Goal: Information Seeking & Learning: Learn about a topic

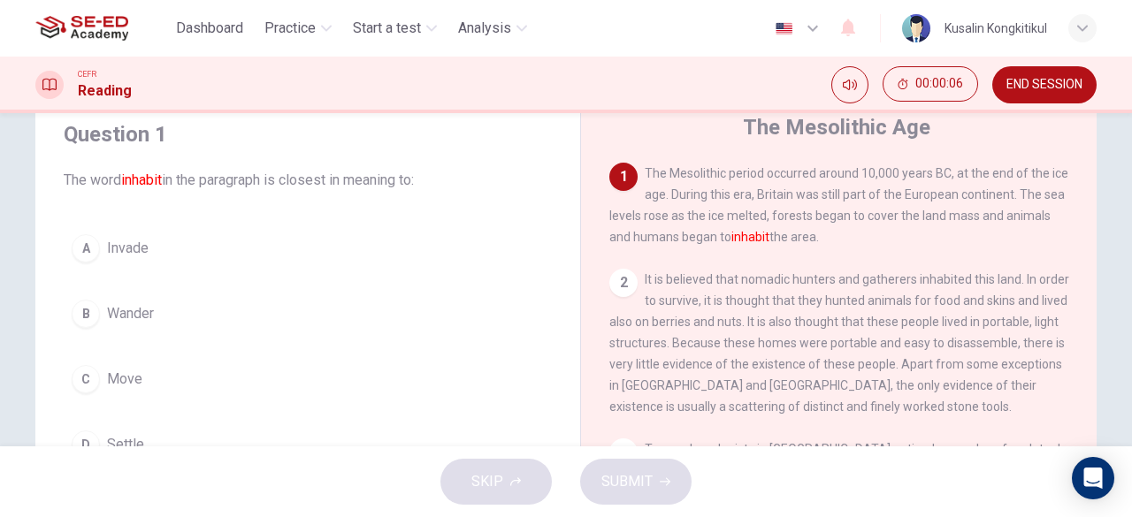
scroll to position [88, 0]
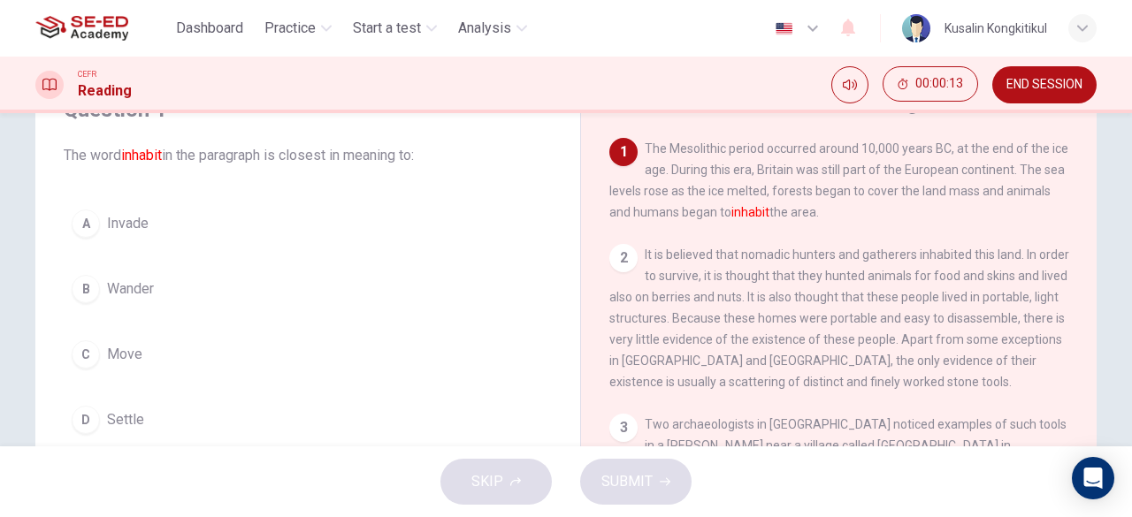
click at [81, 206] on button "A Invade" at bounding box center [308, 224] width 488 height 44
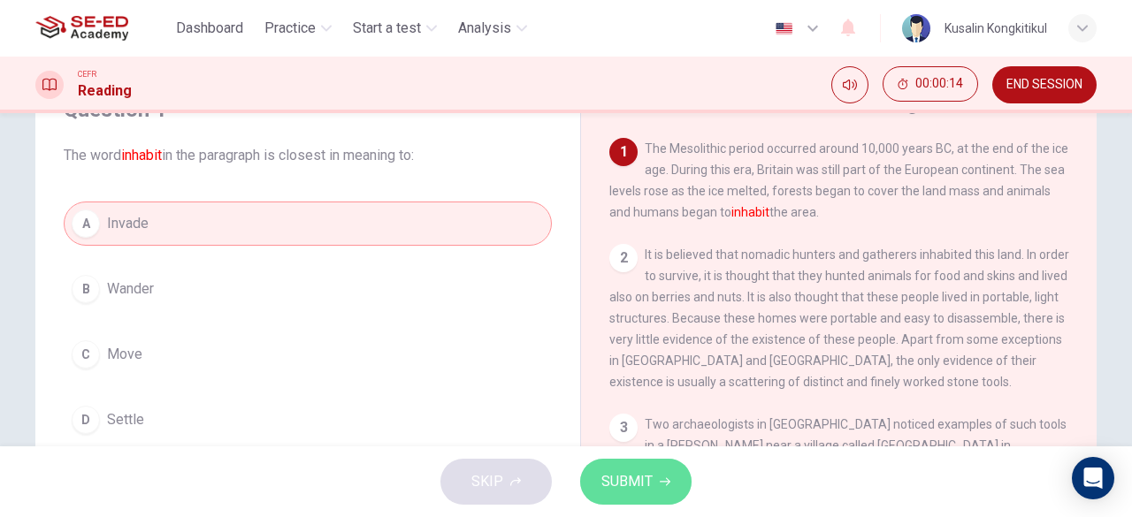
click at [668, 482] on icon "button" at bounding box center [665, 482] width 11 height 8
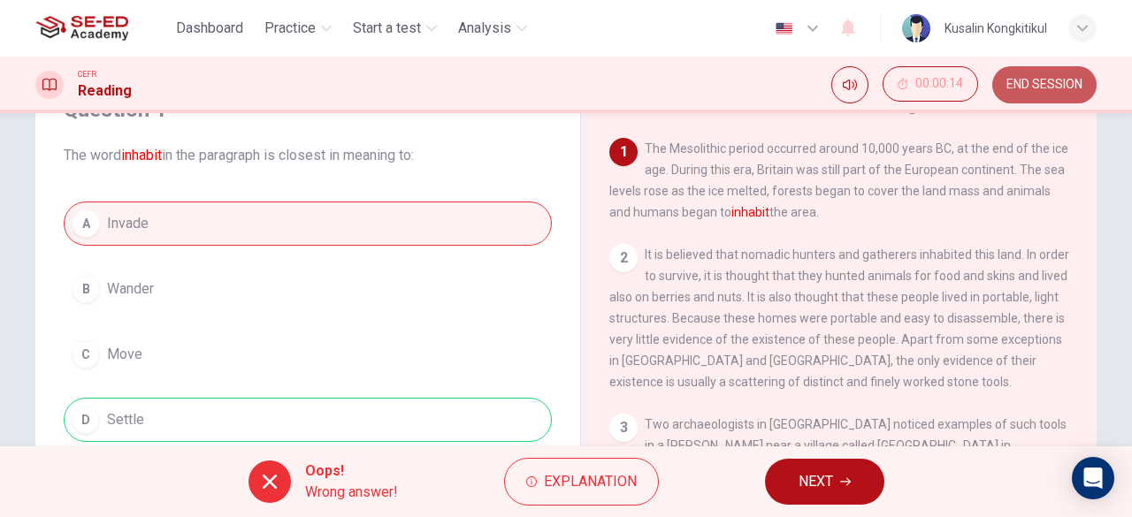
drag, startPoint x: 1070, startPoint y: 82, endPoint x: 630, endPoint y: 96, distance: 440.5
click at [1070, 83] on span "END SESSION" at bounding box center [1044, 85] width 76 height 14
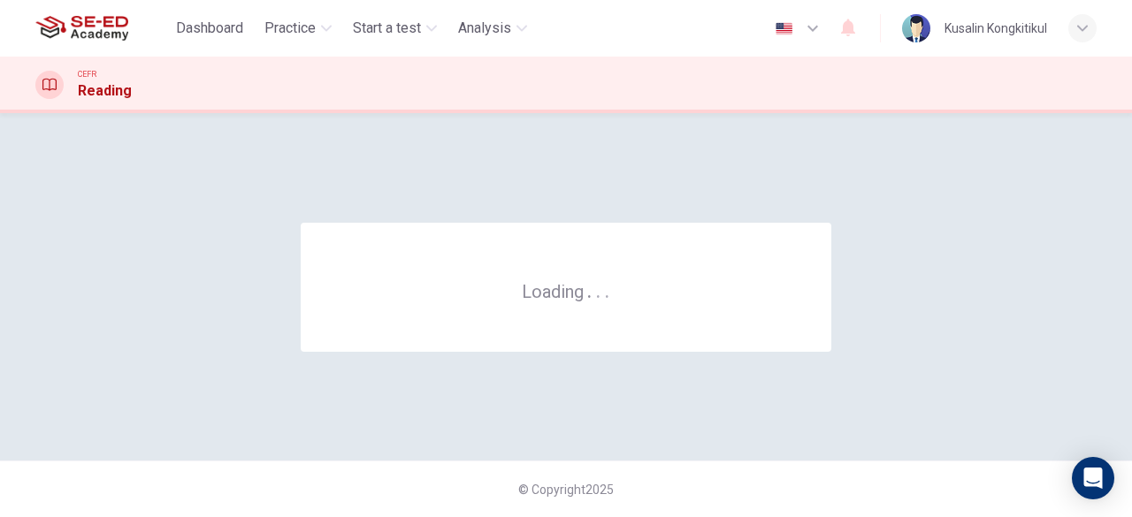
scroll to position [0, 0]
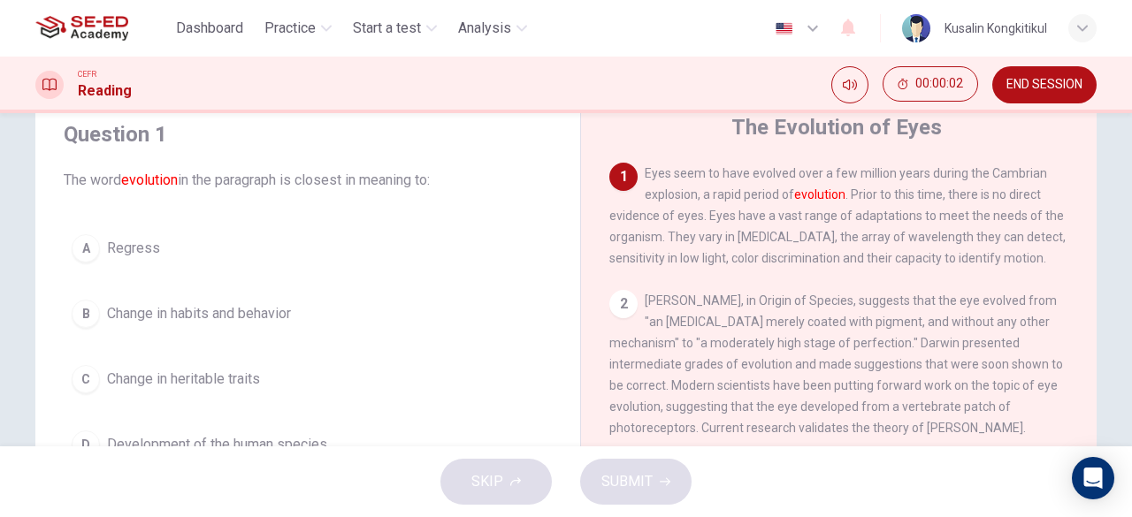
scroll to position [88, 0]
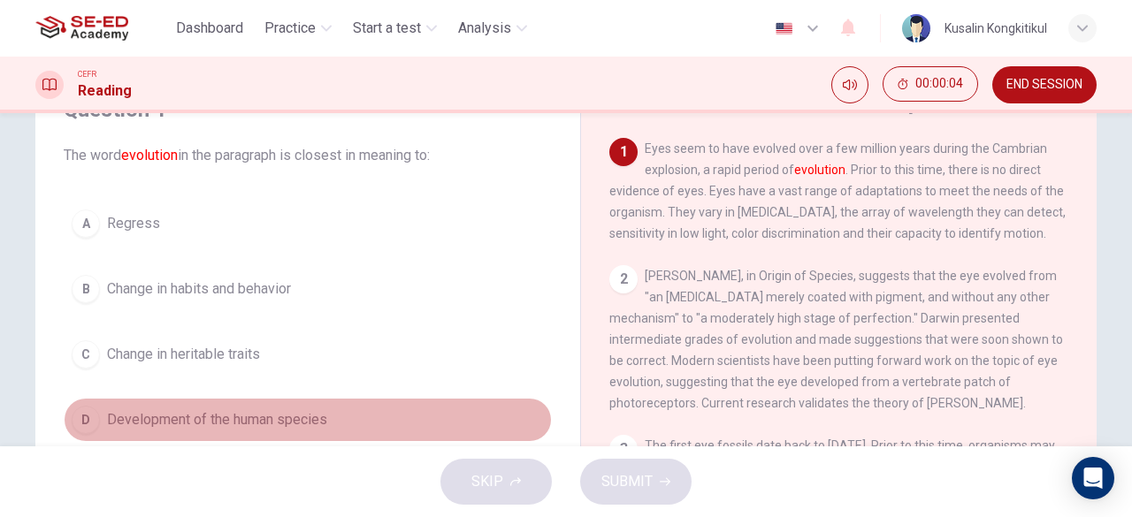
click at [80, 434] on button "D Development of the human species" at bounding box center [308, 420] width 488 height 44
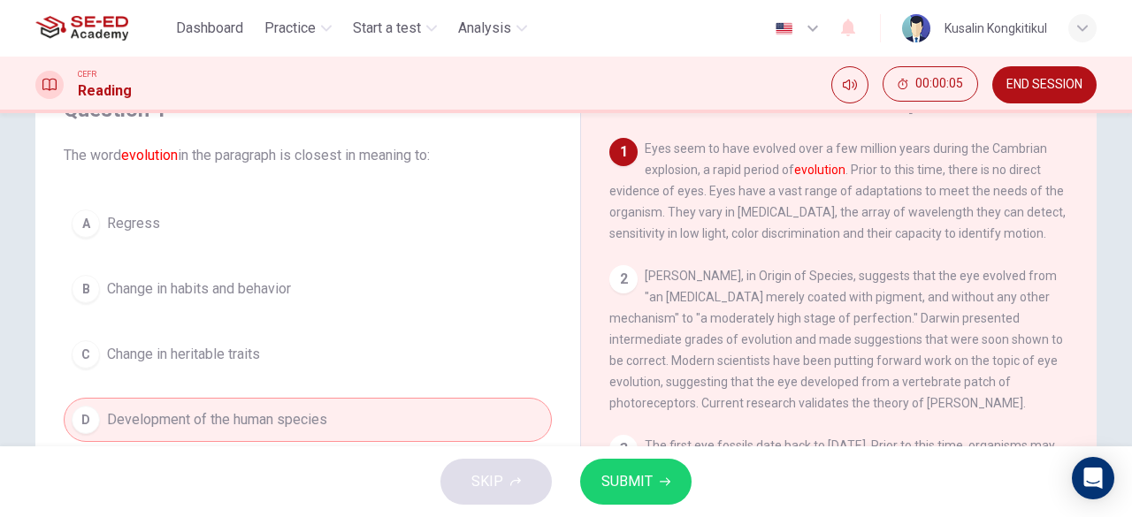
click at [668, 489] on button "SUBMIT" at bounding box center [635, 482] width 111 height 46
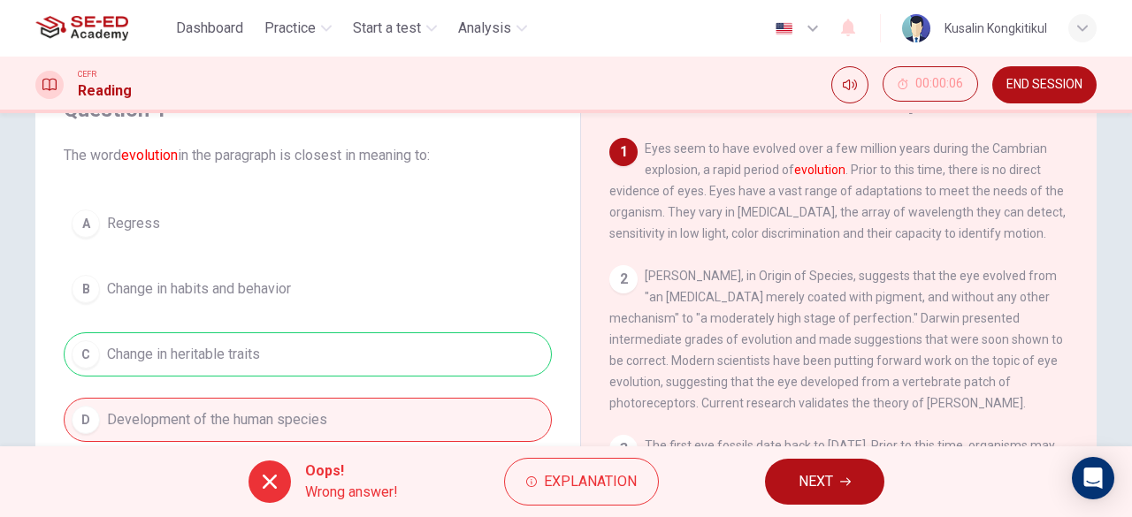
drag, startPoint x: 1071, startPoint y: 76, endPoint x: 628, endPoint y: 109, distance: 444.2
click at [1070, 76] on button "END SESSION" at bounding box center [1044, 84] width 104 height 37
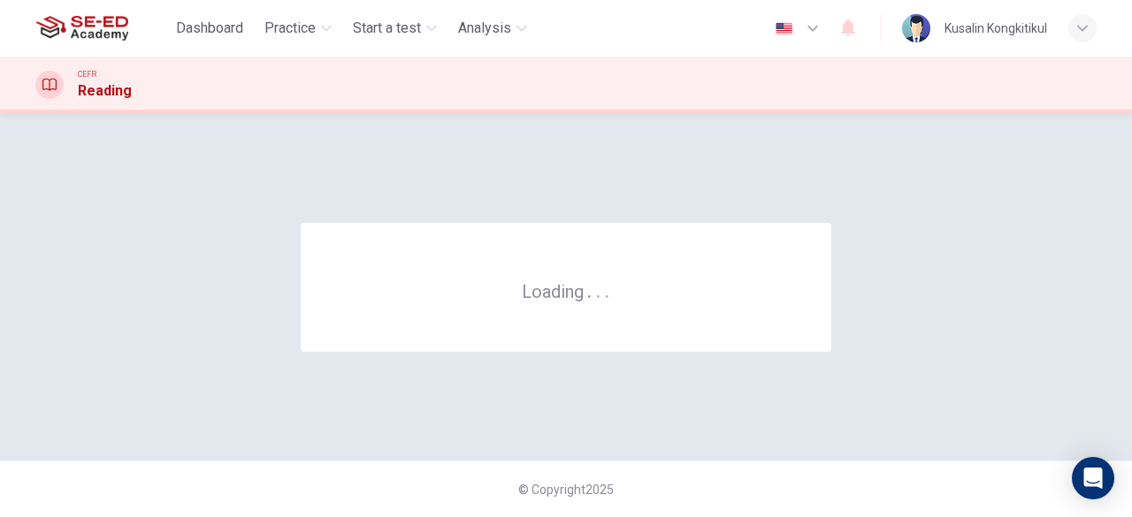
scroll to position [0, 0]
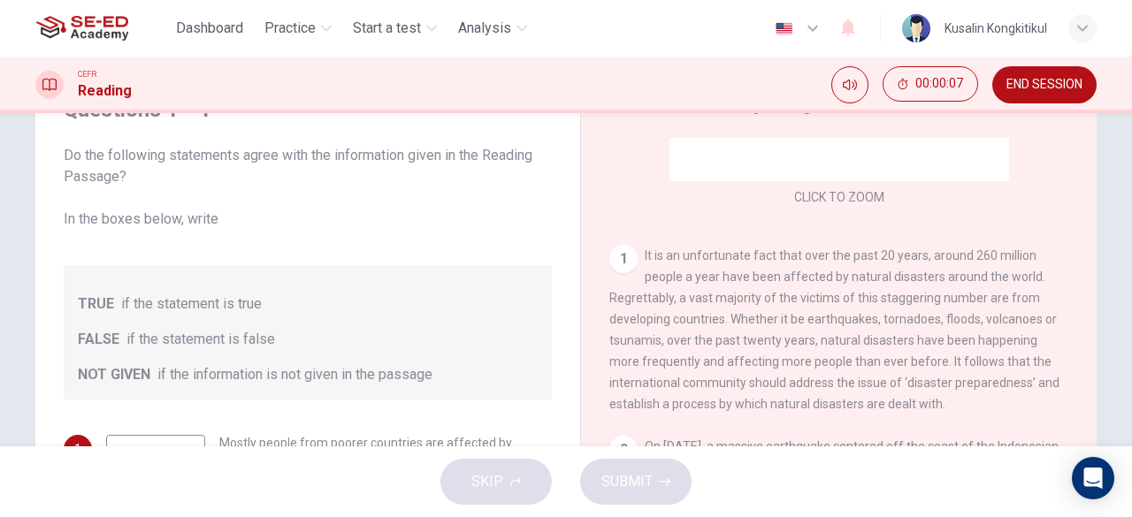
scroll to position [265, 0]
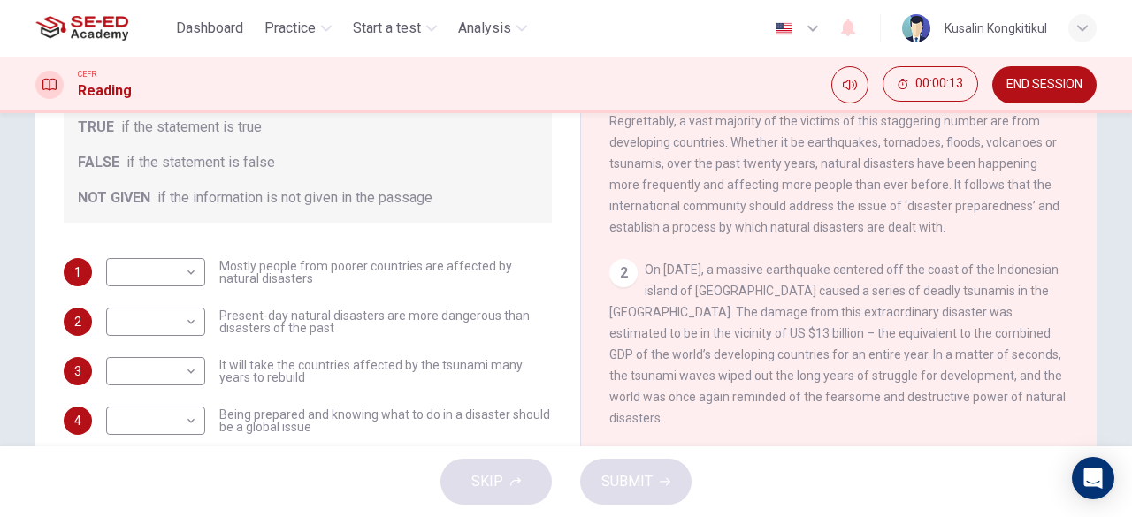
drag, startPoint x: 229, startPoint y: 268, endPoint x: 248, endPoint y: 266, distance: 19.5
click at [248, 266] on span "Mostly people from poorer countries are affected by natural disasters" at bounding box center [385, 272] width 332 height 25
drag, startPoint x: 218, startPoint y: 267, endPoint x: 276, endPoint y: 279, distance: 58.6
click at [276, 279] on span "Mostly people from poorer countries are affected by natural disasters" at bounding box center [385, 272] width 332 height 25
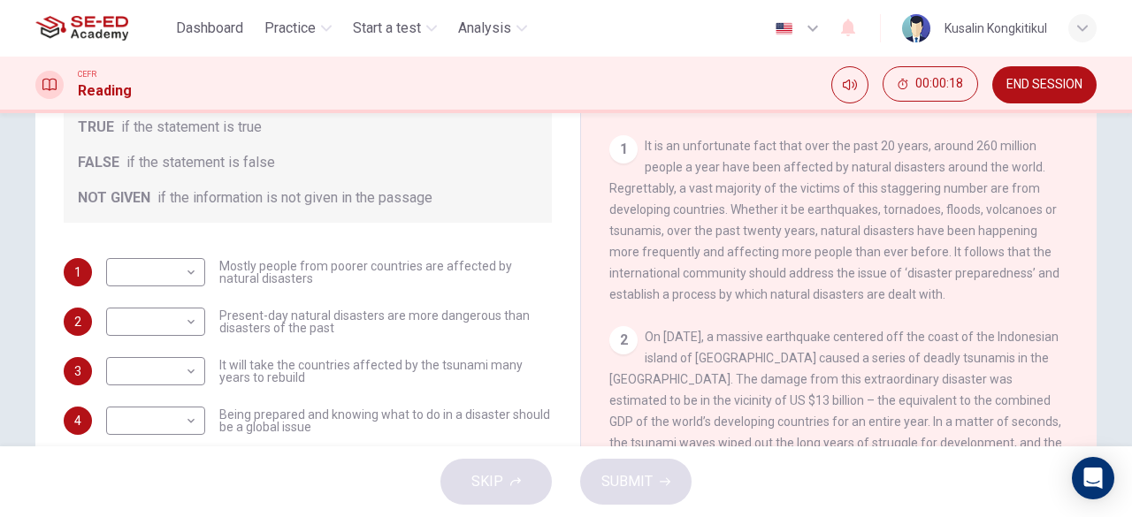
scroll to position [88, 0]
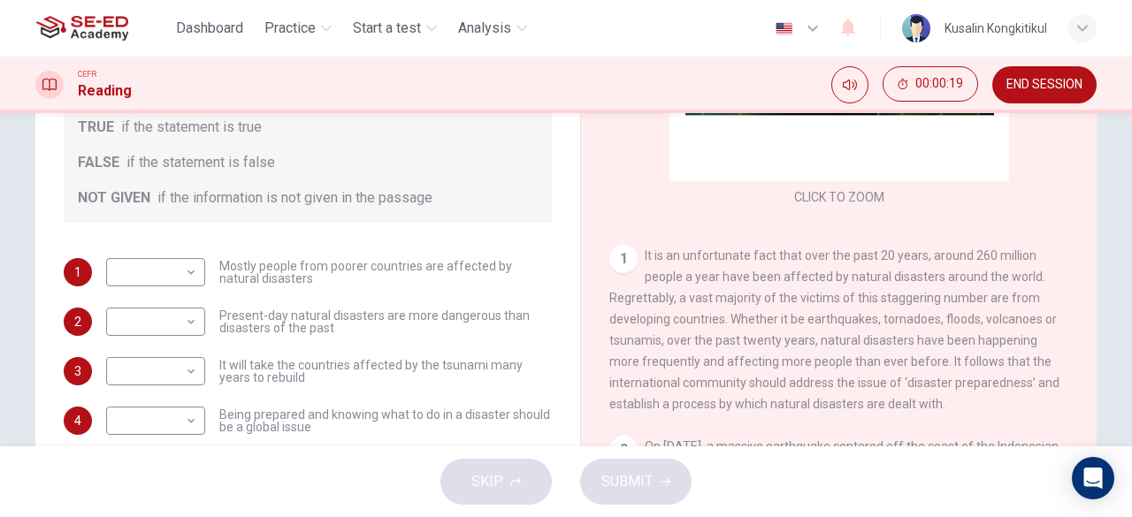
drag, startPoint x: 728, startPoint y: 277, endPoint x: 949, endPoint y: 279, distance: 221.0
click at [949, 279] on span "It is an unfortunate fact that over the past 20 years, around 260 million peopl…" at bounding box center [834, 329] width 450 height 163
drag, startPoint x: 631, startPoint y: 290, endPoint x: 779, endPoint y: 293, distance: 147.7
click at [779, 293] on div "1 It is an unfortunate fact that over the past 20 years, around 260 million peo…" at bounding box center [839, 330] width 460 height 170
drag, startPoint x: 805, startPoint y: 298, endPoint x: 819, endPoint y: 301, distance: 14.6
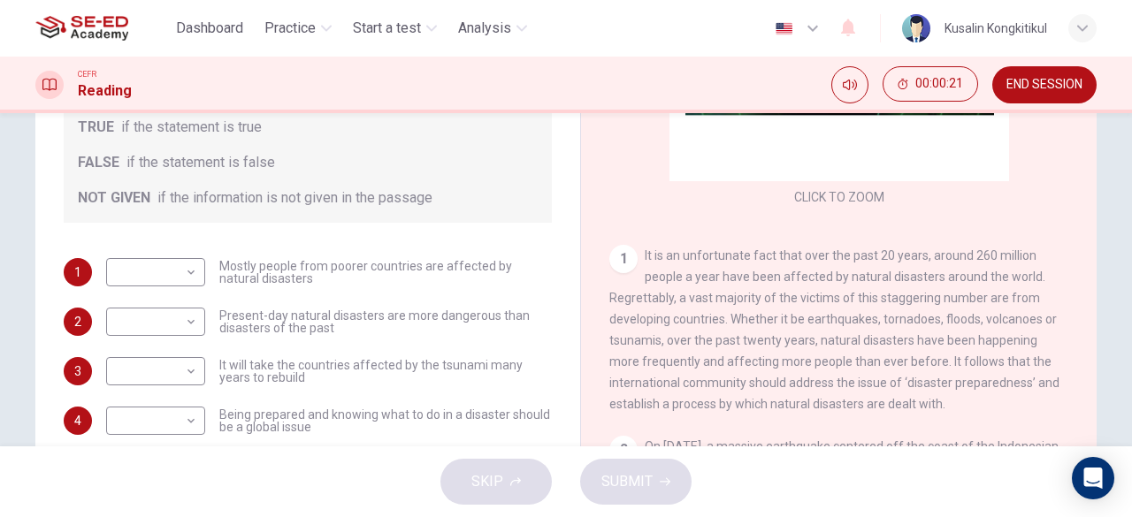
click at [812, 300] on span "It is an unfortunate fact that over the past 20 years, around 260 million peopl…" at bounding box center [834, 329] width 450 height 163
click at [820, 301] on span "It is an unfortunate fact that over the past 20 years, around 260 million peopl…" at bounding box center [834, 329] width 450 height 163
drag, startPoint x: 820, startPoint y: 301, endPoint x: 898, endPoint y: 336, distance: 85.9
click at [827, 303] on span "It is an unfortunate fact that over the past 20 years, around 260 million peopl…" at bounding box center [834, 329] width 450 height 163
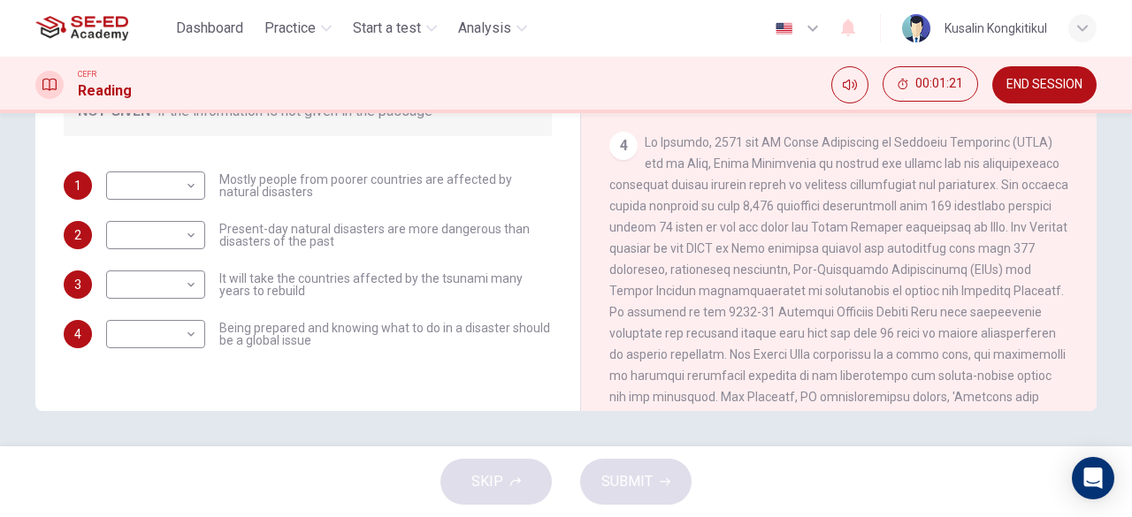
scroll to position [715, 0]
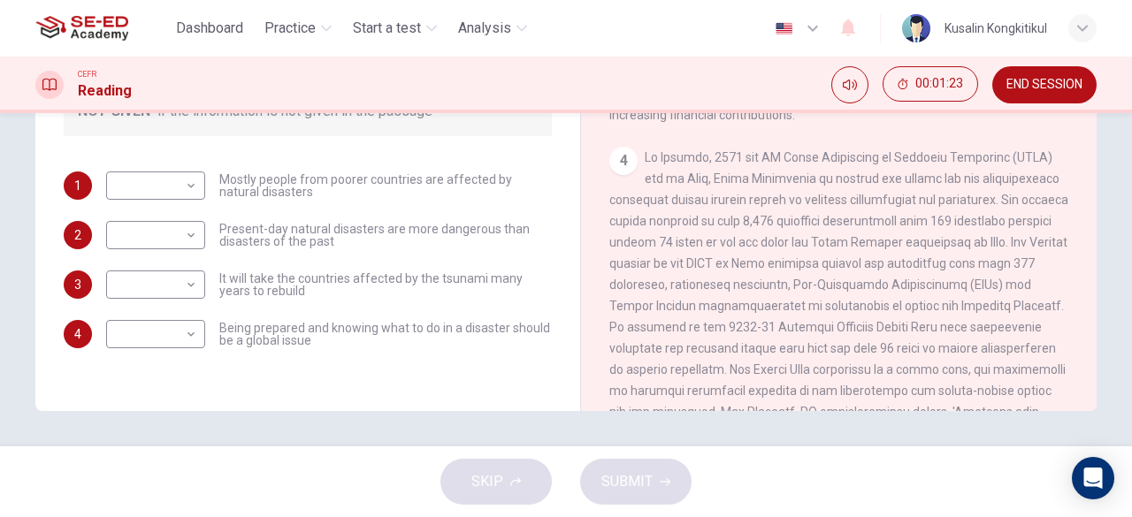
drag, startPoint x: 803, startPoint y: 197, endPoint x: 988, endPoint y: 202, distance: 184.9
click at [988, 202] on div "4" at bounding box center [839, 327] width 460 height 361
drag, startPoint x: 628, startPoint y: 202, endPoint x: 983, endPoint y: 192, distance: 355.6
click at [1006, 192] on div "4" at bounding box center [839, 327] width 460 height 361
drag, startPoint x: 646, startPoint y: 242, endPoint x: 969, endPoint y: 246, distance: 322.7
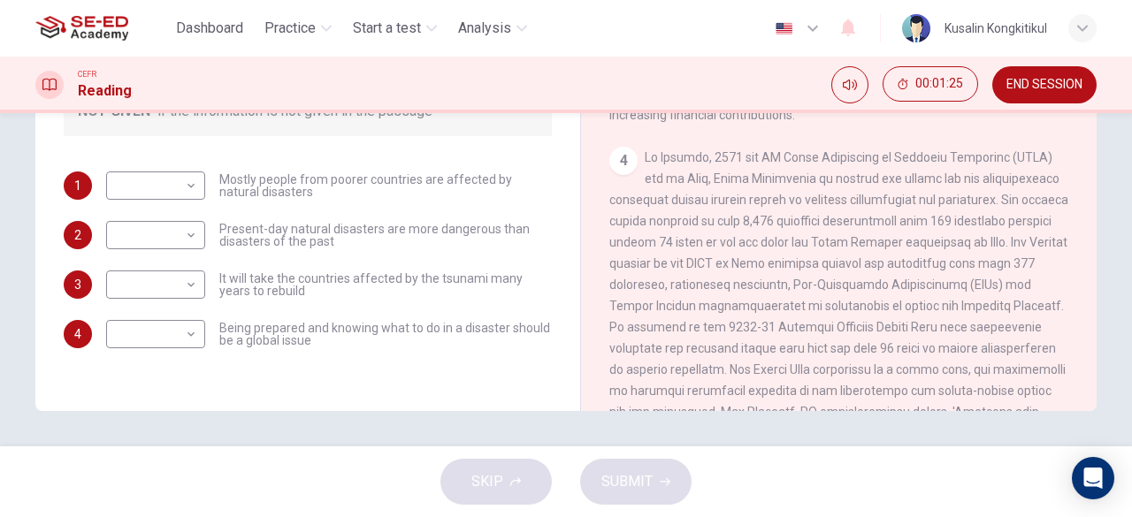
click at [1009, 245] on div "4" at bounding box center [839, 327] width 460 height 361
drag, startPoint x: 748, startPoint y: 259, endPoint x: 943, endPoint y: 257, distance: 194.5
click at [951, 257] on div "4" at bounding box center [839, 327] width 460 height 361
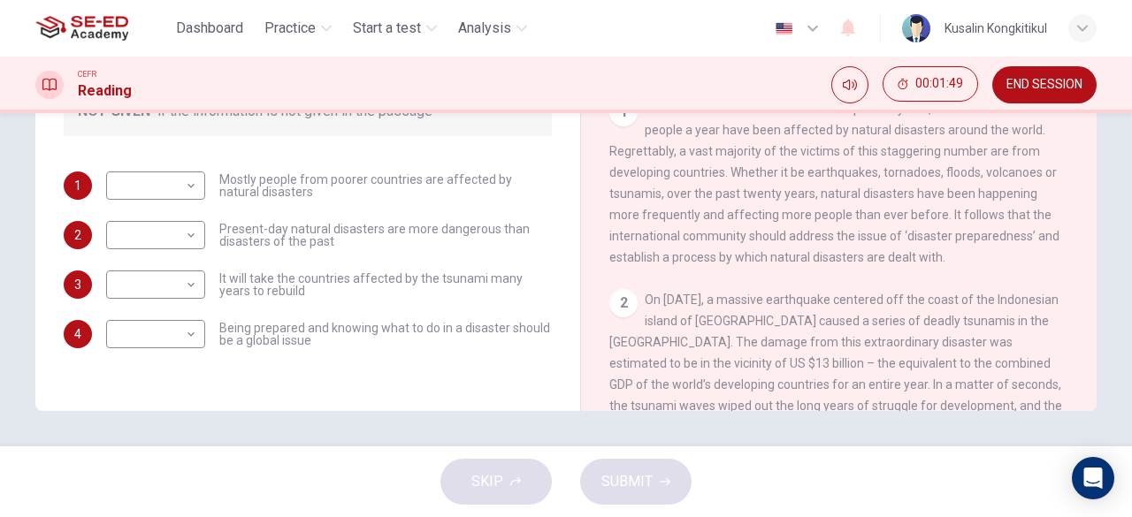
scroll to position [177, 0]
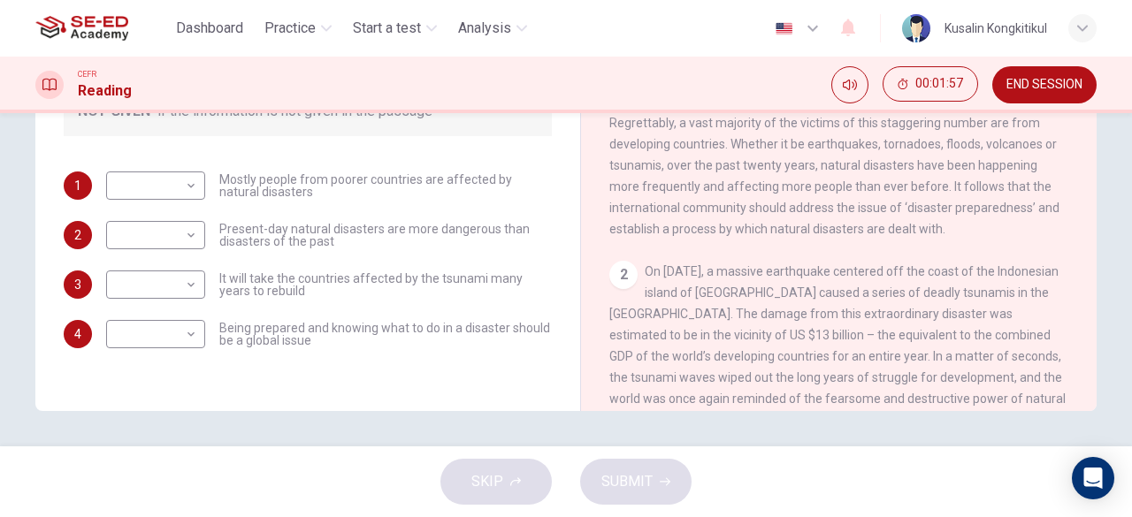
drag, startPoint x: 673, startPoint y: 321, endPoint x: 811, endPoint y: 349, distance: 140.8
click at [811, 349] on span "On December 26, 2004, a massive earthquake centered off the coast of the Indone…" at bounding box center [837, 345] width 456 height 163
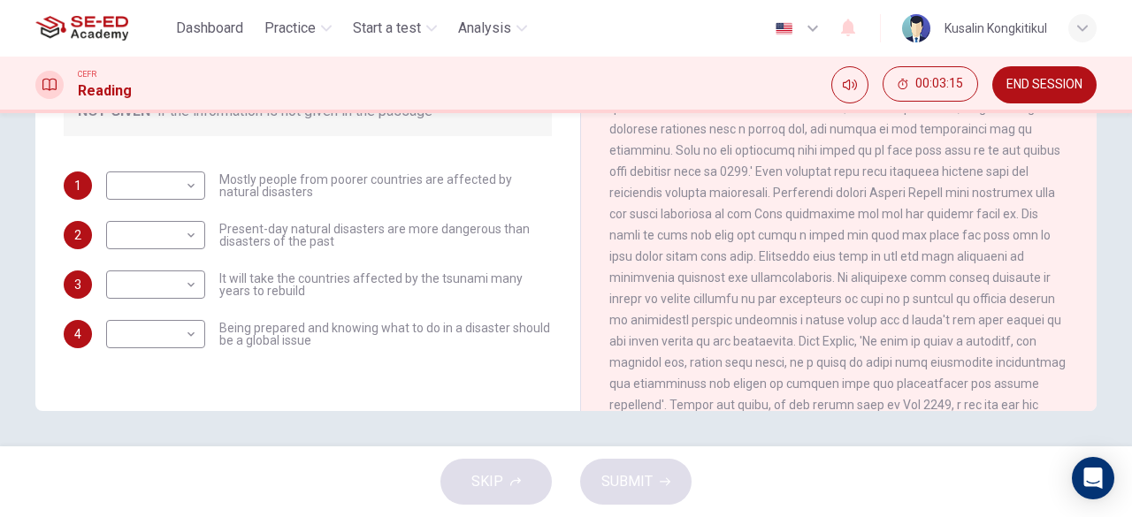
scroll to position [1511, 0]
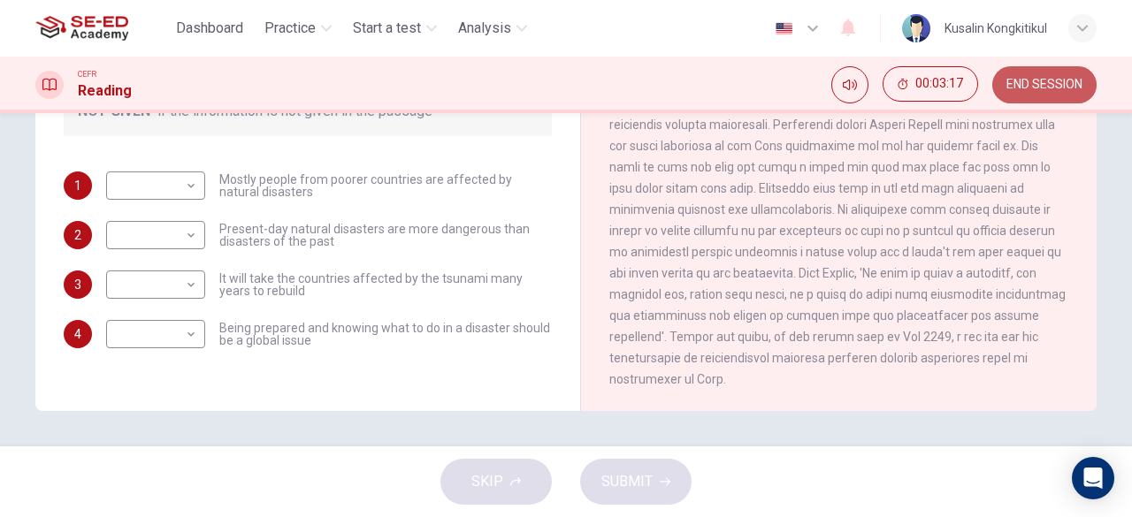
click at [1049, 73] on button "END SESSION" at bounding box center [1044, 84] width 104 height 37
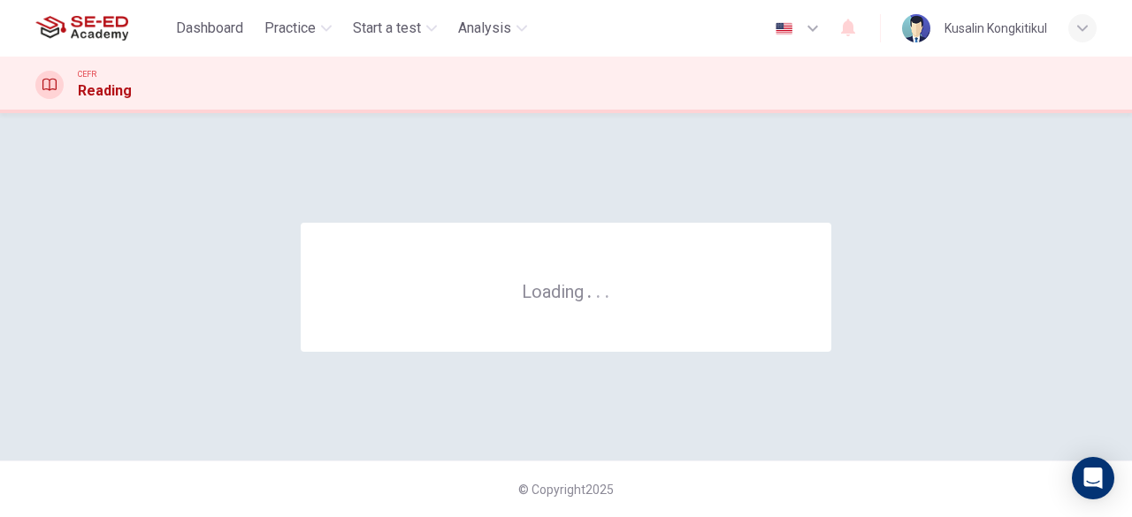
scroll to position [0, 0]
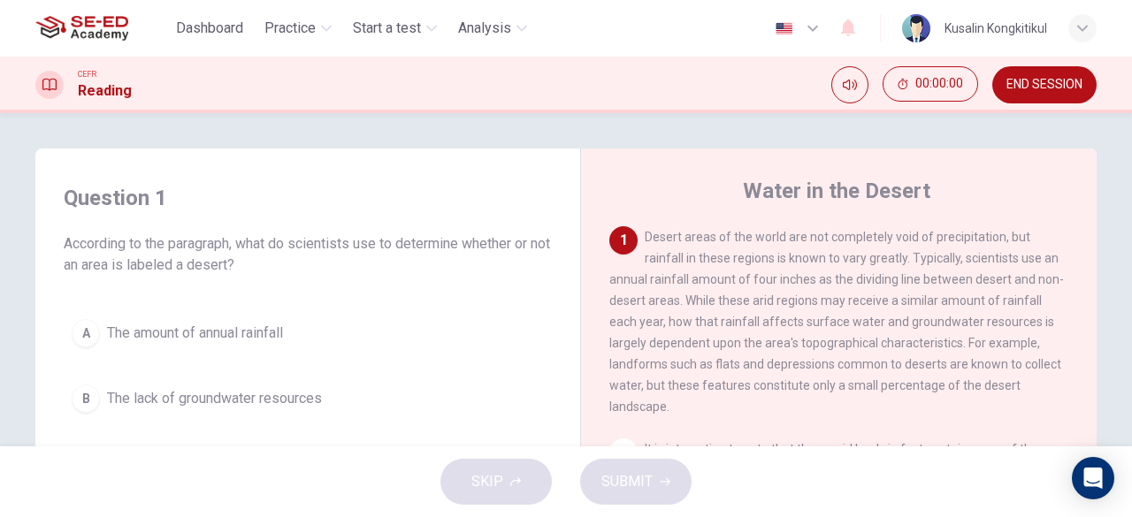
scroll to position [88, 0]
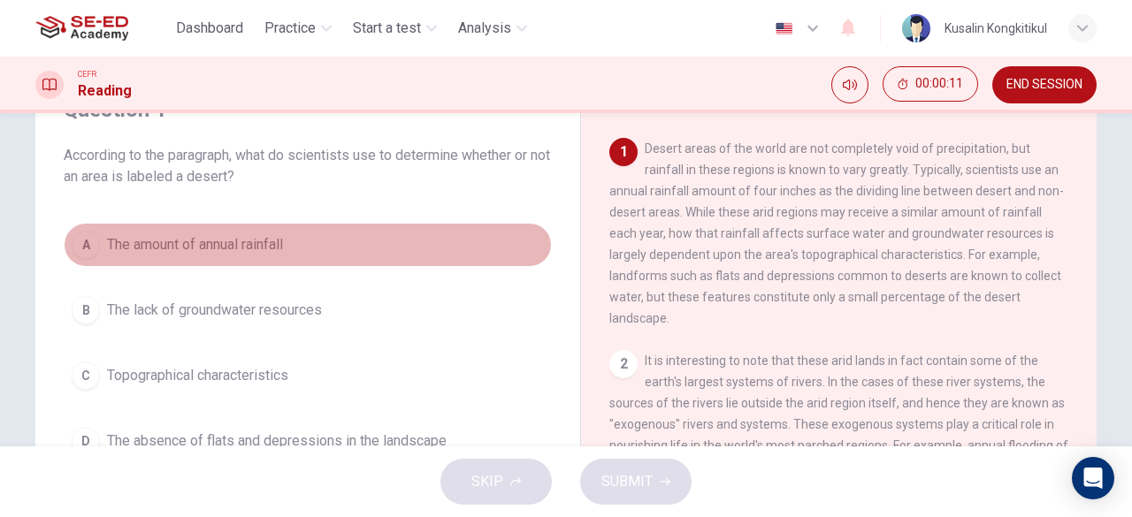
click at [175, 243] on span "The amount of annual rainfall" at bounding box center [195, 244] width 176 height 21
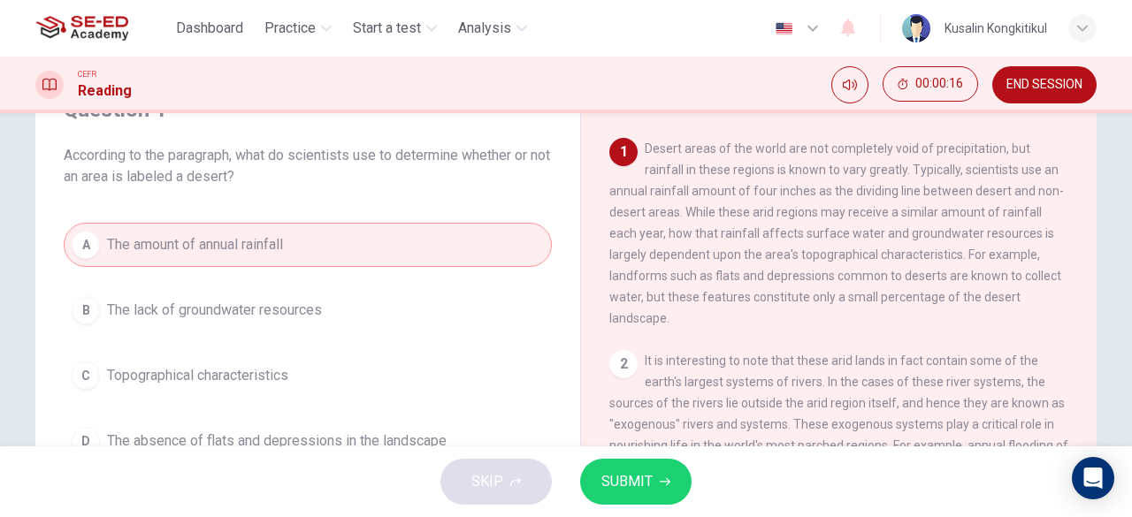
drag, startPoint x: 523, startPoint y: 475, endPoint x: 562, endPoint y: 481, distance: 40.3
click at [535, 480] on div "SKIP SUBMIT" at bounding box center [566, 481] width 1132 height 71
click at [596, 487] on button "SUBMIT" at bounding box center [635, 482] width 111 height 46
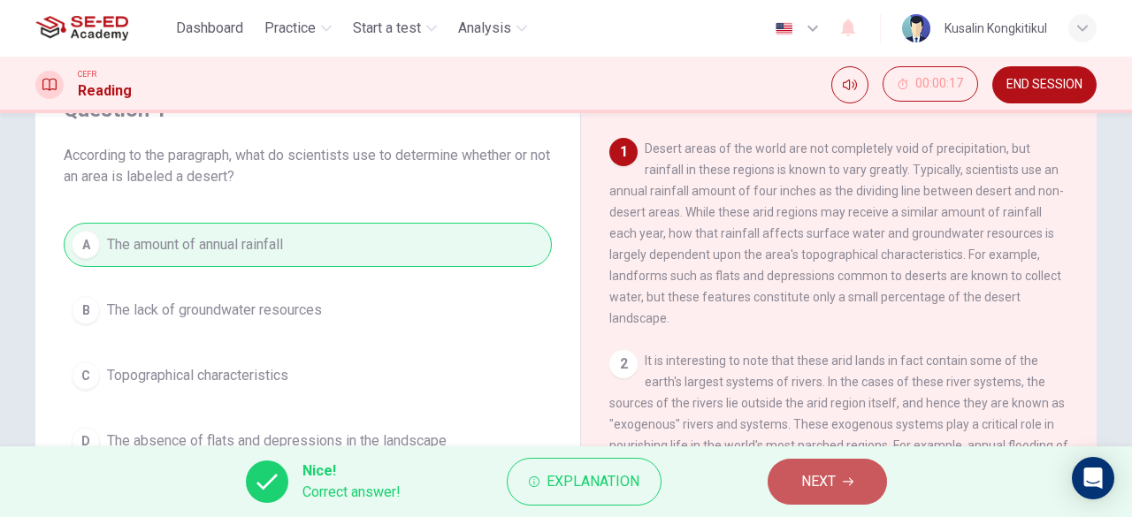
click at [833, 478] on span "NEXT" at bounding box center [818, 481] width 34 height 25
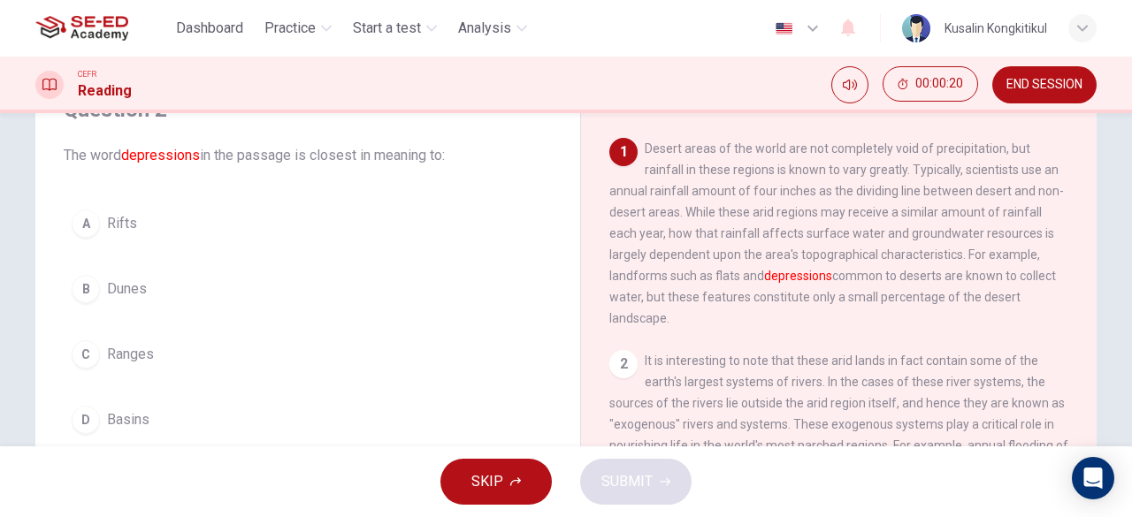
drag, startPoint x: 754, startPoint y: 256, endPoint x: 866, endPoint y: 256, distance: 112.3
click at [866, 256] on span "Desert areas of the world are not completely void of precipitation, but rainfal…" at bounding box center [836, 233] width 454 height 184
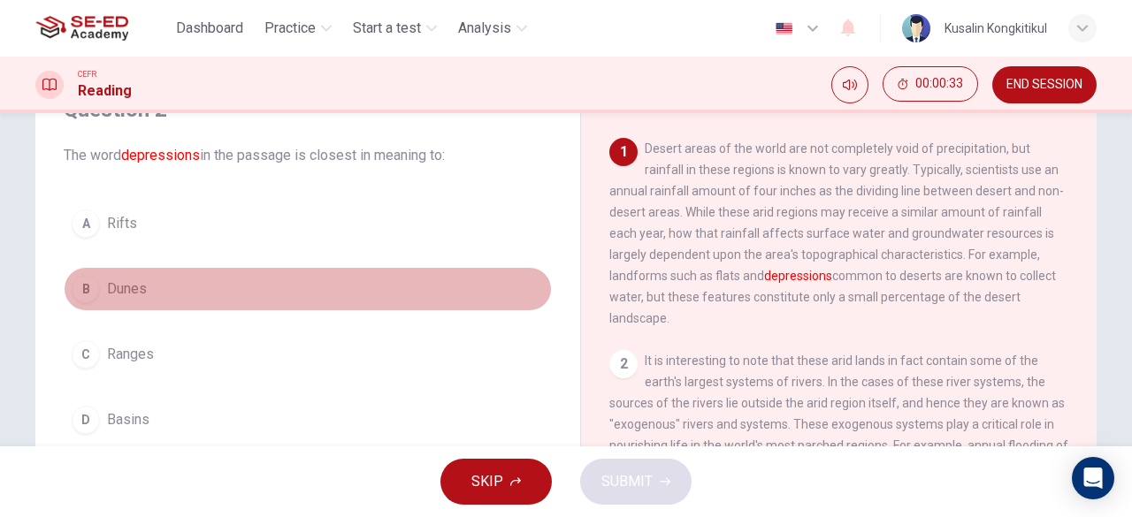
click at [92, 286] on div "B" at bounding box center [86, 289] width 28 height 28
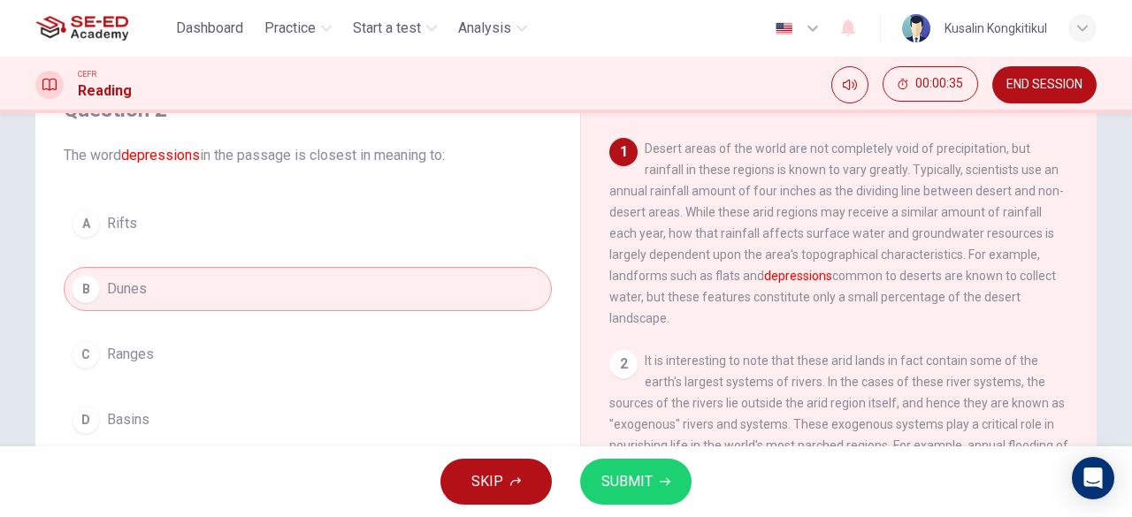
drag, startPoint x: 799, startPoint y: 174, endPoint x: 937, endPoint y: 187, distance: 138.5
click at [937, 187] on span "Desert areas of the world are not completely void of precipitation, but rainfal…" at bounding box center [836, 233] width 454 height 184
click at [651, 469] on span "SUBMIT" at bounding box center [626, 481] width 51 height 25
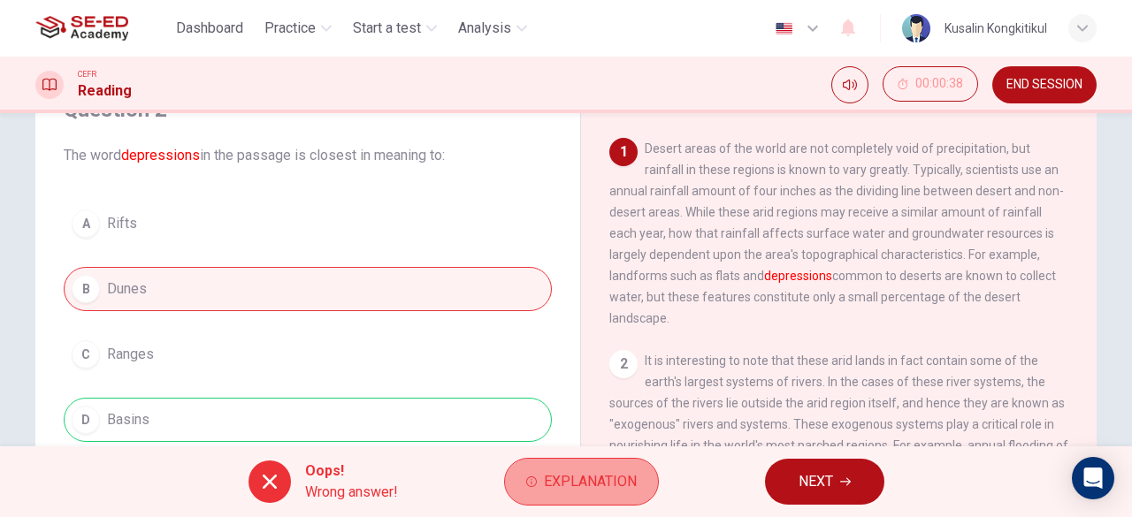
click at [598, 474] on span "Explanation" at bounding box center [590, 481] width 93 height 25
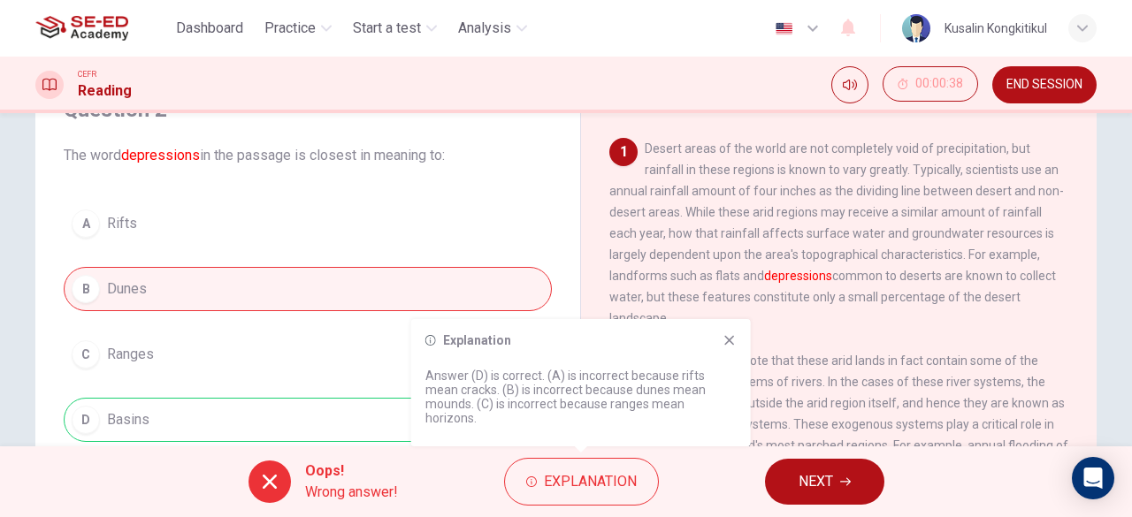
click at [732, 347] on icon at bounding box center [729, 340] width 14 height 14
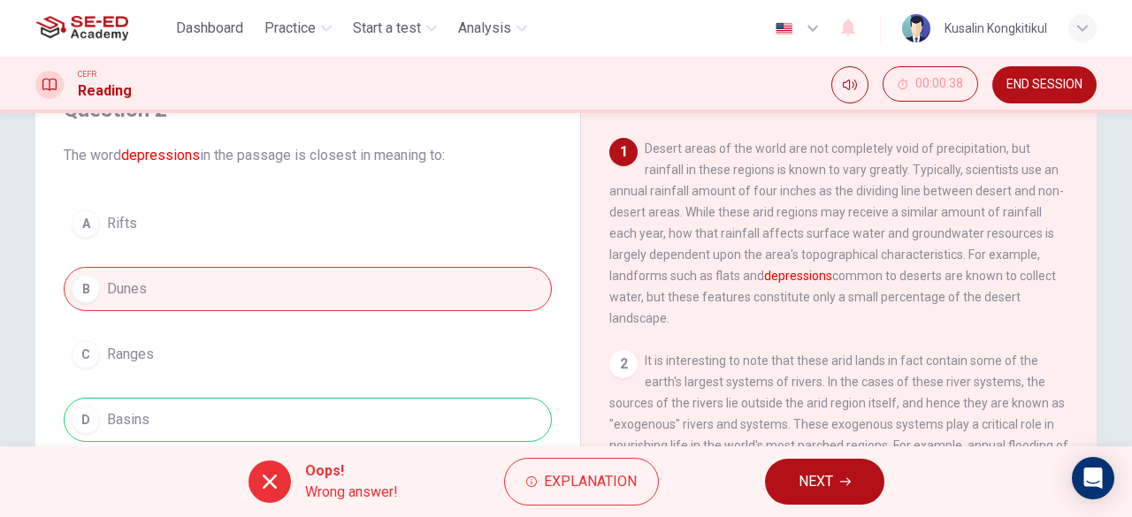
click at [726, 356] on div "2 It is interesting to note that these arid lands in fact contain some of the e…" at bounding box center [839, 456] width 460 height 212
click at [618, 477] on span "Explanation" at bounding box center [590, 481] width 93 height 25
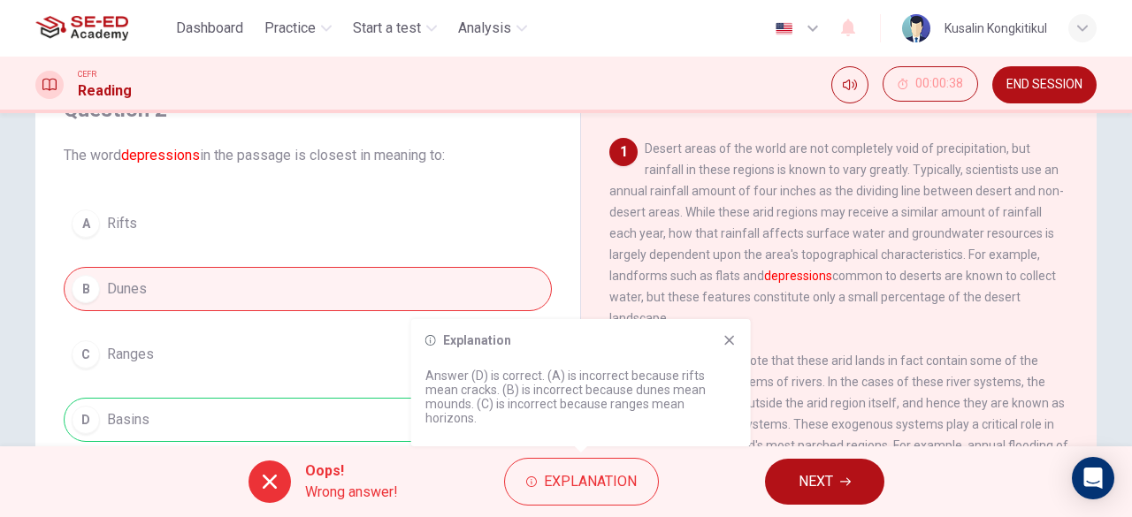
drag, startPoint x: 999, startPoint y: 77, endPoint x: 622, endPoint y: 115, distance: 379.4
click at [999, 77] on button "END SESSION" at bounding box center [1044, 84] width 104 height 37
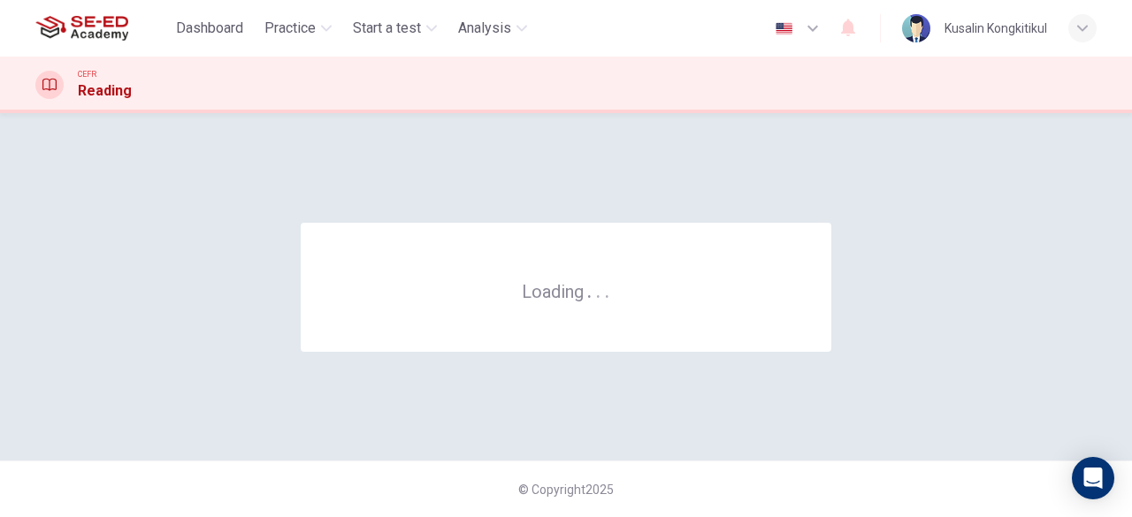
scroll to position [0, 0]
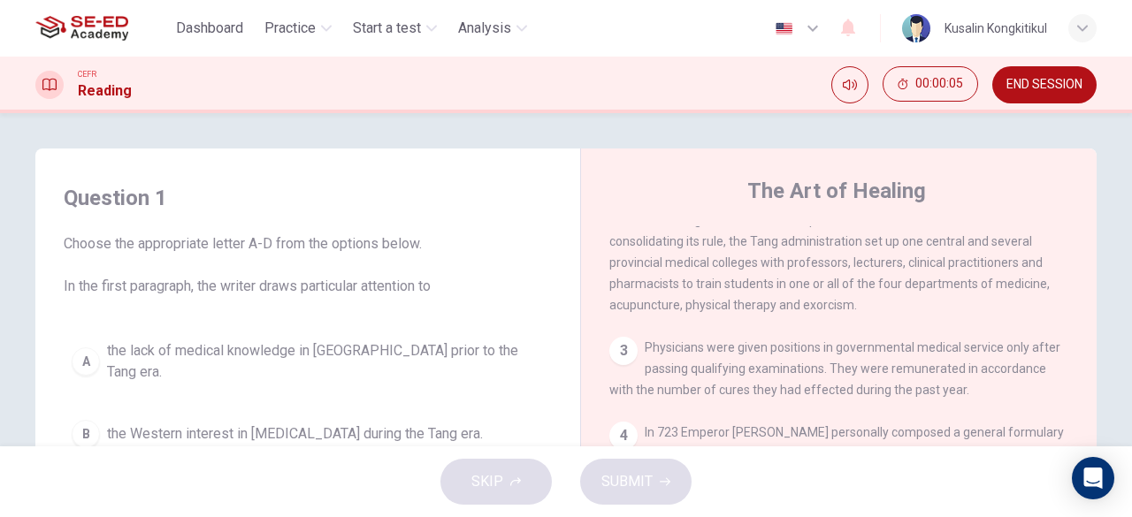
scroll to position [354, 0]
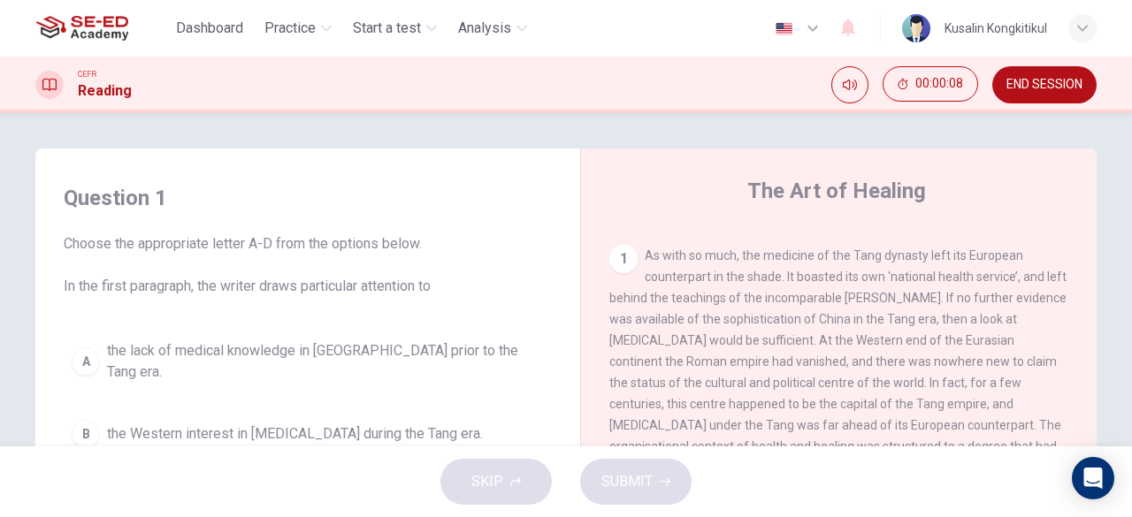
drag, startPoint x: 725, startPoint y: 243, endPoint x: 773, endPoint y: 248, distance: 48.0
click at [773, 248] on div "CLICK TO ZOOM Click to Zoom 1 As with so much, the medicine of the Tang dynasty…" at bounding box center [850, 494] width 483 height 537
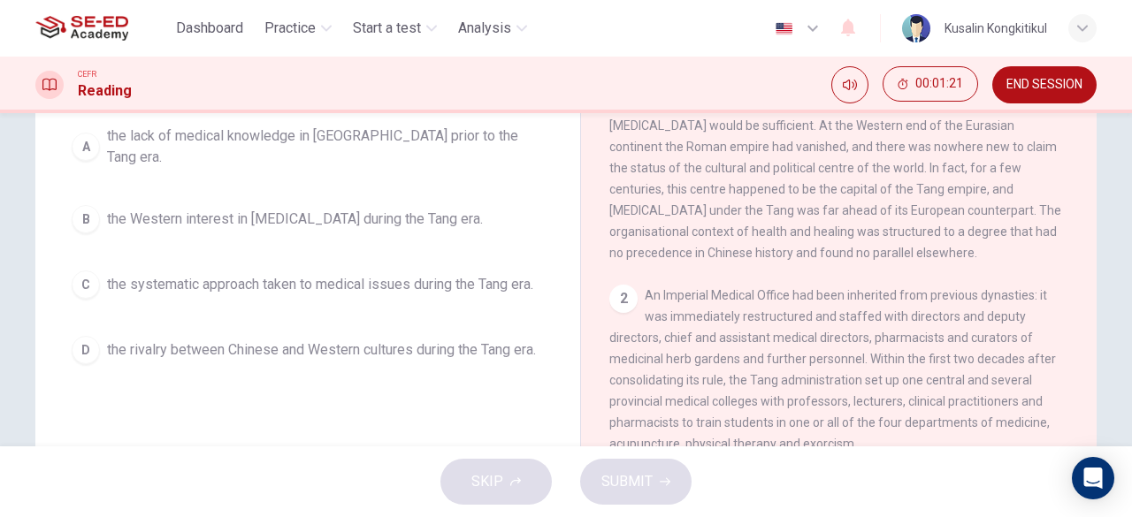
scroll to position [177, 0]
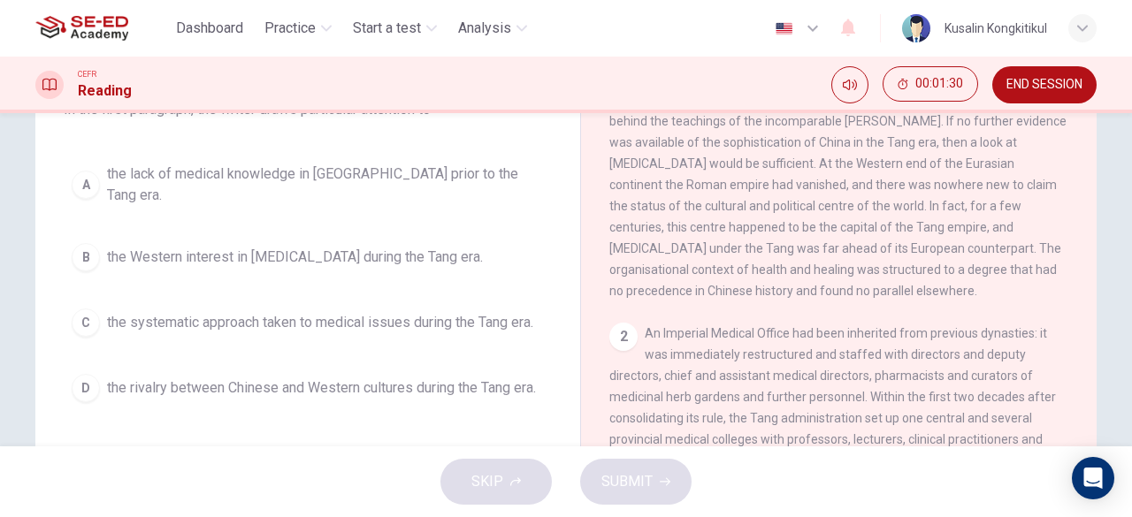
click at [1046, 96] on button "END SESSION" at bounding box center [1044, 84] width 104 height 37
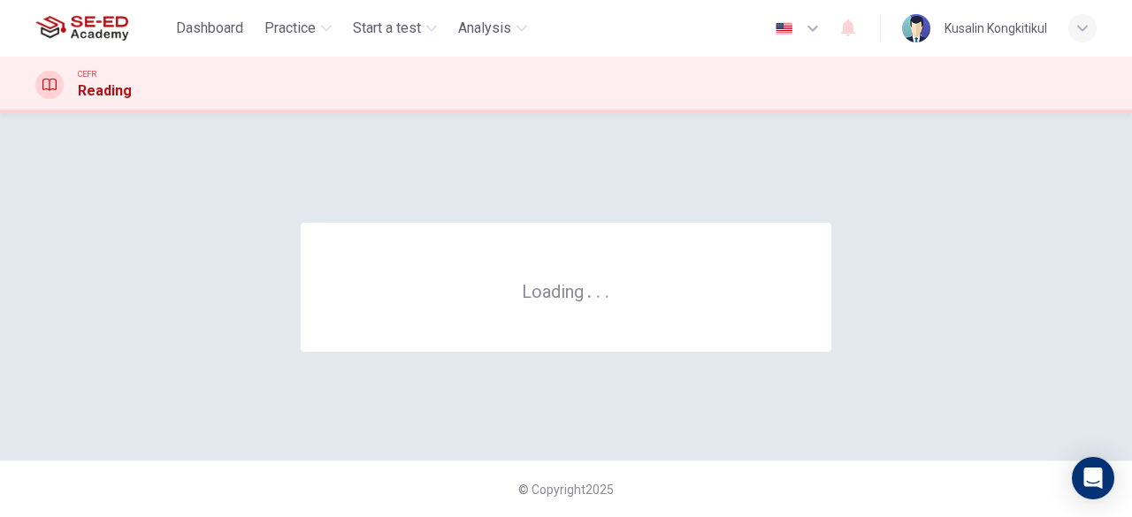
scroll to position [0, 0]
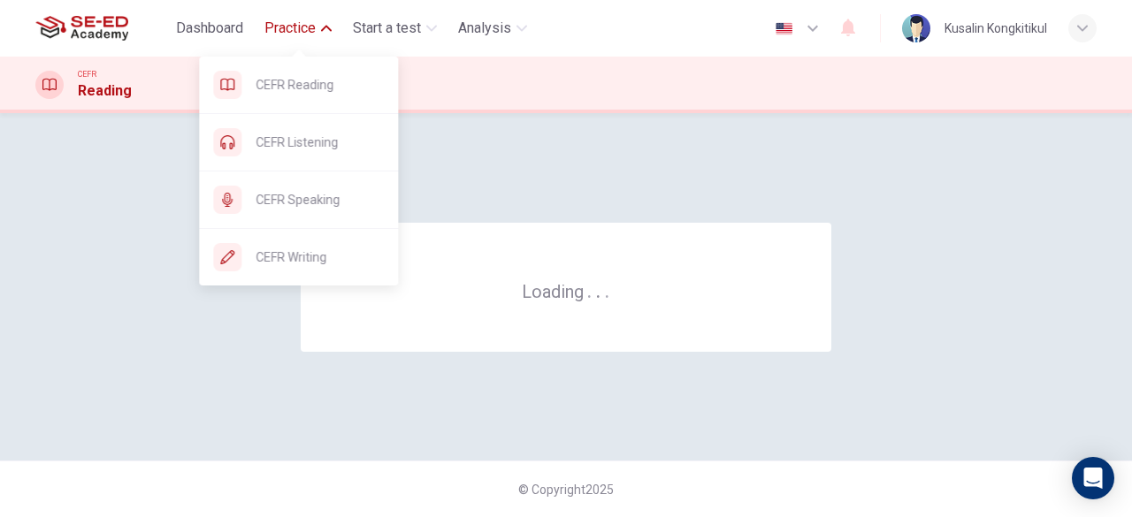
click at [292, 18] on span "Practice" at bounding box center [289, 28] width 51 height 21
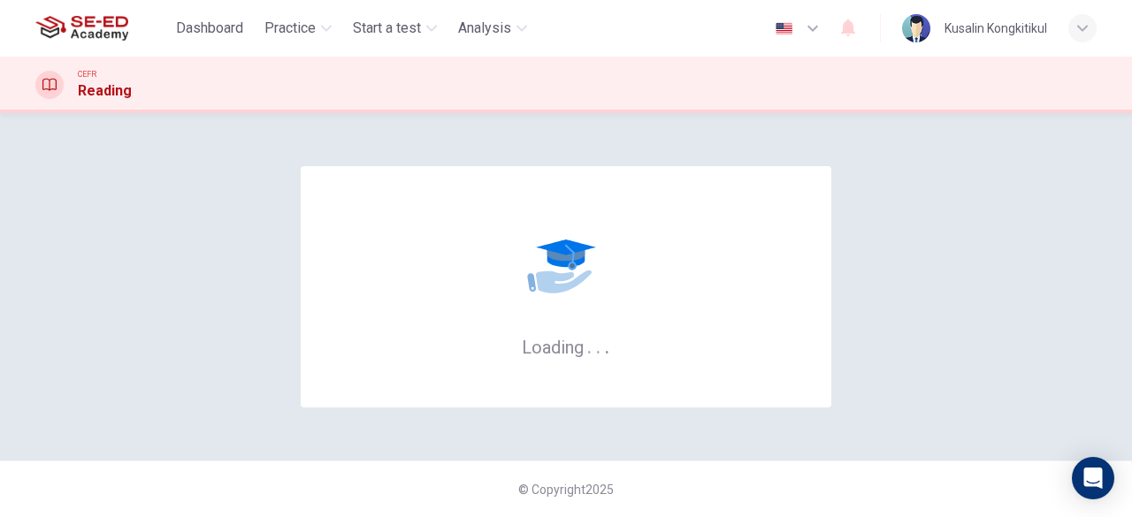
click at [308, 77] on div "CEFR Reading" at bounding box center [566, 85] width 1118 height 34
click at [318, 27] on button "Practice" at bounding box center [297, 28] width 81 height 32
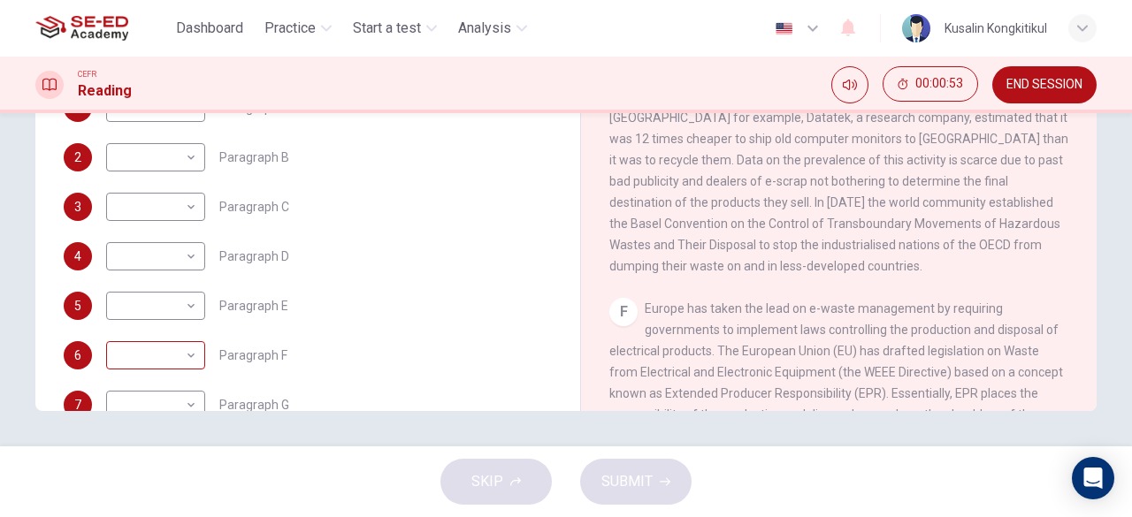
scroll to position [431, 0]
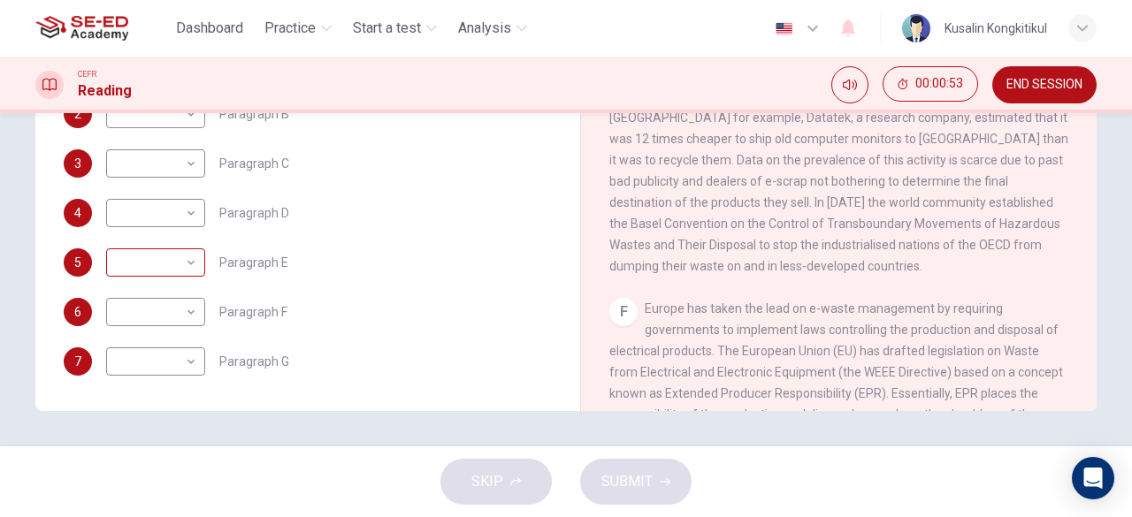
click at [142, 271] on body "This site uses cookies, as explained in our Privacy Policy . If you agree to th…" at bounding box center [566, 258] width 1132 height 517
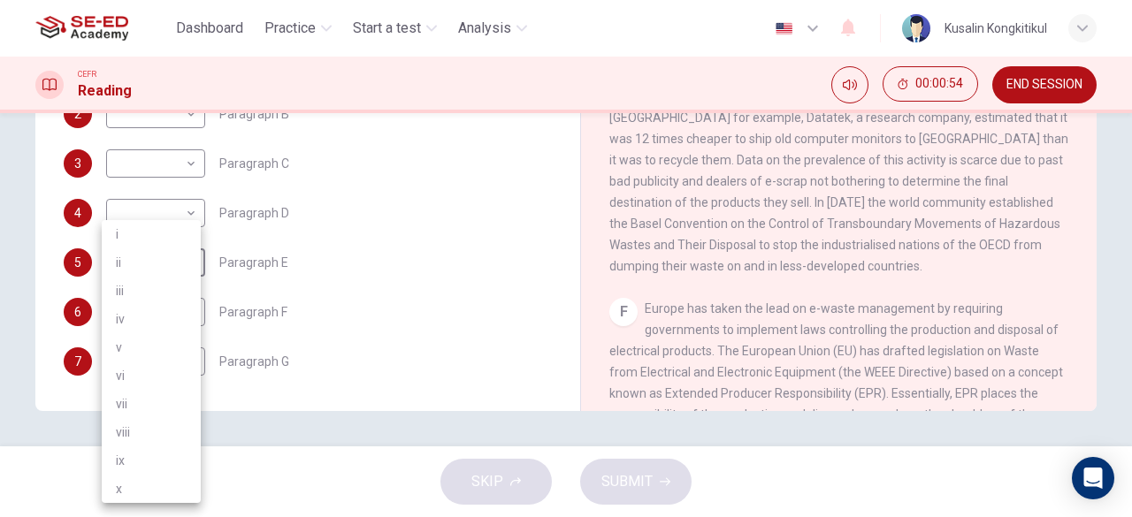
click at [149, 286] on li "iii" at bounding box center [151, 291] width 99 height 28
type input "iii"
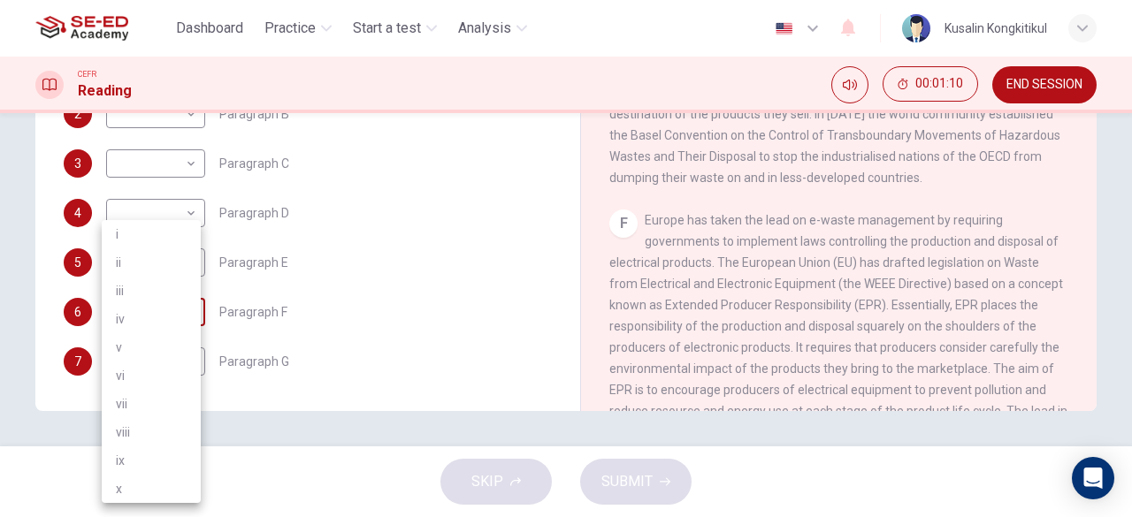
click at [177, 317] on body "This site uses cookies, as explained in our Privacy Policy . If you agree to th…" at bounding box center [566, 258] width 1132 height 517
click at [153, 424] on li "viii" at bounding box center [151, 432] width 99 height 28
type input "viii"
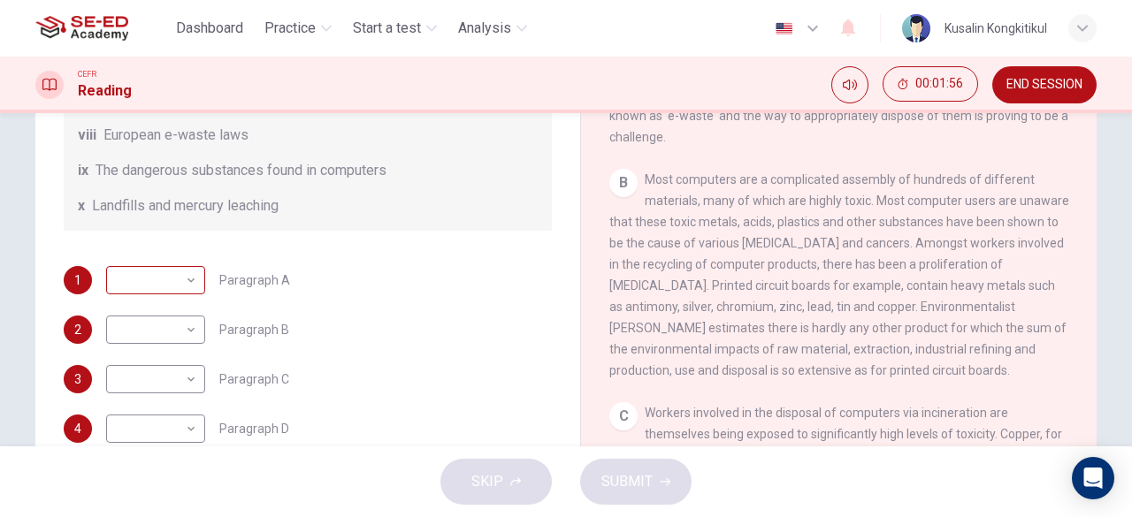
scroll to position [255, 0]
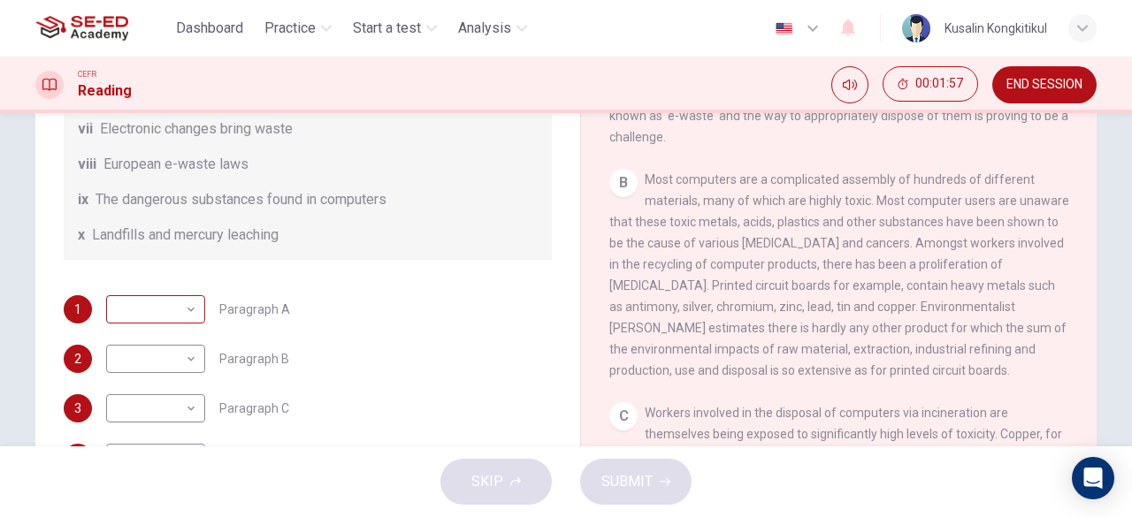
click at [151, 333] on body "This site uses cookies, as explained in our Privacy Policy . If you agree to th…" at bounding box center [566, 258] width 1132 height 517
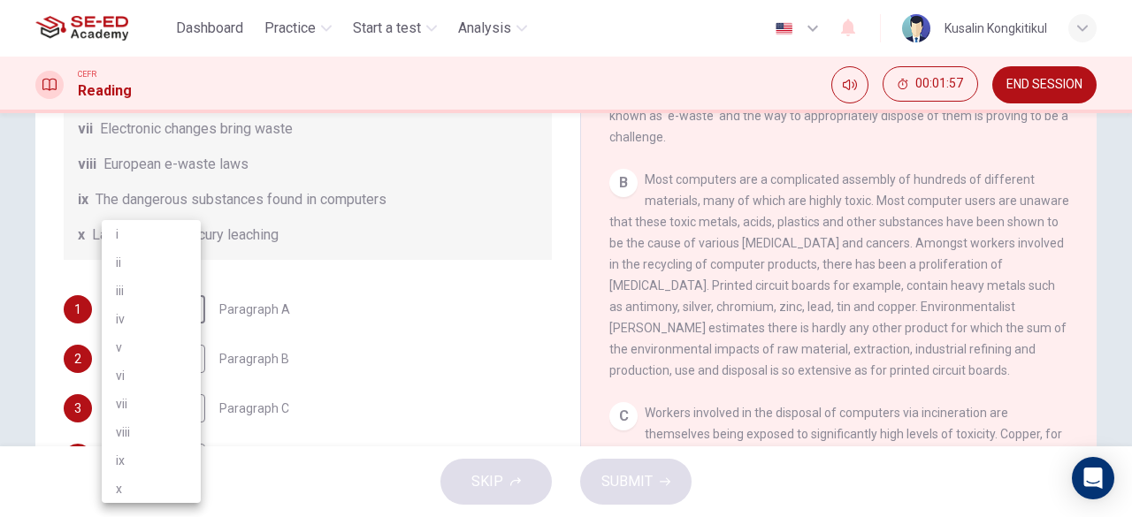
drag, startPoint x: 359, startPoint y: 321, endPoint x: 337, endPoint y: 323, distance: 22.2
click at [357, 321] on div at bounding box center [566, 258] width 1132 height 517
click at [161, 376] on body "This site uses cookies, as explained in our Privacy Policy . If you agree to th…" at bounding box center [566, 258] width 1132 height 517
click at [171, 270] on li "ii" at bounding box center [151, 262] width 99 height 28
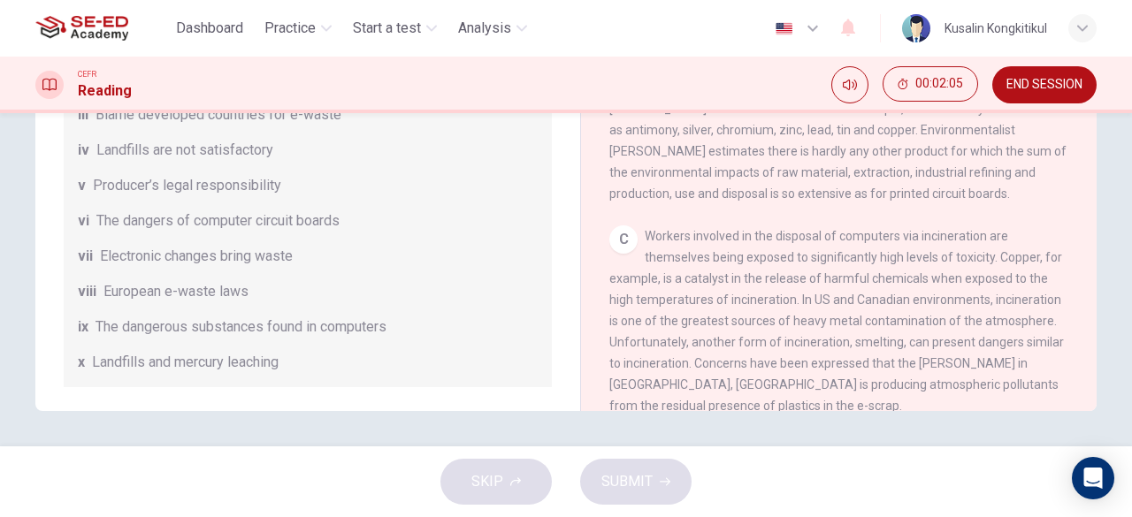
scroll to position [0, 0]
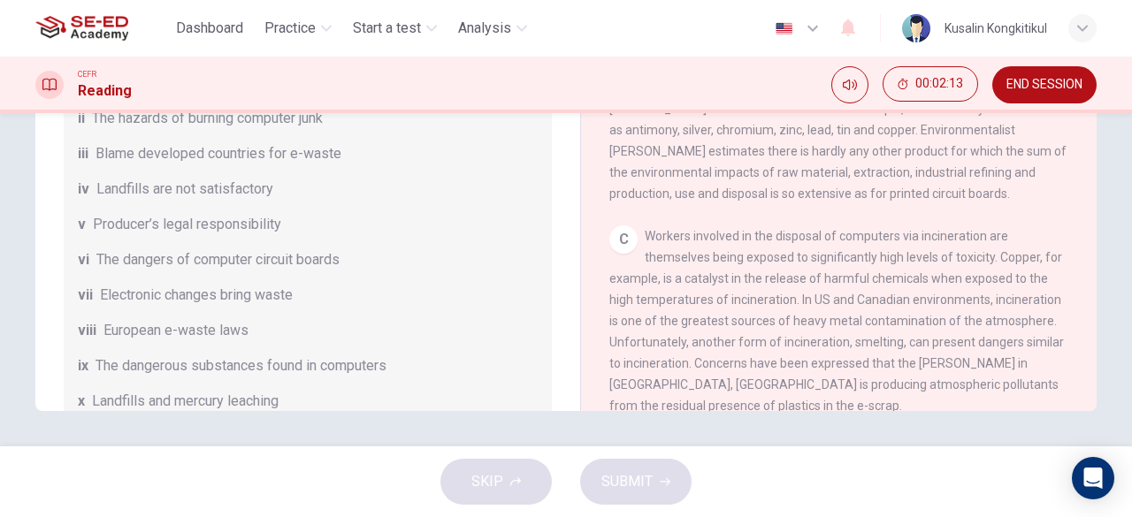
drag, startPoint x: 153, startPoint y: 284, endPoint x: 271, endPoint y: 274, distance: 118.0
click at [269, 271] on span "The dangers of computer circuit boards" at bounding box center [217, 259] width 243 height 21
drag, startPoint x: 134, startPoint y: 311, endPoint x: 331, endPoint y: 311, distance: 196.3
click at [302, 306] on div "vii Electronic changes bring waste" at bounding box center [308, 295] width 460 height 21
drag, startPoint x: 179, startPoint y: 389, endPoint x: 348, endPoint y: 379, distance: 170.0
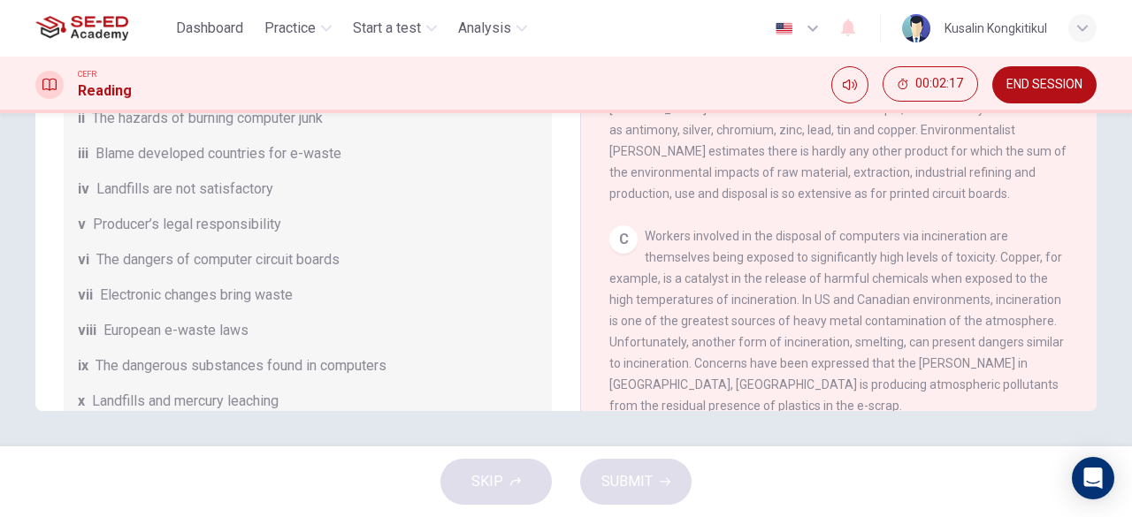
click at [348, 377] on span "The dangerous substances found in computers" at bounding box center [240, 365] width 291 height 21
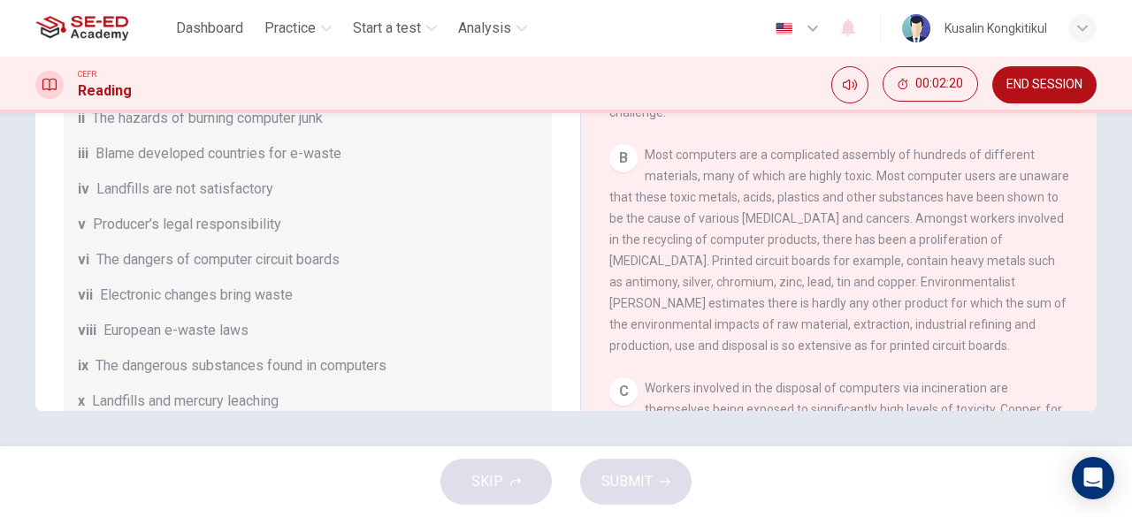
scroll to position [354, 0]
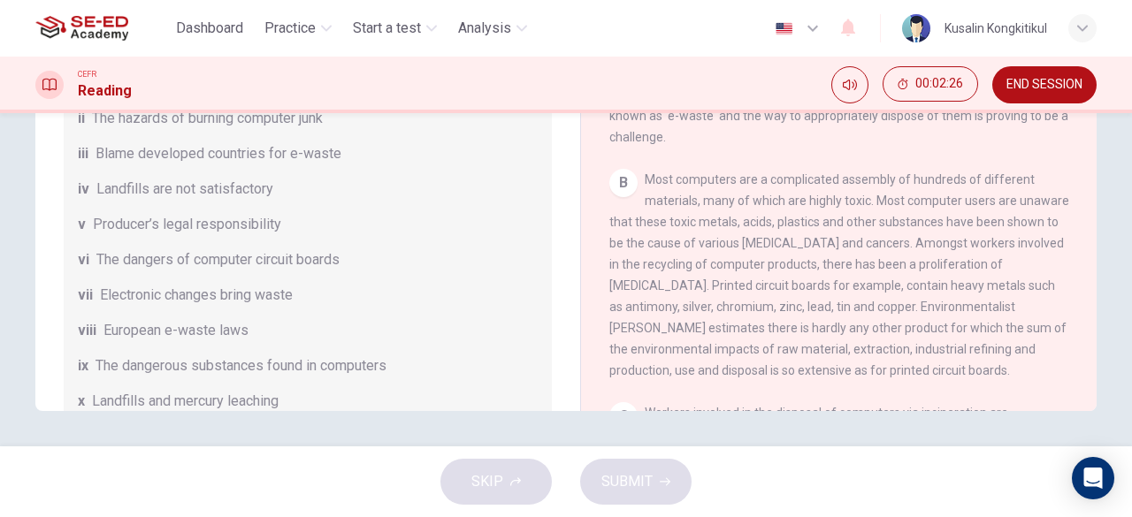
drag, startPoint x: 772, startPoint y: 291, endPoint x: 893, endPoint y: 301, distance: 121.6
click at [914, 301] on span "Most computers are a complicated assembly of hundreds of different materials, m…" at bounding box center [839, 274] width 460 height 205
drag, startPoint x: 713, startPoint y: 284, endPoint x: 900, endPoint y: 294, distance: 187.7
click at [909, 284] on div "B Most computers are a complicated assembly of hundreds of different materials,…" at bounding box center [839, 275] width 460 height 212
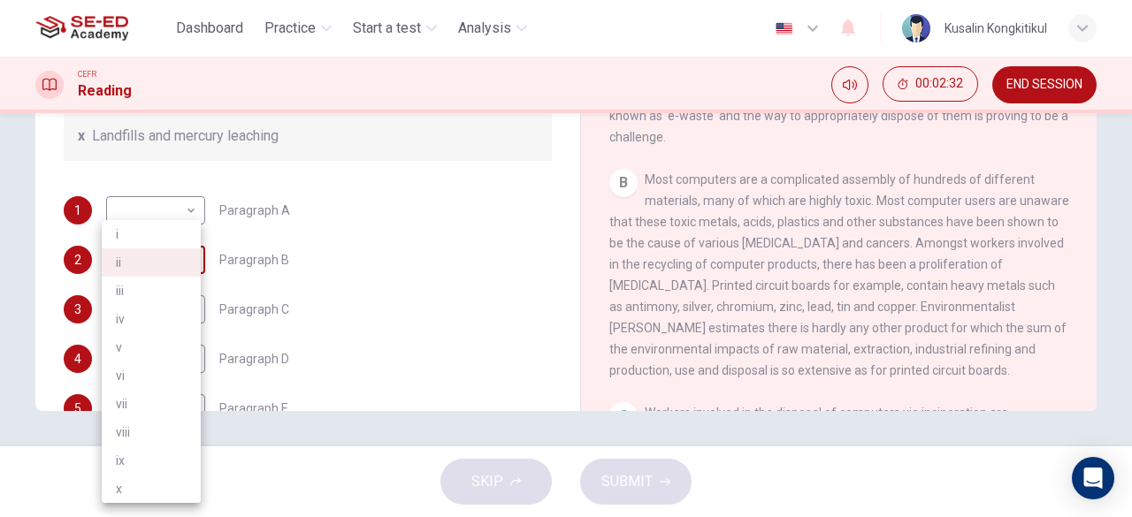
click at [154, 265] on body "This site uses cookies, as explained in our Privacy Policy . If you agree to th…" at bounding box center [566, 258] width 1132 height 517
click at [154, 444] on li "viii" at bounding box center [151, 432] width 99 height 28
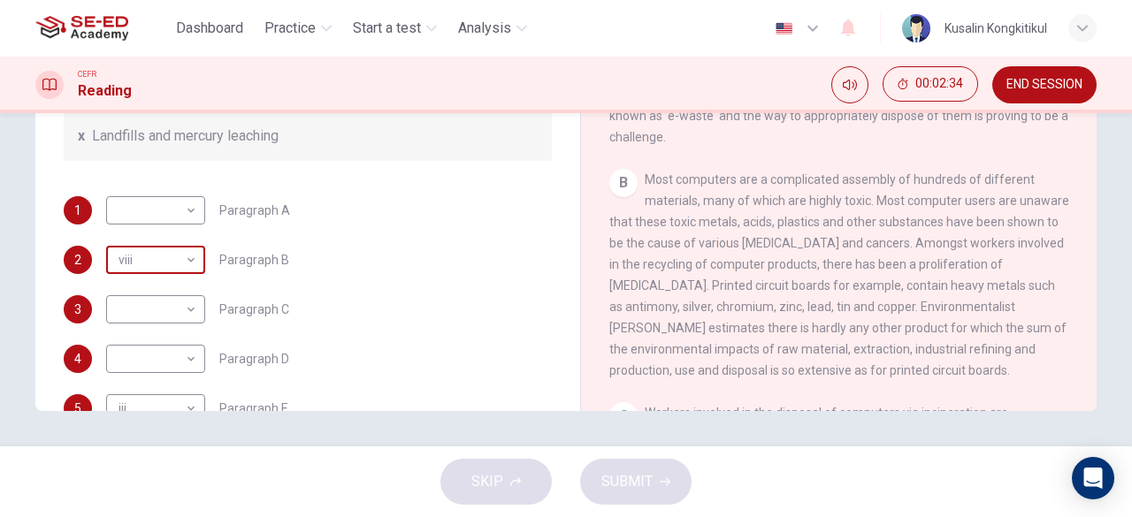
click at [152, 293] on body "This site uses cookies, as explained in our Privacy Policy . If you agree to th…" at bounding box center [566, 258] width 1132 height 517
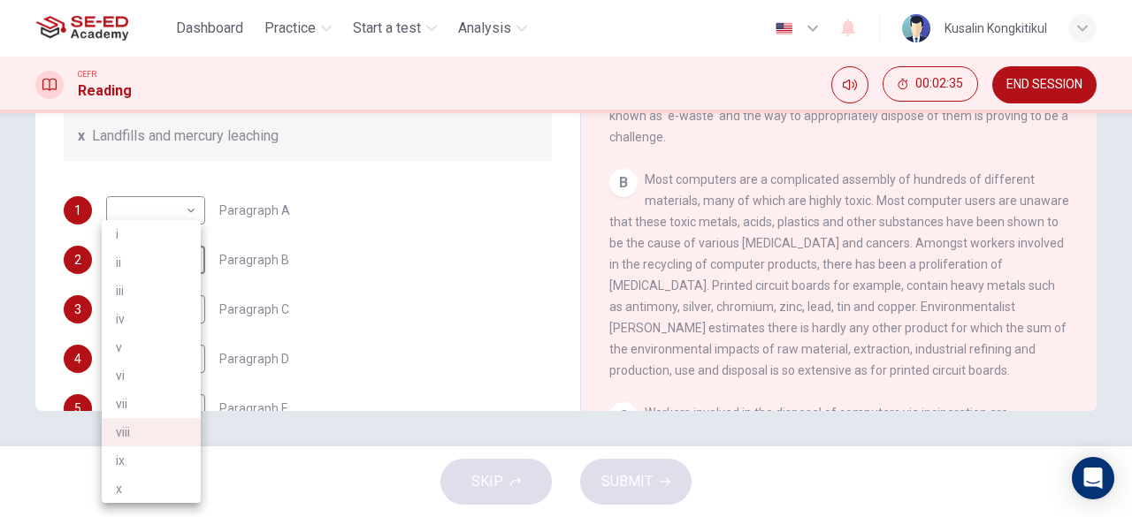
click at [131, 457] on li "ix" at bounding box center [151, 460] width 99 height 28
type input "ix"
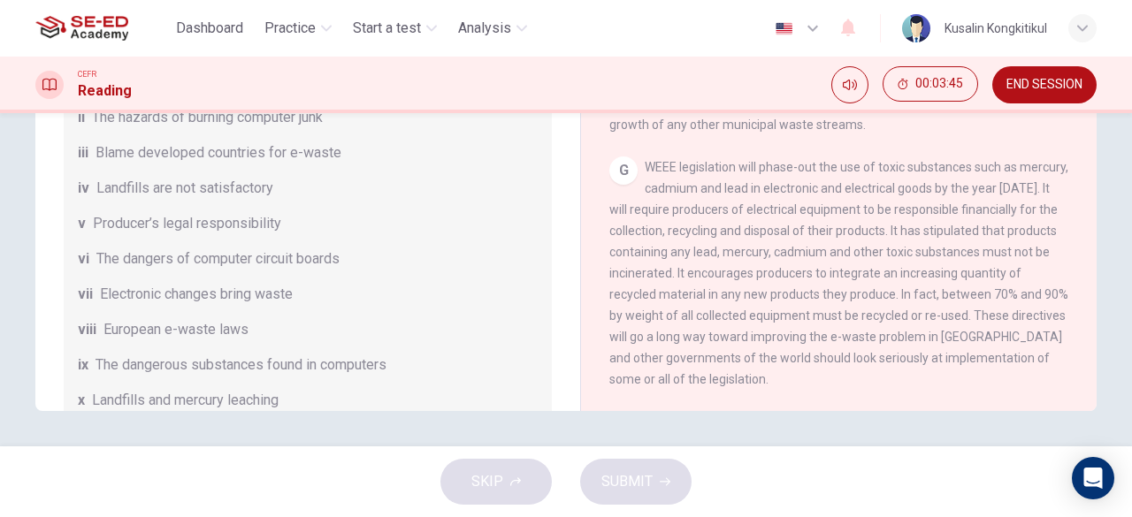
scroll to position [0, 0]
drag, startPoint x: 803, startPoint y: 227, endPoint x: 985, endPoint y: 227, distance: 182.1
click at [985, 227] on span "WEEE legislation will phase-out the use of toxic substances such as mercury, ca…" at bounding box center [838, 273] width 459 height 226
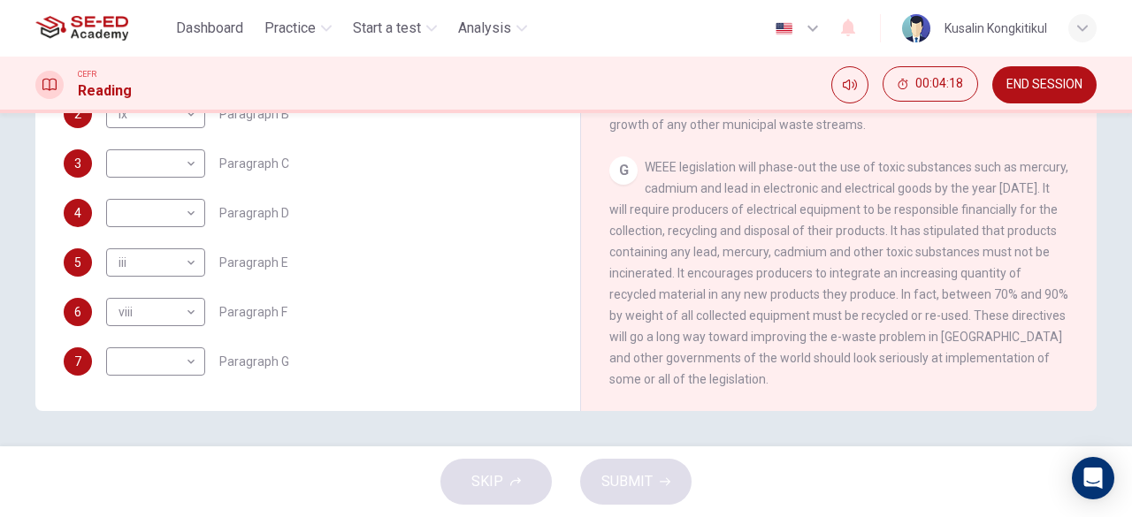
scroll to position [431, 0]
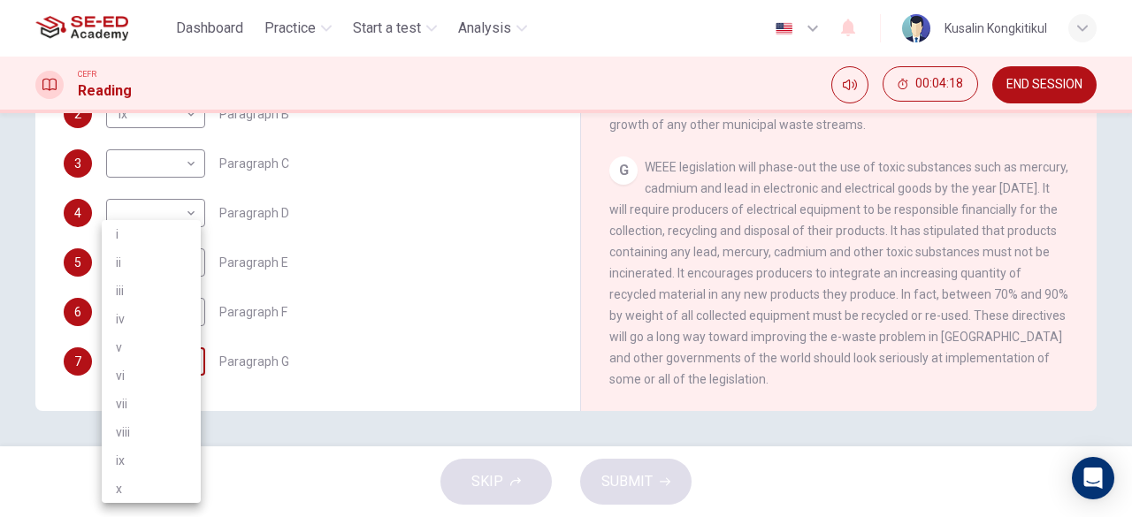
click at [188, 355] on body "This site uses cookies, as explained in our Privacy Policy . If you agree to th…" at bounding box center [566, 258] width 1132 height 517
click at [173, 348] on li "v" at bounding box center [151, 347] width 99 height 28
type input "v"
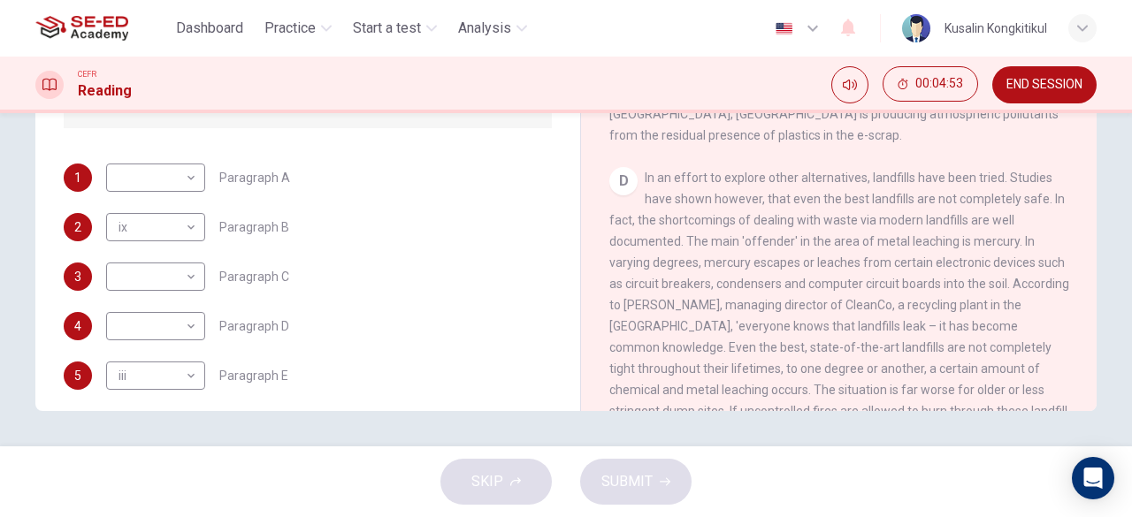
scroll to position [343, 0]
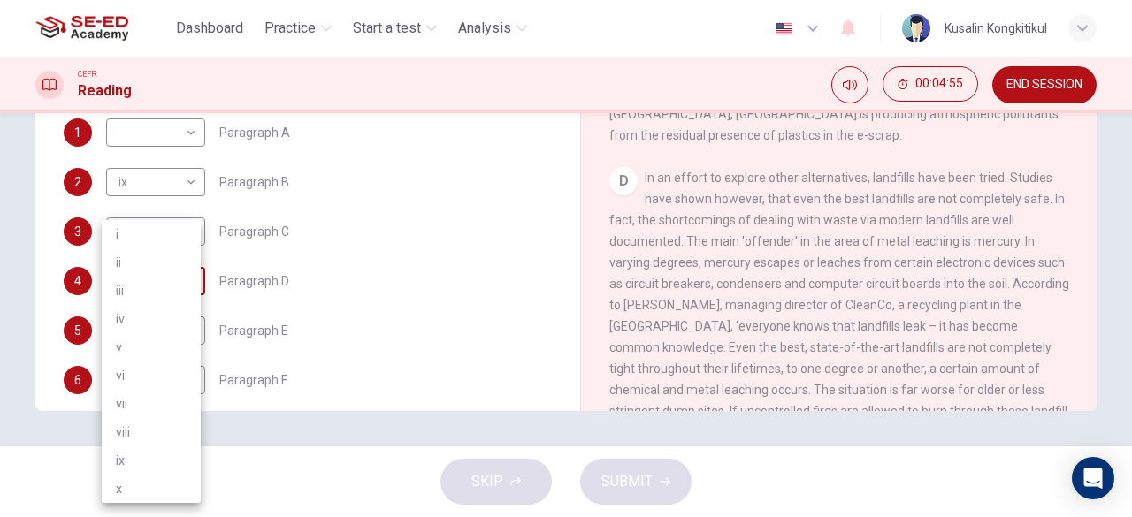
click at [149, 302] on body "This site uses cookies, as explained in our Privacy Policy . If you agree to th…" at bounding box center [566, 258] width 1132 height 517
click at [128, 310] on li "iv" at bounding box center [151, 319] width 99 height 28
type input "iv"
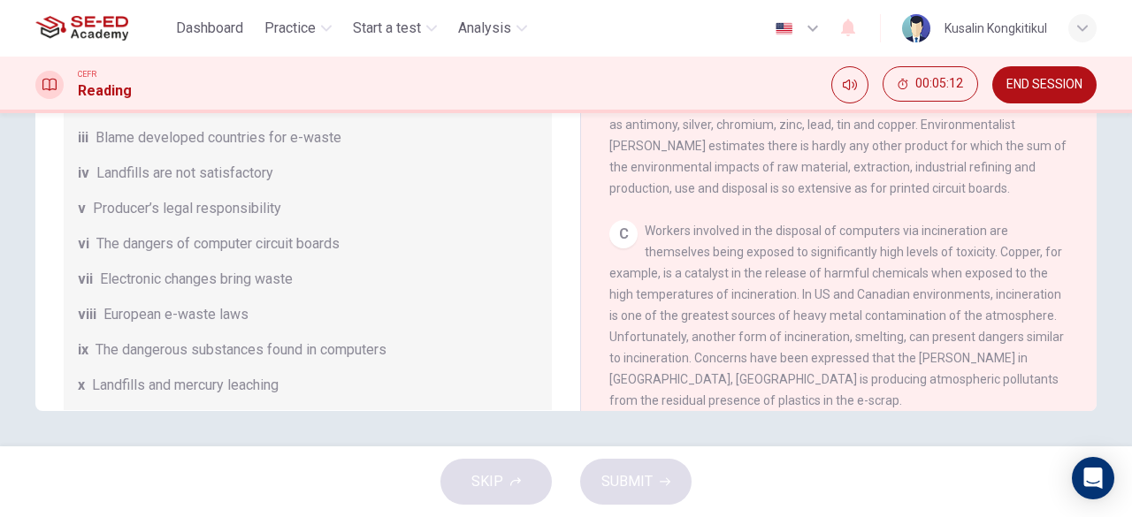
scroll to position [0, 0]
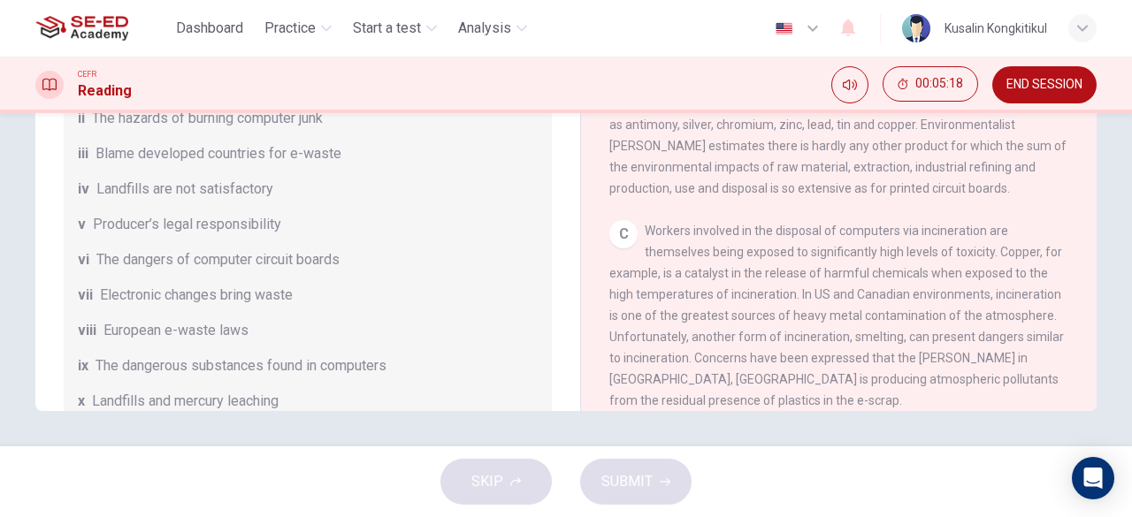
drag, startPoint x: 707, startPoint y: 245, endPoint x: 790, endPoint y: 242, distance: 83.2
click at [790, 242] on span "Workers involved in the disposal of computers via incineration are themselves b…" at bounding box center [836, 316] width 454 height 184
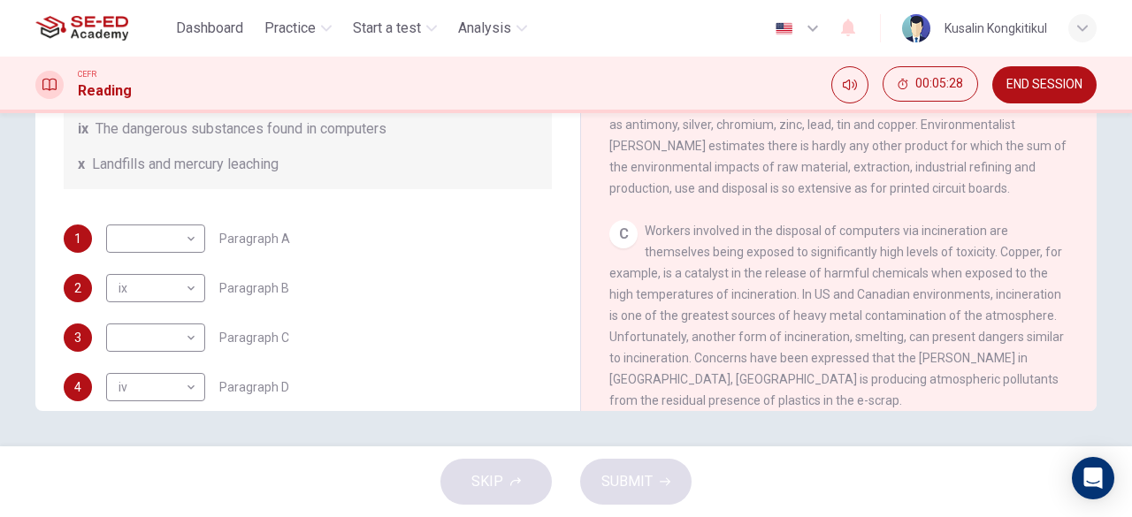
scroll to position [265, 0]
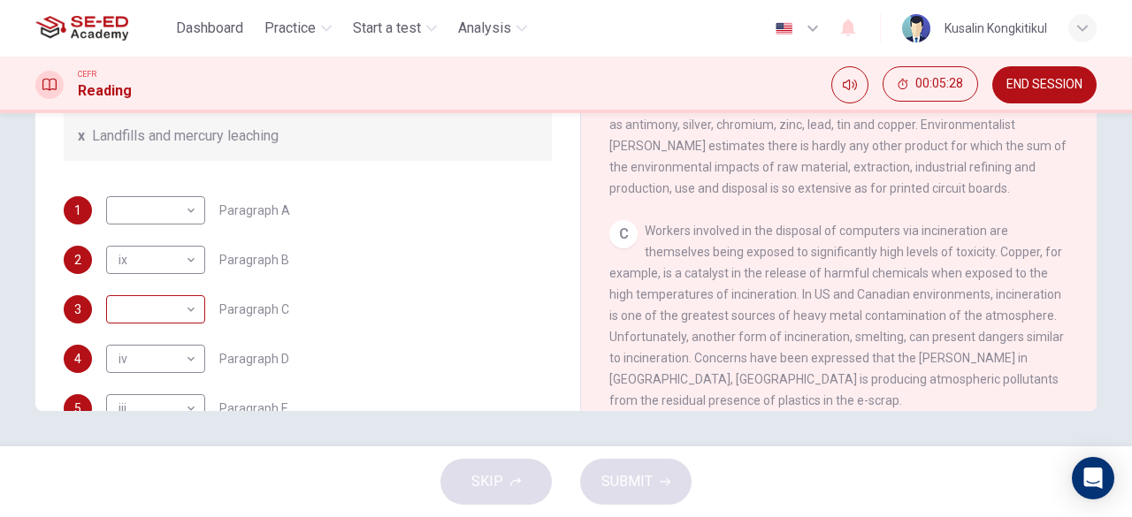
click at [175, 324] on body "This site uses cookies, as explained in our Privacy Policy . If you agree to th…" at bounding box center [566, 258] width 1132 height 517
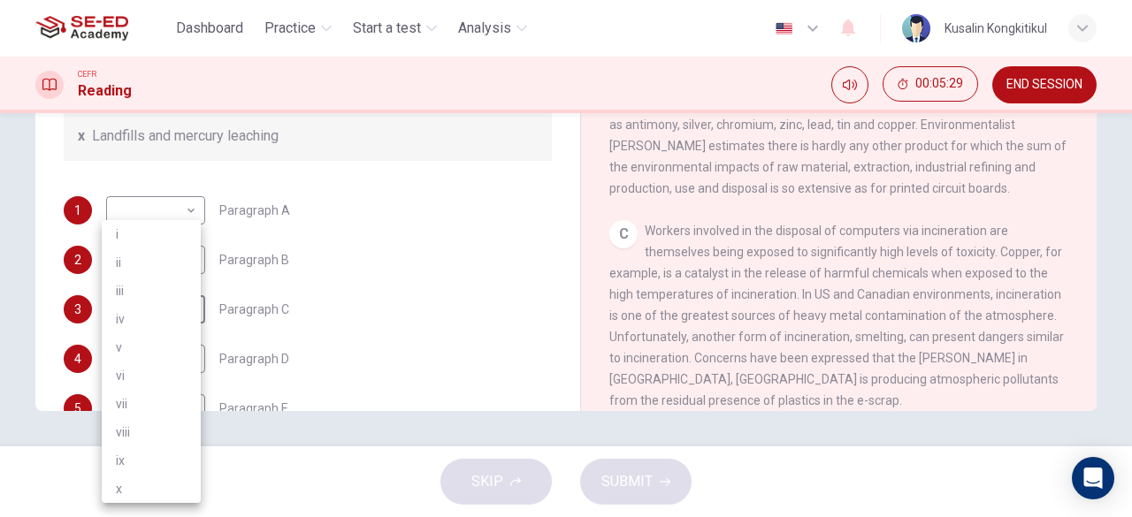
click at [152, 268] on li "ii" at bounding box center [151, 262] width 99 height 28
type input "ii"
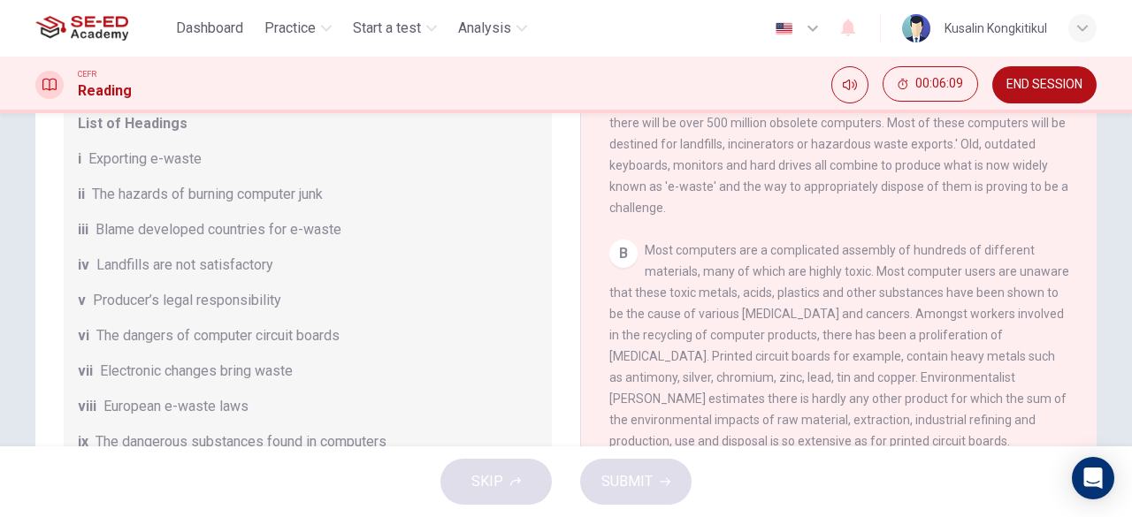
scroll to position [263, 0]
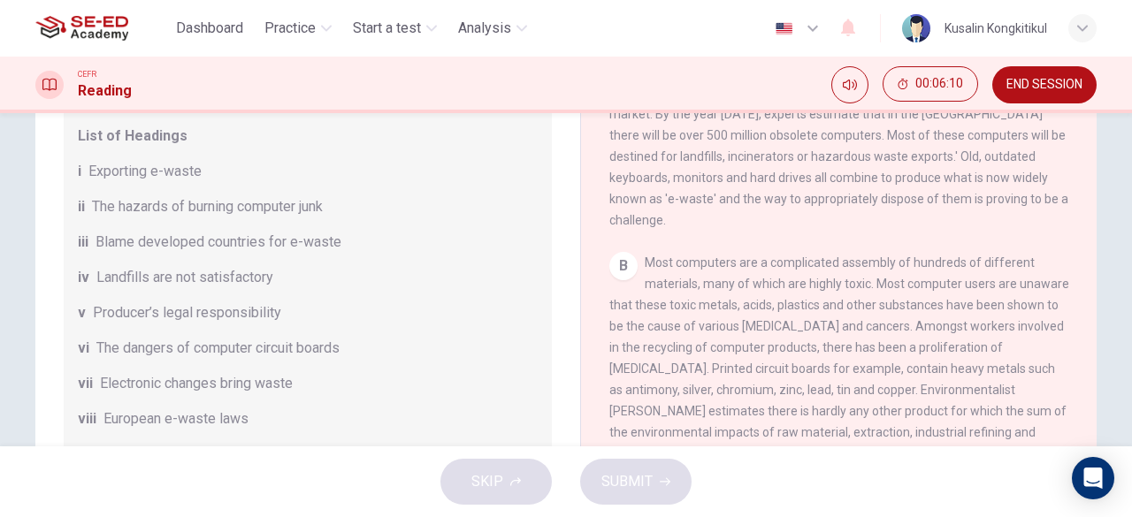
drag, startPoint x: 131, startPoint y: 181, endPoint x: 188, endPoint y: 181, distance: 57.5
click at [187, 181] on span "Exporting e-waste" at bounding box center [144, 171] width 113 height 21
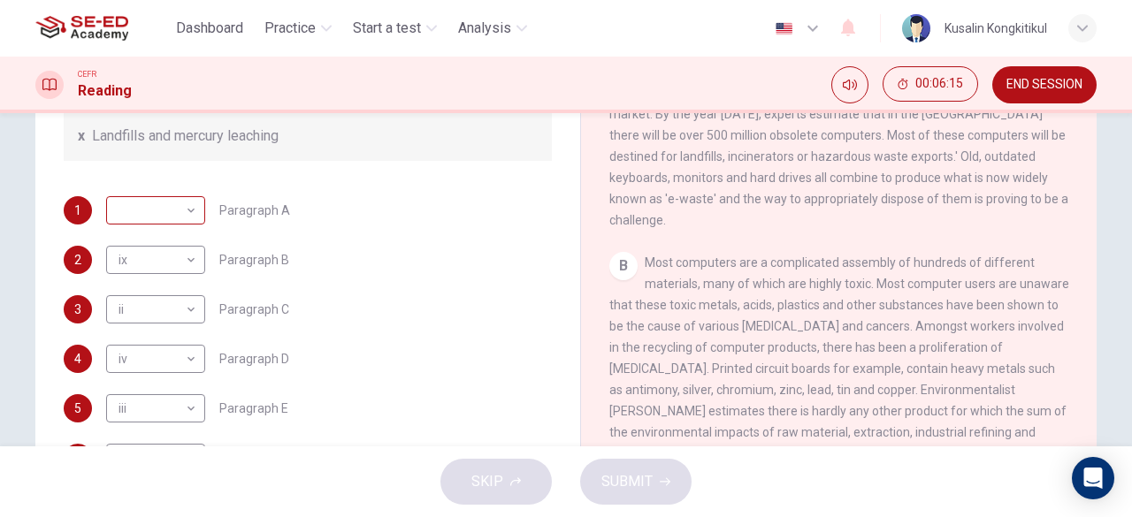
click at [173, 237] on body "This site uses cookies, as explained in our Privacy Policy . If you agree to th…" at bounding box center [566, 258] width 1132 height 517
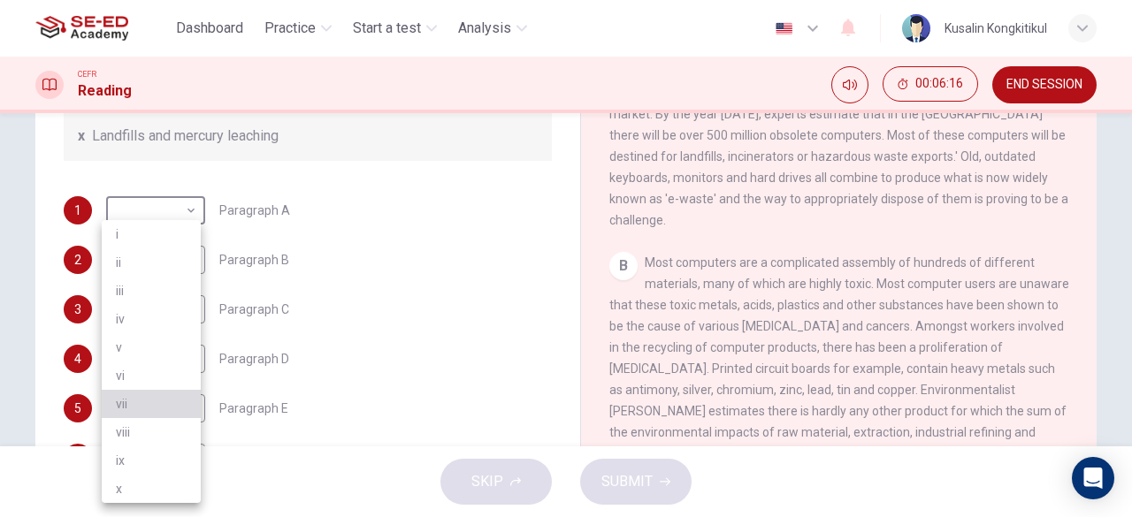
click at [156, 394] on li "vii" at bounding box center [151, 404] width 99 height 28
type input "vii"
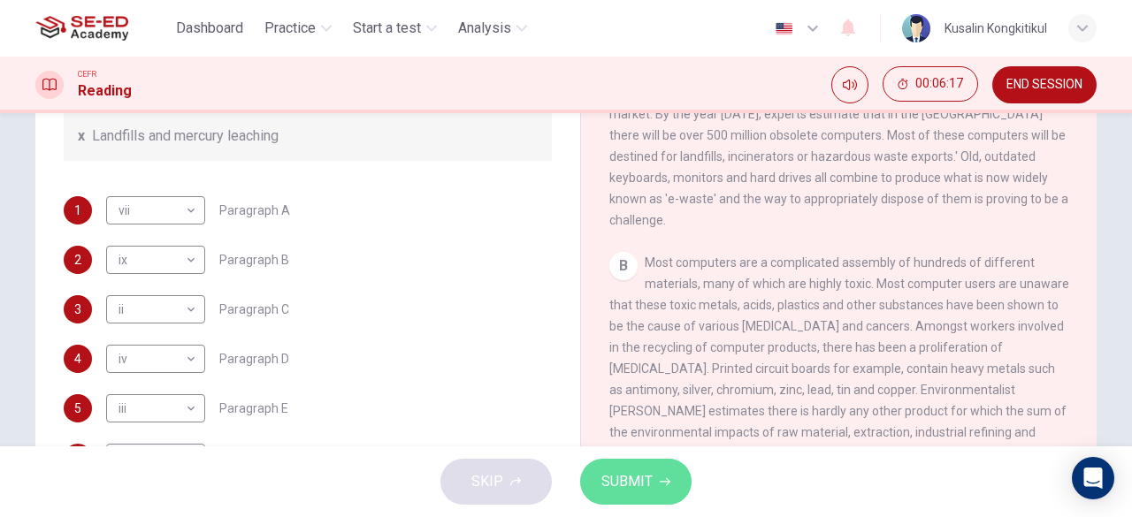
click at [612, 479] on span "SUBMIT" at bounding box center [626, 481] width 51 height 25
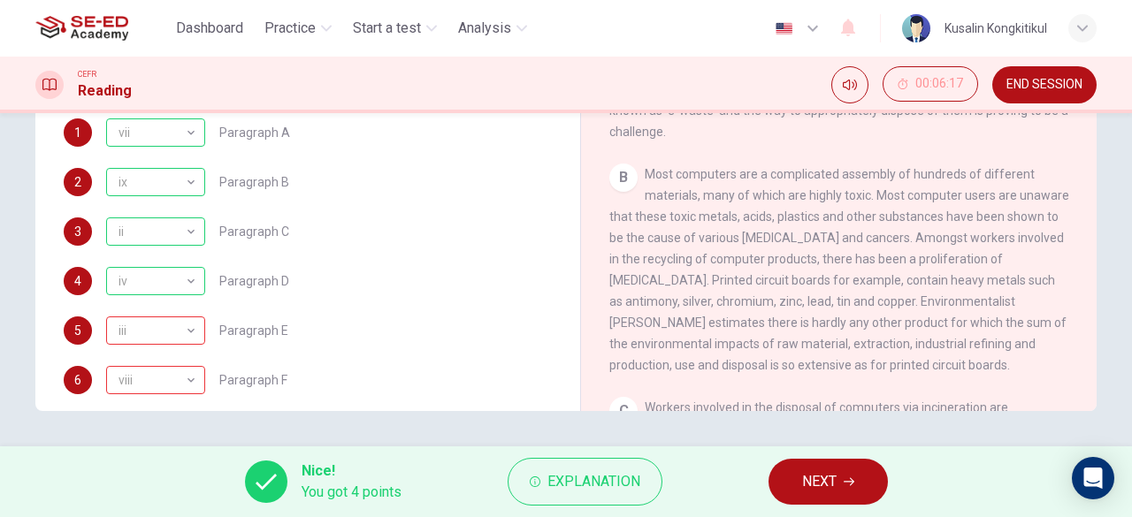
scroll to position [431, 0]
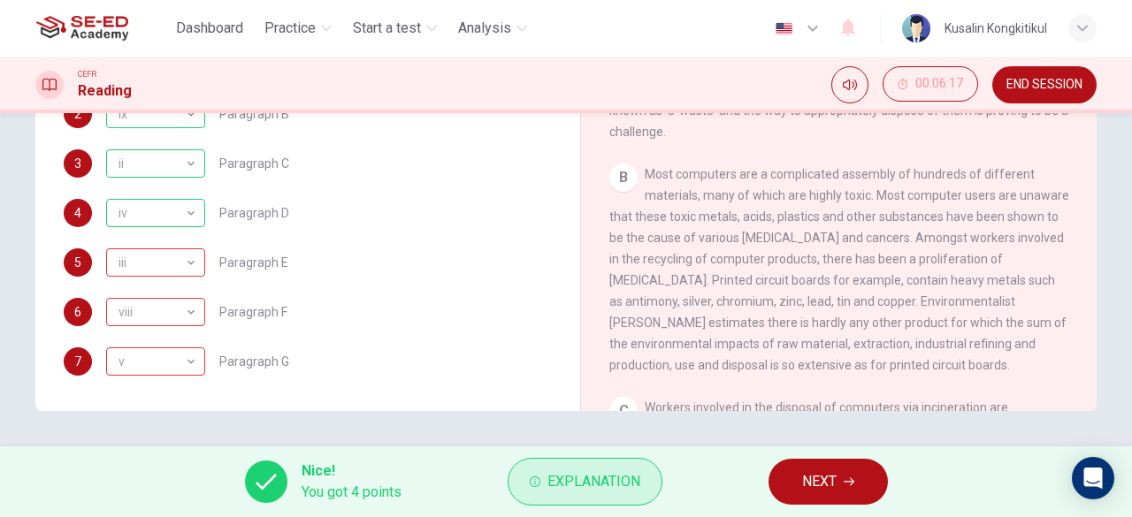
click at [613, 485] on span "Explanation" at bounding box center [593, 481] width 93 height 25
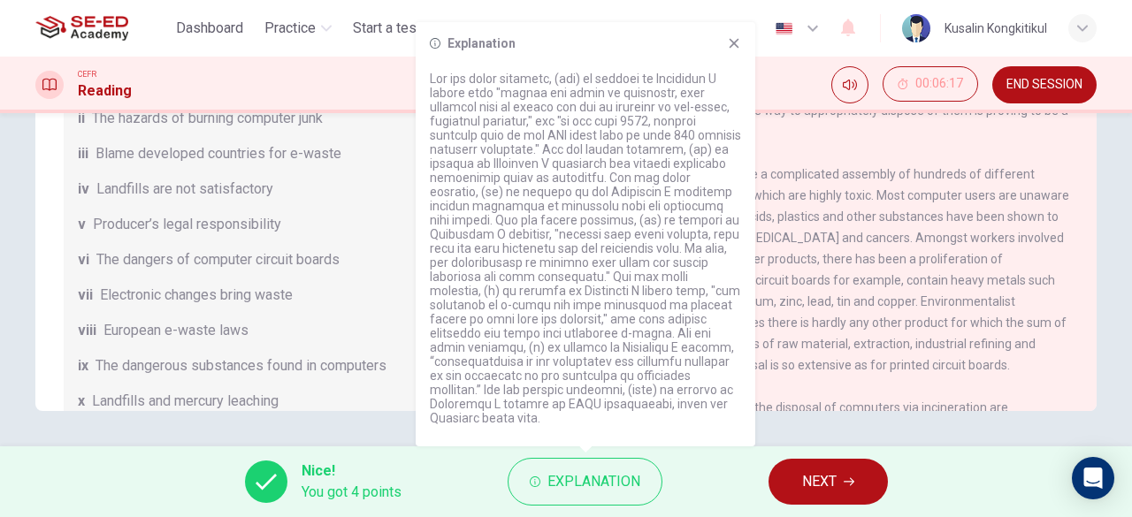
scroll to position [263, 0]
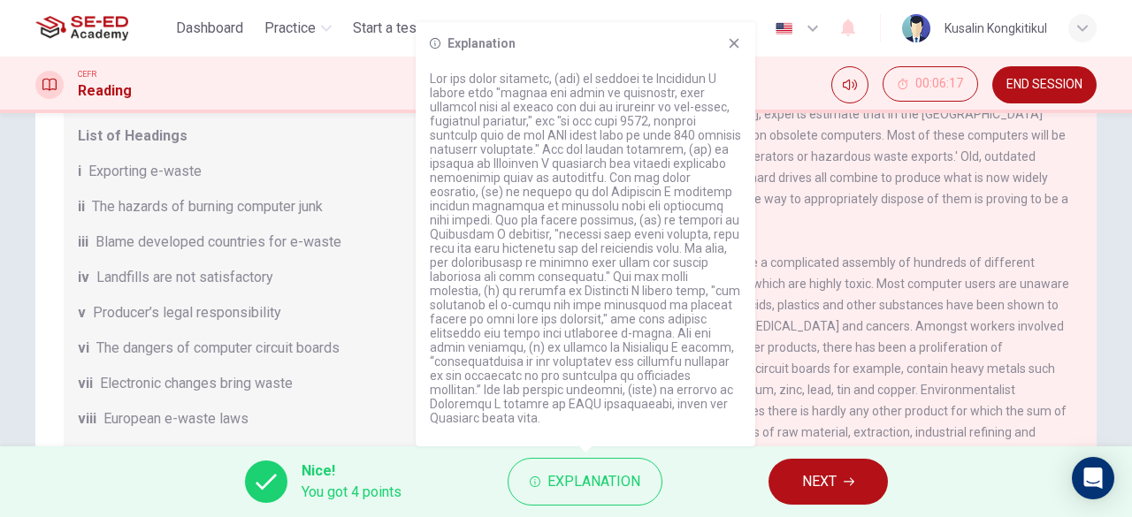
click at [823, 496] on button "NEXT" at bounding box center [827, 482] width 119 height 46
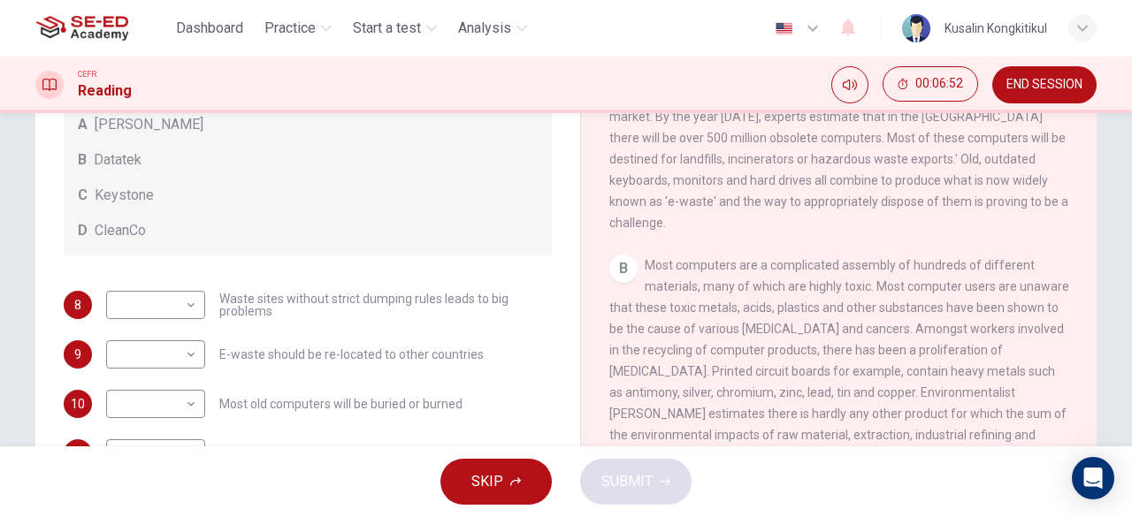
scroll to position [285, 0]
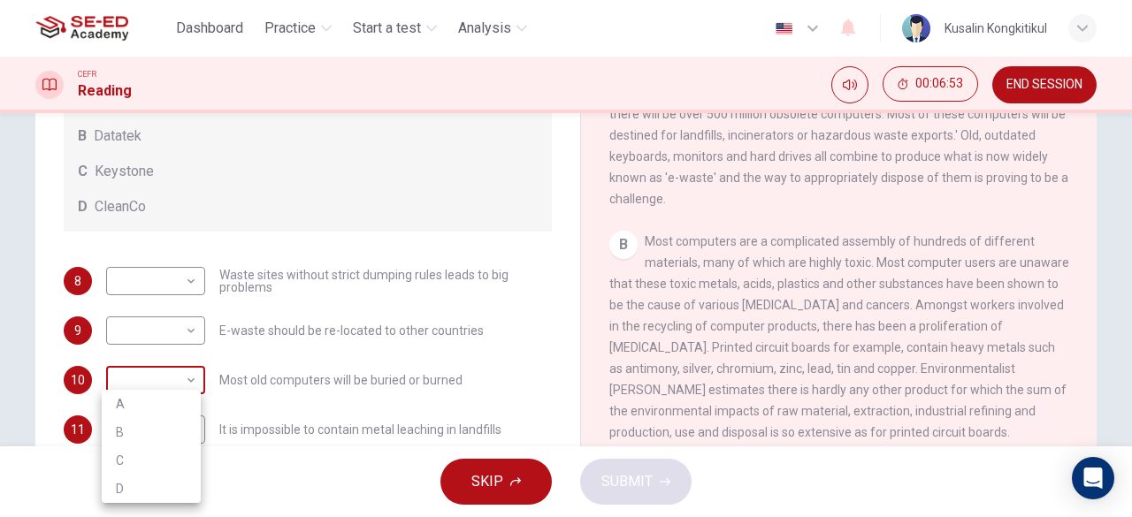
click at [172, 380] on body "This site uses cookies, as explained in our Privacy Policy . If you agree to th…" at bounding box center [566, 258] width 1132 height 517
click at [144, 454] on li "C" at bounding box center [151, 460] width 99 height 28
type input "C"
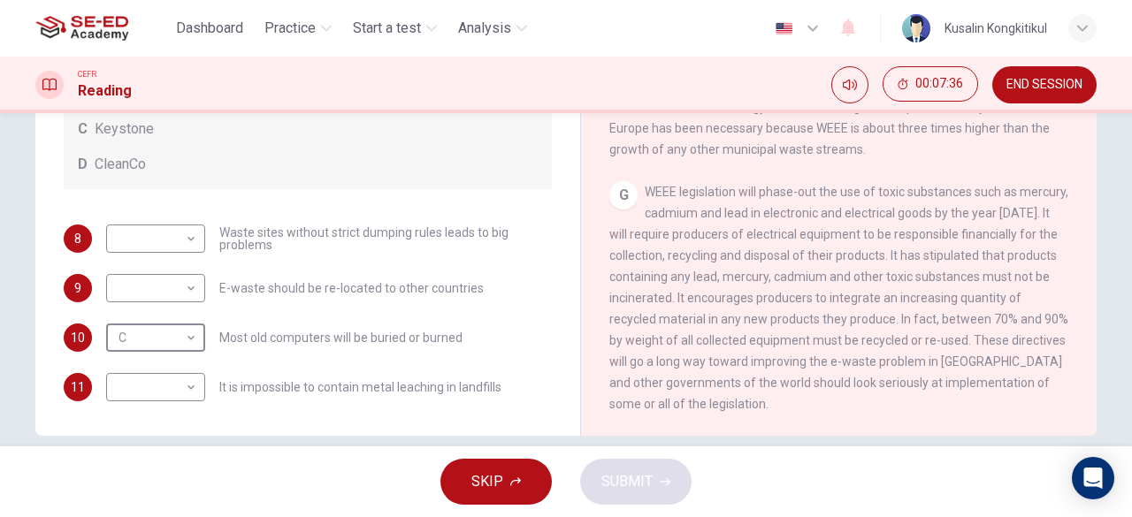
scroll to position [352, 0]
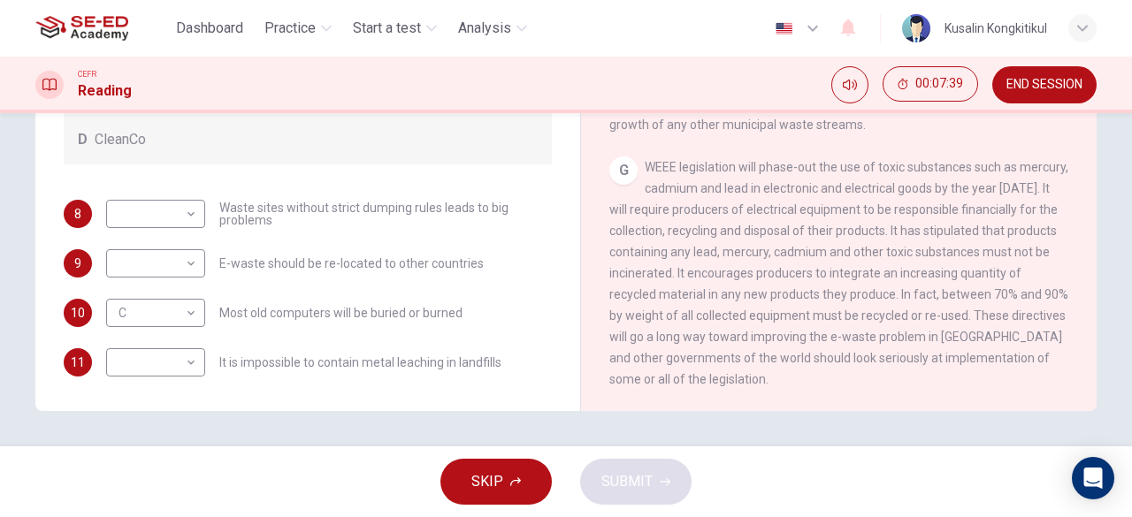
drag, startPoint x: 735, startPoint y: 176, endPoint x: 938, endPoint y: 238, distance: 212.6
click at [939, 236] on div "G WEEE legislation will phase-out the use of toxic substances such as mercury, …" at bounding box center [839, 272] width 460 height 233
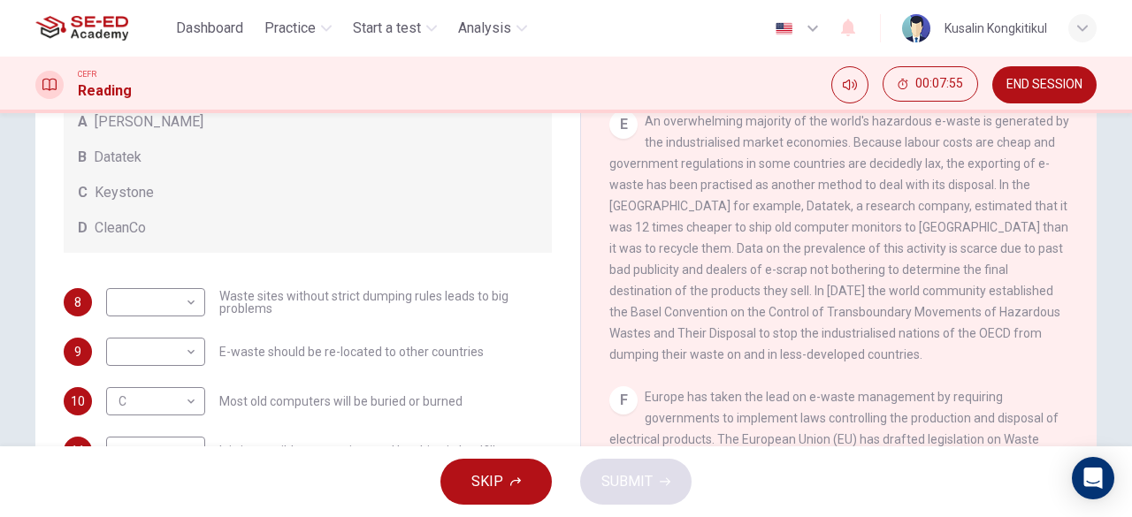
scroll to position [92, 0]
click at [152, 345] on body "This site uses cookies, as explained in our Privacy Policy . If you agree to th…" at bounding box center [566, 258] width 1132 height 517
click at [143, 401] on li "B" at bounding box center [151, 407] width 99 height 28
type input "B"
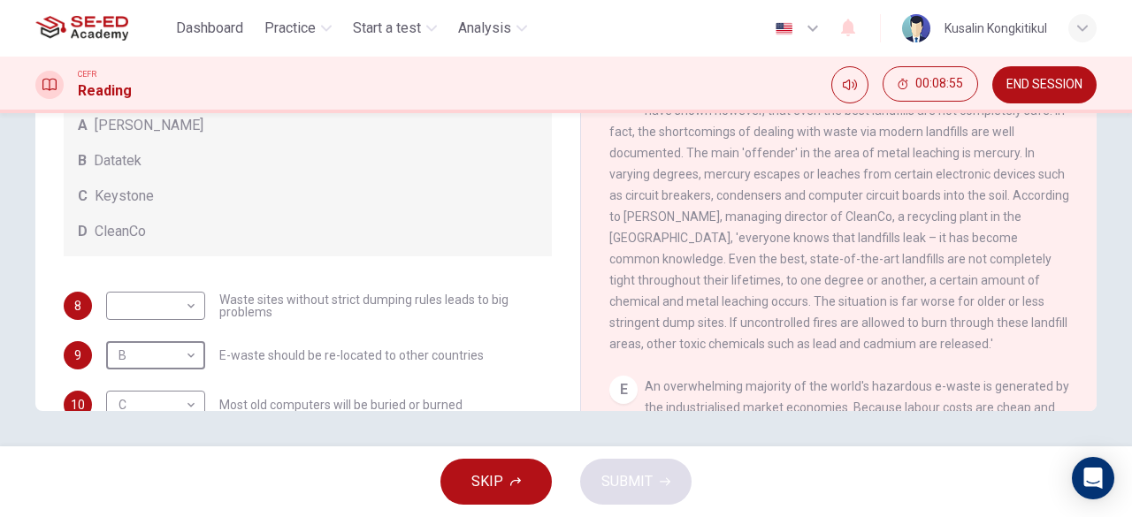
scroll to position [88, 0]
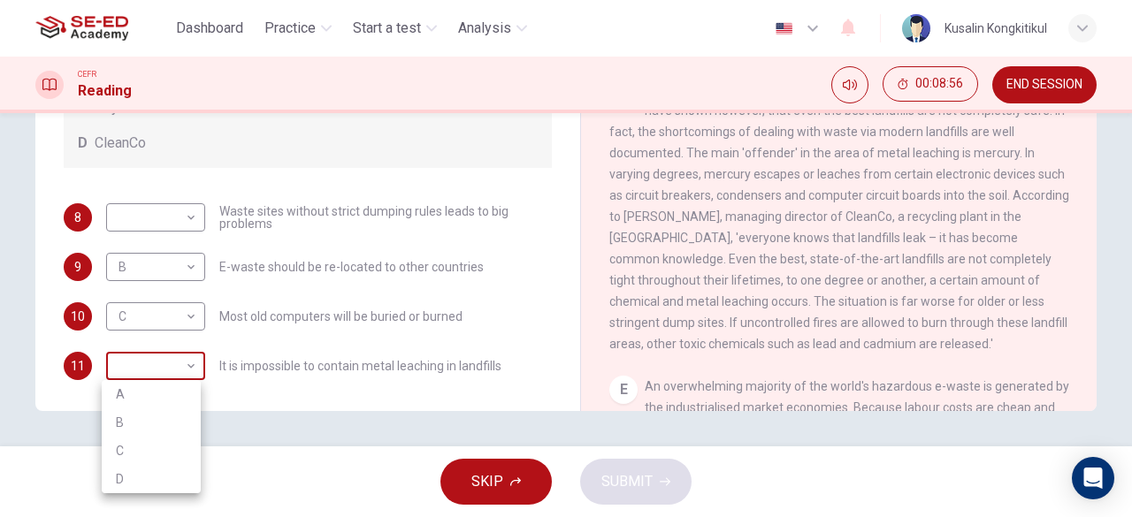
click at [182, 358] on body "This site uses cookies, as explained in our Privacy Policy . If you agree to th…" at bounding box center [566, 258] width 1132 height 517
click at [121, 473] on li "D" at bounding box center [151, 479] width 99 height 28
type input "D"
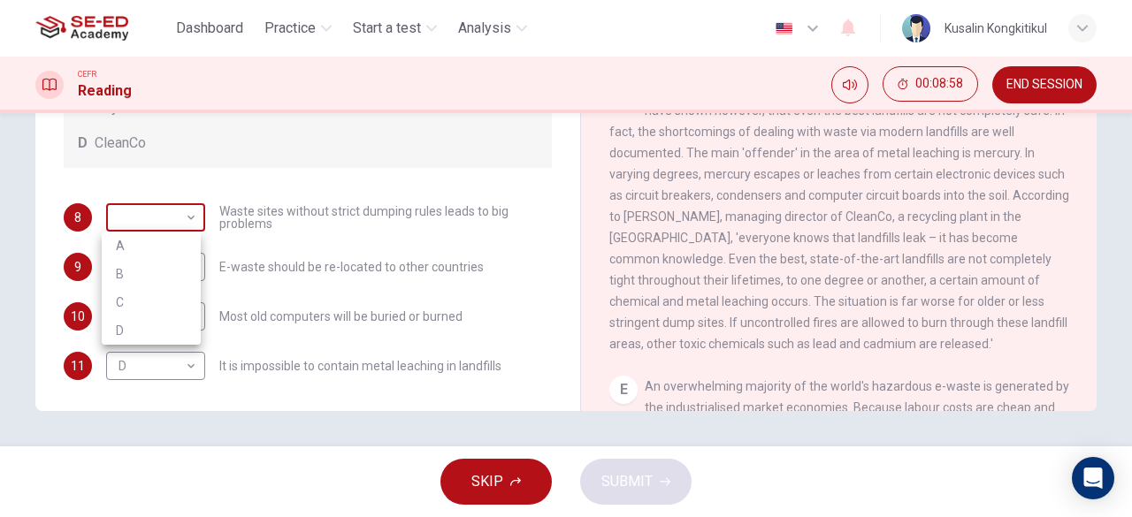
click at [153, 197] on body "This site uses cookies, as explained in our Privacy Policy . If you agree to th…" at bounding box center [566, 258] width 1132 height 517
click at [144, 241] on li "A" at bounding box center [151, 246] width 99 height 28
type input "A"
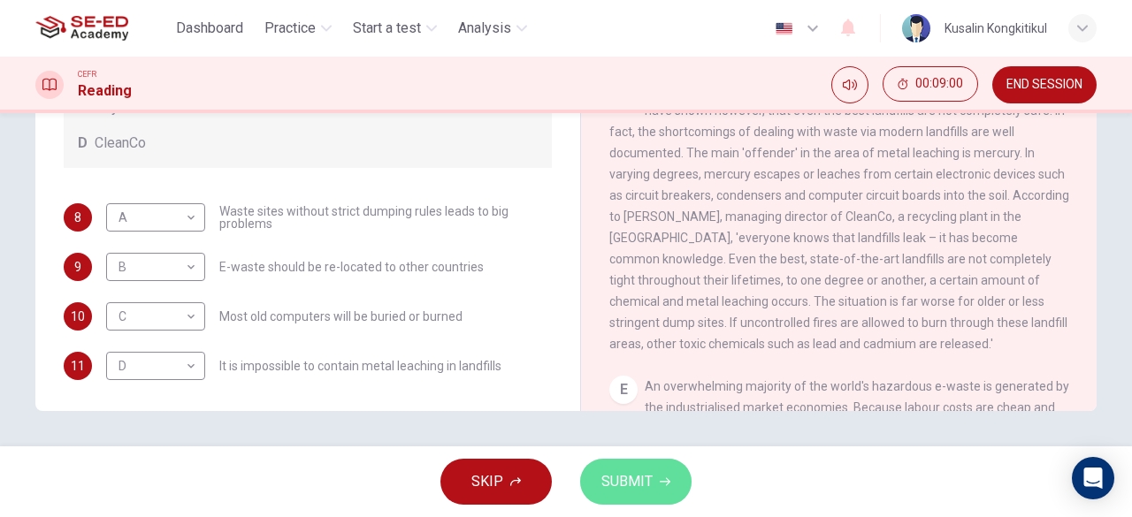
click at [629, 483] on span "SUBMIT" at bounding box center [626, 481] width 51 height 25
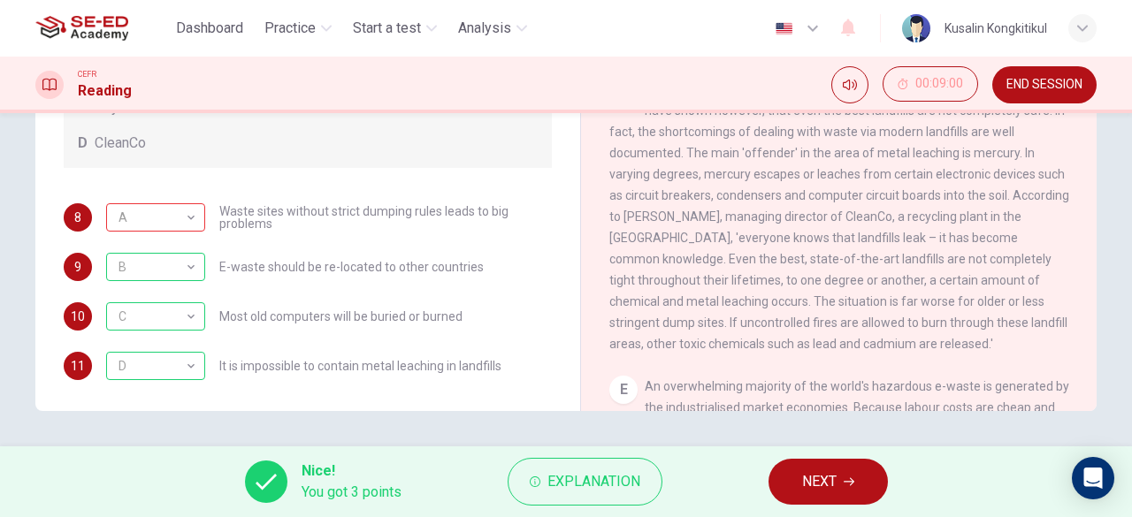
click at [824, 480] on span "NEXT" at bounding box center [819, 481] width 34 height 25
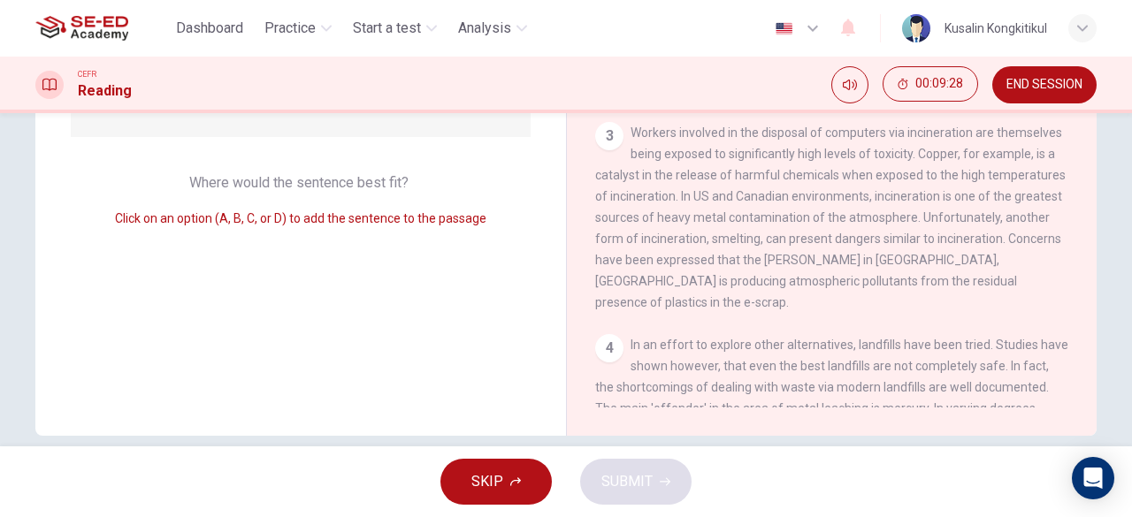
scroll to position [263, 0]
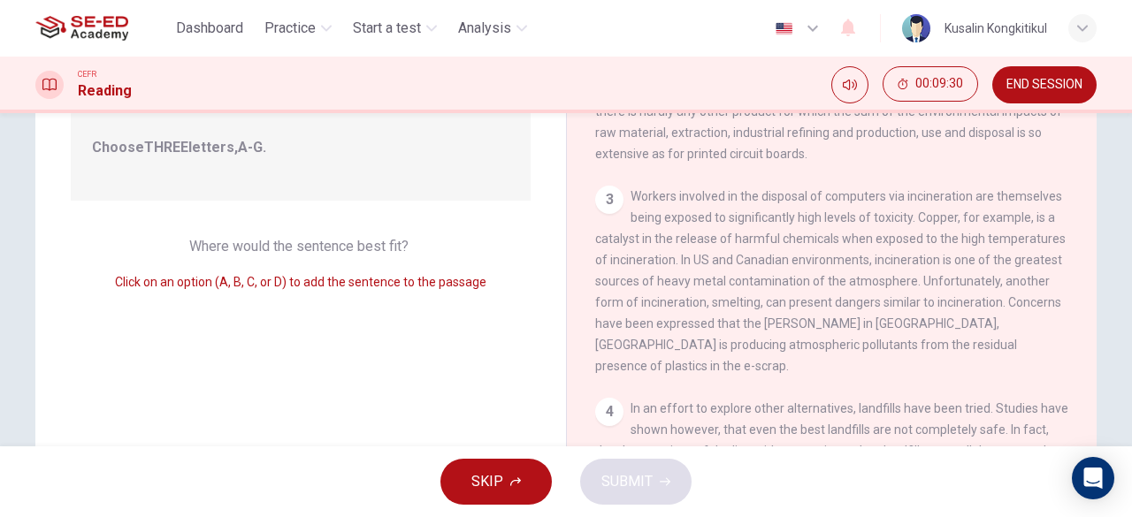
click at [607, 214] on div "3" at bounding box center [609, 200] width 28 height 28
drag, startPoint x: 626, startPoint y: 218, endPoint x: 642, endPoint y: 241, distance: 28.0
click at [627, 218] on div "3 Workers involved in the disposal of computers via incineration are themselves…" at bounding box center [832, 281] width 474 height 191
drag, startPoint x: 642, startPoint y: 241, endPoint x: 665, endPoint y: 273, distance: 39.3
click at [645, 247] on div "3 Workers involved in the disposal of computers via incineration are themselves…" at bounding box center [832, 281] width 474 height 191
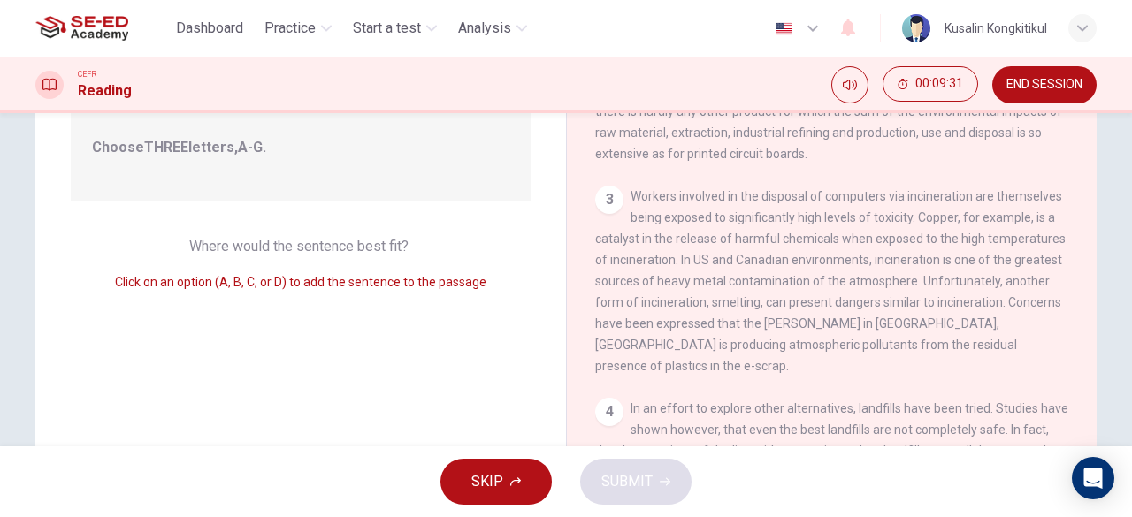
drag, startPoint x: 665, startPoint y: 273, endPoint x: 671, endPoint y: 286, distance: 13.8
click at [674, 286] on div "3 Workers involved in the disposal of computers via incineration are themselves…" at bounding box center [832, 281] width 474 height 191
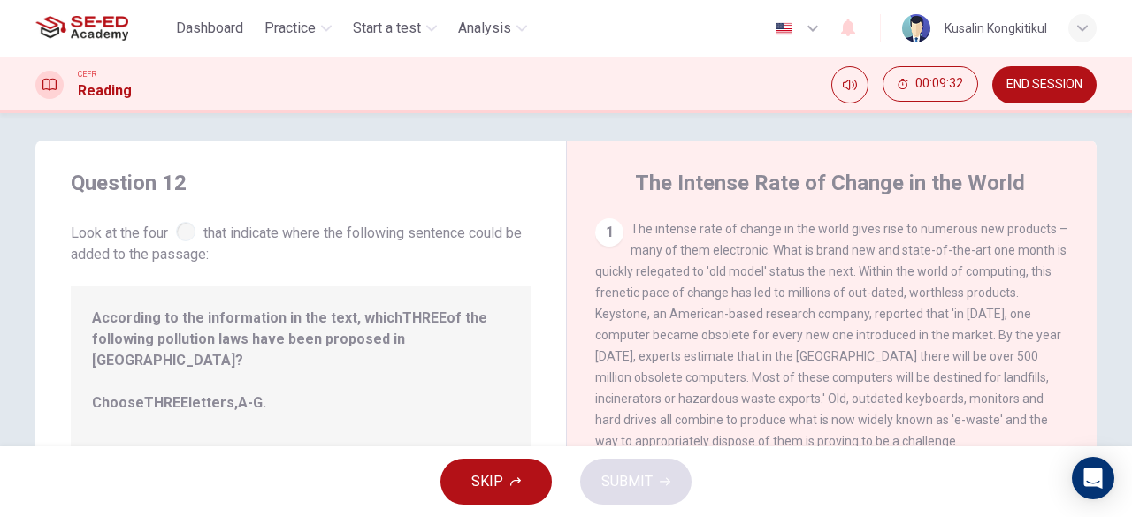
scroll to position [0, 0]
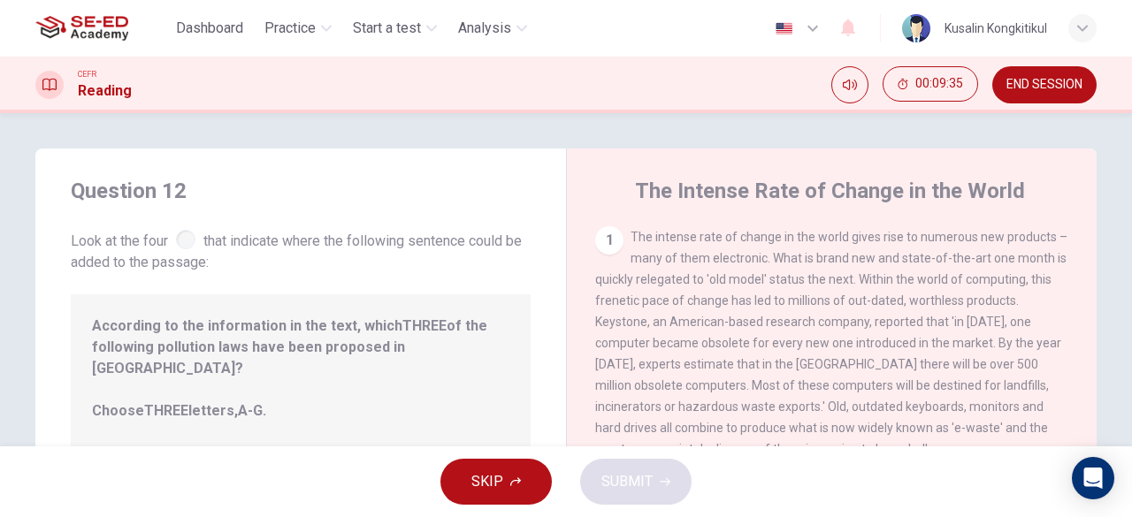
drag, startPoint x: 302, startPoint y: 249, endPoint x: 477, endPoint y: 282, distance: 178.1
click at [477, 279] on div "Question 12 Look at the four that indicate where the following sentence could b…" at bounding box center [300, 456] width 530 height 614
drag, startPoint x: 166, startPoint y: 227, endPoint x: 350, endPoint y: 193, distance: 187.1
click at [340, 194] on div "Question 12 Look at the four that indicate where the following sentence could b…" at bounding box center [301, 225] width 460 height 96
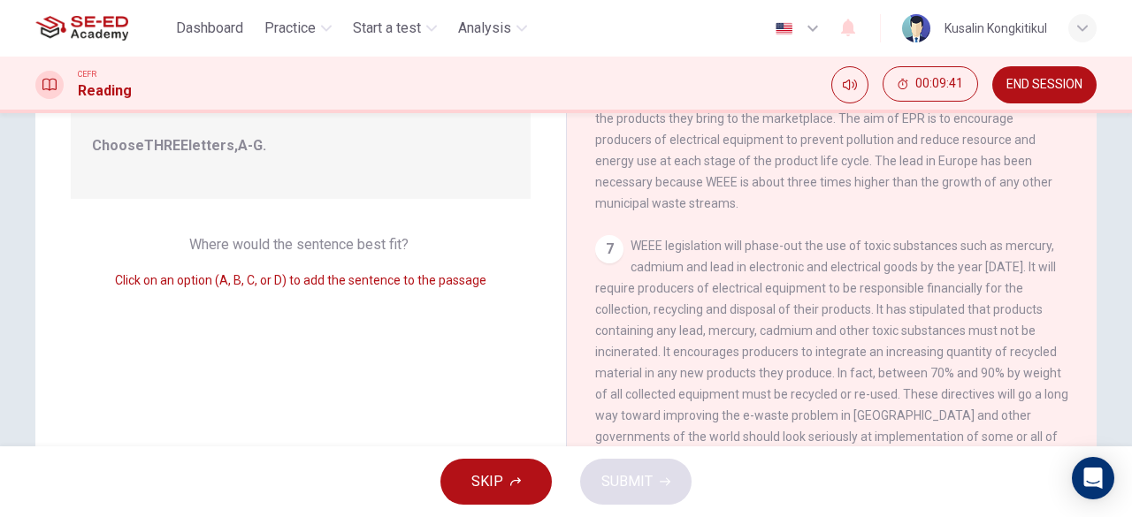
click at [607, 240] on div "7" at bounding box center [609, 249] width 28 height 28
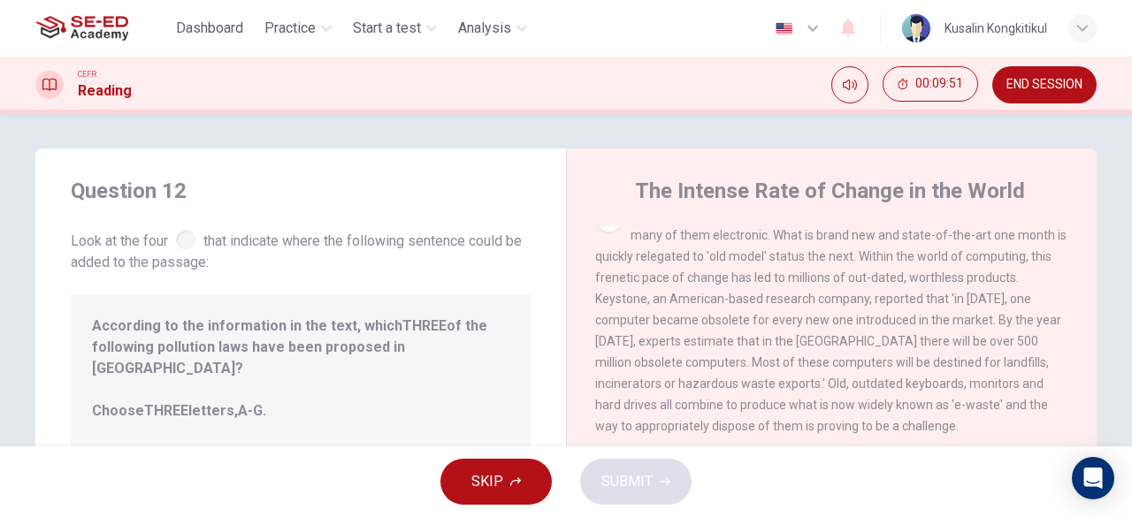
click at [695, 260] on span "The intense rate of change in the world gives rise to numerous new products – m…" at bounding box center [831, 320] width 472 height 226
drag, startPoint x: 332, startPoint y: 195, endPoint x: 297, endPoint y: 202, distance: 36.3
click at [304, 201] on h4 "Question 12" at bounding box center [301, 191] width 460 height 28
drag, startPoint x: 272, startPoint y: 211, endPoint x: 240, endPoint y: 225, distance: 34.5
click at [248, 223] on div "Question 12 Look at the four that indicate where the following sentence could b…" at bounding box center [301, 225] width 460 height 96
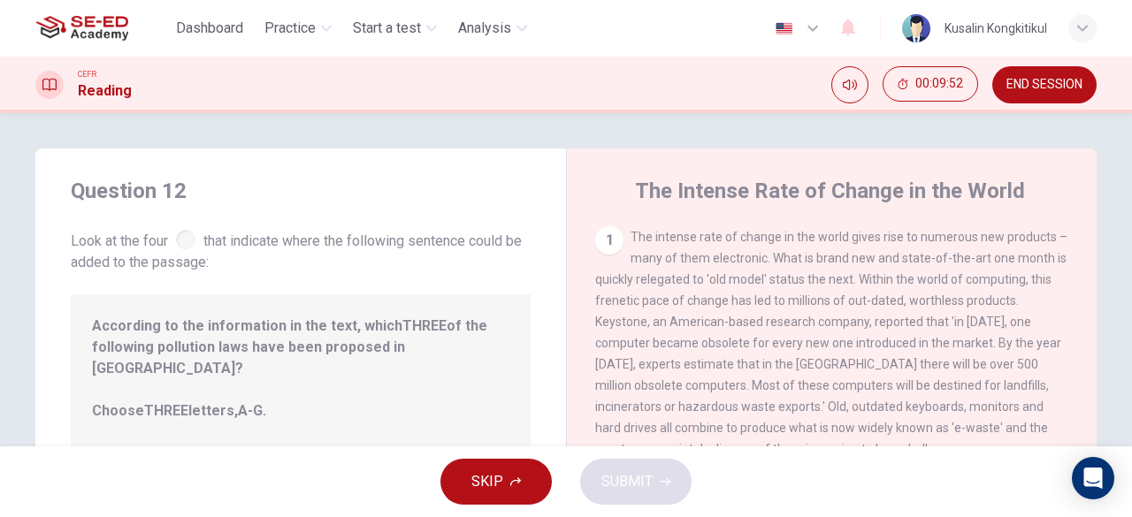
drag, startPoint x: 218, startPoint y: 232, endPoint x: 192, endPoint y: 238, distance: 27.2
click at [208, 234] on span "Look at the four that indicate where the following sentence could be added to t…" at bounding box center [301, 249] width 460 height 47
drag, startPoint x: 192, startPoint y: 238, endPoint x: 338, endPoint y: 376, distance: 200.8
click at [233, 281] on div "Question 12 Look at the four that indicate where the following sentence could b…" at bounding box center [300, 456] width 530 height 614
click at [454, 466] on button "SKIP" at bounding box center [495, 482] width 111 height 46
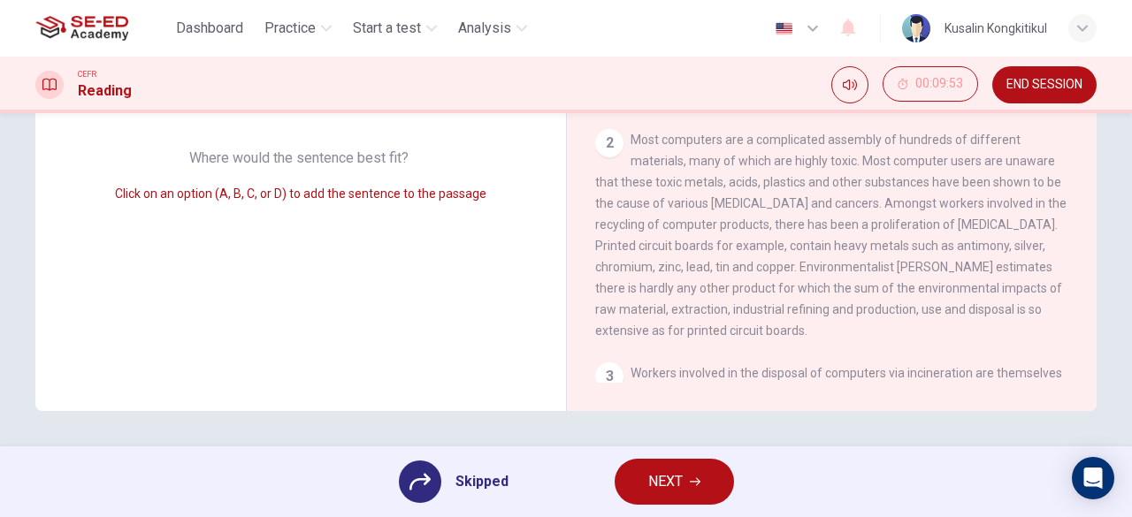
click at [629, 477] on button "NEXT" at bounding box center [673, 482] width 119 height 46
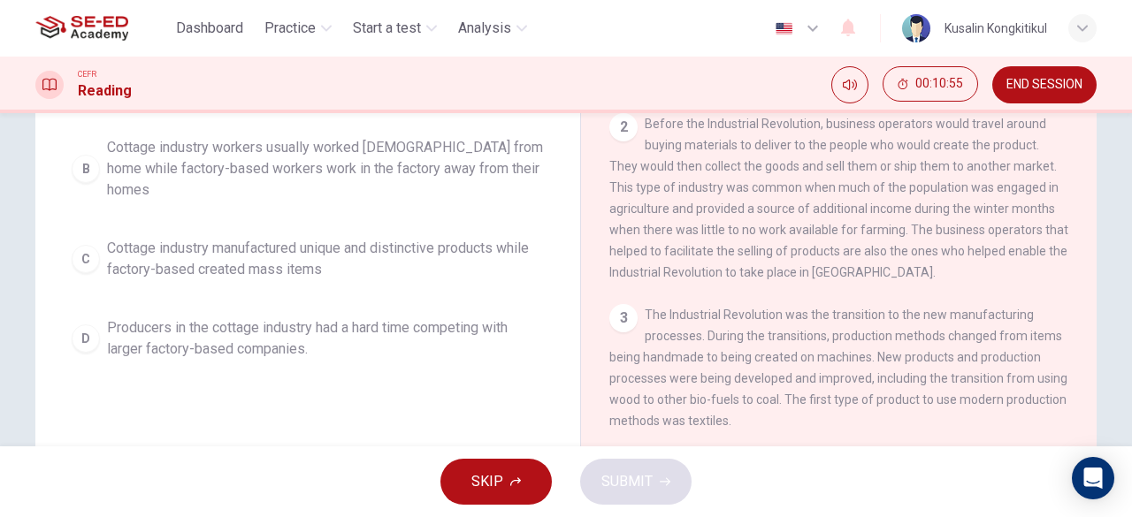
scroll to position [87, 0]
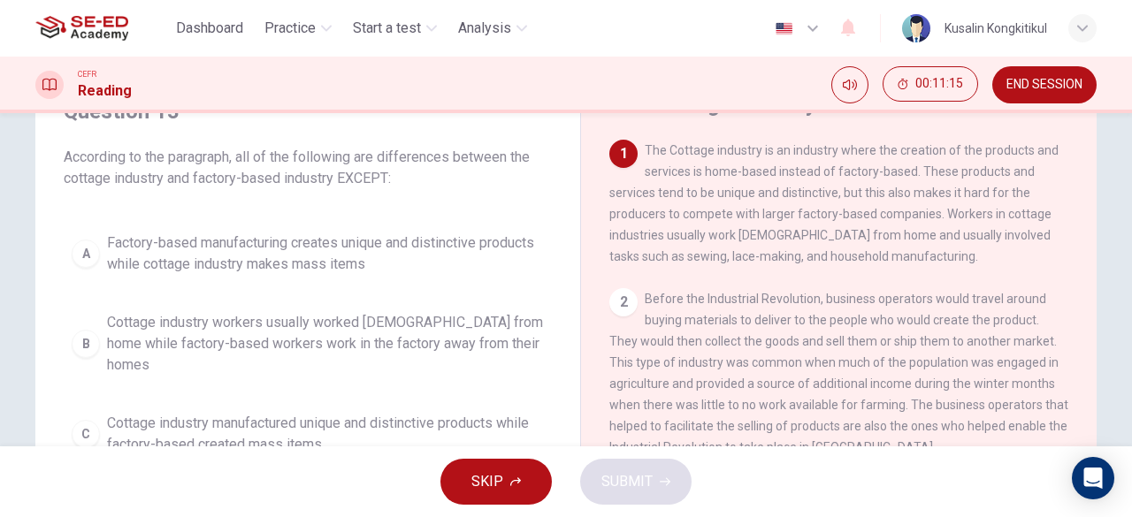
click at [159, 250] on span "Factory-based manufacturing creates unique and distinctive products while cotta…" at bounding box center [325, 254] width 437 height 42
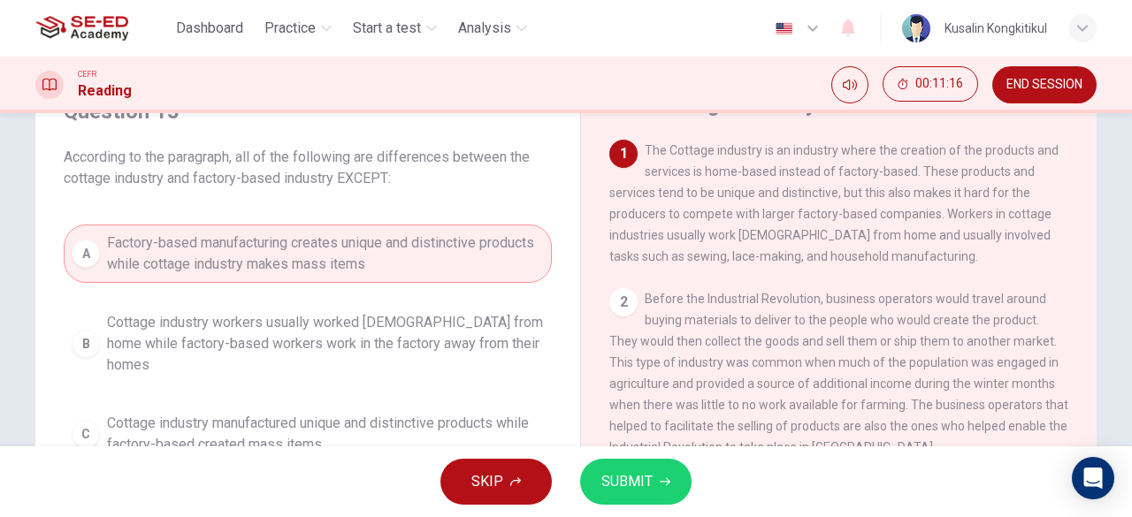
click at [623, 492] on span "SUBMIT" at bounding box center [626, 481] width 51 height 25
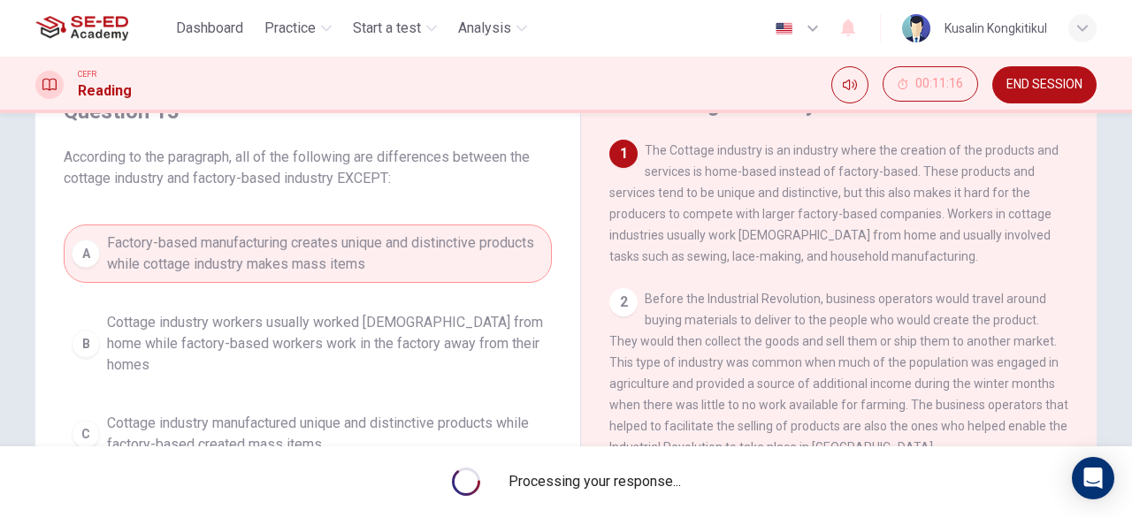
drag, startPoint x: 347, startPoint y: 172, endPoint x: 401, endPoint y: 175, distance: 54.0
click at [401, 175] on span "According to the paragraph, all of the following are differences between the co…" at bounding box center [308, 168] width 488 height 42
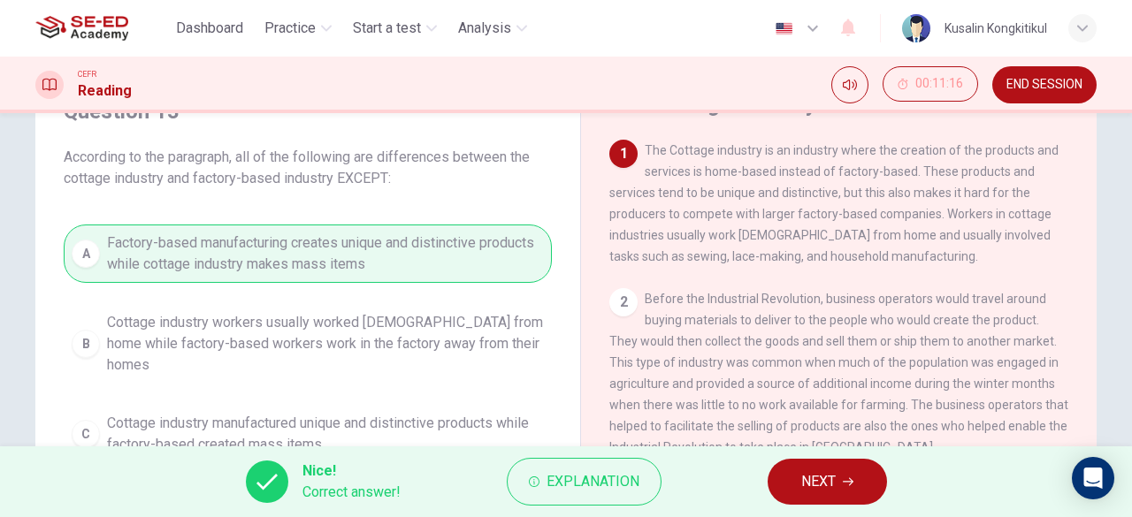
click at [826, 484] on span "NEXT" at bounding box center [818, 481] width 34 height 25
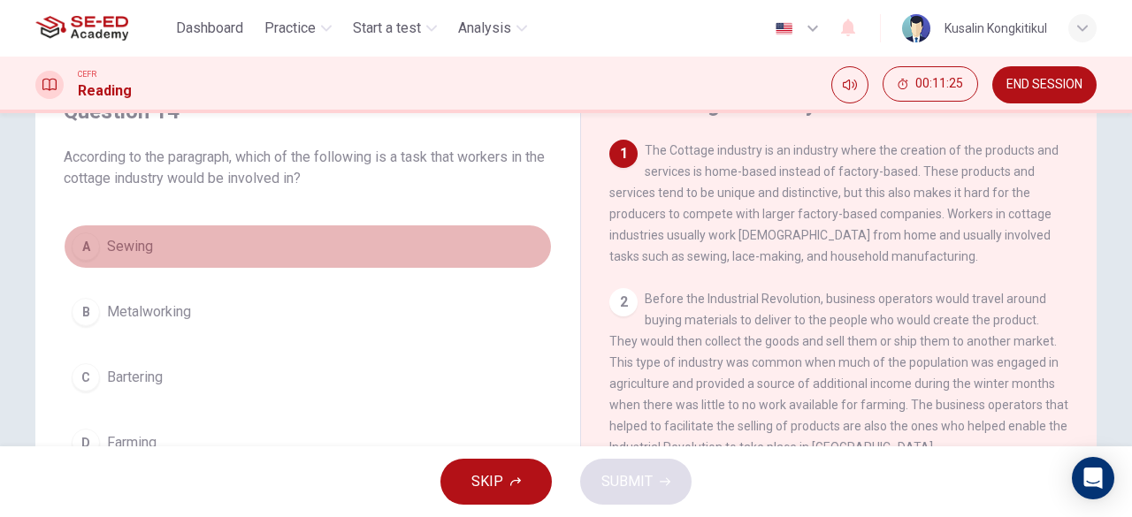
click at [77, 262] on button "A Sewing" at bounding box center [308, 247] width 488 height 44
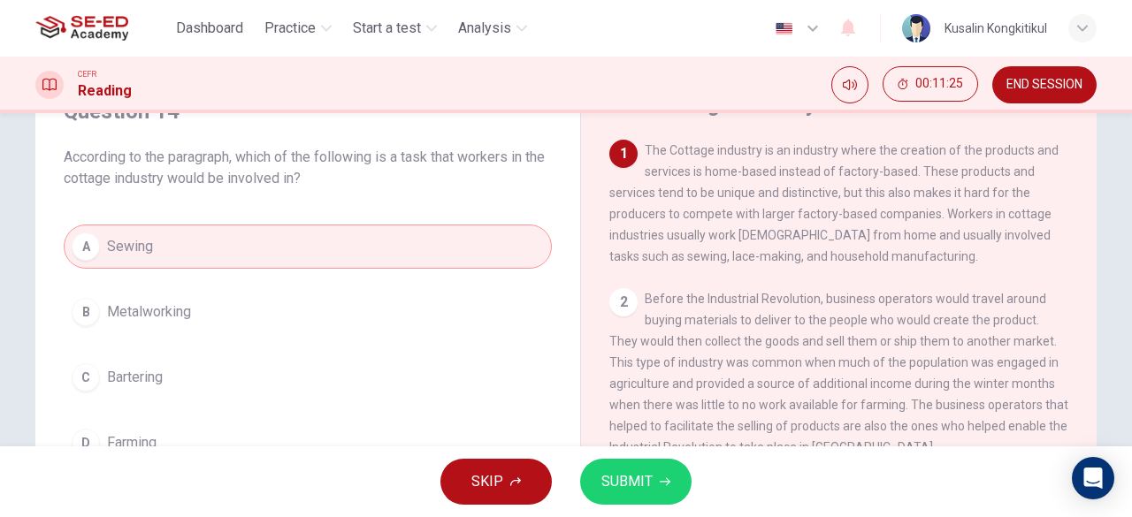
click at [630, 495] on button "SUBMIT" at bounding box center [635, 482] width 111 height 46
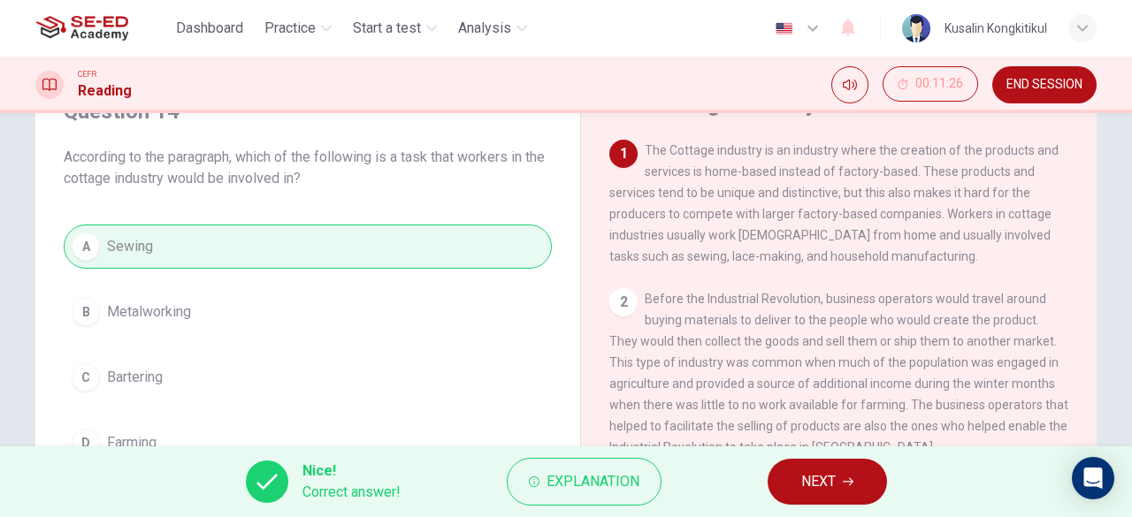
click at [796, 477] on button "NEXT" at bounding box center [826, 482] width 119 height 46
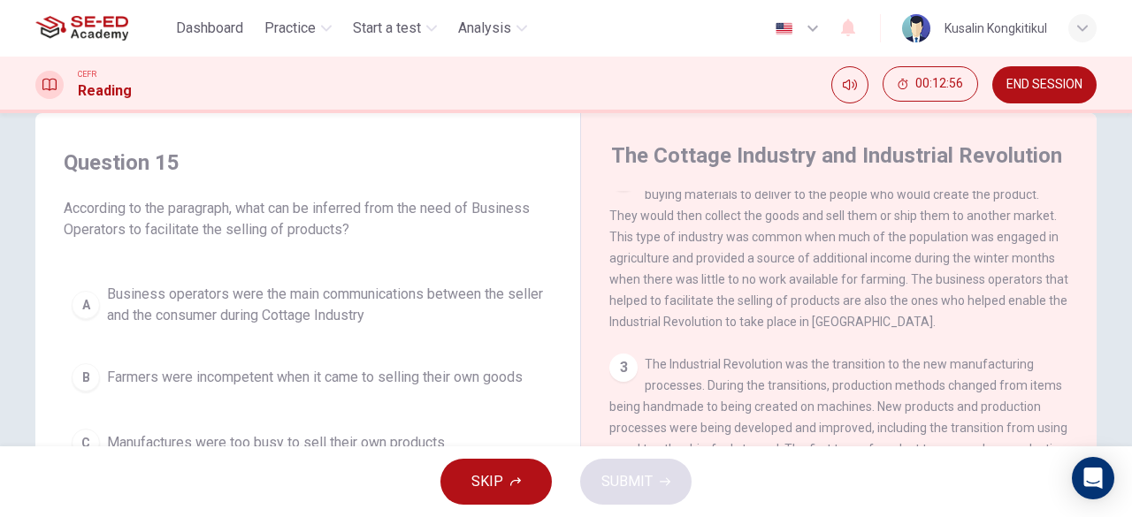
scroll to position [0, 0]
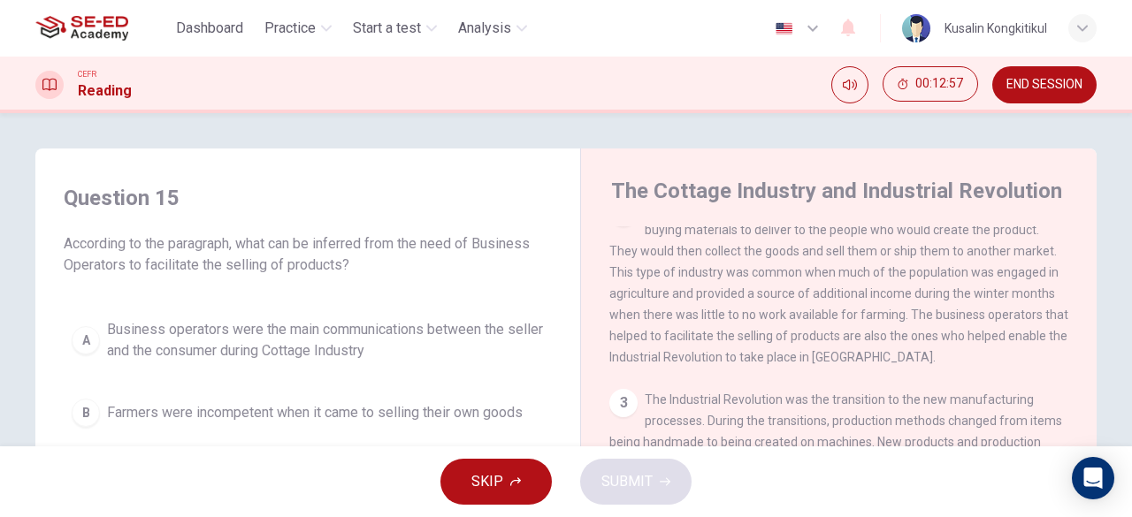
drag, startPoint x: 218, startPoint y: 243, endPoint x: 322, endPoint y: 236, distance: 104.6
click at [322, 236] on span "According to the paragraph, what can be inferred from the need of Business Oper…" at bounding box center [308, 254] width 488 height 42
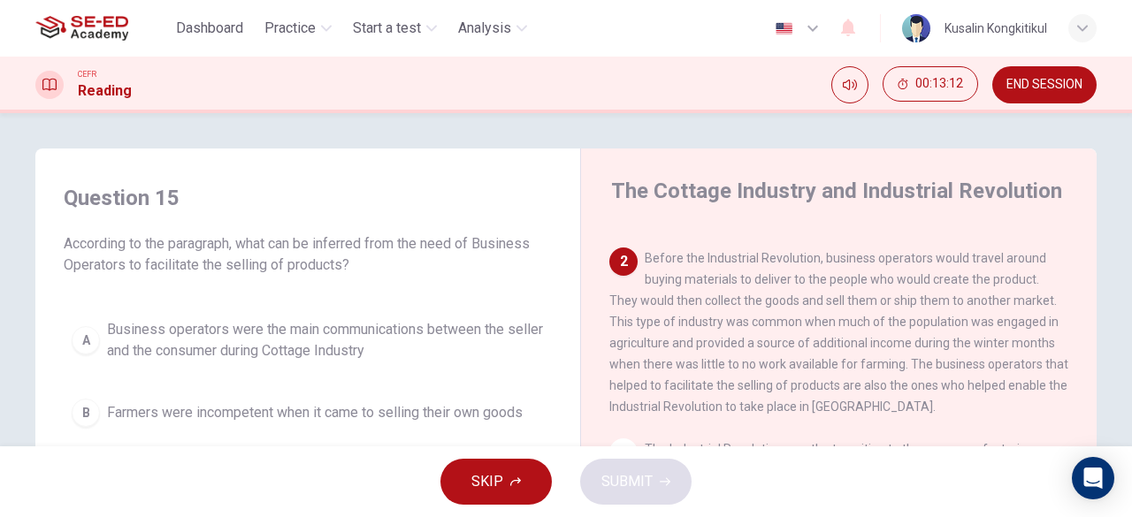
scroll to position [88, 0]
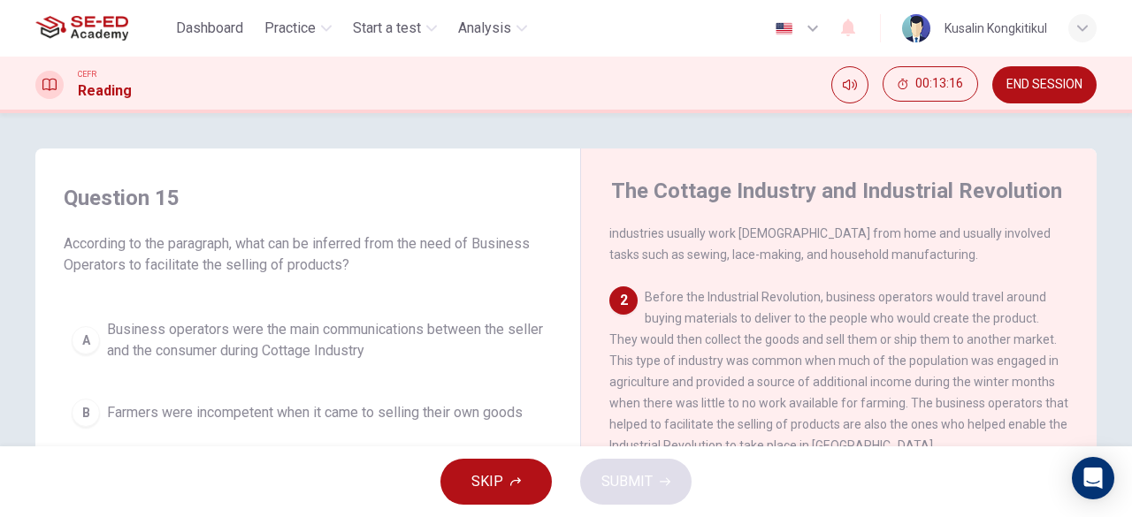
drag, startPoint x: 900, startPoint y: 330, endPoint x: 1019, endPoint y: 312, distance: 119.8
click at [1019, 312] on div "2 Before the Industrial Revolution, business operators would travel around buyi…" at bounding box center [839, 371] width 460 height 170
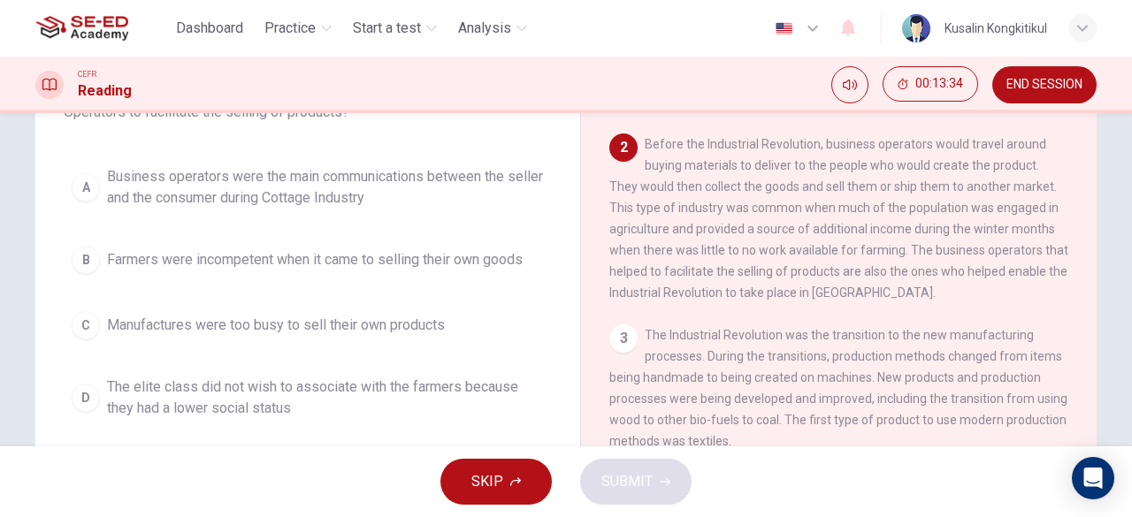
scroll to position [177, 0]
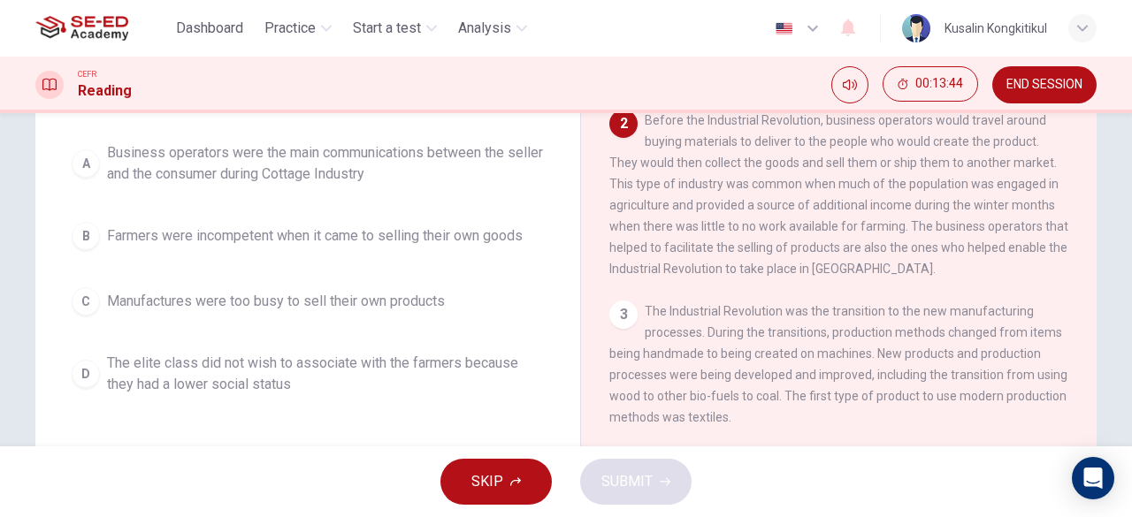
click at [245, 245] on span "Farmers were incompetent when it came to selling their own goods" at bounding box center [315, 235] width 416 height 21
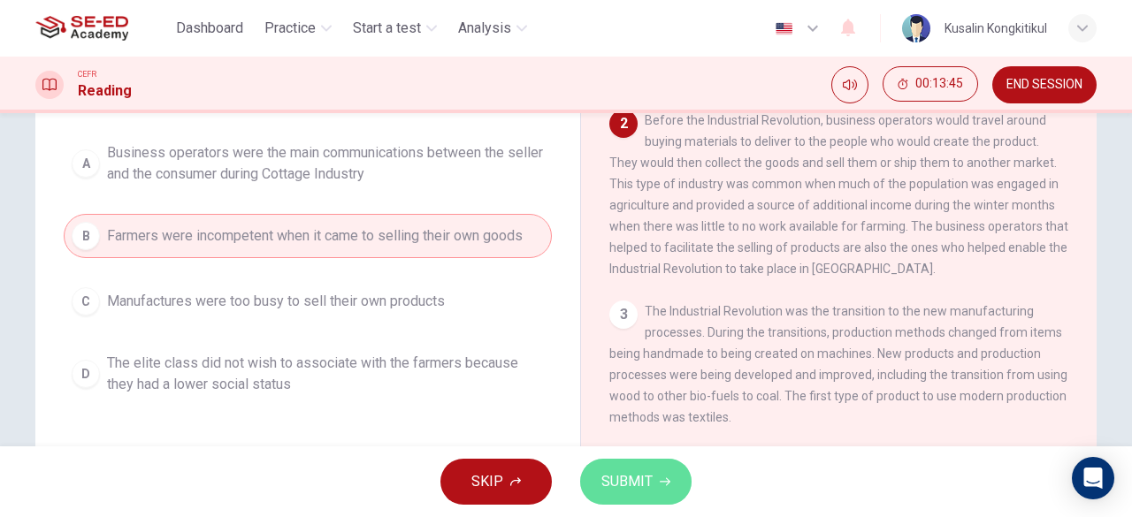
click at [651, 481] on span "SUBMIT" at bounding box center [626, 481] width 51 height 25
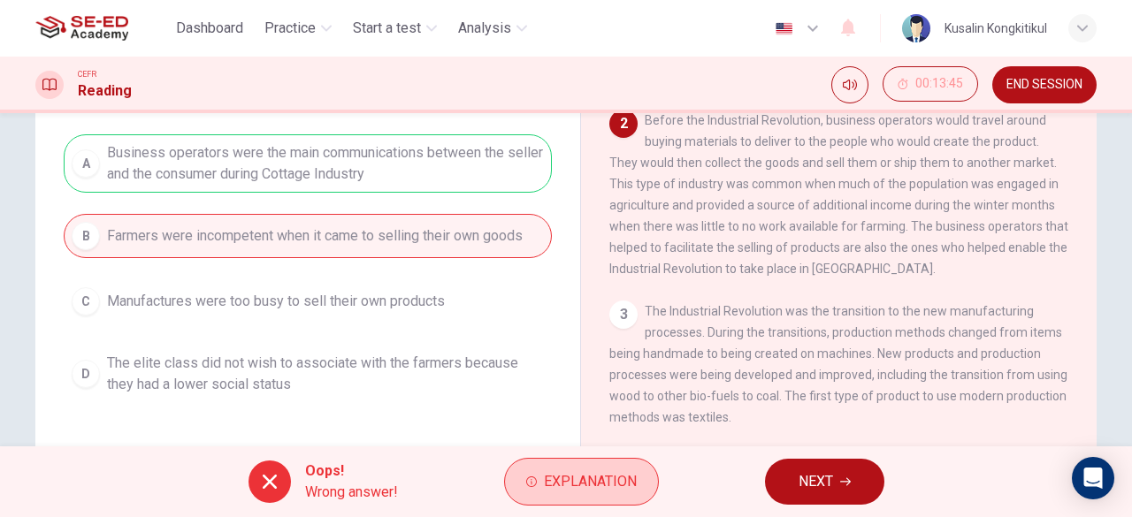
drag, startPoint x: 656, startPoint y: 457, endPoint x: 626, endPoint y: 477, distance: 35.8
click at [630, 474] on div "Oops! Wrong answer! Explanation NEXT" at bounding box center [566, 481] width 1132 height 71
click at [622, 480] on span "Explanation" at bounding box center [590, 481] width 93 height 25
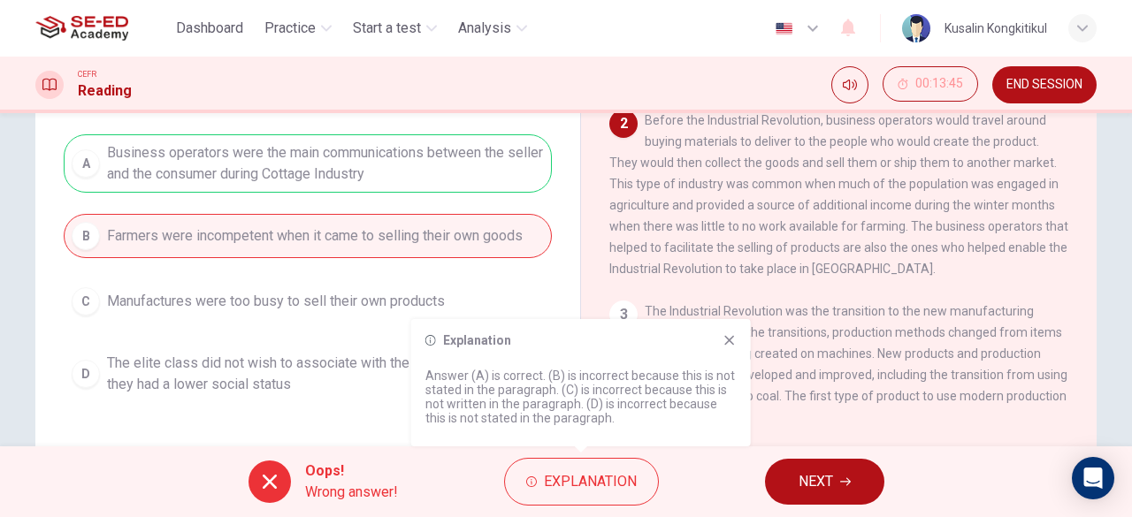
click at [726, 337] on icon at bounding box center [729, 341] width 10 height 10
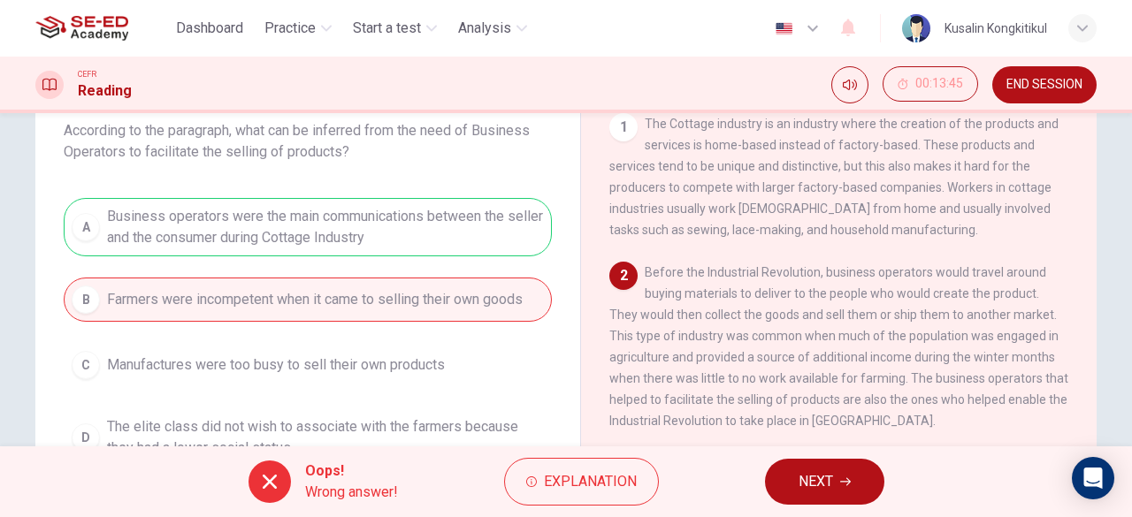
scroll to position [88, 0]
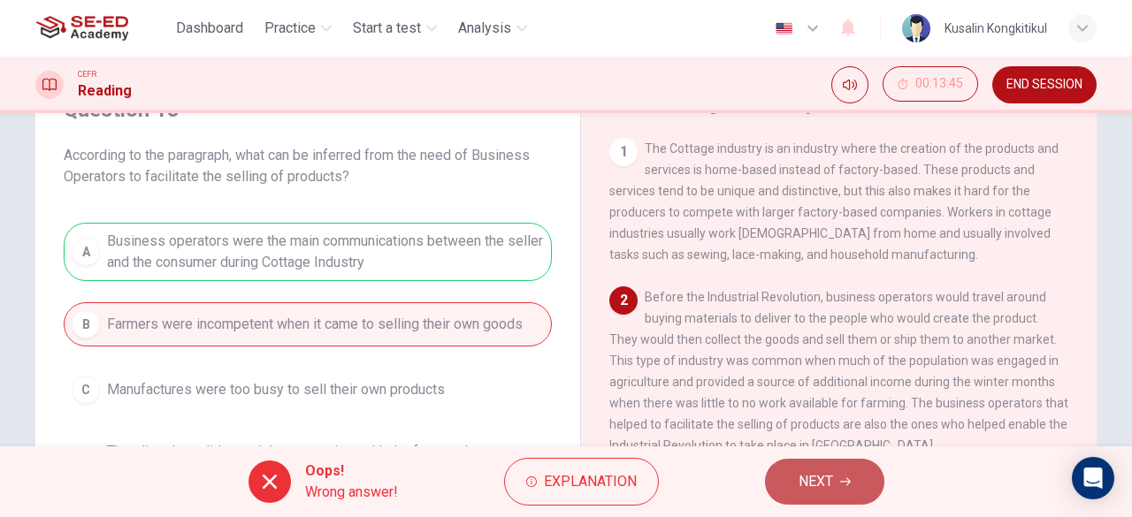
click at [779, 469] on button "NEXT" at bounding box center [824, 482] width 119 height 46
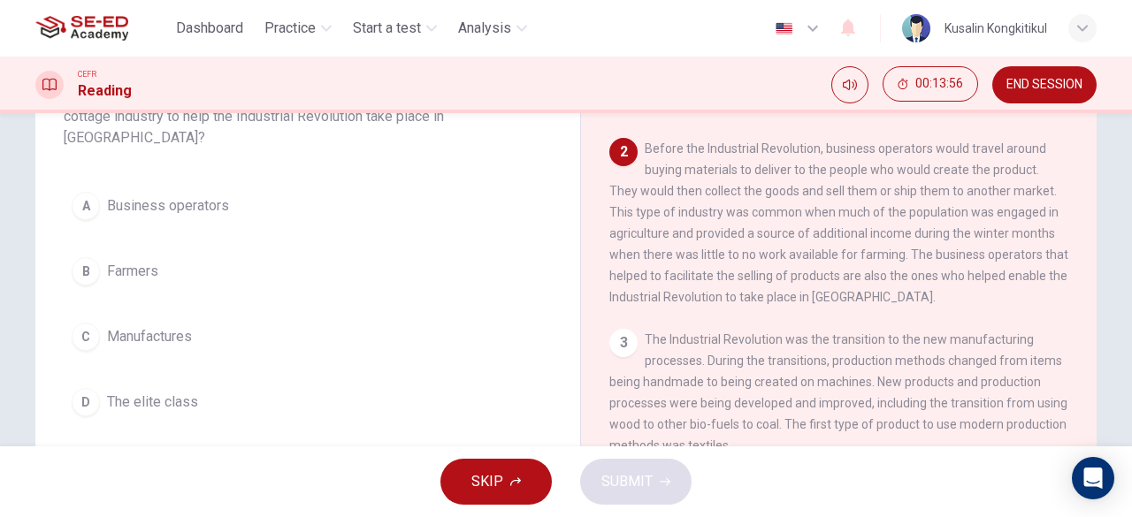
scroll to position [177, 0]
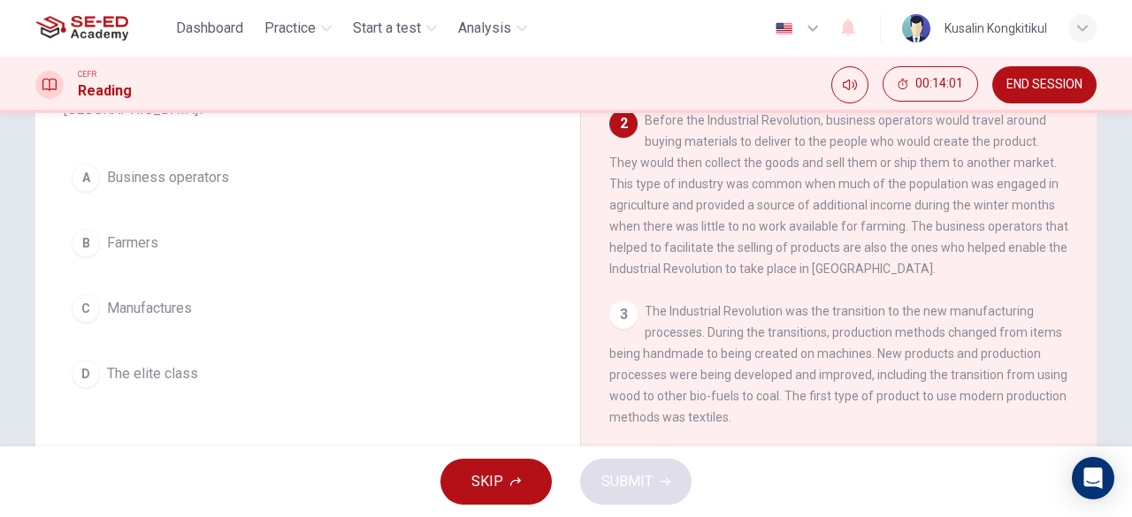
click at [213, 170] on span "Business operators" at bounding box center [168, 177] width 122 height 21
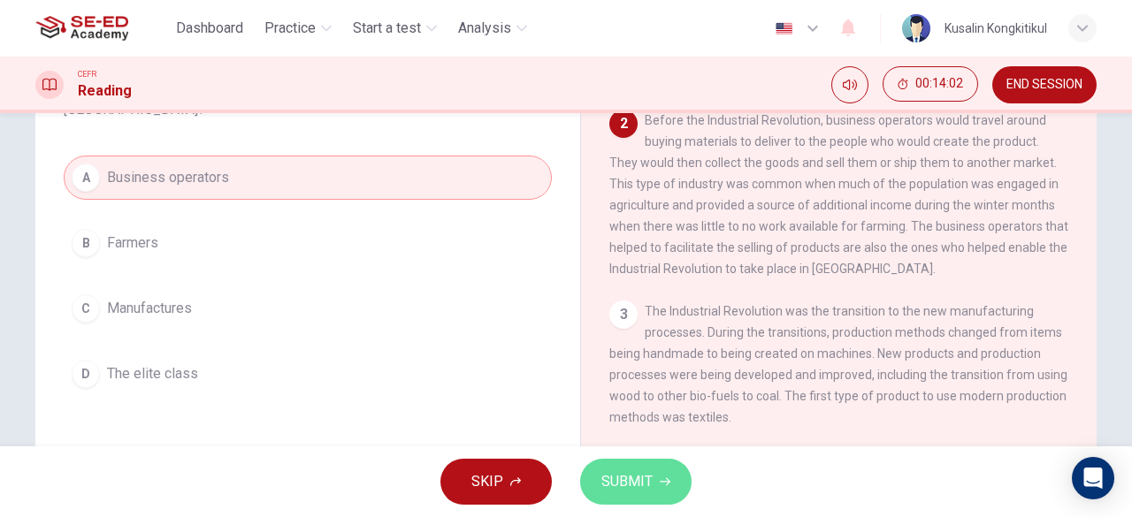
click at [627, 466] on button "SUBMIT" at bounding box center [635, 482] width 111 height 46
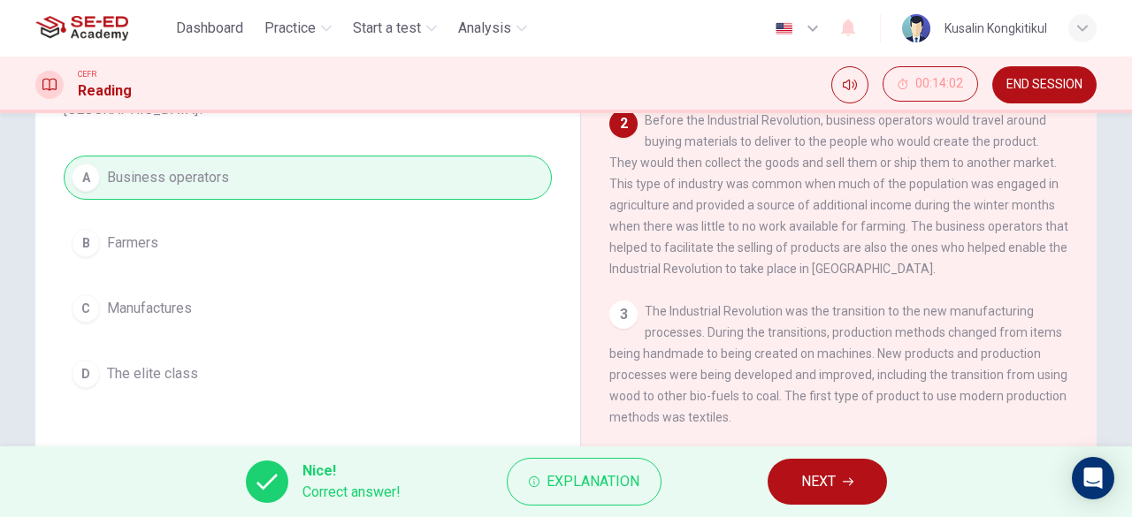
click at [829, 481] on span "NEXT" at bounding box center [818, 481] width 34 height 25
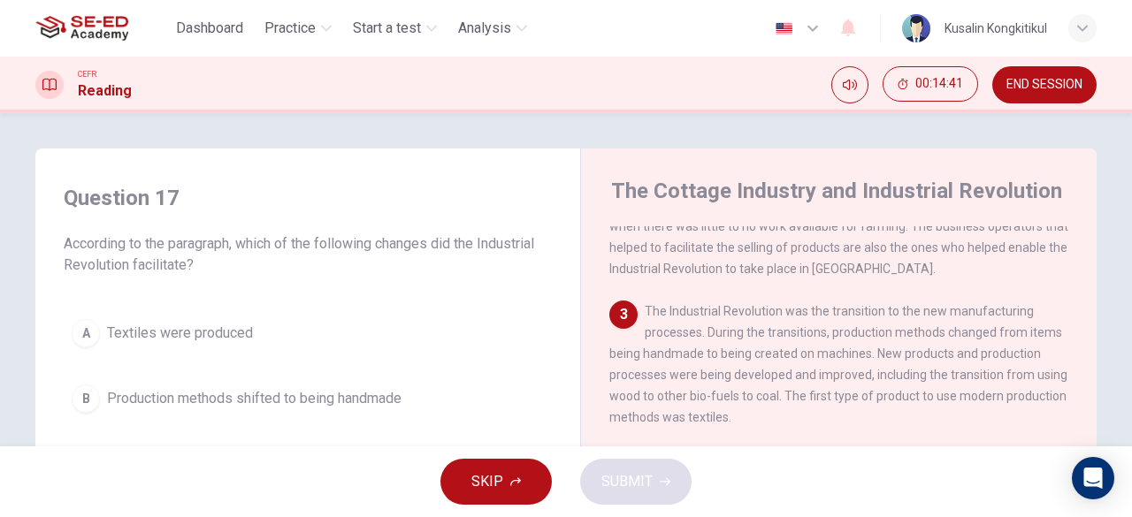
scroll to position [88, 0]
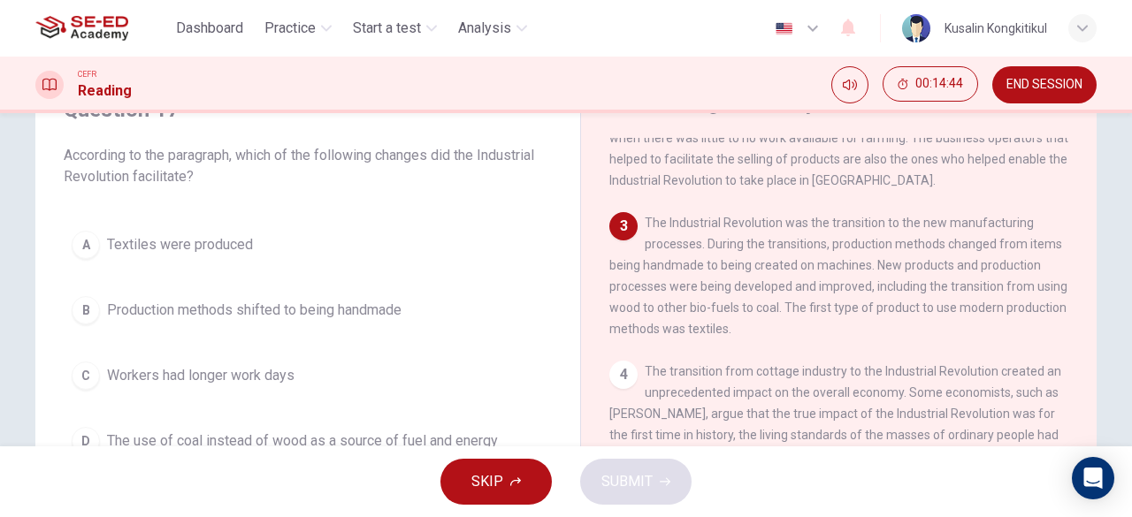
drag, startPoint x: 700, startPoint y: 234, endPoint x: 827, endPoint y: 232, distance: 126.5
click at [827, 232] on span "The Industrial Revolution was the transition to the new manufacturing processes…" at bounding box center [838, 276] width 458 height 120
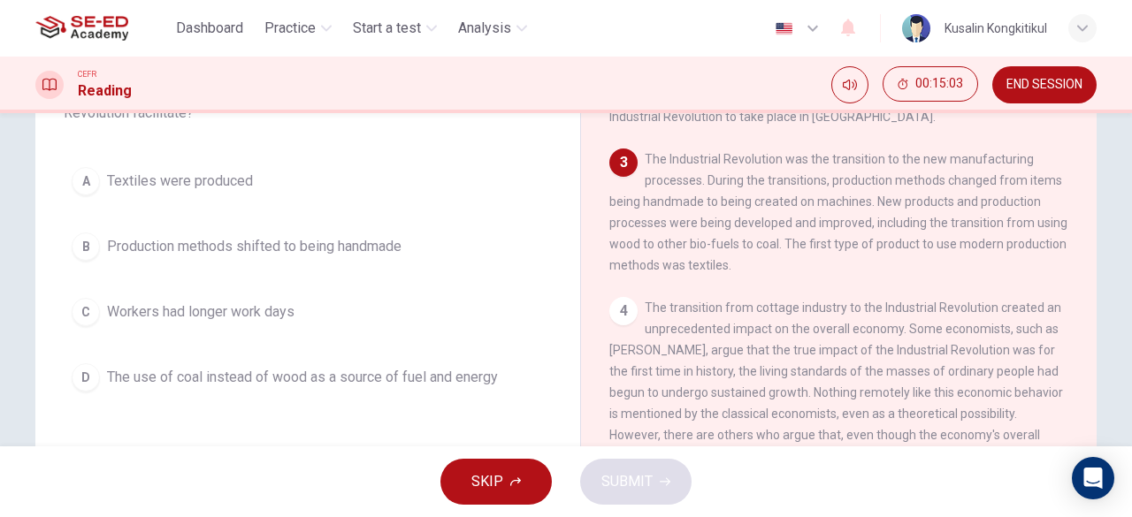
scroll to position [177, 0]
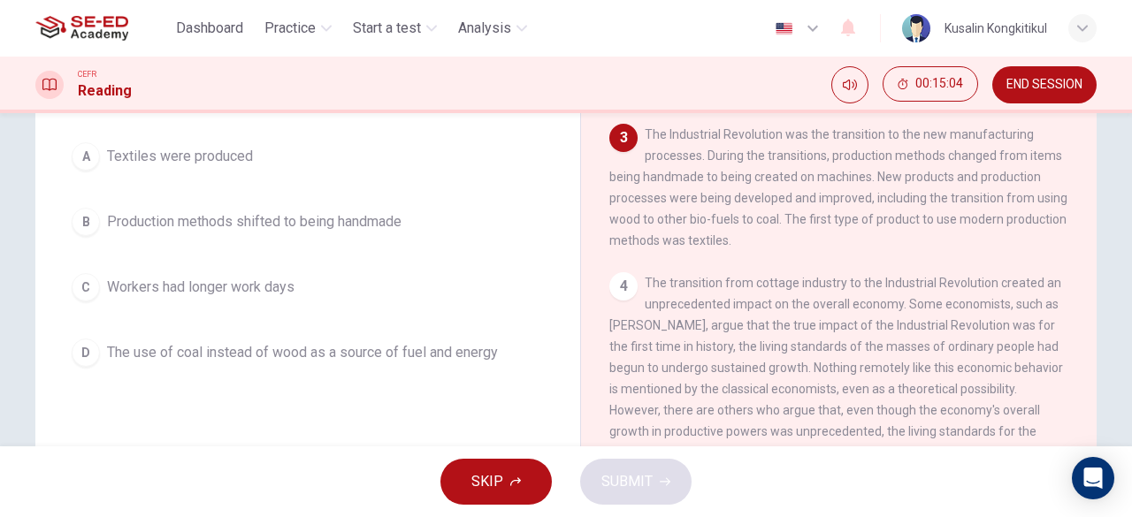
click at [255, 359] on span "The use of coal instead of wood as a source of fuel and energy" at bounding box center [302, 352] width 391 height 21
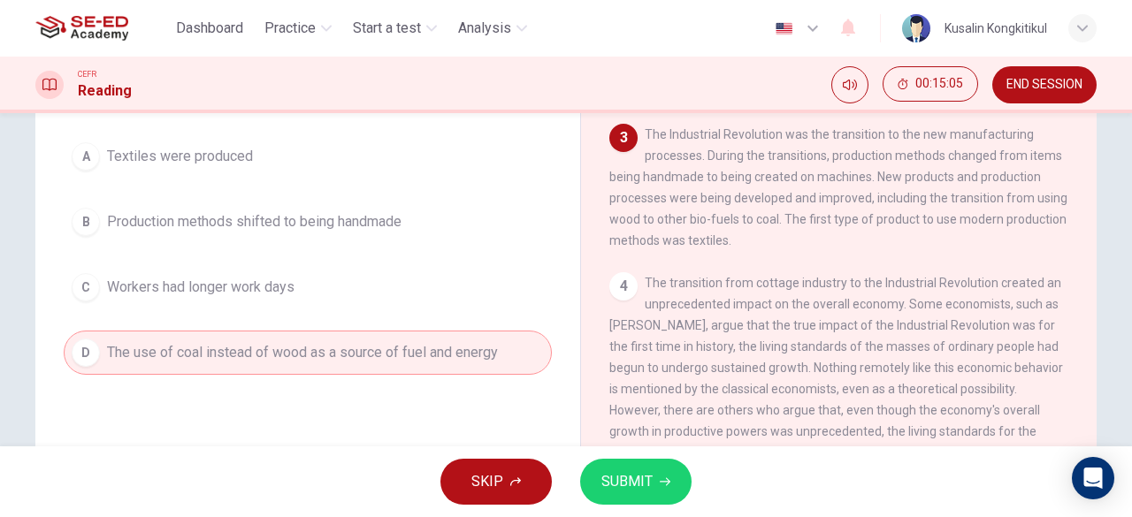
click at [642, 467] on button "SUBMIT" at bounding box center [635, 482] width 111 height 46
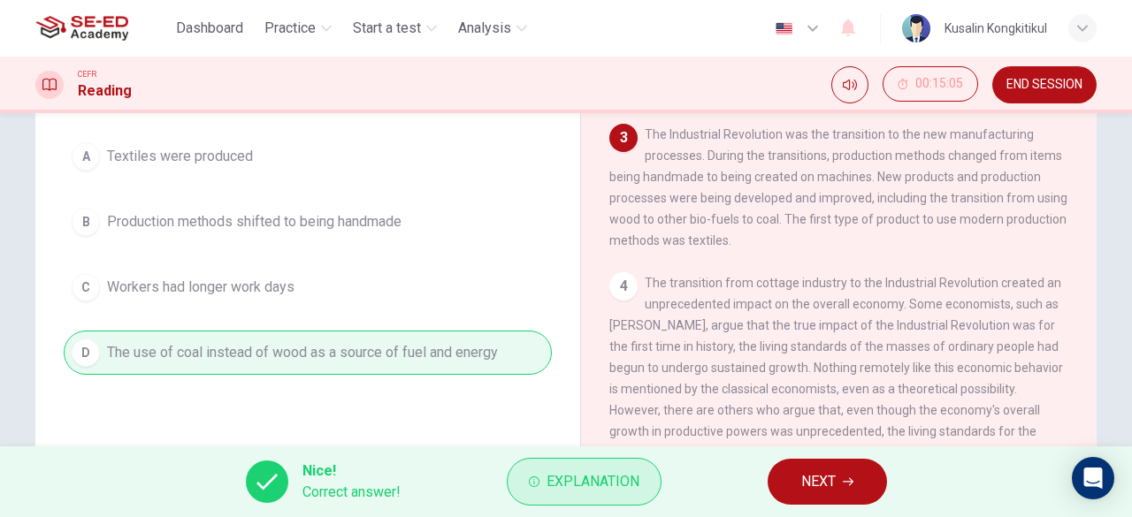
click at [598, 485] on span "Explanation" at bounding box center [592, 481] width 93 height 25
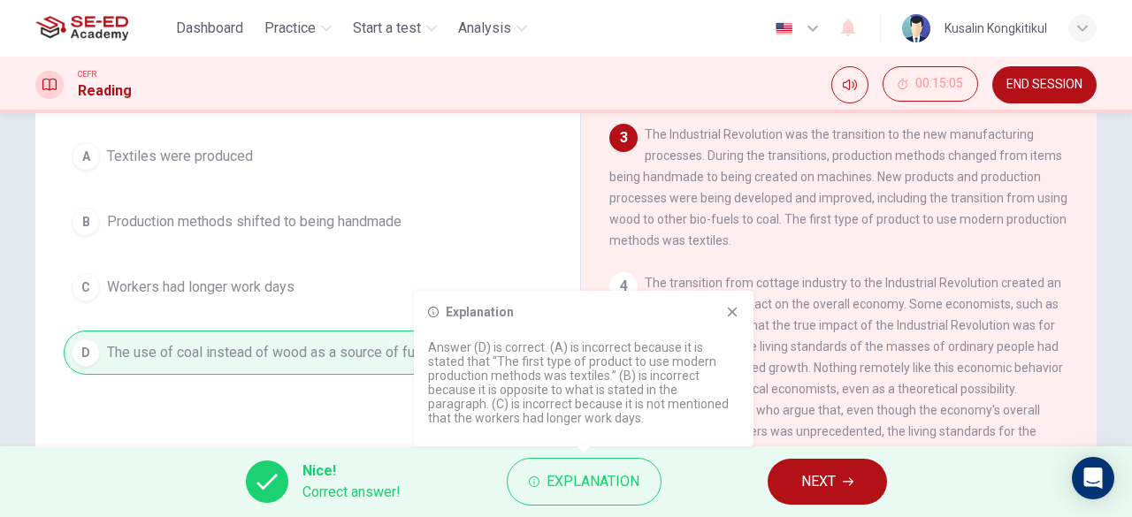
click at [808, 474] on span "NEXT" at bounding box center [818, 481] width 34 height 25
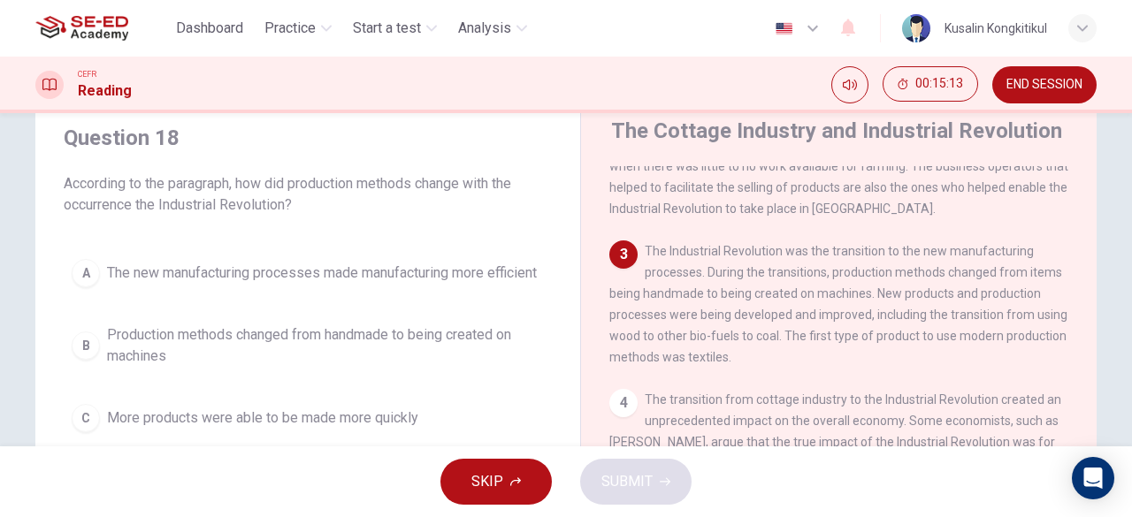
scroll to position [88, 0]
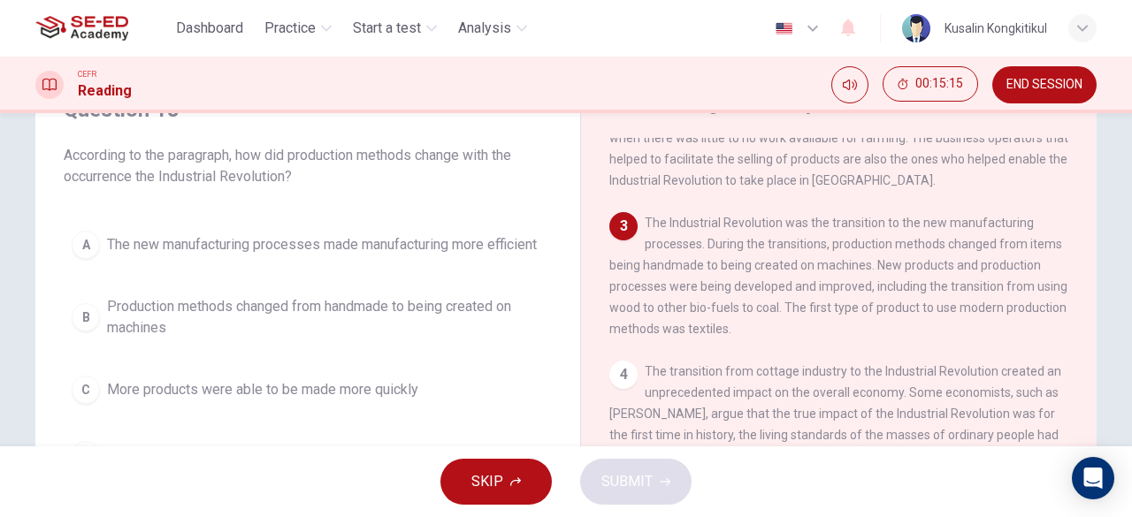
click at [234, 337] on span "Production methods changed from handmade to being created on machines" at bounding box center [325, 317] width 437 height 42
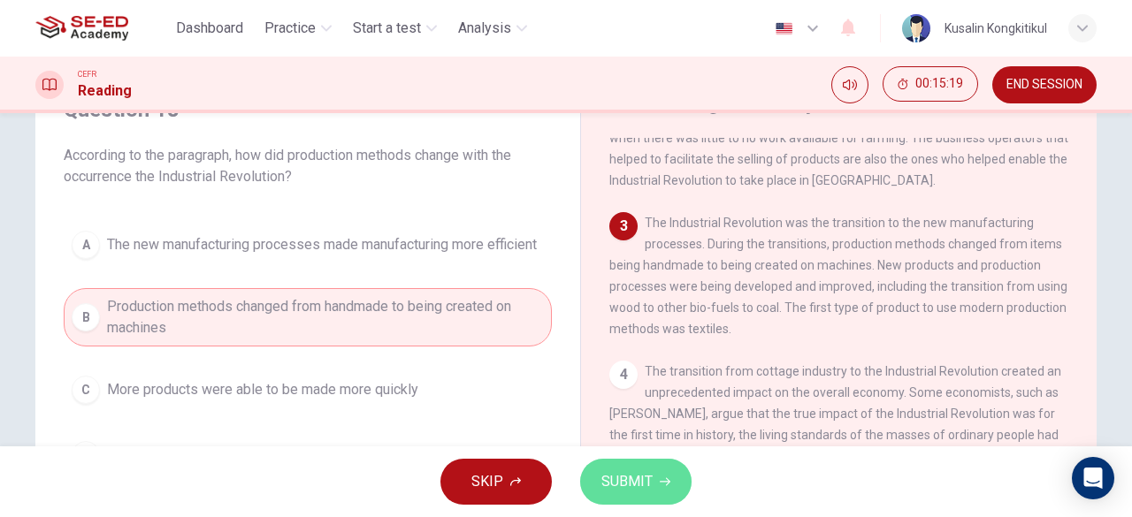
click at [630, 466] on button "SUBMIT" at bounding box center [635, 482] width 111 height 46
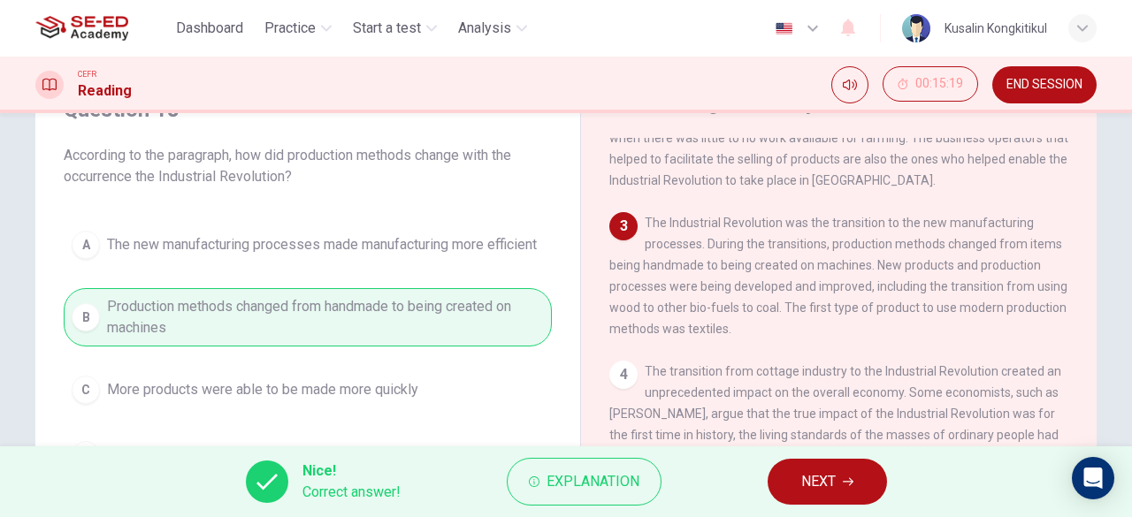
click at [865, 497] on button "NEXT" at bounding box center [826, 482] width 119 height 46
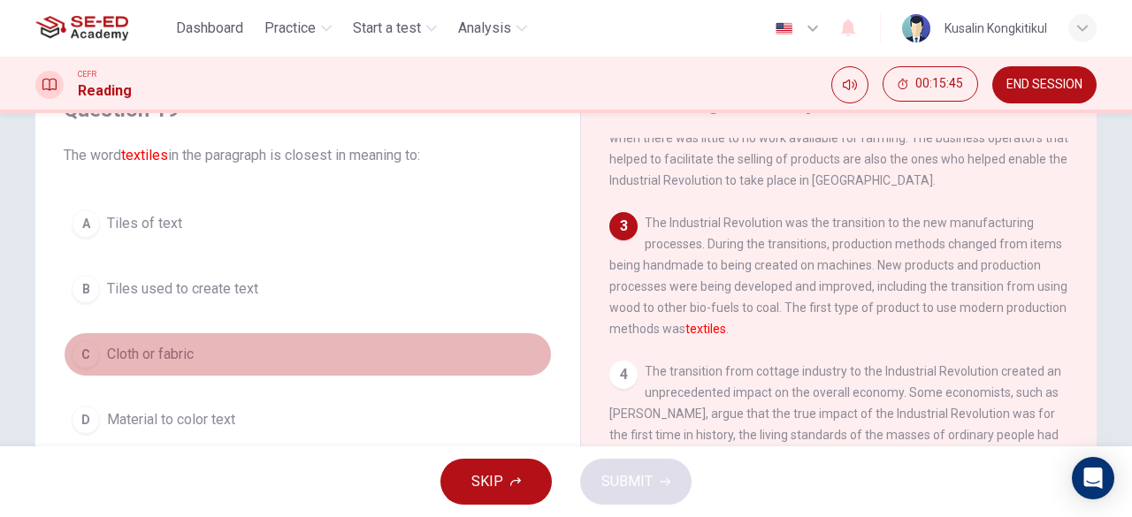
click at [79, 355] on div "C" at bounding box center [86, 354] width 28 height 28
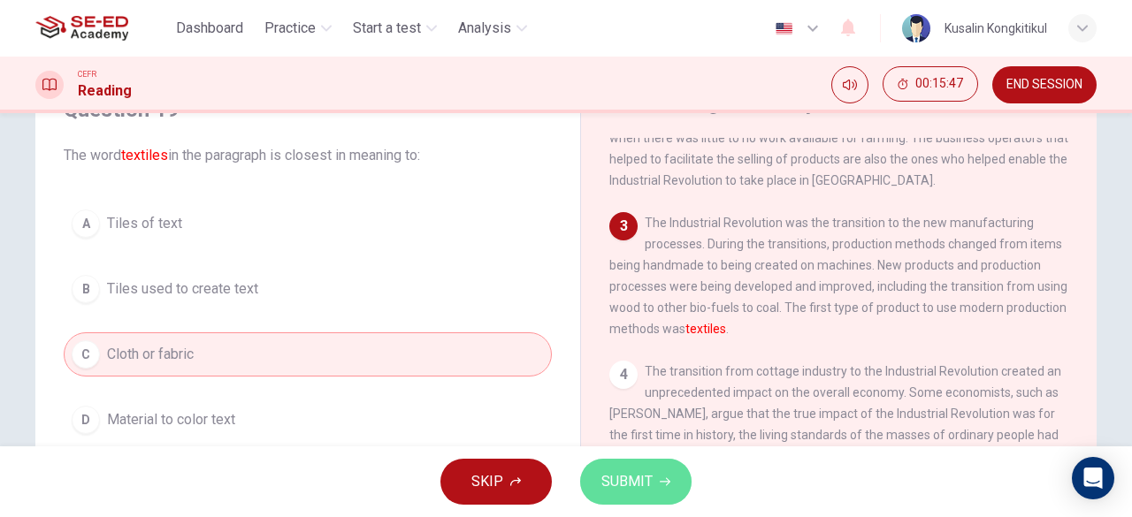
click at [615, 482] on span "SUBMIT" at bounding box center [626, 481] width 51 height 25
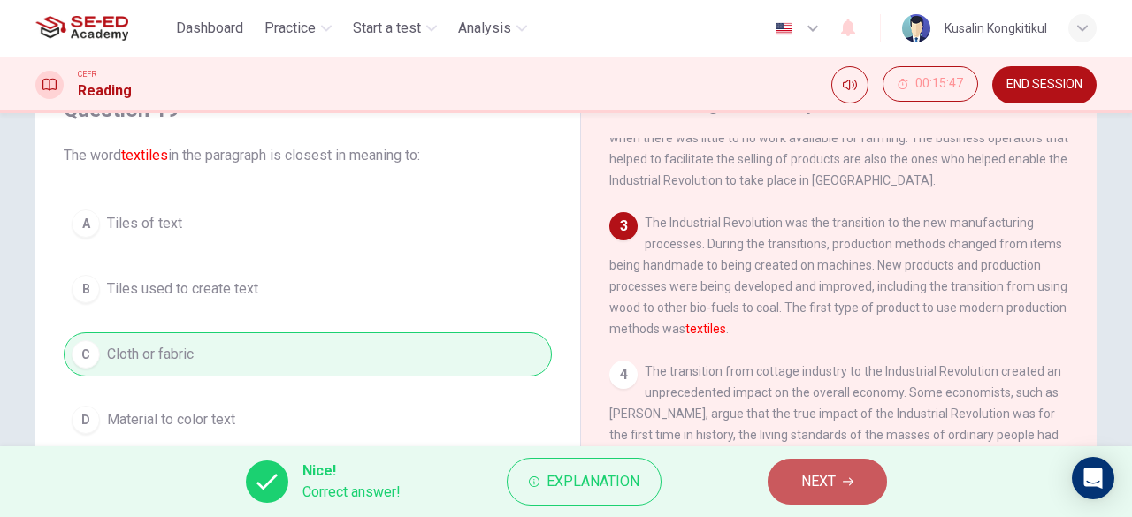
click at [802, 479] on span "NEXT" at bounding box center [818, 481] width 34 height 25
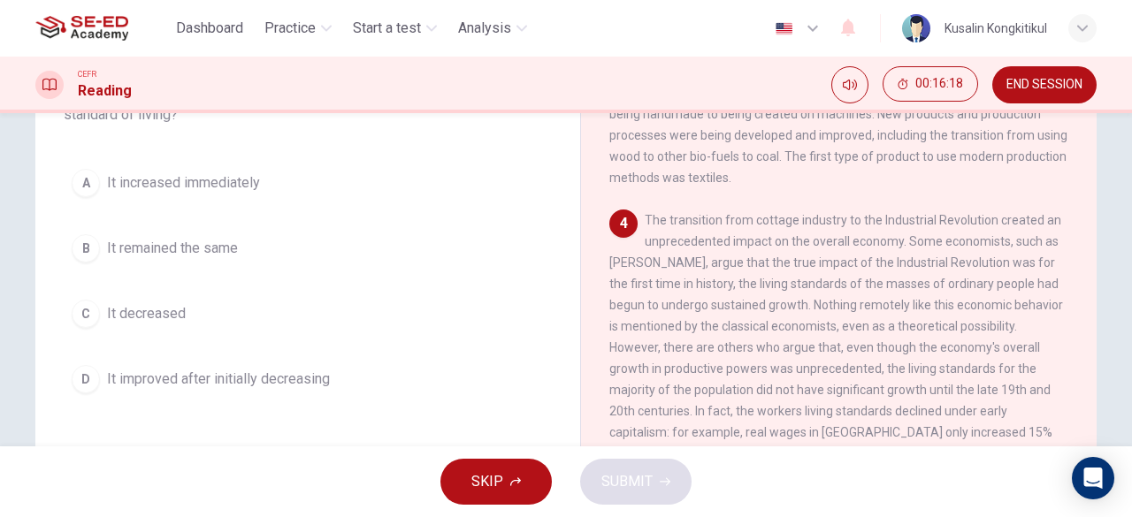
scroll to position [177, 0]
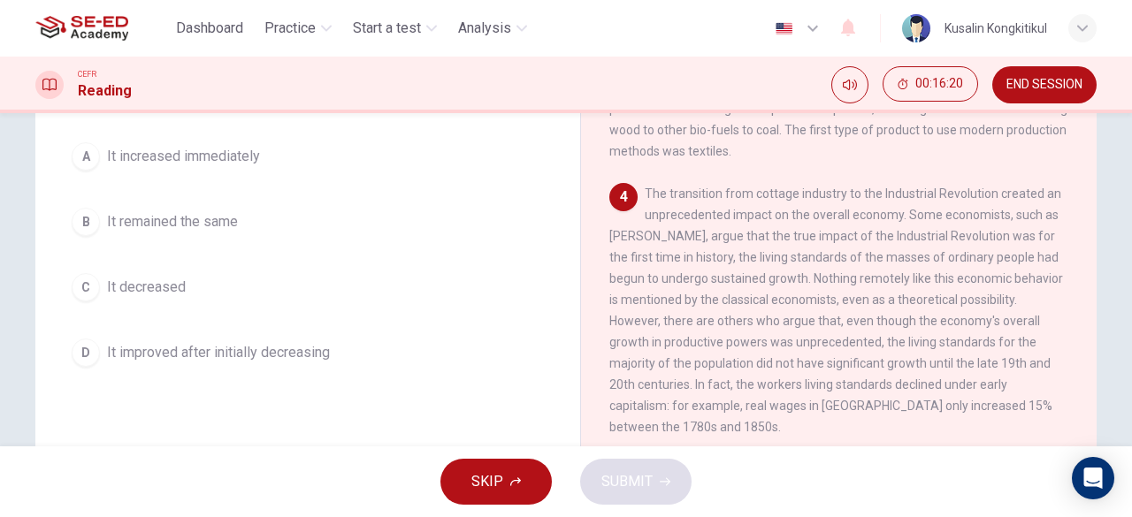
drag, startPoint x: 909, startPoint y: 340, endPoint x: 1027, endPoint y: 331, distance: 118.9
click at [1032, 331] on div "4 The transition from cottage industry to the Industrial Revolution created an …" at bounding box center [839, 310] width 460 height 255
drag, startPoint x: 702, startPoint y: 386, endPoint x: 861, endPoint y: 384, distance: 159.2
click at [861, 384] on span "The transition from cottage industry to the Industrial Revolution created an un…" at bounding box center [836, 311] width 454 height 248
drag, startPoint x: 573, startPoint y: 349, endPoint x: 790, endPoint y: 334, distance: 218.0
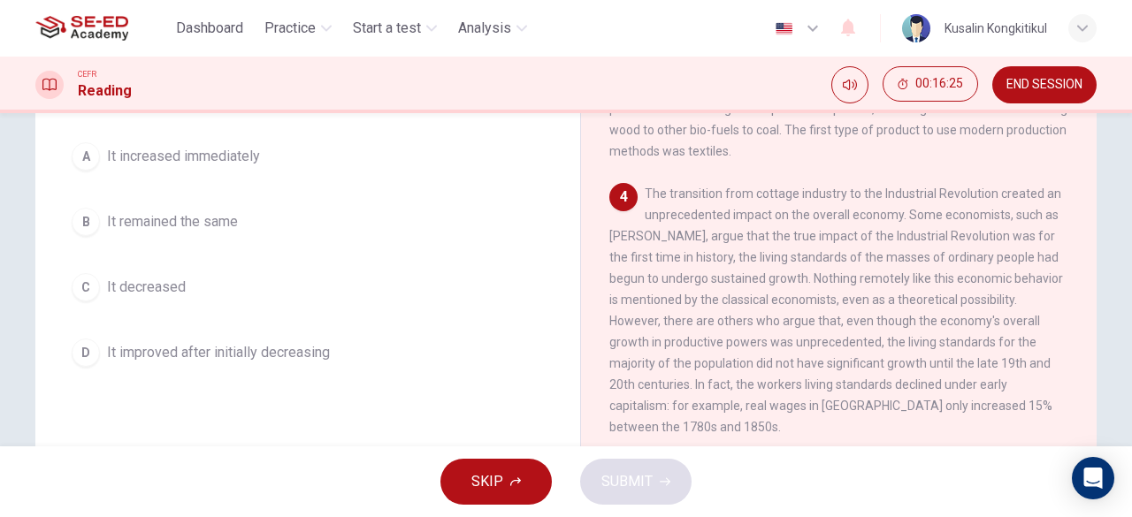
click at [798, 335] on div "Question 20 The paragraph implies that the Industrial Revolution did what to th…" at bounding box center [565, 279] width 1061 height 614
drag, startPoint x: 828, startPoint y: 332, endPoint x: 992, endPoint y: 332, distance: 164.5
click at [992, 332] on span "The transition from cottage industry to the Industrial Revolution created an un…" at bounding box center [836, 311] width 454 height 248
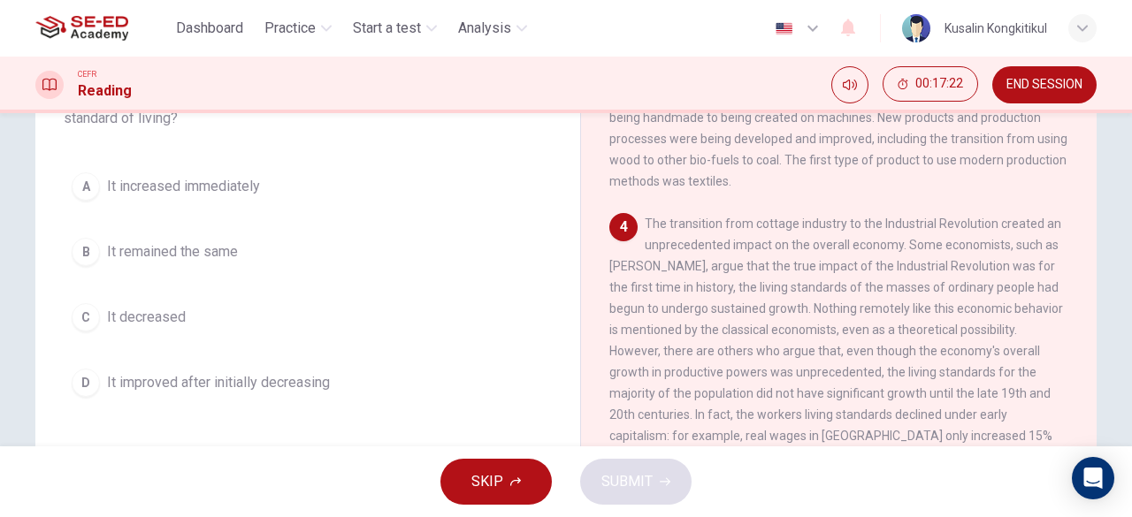
scroll to position [175, 0]
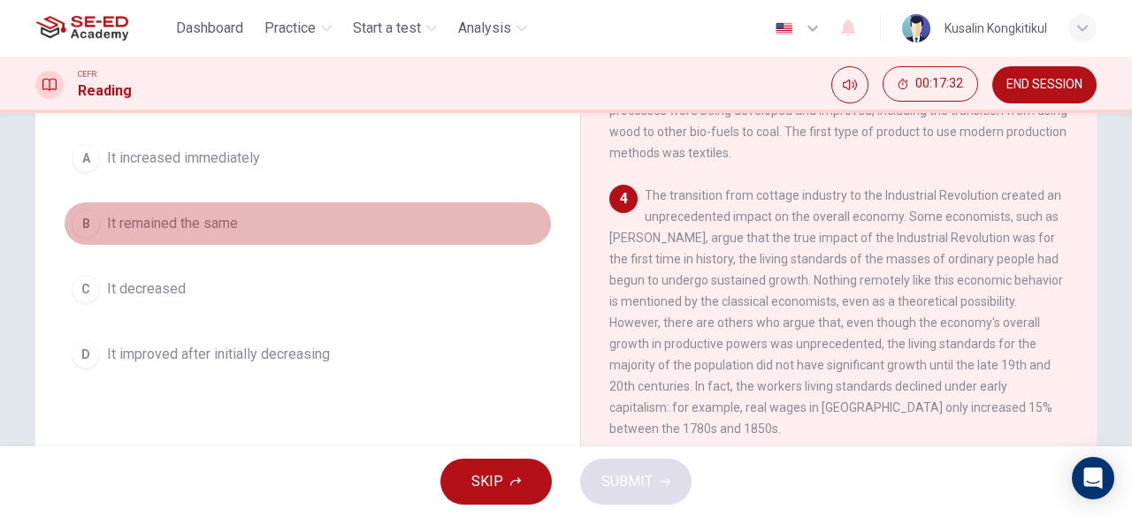
click at [184, 206] on button "B It remained the same" at bounding box center [308, 224] width 488 height 44
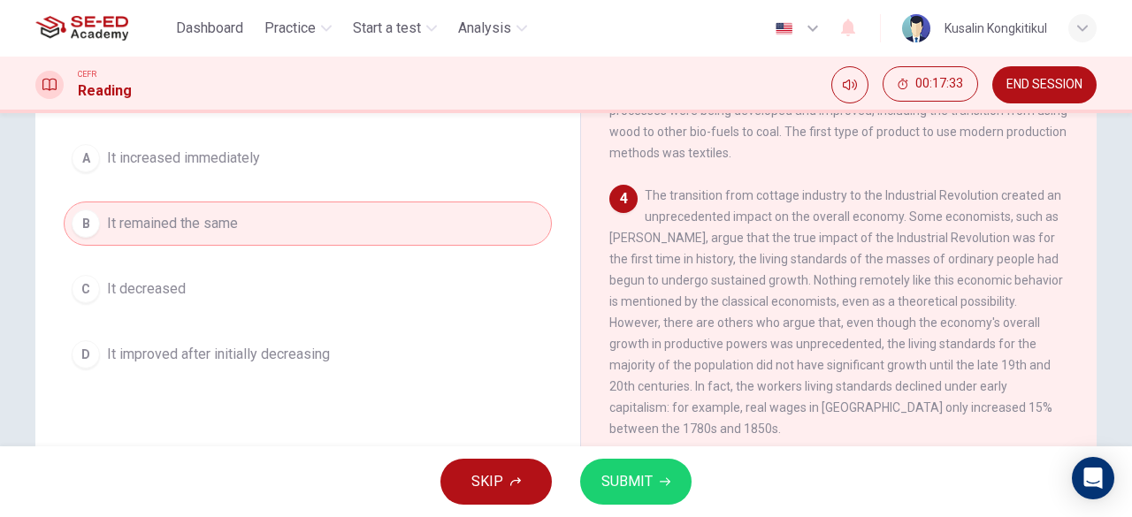
click at [614, 471] on span "SUBMIT" at bounding box center [626, 481] width 51 height 25
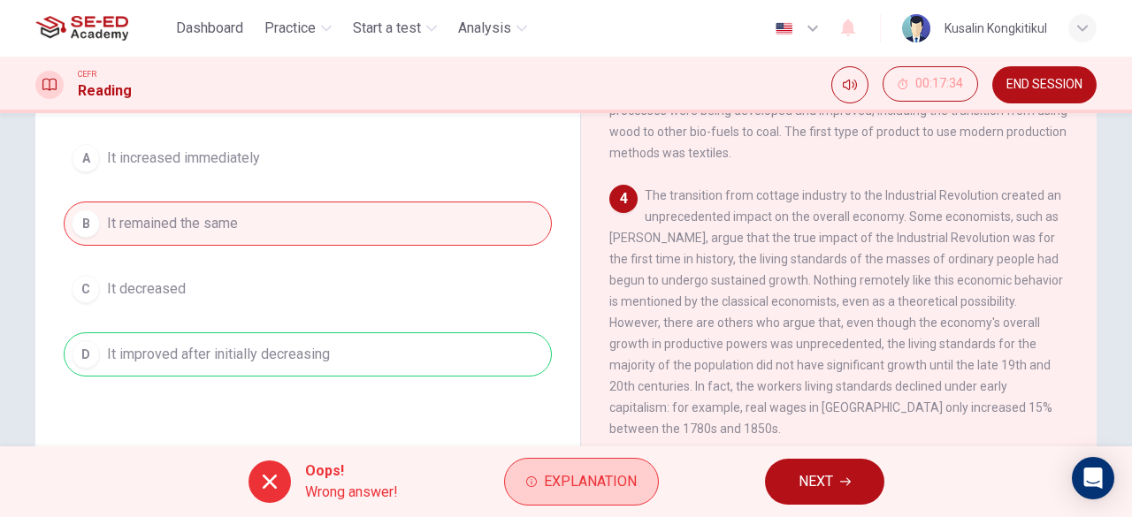
click at [522, 489] on button "Explanation" at bounding box center [581, 482] width 155 height 48
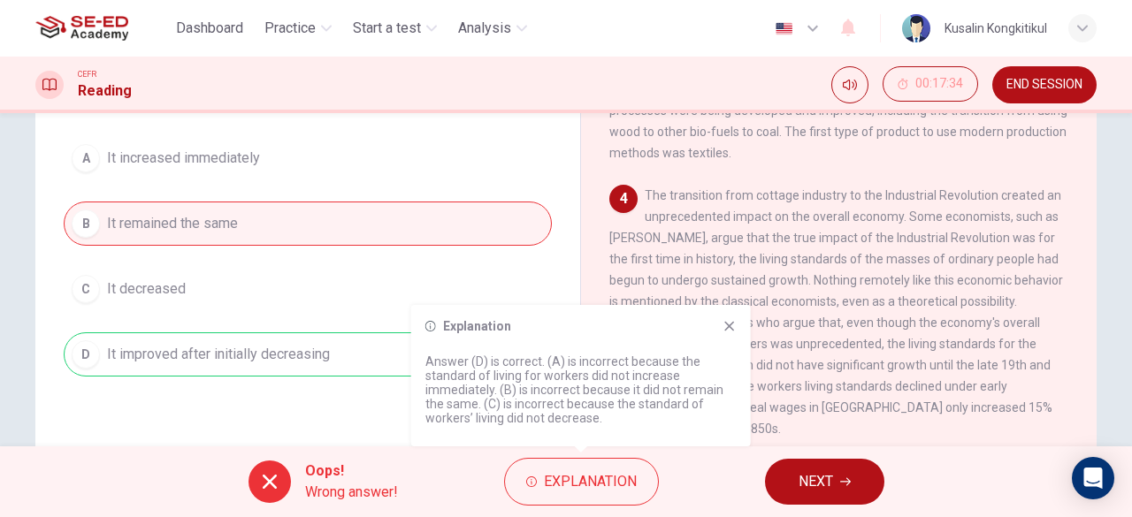
click at [724, 330] on icon at bounding box center [729, 326] width 14 height 14
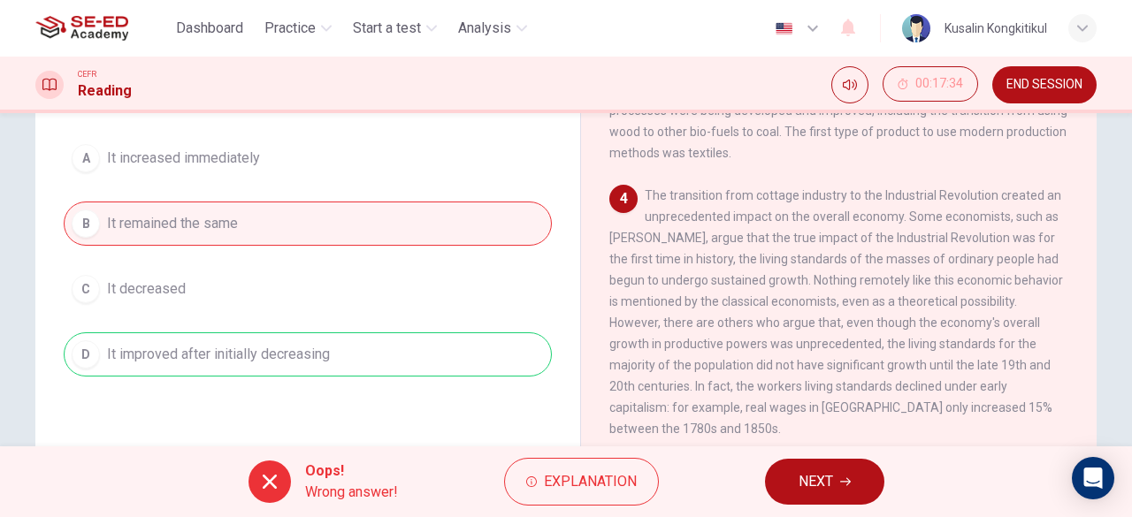
drag, startPoint x: 768, startPoint y: 374, endPoint x: 825, endPoint y: 365, distance: 57.3
click at [825, 365] on span "The transition from cottage industry to the Industrial Revolution created an un…" at bounding box center [836, 312] width 454 height 248
drag, startPoint x: 776, startPoint y: 355, endPoint x: 756, endPoint y: 364, distance: 22.5
click at [764, 367] on span "The transition from cottage industry to the Industrial Revolution created an un…" at bounding box center [836, 312] width 454 height 248
click at [785, 472] on button "NEXT" at bounding box center [824, 482] width 119 height 46
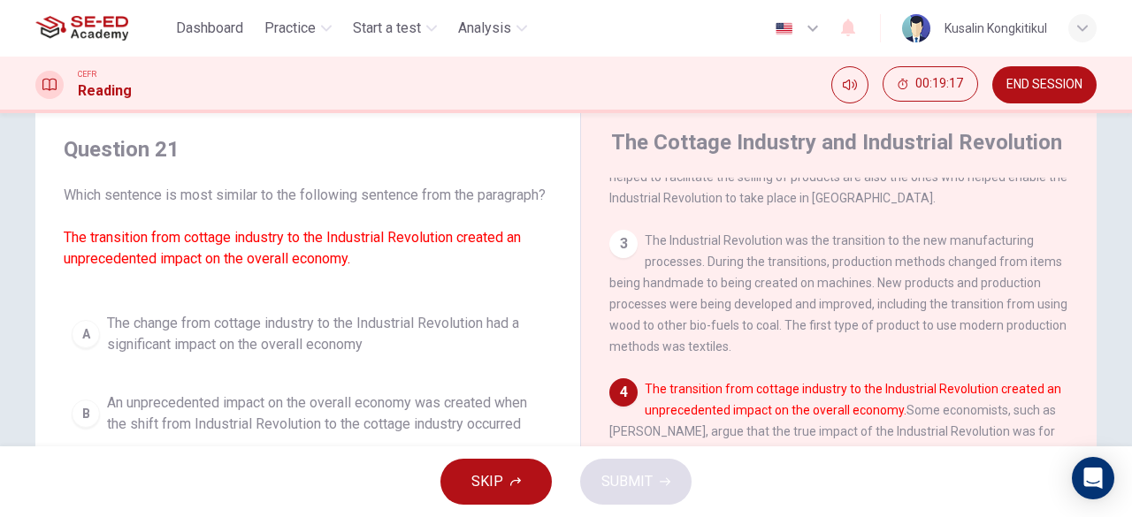
scroll to position [88, 0]
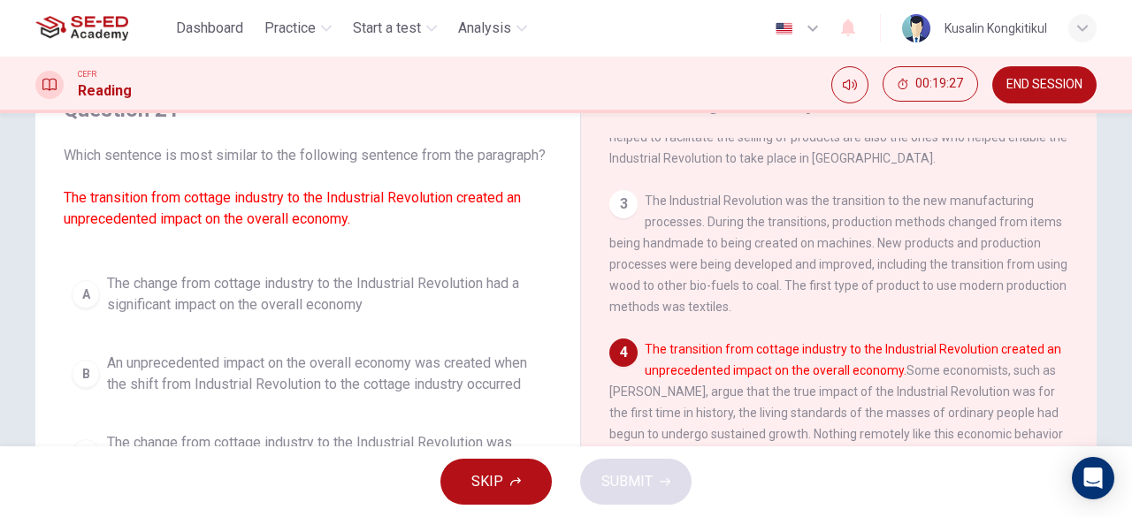
click at [250, 316] on span "The change from cottage industry to the Industrial Revolution had a significant…" at bounding box center [325, 294] width 437 height 42
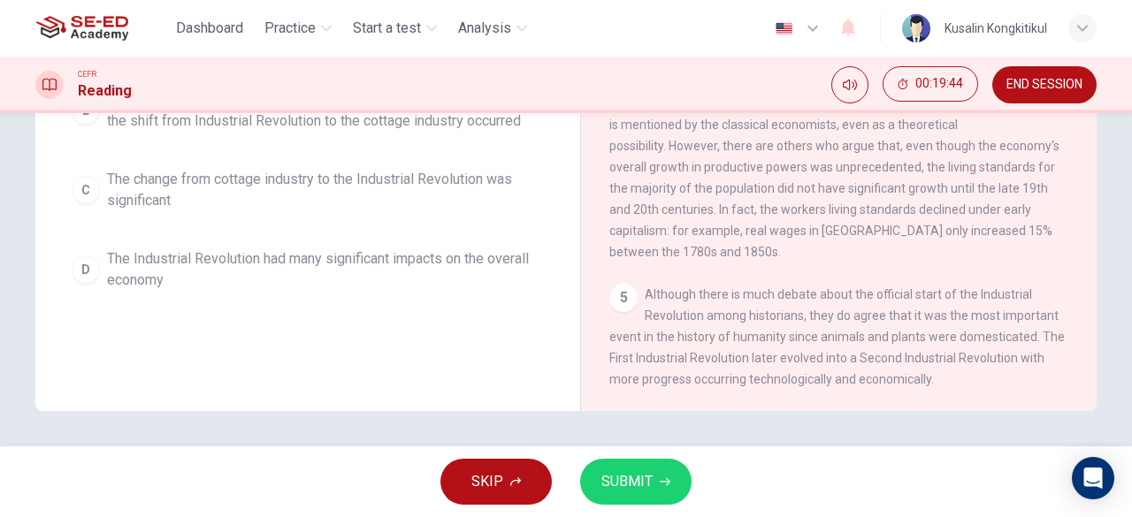
scroll to position [0, 0]
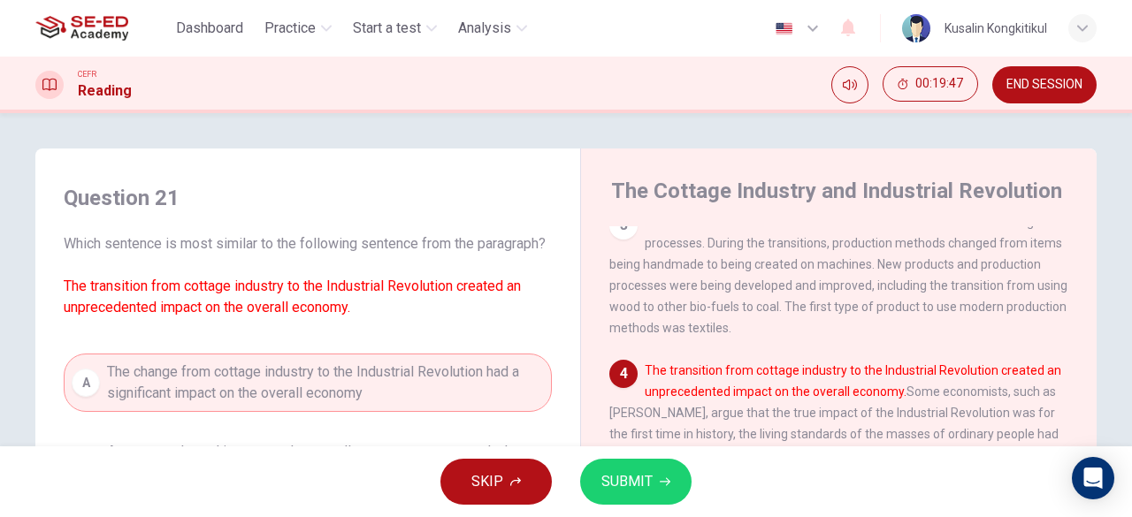
click at [630, 471] on span "SUBMIT" at bounding box center [626, 481] width 51 height 25
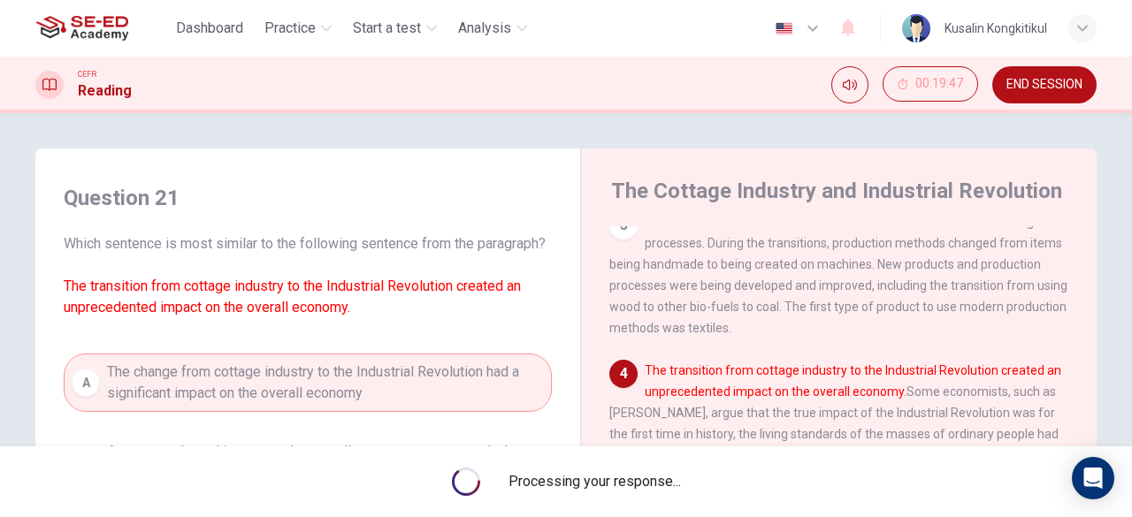
scroll to position [88, 0]
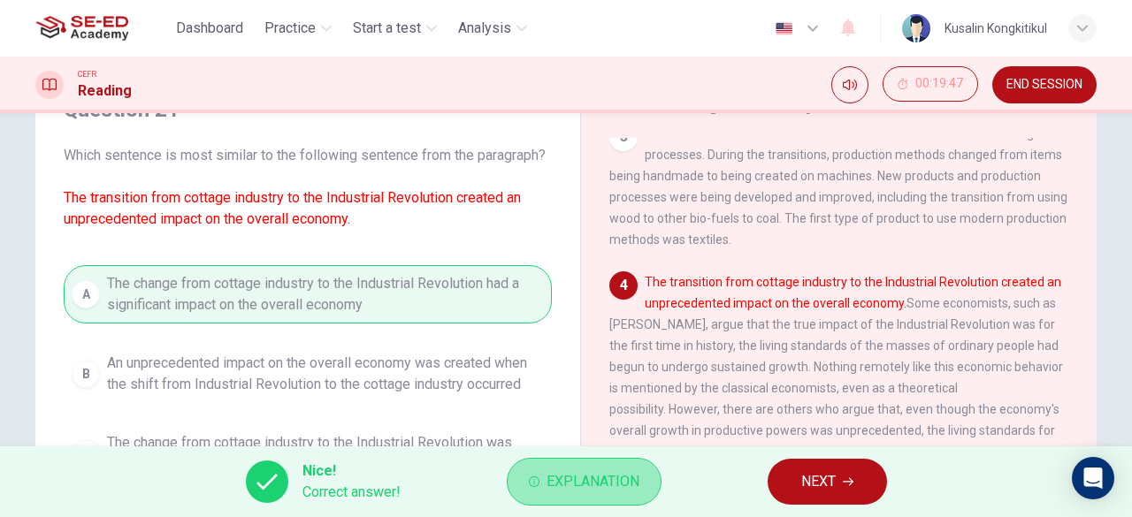
click at [649, 478] on button "Explanation" at bounding box center [584, 482] width 155 height 48
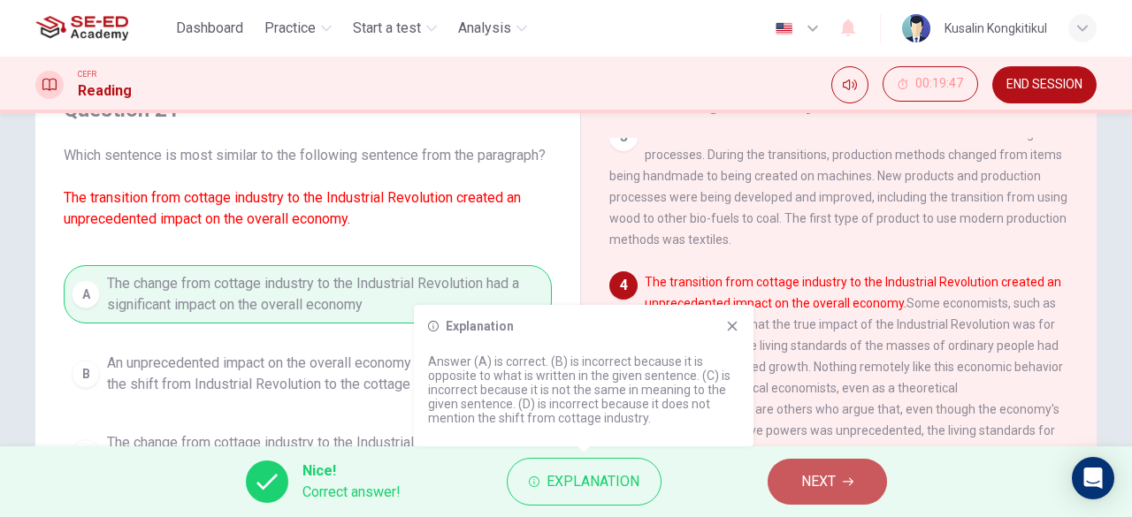
click at [840, 477] on button "NEXT" at bounding box center [826, 482] width 119 height 46
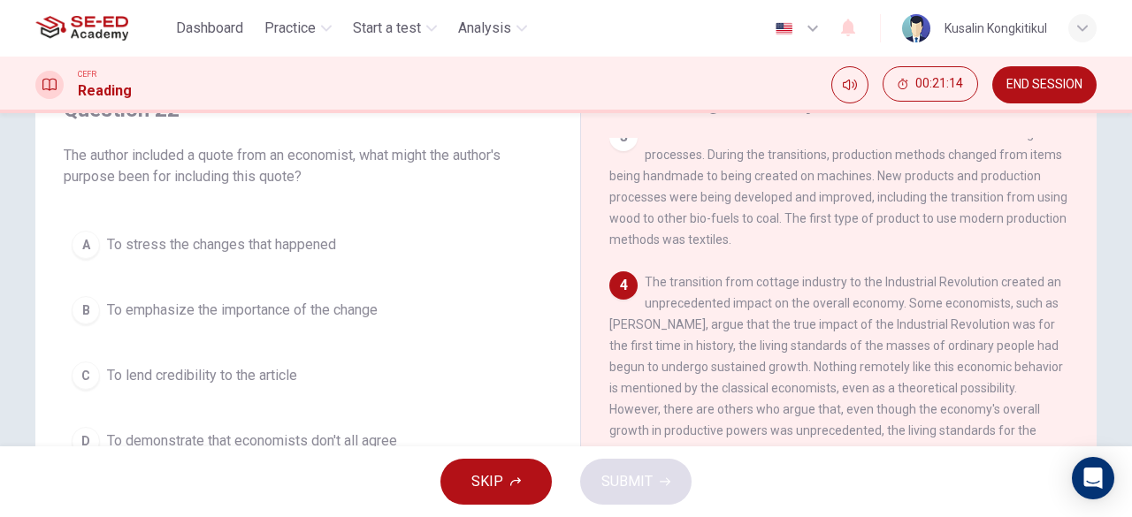
drag, startPoint x: 859, startPoint y: 307, endPoint x: 880, endPoint y: 307, distance: 20.3
click at [880, 307] on div "4 The transition from cottage industry to the Industrial Revolution created an …" at bounding box center [839, 398] width 460 height 255
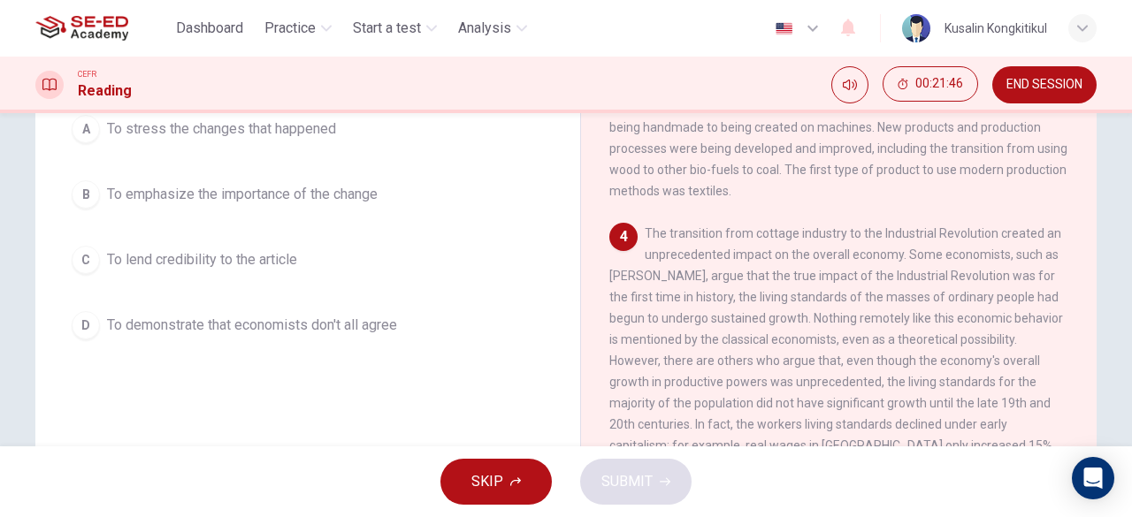
scroll to position [177, 0]
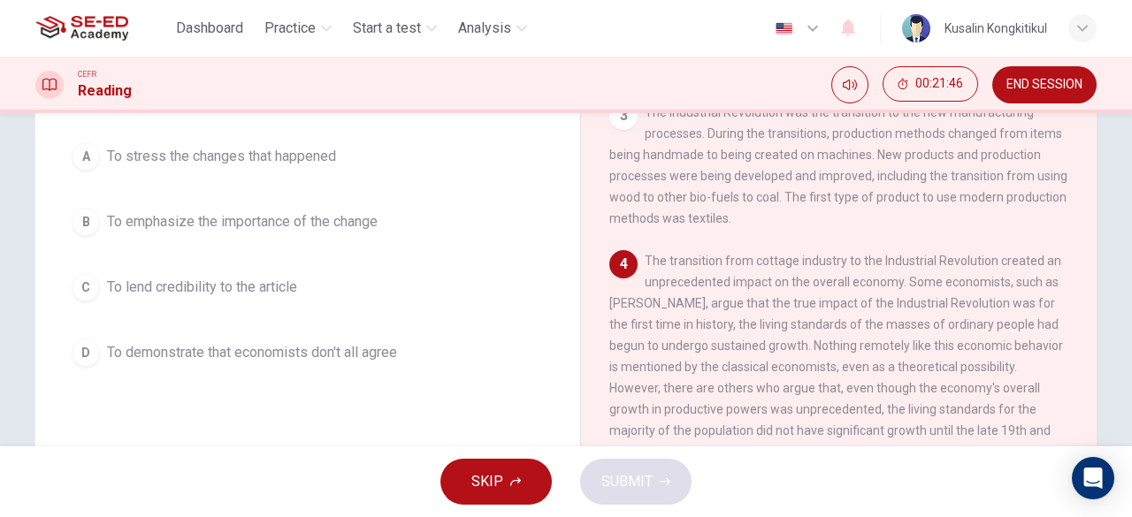
click at [205, 358] on span "To demonstrate that economists don't all agree" at bounding box center [252, 352] width 290 height 21
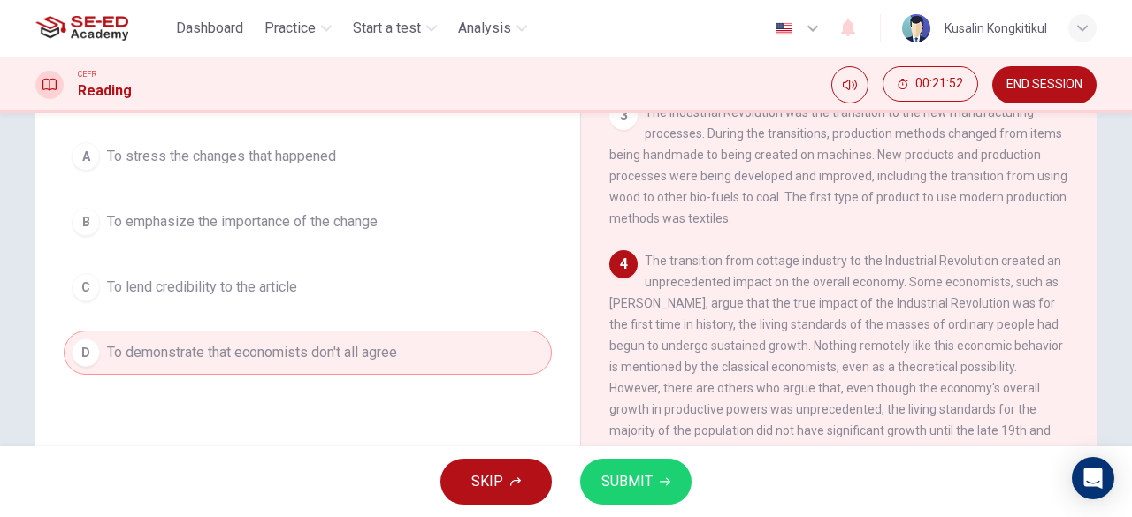
click at [630, 477] on span "SUBMIT" at bounding box center [626, 481] width 51 height 25
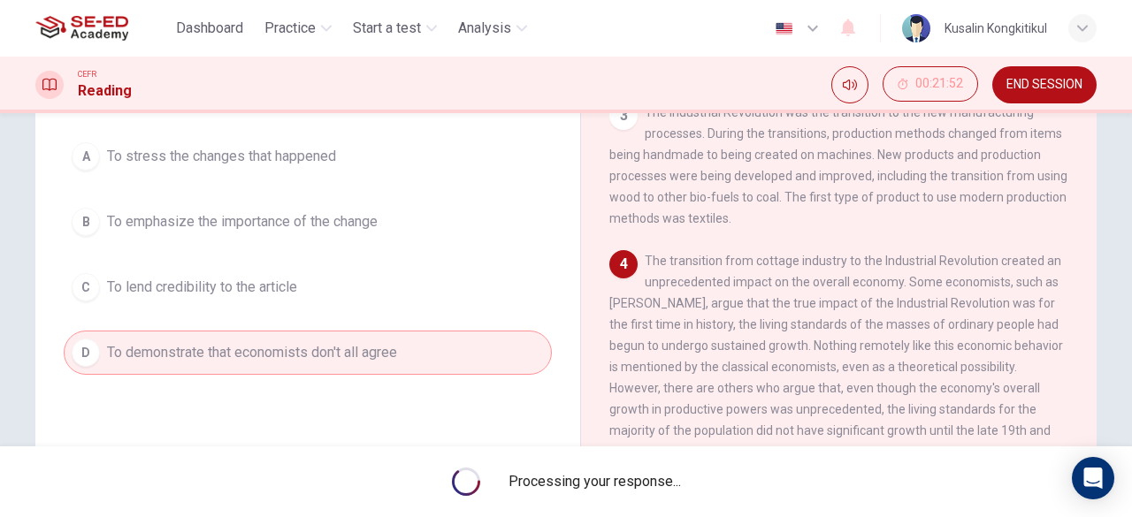
scroll to position [376, 0]
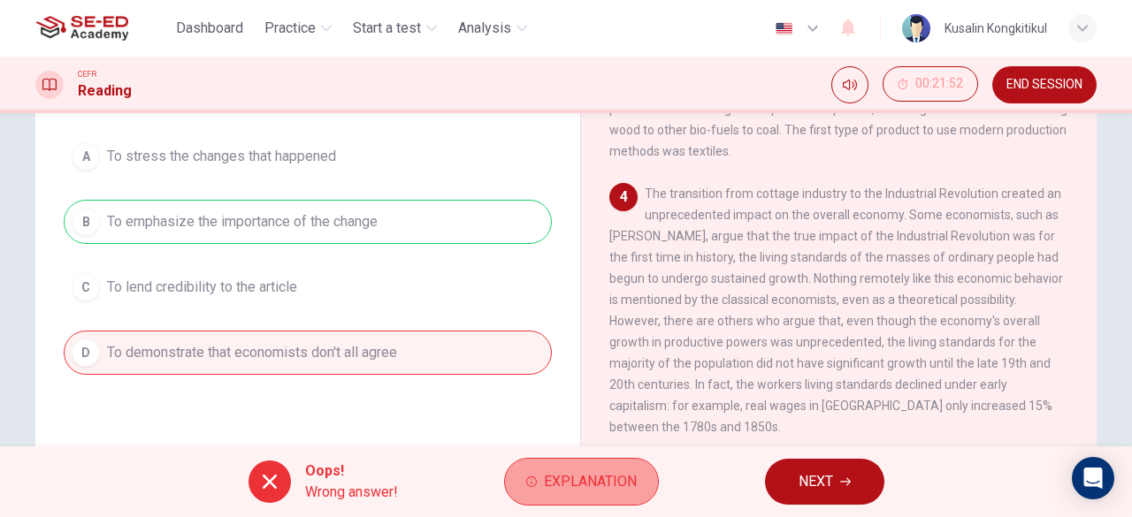
click at [582, 462] on button "Explanation" at bounding box center [581, 482] width 155 height 48
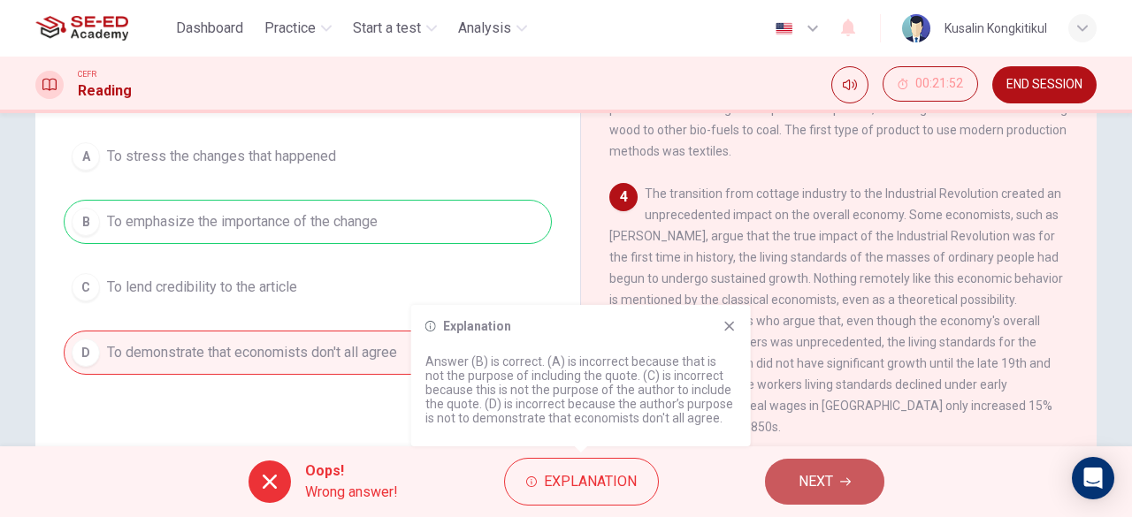
click at [785, 468] on button "NEXT" at bounding box center [824, 482] width 119 height 46
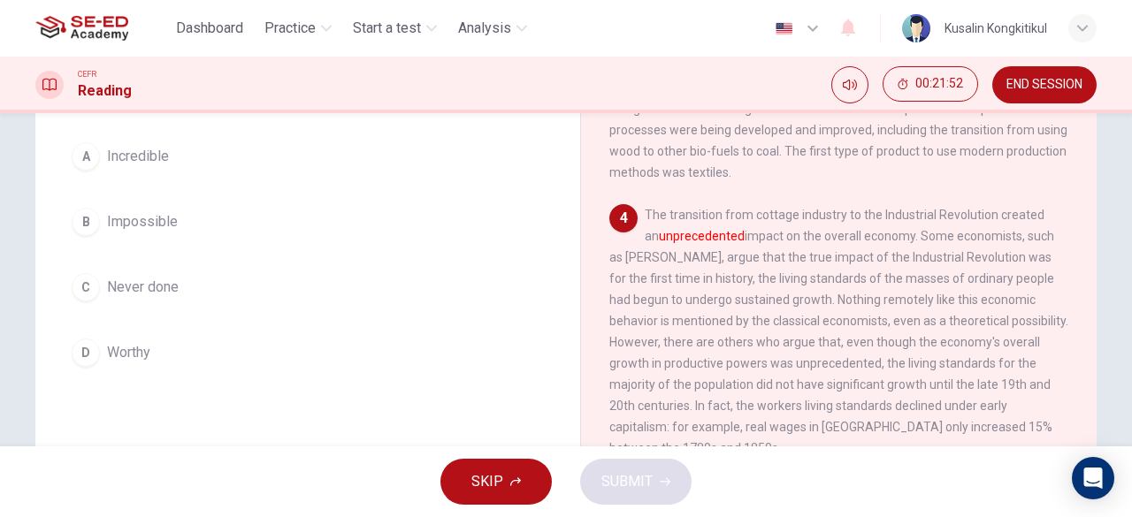
click at [790, 473] on div "SKIP SUBMIT" at bounding box center [566, 481] width 1132 height 71
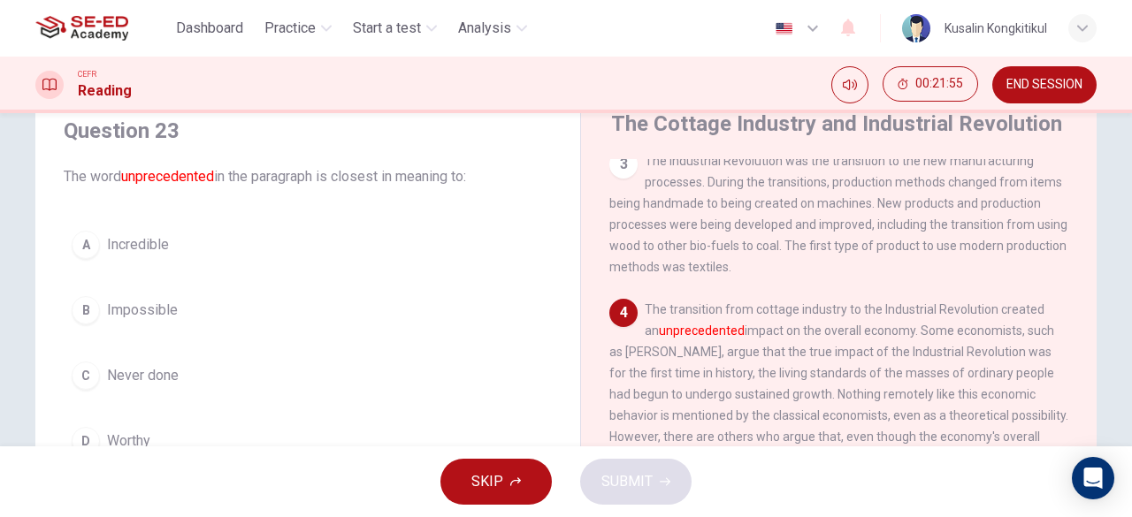
scroll to position [376, 0]
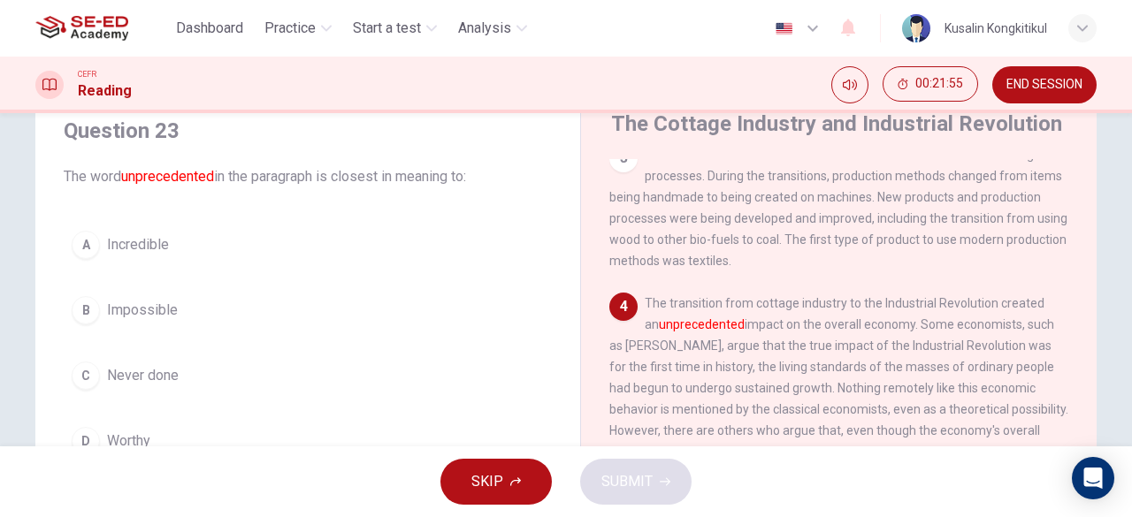
click at [149, 395] on button "C Never done" at bounding box center [308, 376] width 488 height 44
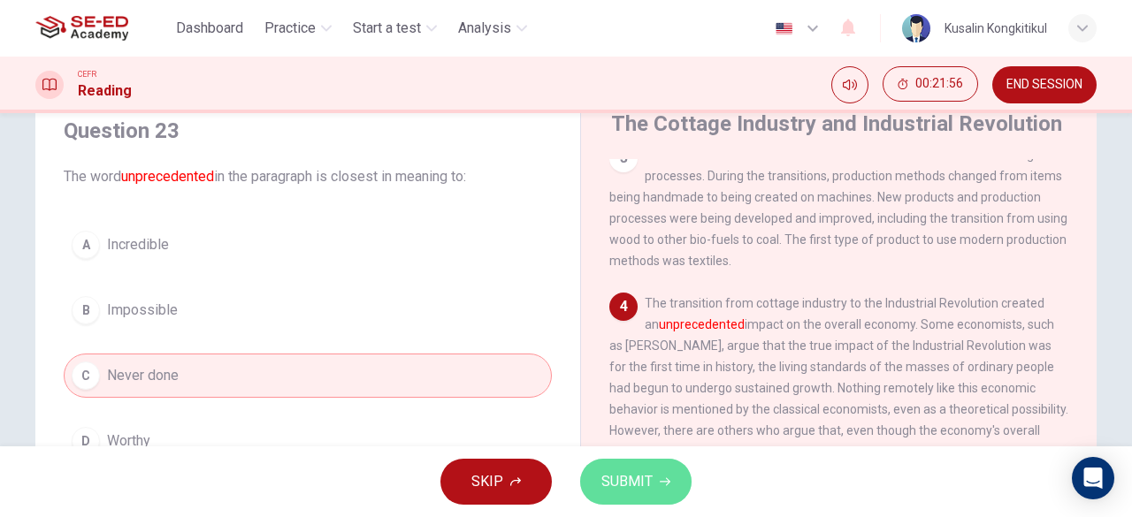
click at [635, 483] on span "SUBMIT" at bounding box center [626, 481] width 51 height 25
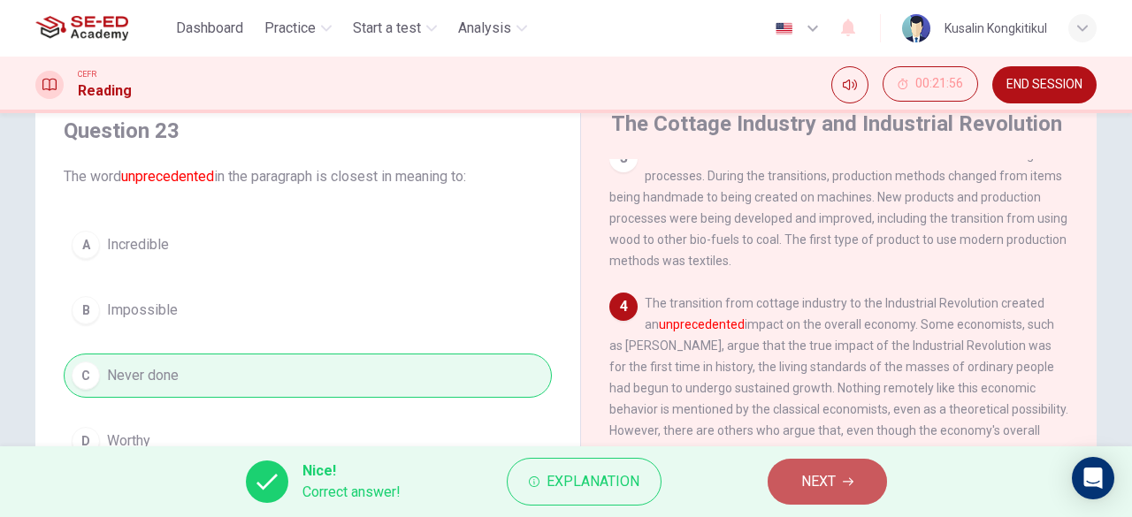
click at [811, 477] on span "NEXT" at bounding box center [818, 481] width 34 height 25
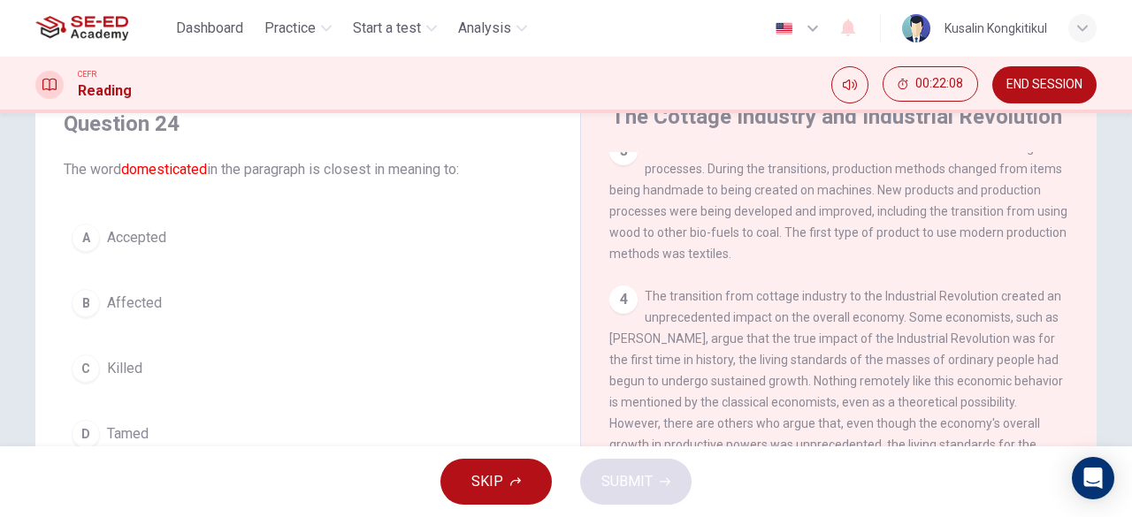
scroll to position [67, 0]
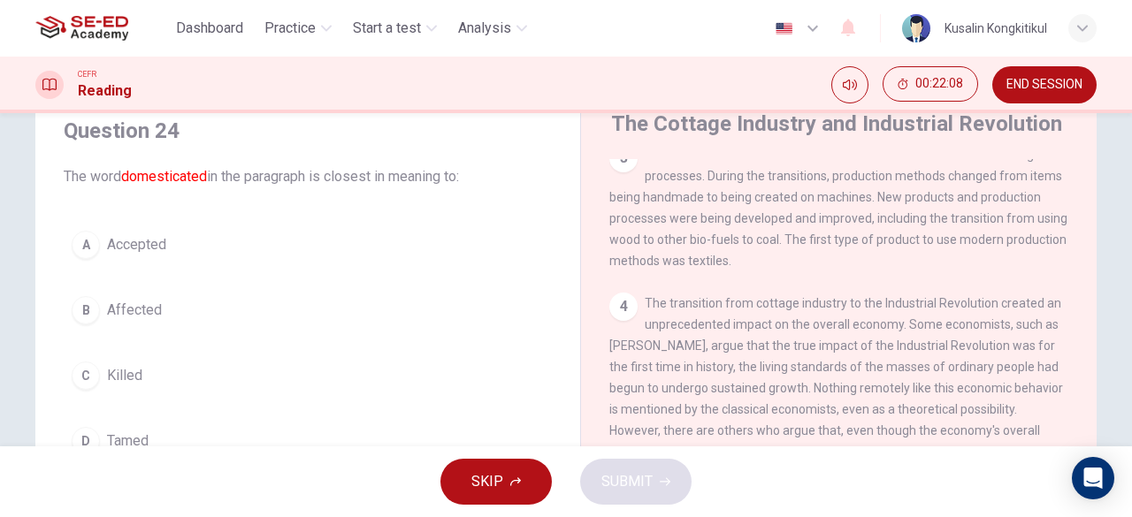
drag, startPoint x: 123, startPoint y: 376, endPoint x: 172, endPoint y: 376, distance: 48.6
click at [122, 376] on span "Killed" at bounding box center [124, 375] width 35 height 21
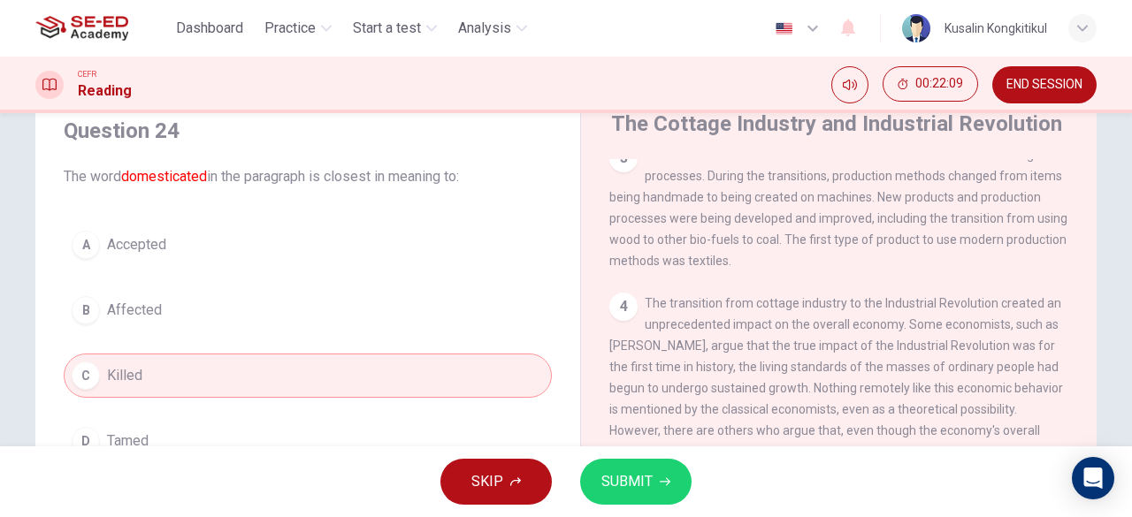
click at [667, 469] on button "SUBMIT" at bounding box center [635, 482] width 111 height 46
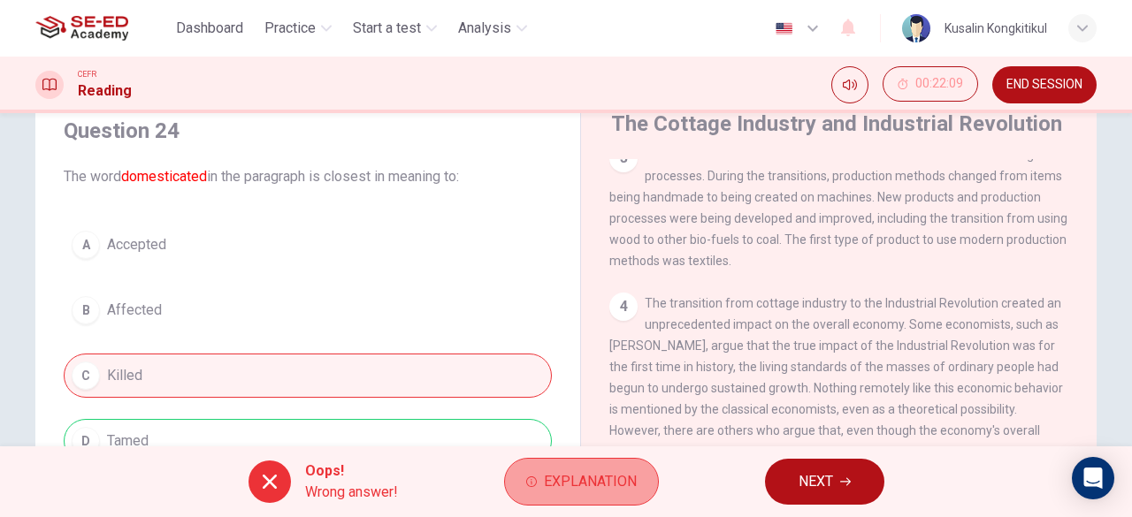
click at [585, 477] on span "Explanation" at bounding box center [590, 481] width 93 height 25
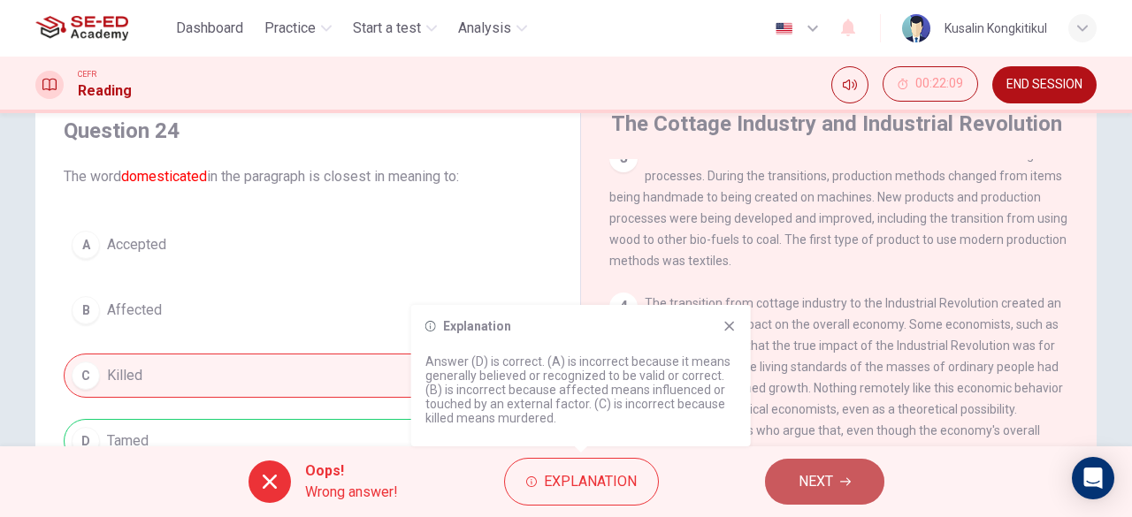
click at [812, 492] on span "NEXT" at bounding box center [815, 481] width 34 height 25
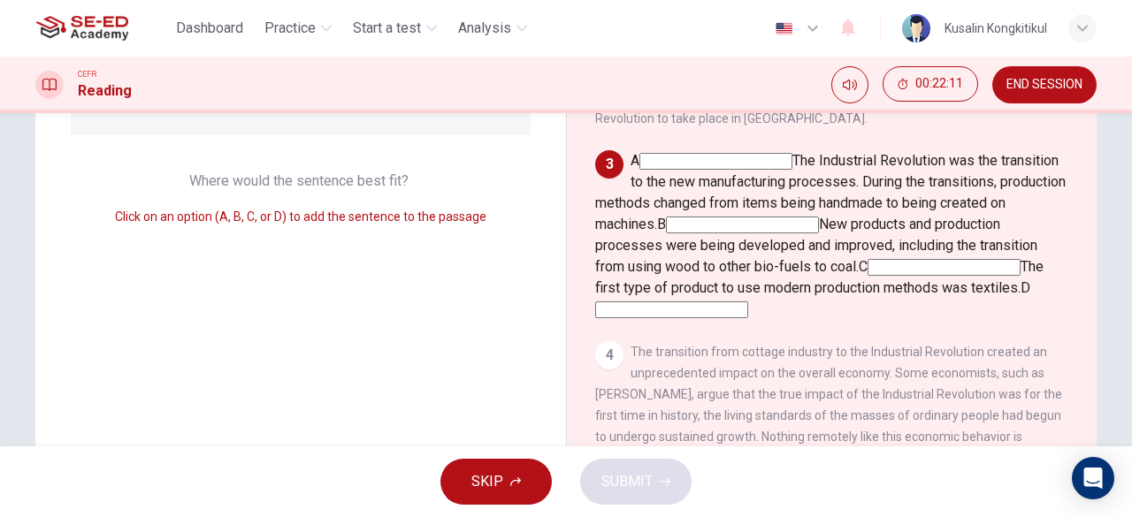
scroll to position [156, 0]
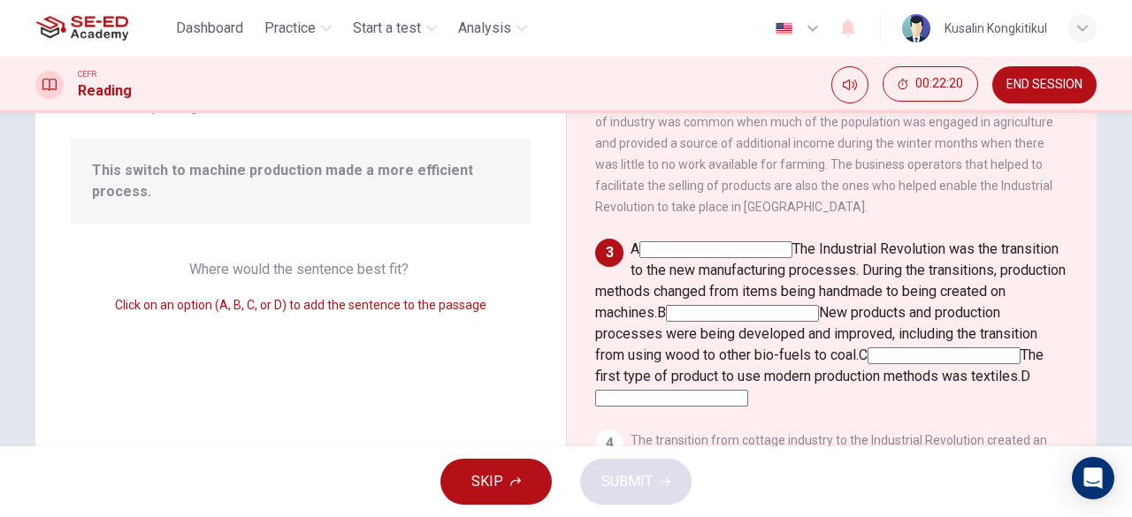
click at [819, 312] on input at bounding box center [742, 313] width 153 height 17
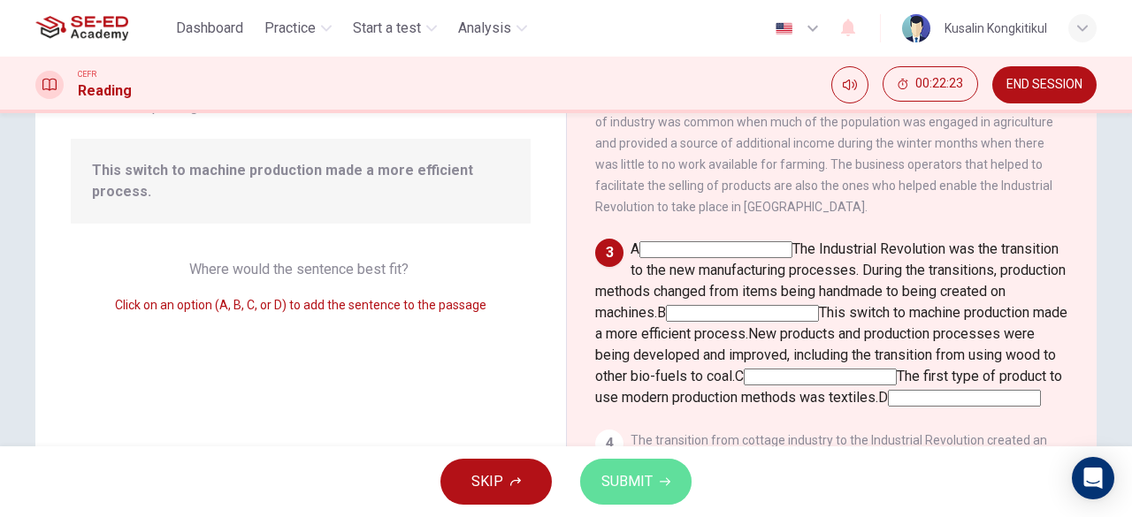
click at [630, 486] on span "SUBMIT" at bounding box center [626, 481] width 51 height 25
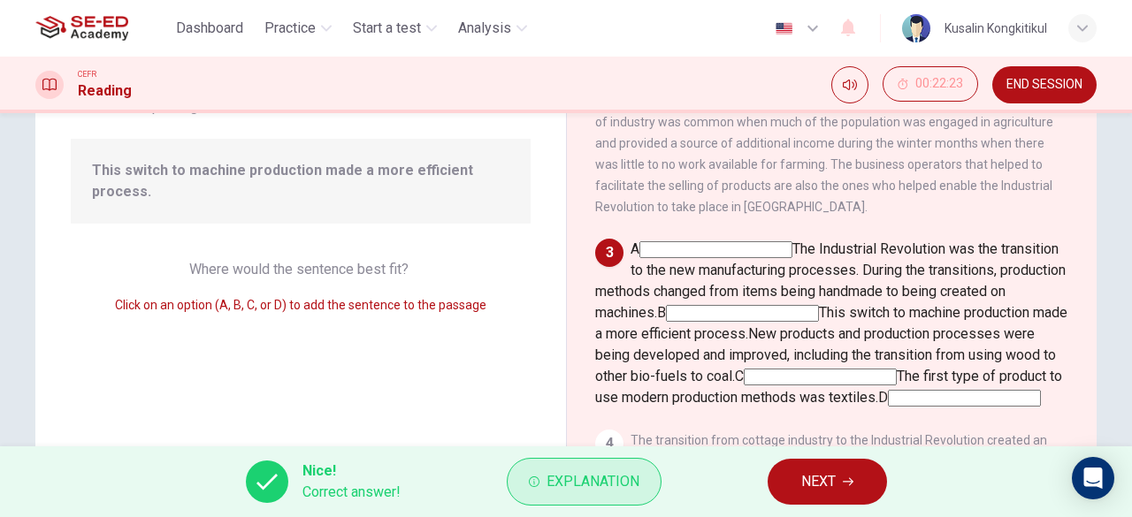
click at [625, 485] on span "Explanation" at bounding box center [592, 481] width 93 height 25
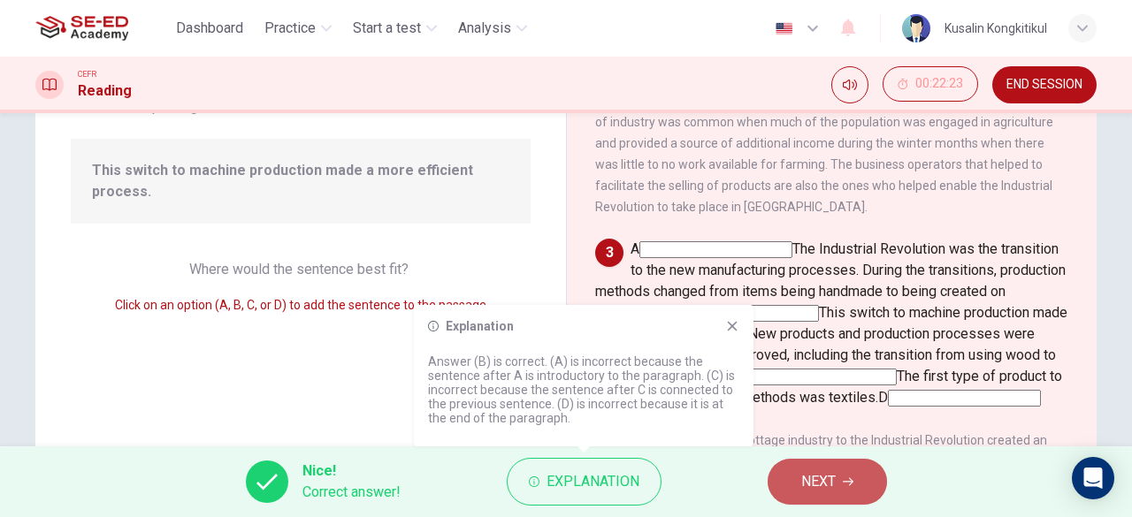
click at [828, 483] on span "NEXT" at bounding box center [818, 481] width 34 height 25
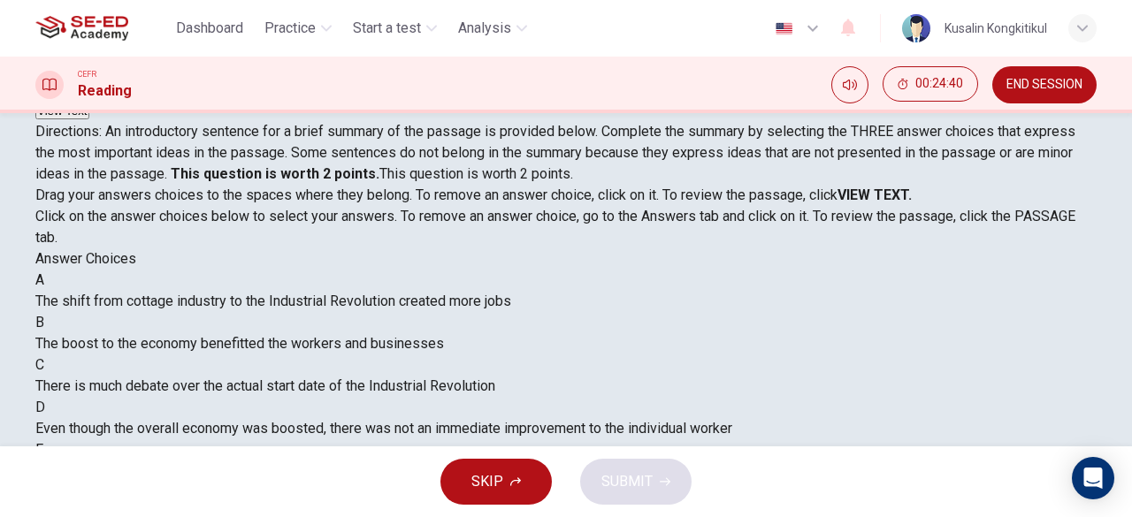
scroll to position [354, 0]
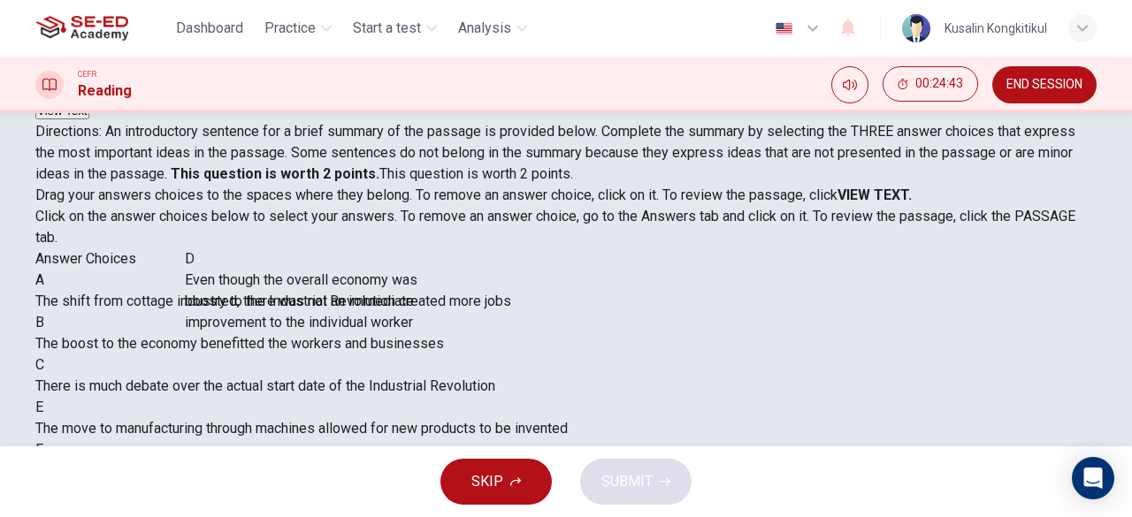
drag, startPoint x: 309, startPoint y: 340, endPoint x: 514, endPoint y: 346, distance: 204.3
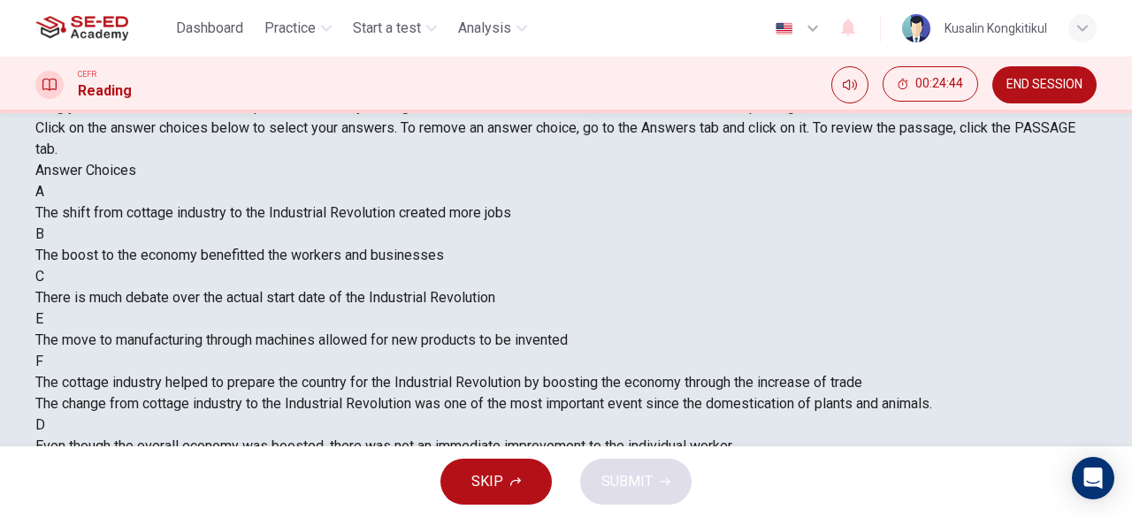
scroll to position [352, 0]
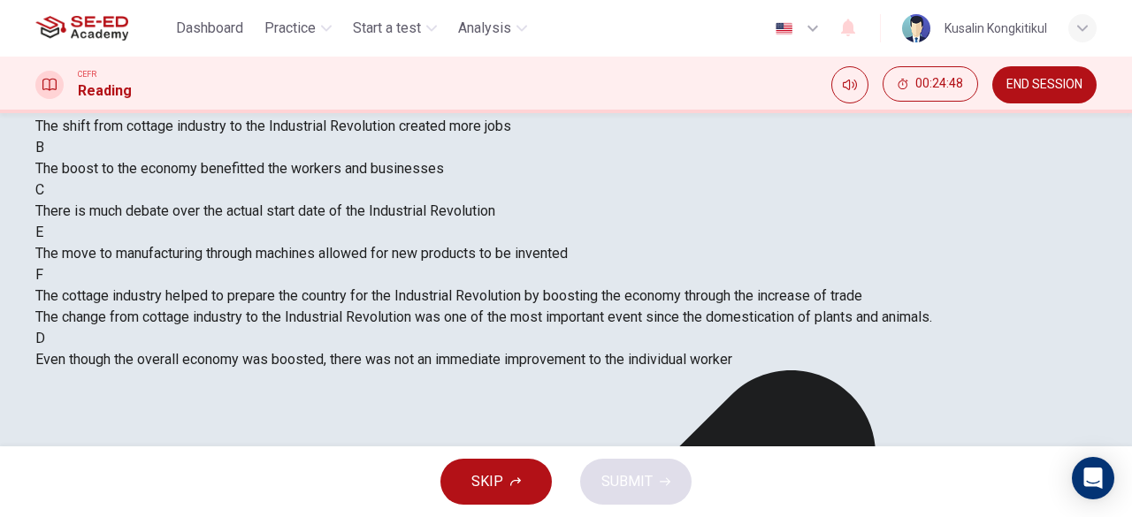
drag, startPoint x: 199, startPoint y: 332, endPoint x: 800, endPoint y: 324, distance: 601.3
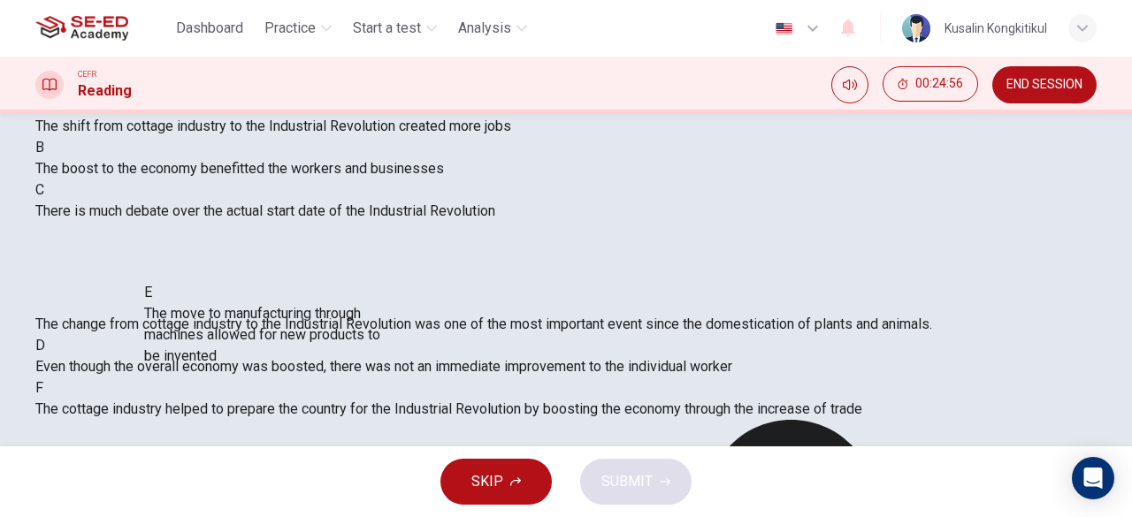
drag, startPoint x: 209, startPoint y: 330, endPoint x: 603, endPoint y: 319, distance: 394.5
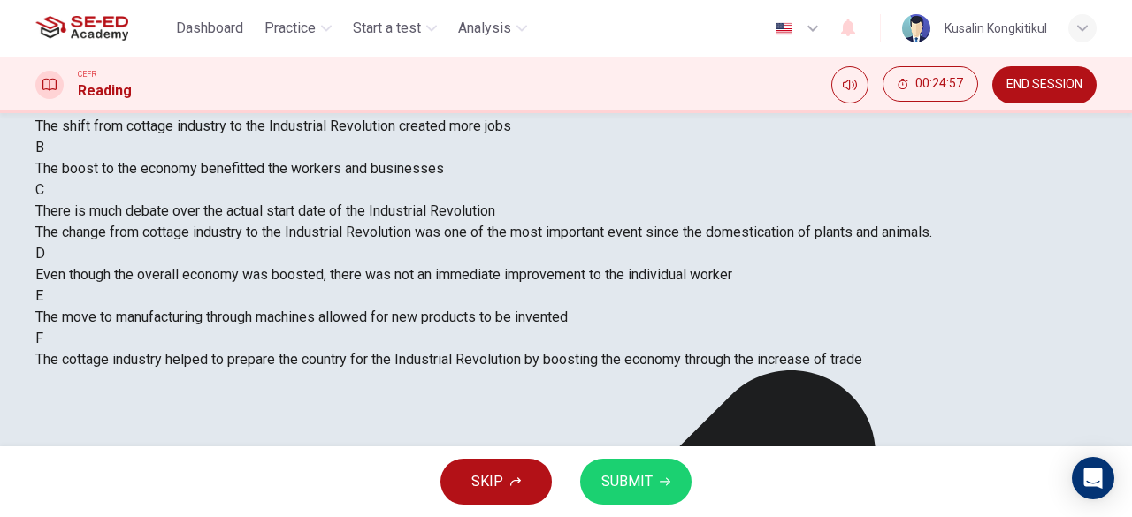
scroll to position [32, 0]
click at [637, 469] on span "SUBMIT" at bounding box center [626, 481] width 51 height 25
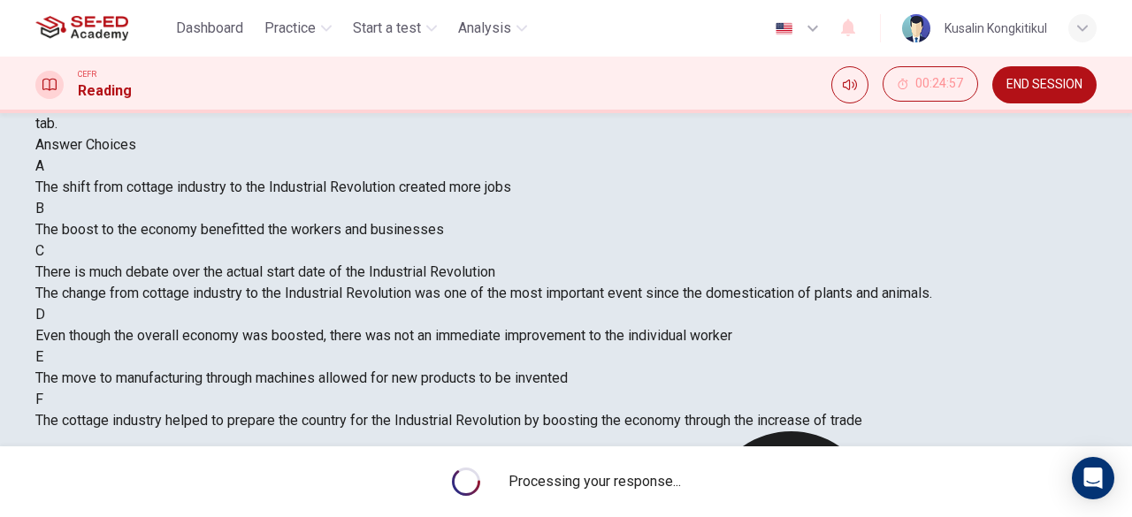
scroll to position [263, 0]
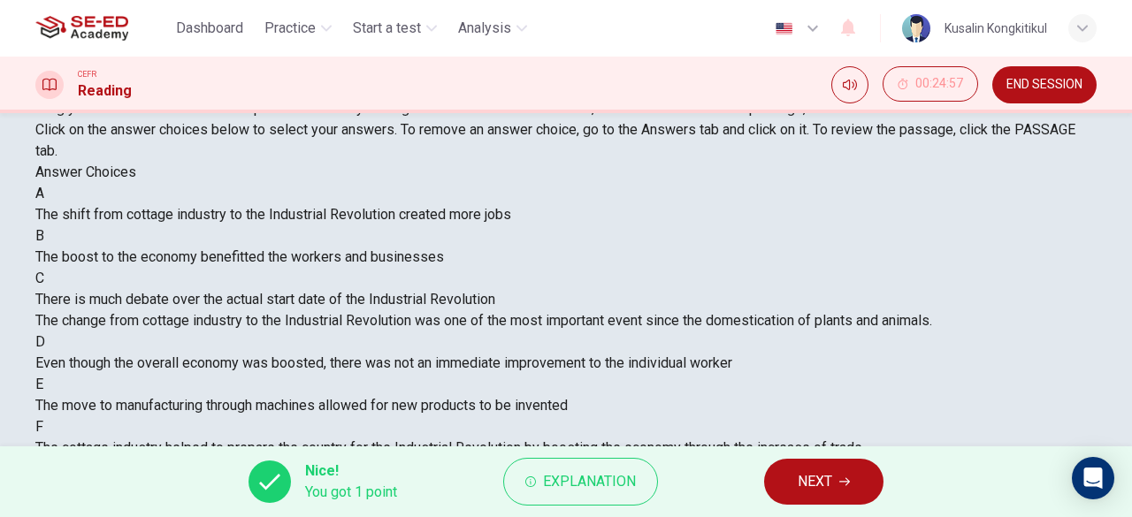
click at [856, 492] on button "NEXT" at bounding box center [823, 482] width 119 height 46
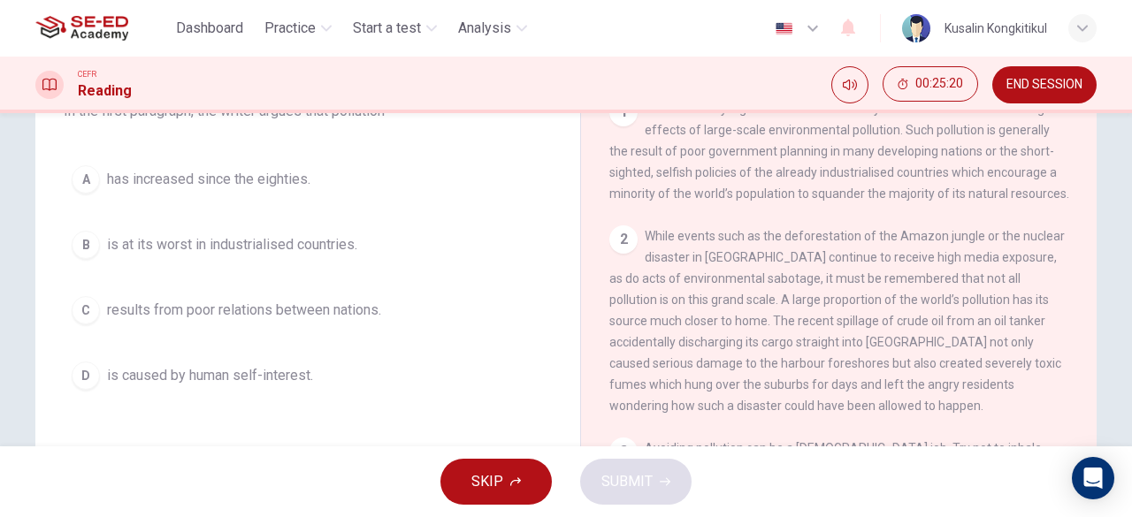
scroll to position [354, 0]
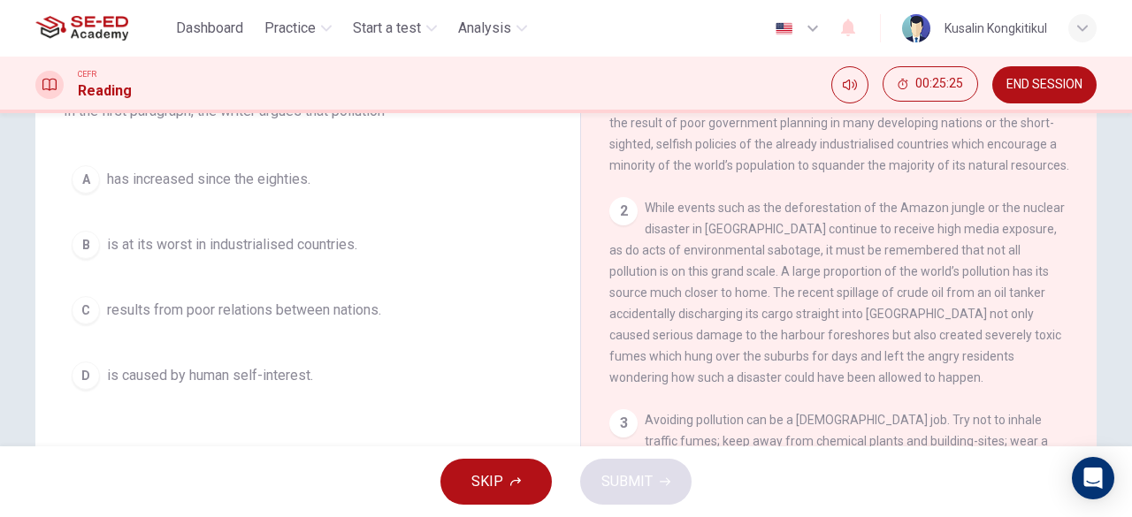
click at [162, 310] on span "results from poor relations between nations." at bounding box center [244, 310] width 274 height 21
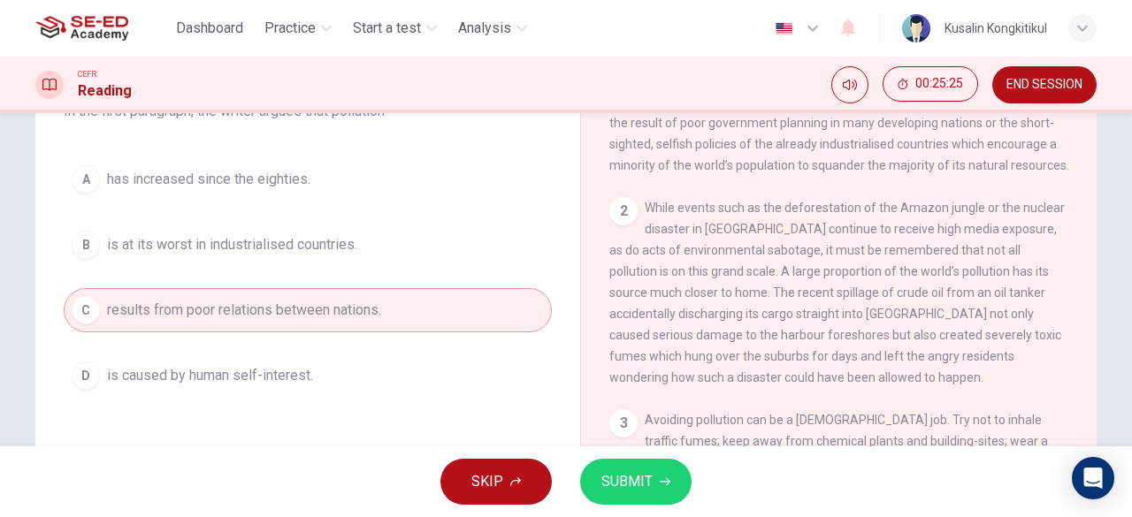
click at [663, 469] on button "SUBMIT" at bounding box center [635, 482] width 111 height 46
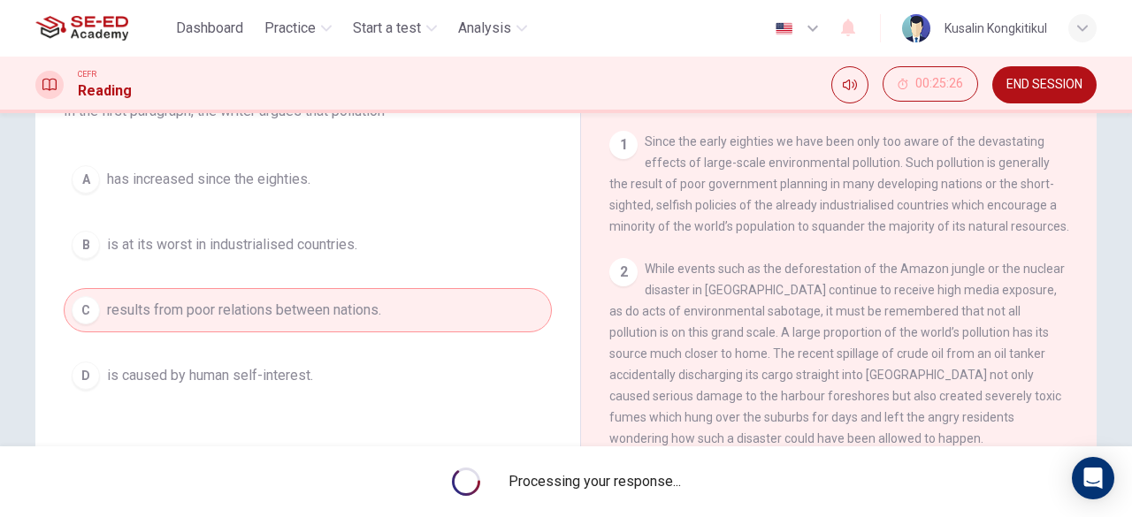
scroll to position [265, 0]
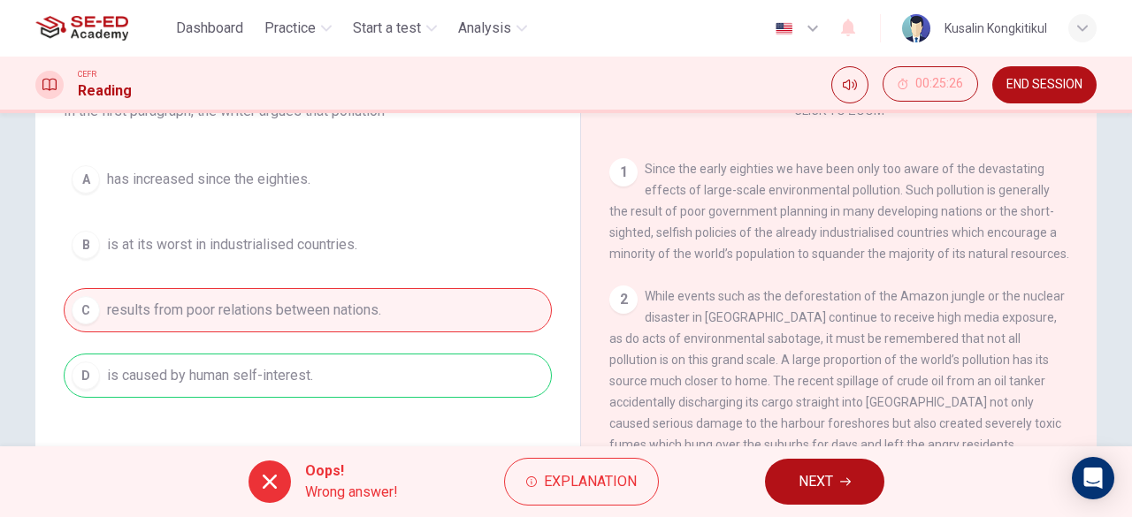
click at [780, 480] on button "NEXT" at bounding box center [824, 482] width 119 height 46
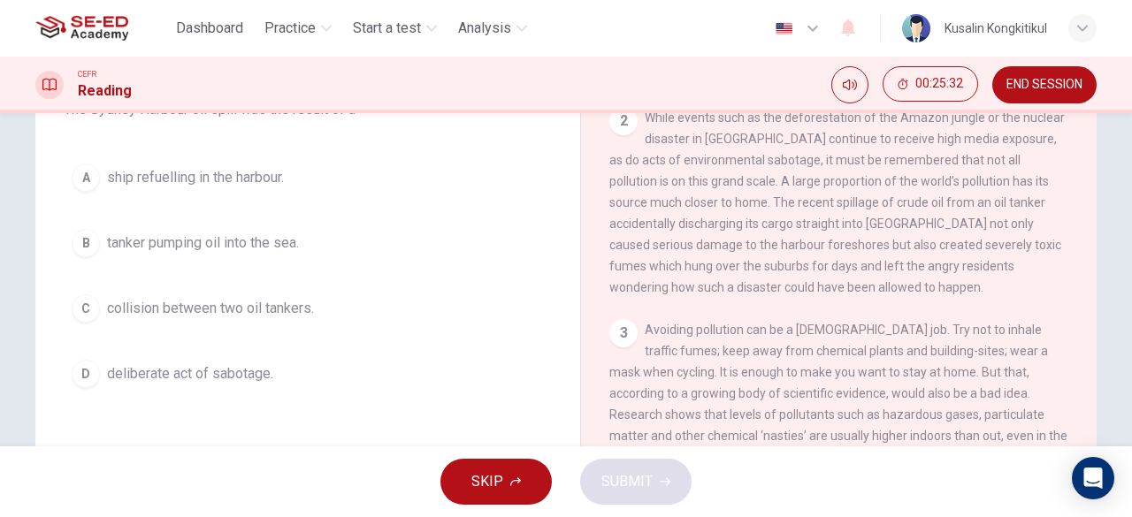
scroll to position [530, 0]
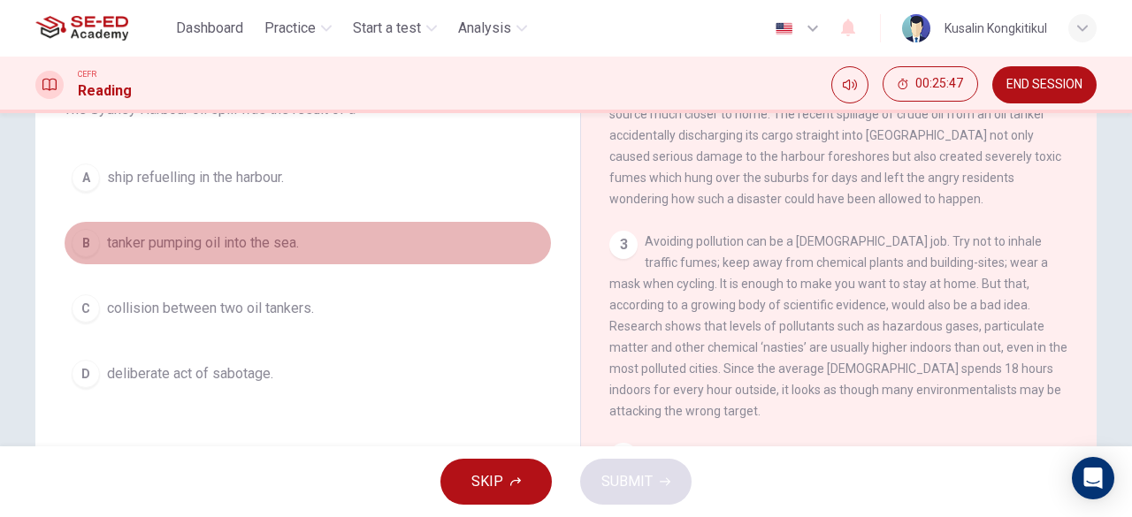
click at [160, 241] on span "tanker pumping oil into the sea." at bounding box center [203, 243] width 192 height 21
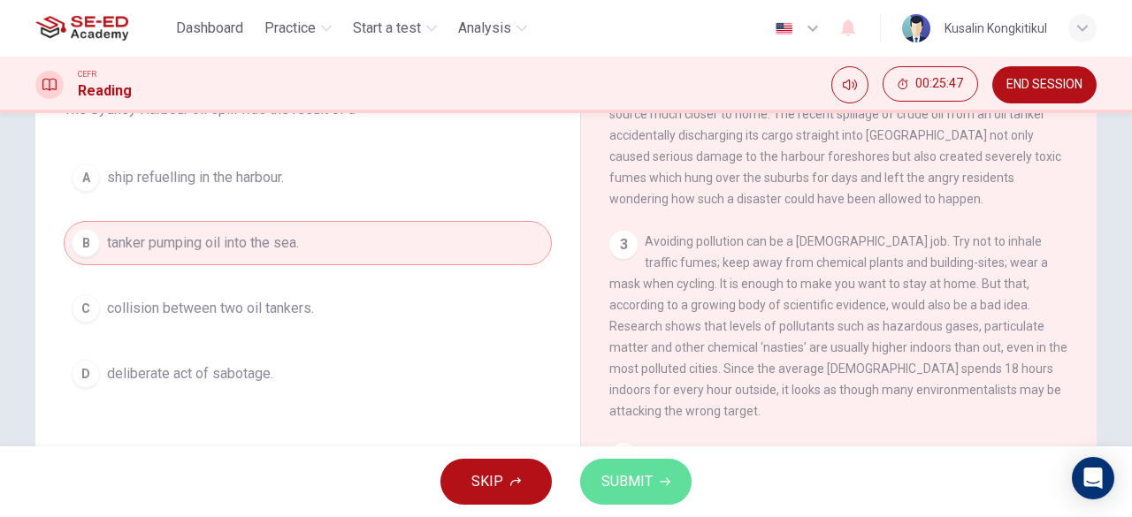
click at [624, 473] on span "SUBMIT" at bounding box center [626, 481] width 51 height 25
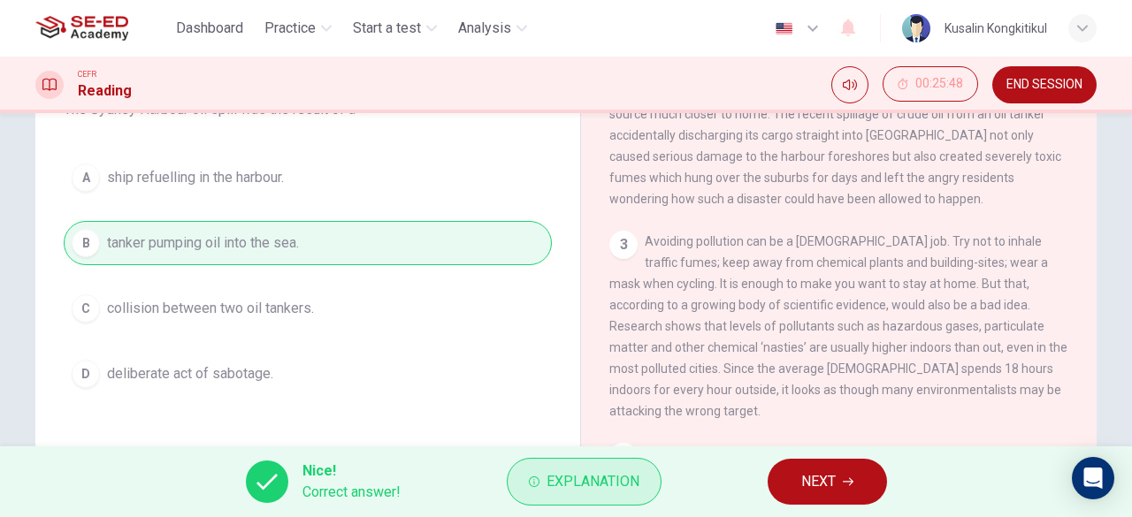
click at [580, 481] on span "Explanation" at bounding box center [592, 481] width 93 height 25
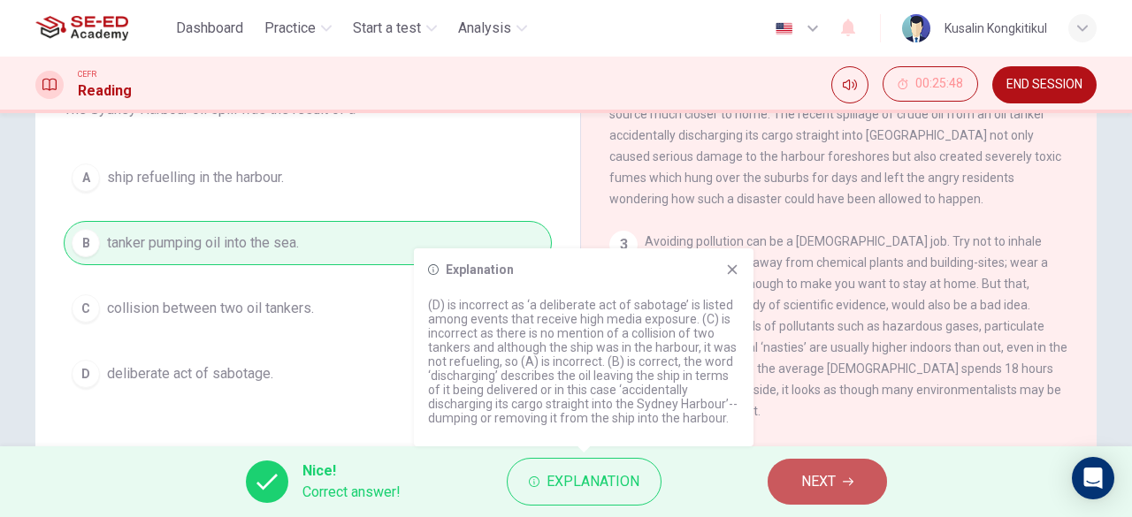
click at [803, 482] on span "NEXT" at bounding box center [818, 481] width 34 height 25
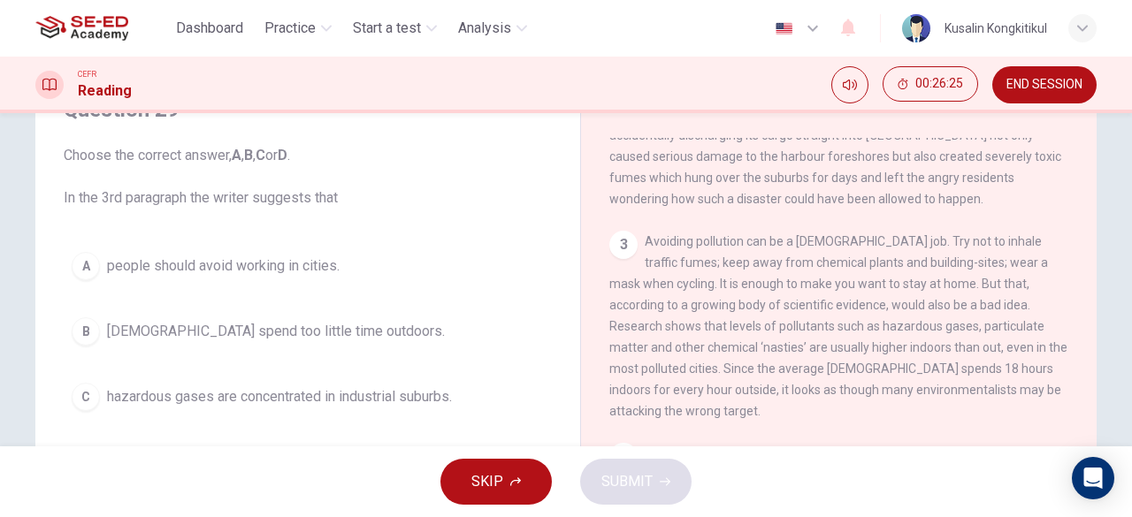
scroll to position [177, 0]
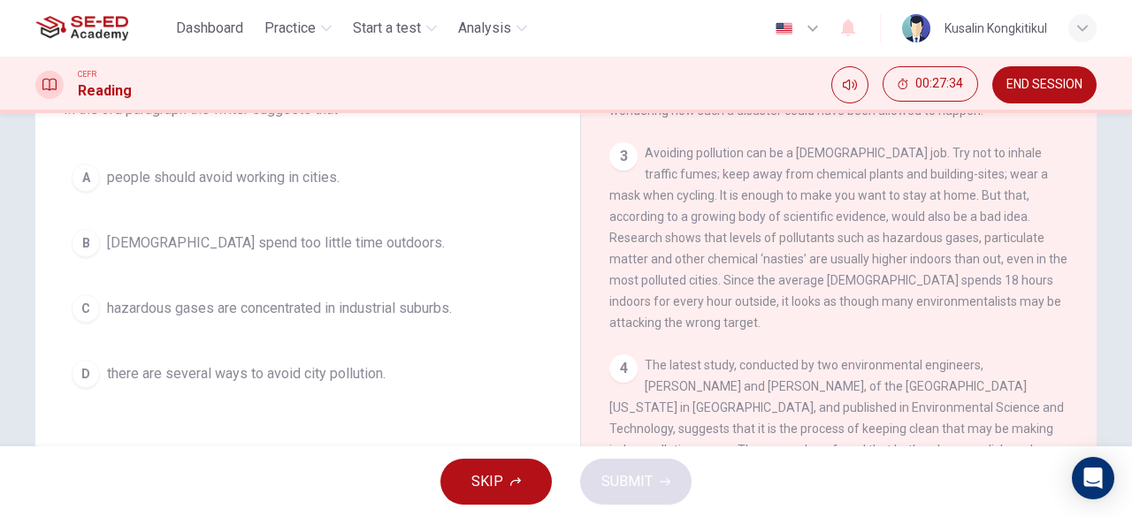
click at [324, 386] on button "D there are several ways to avoid city pollution." at bounding box center [308, 374] width 488 height 44
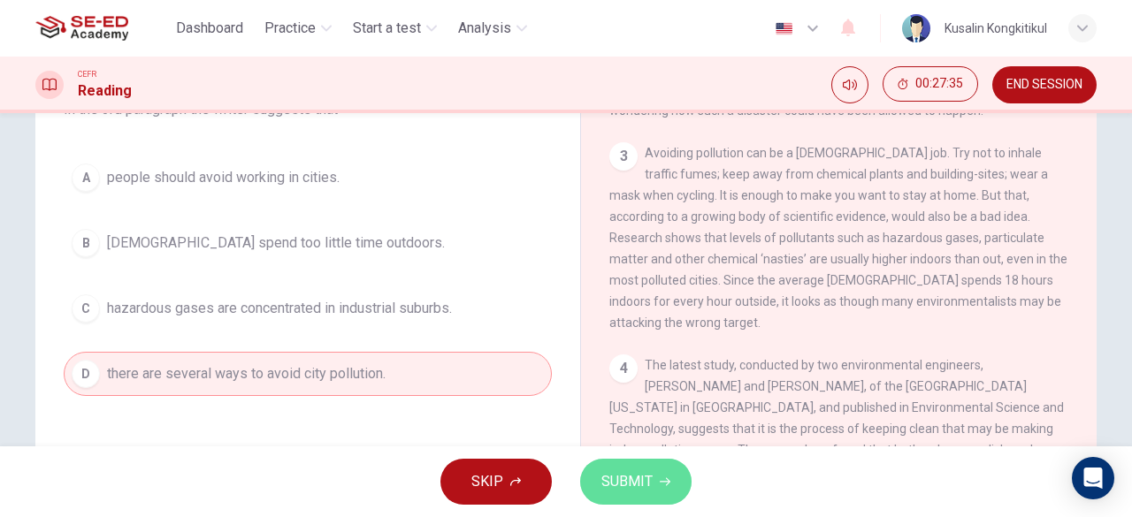
click at [640, 486] on span "SUBMIT" at bounding box center [626, 481] width 51 height 25
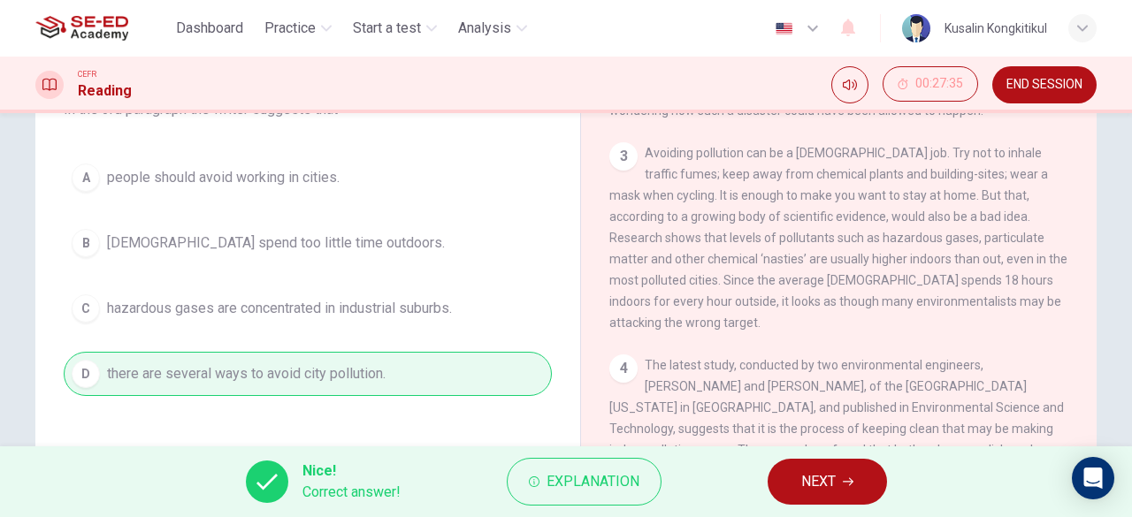
drag, startPoint x: 810, startPoint y: 469, endPoint x: 813, endPoint y: 478, distance: 9.2
click at [812, 476] on div "Nice! Correct answer! Explanation NEXT" at bounding box center [566, 481] width 1132 height 71
click at [813, 484] on span "NEXT" at bounding box center [818, 481] width 34 height 25
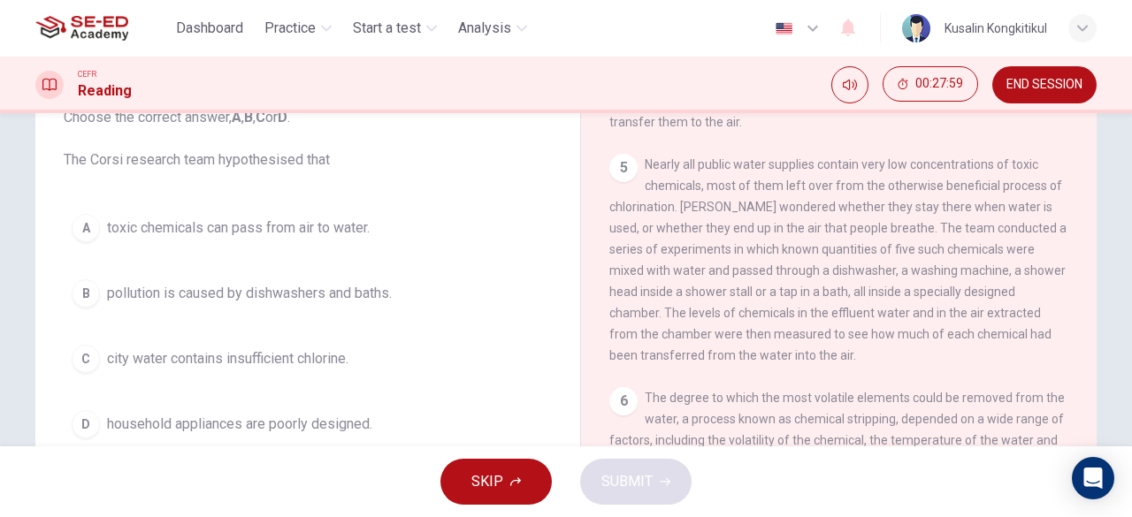
scroll to position [88, 0]
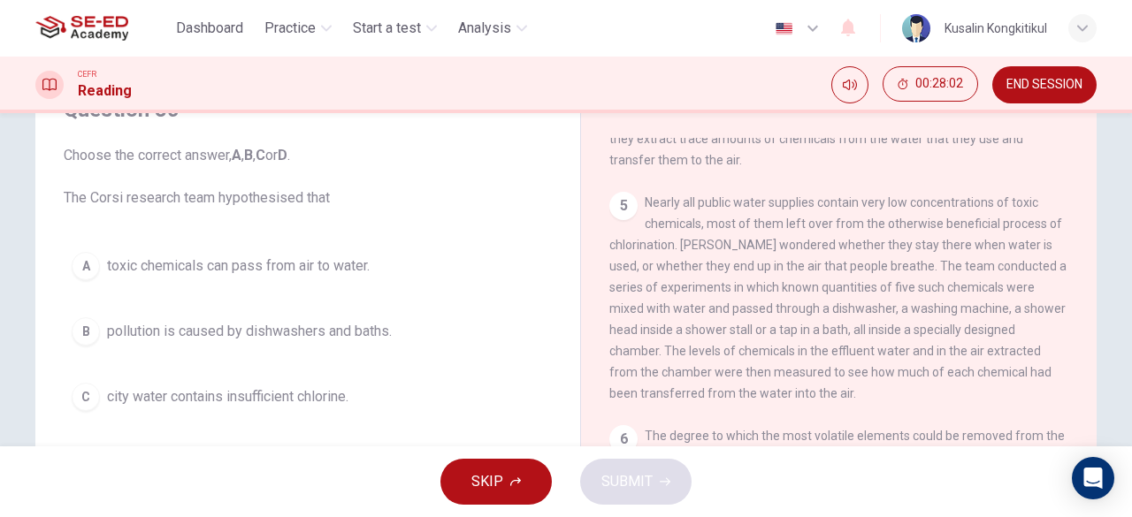
click at [275, 274] on span "toxic chemicals can pass from air to water." at bounding box center [238, 266] width 263 height 21
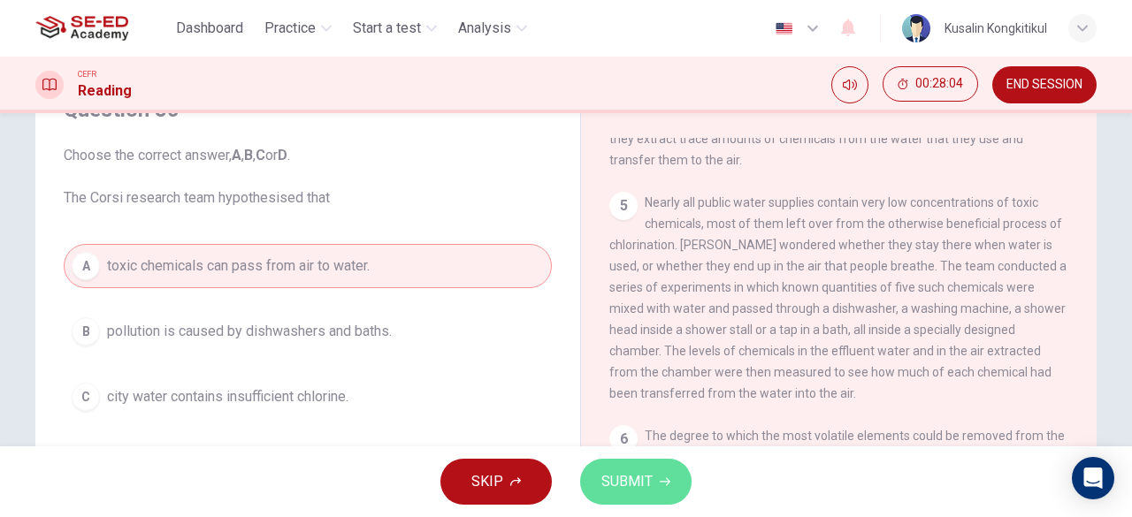
click at [658, 497] on button "SUBMIT" at bounding box center [635, 482] width 111 height 46
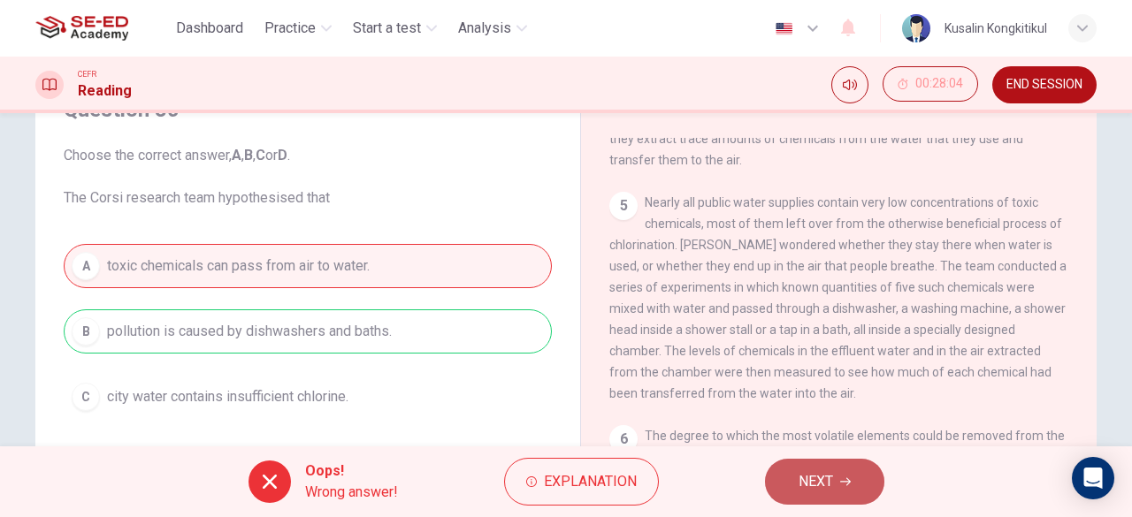
click at [785, 477] on button "NEXT" at bounding box center [824, 482] width 119 height 46
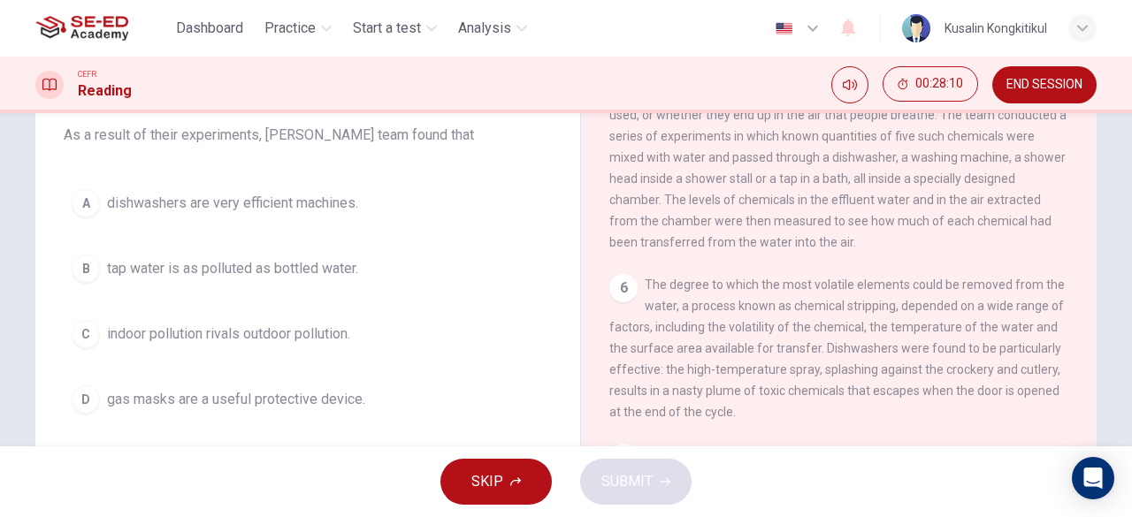
scroll to position [177, 0]
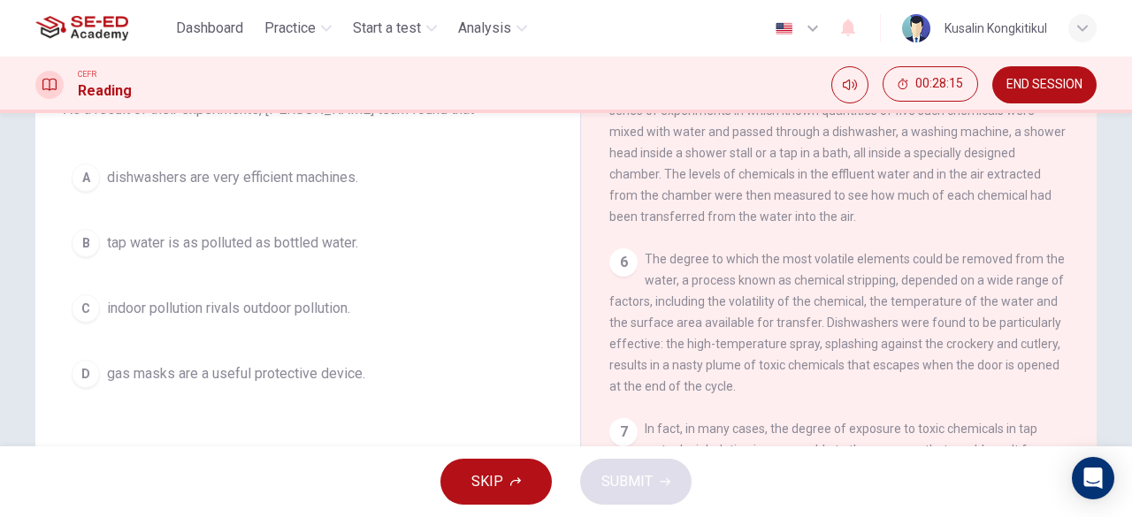
click at [239, 310] on span "indoor pollution rivals outdoor pollution." at bounding box center [228, 308] width 243 height 21
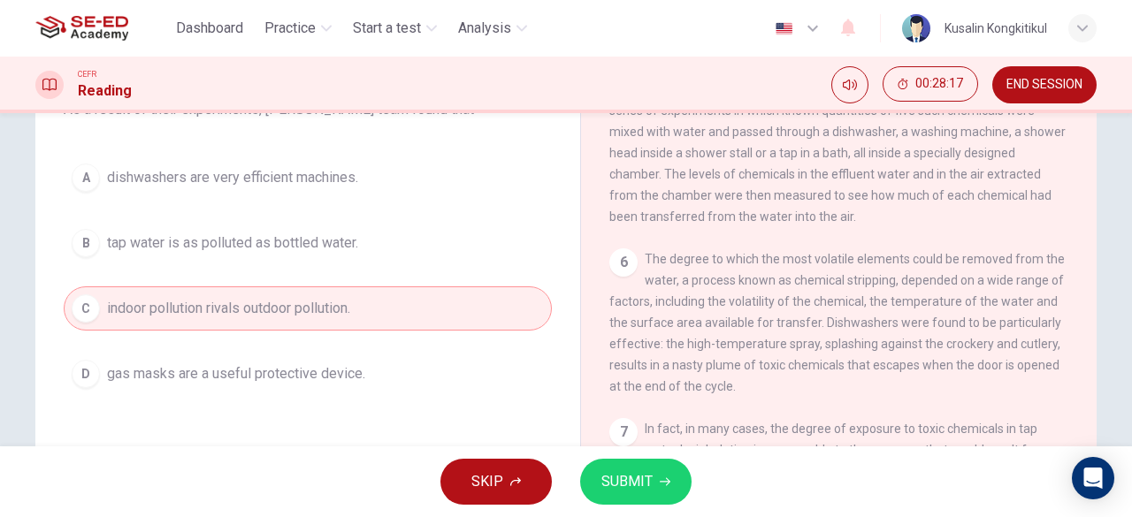
click at [644, 485] on span "SUBMIT" at bounding box center [626, 481] width 51 height 25
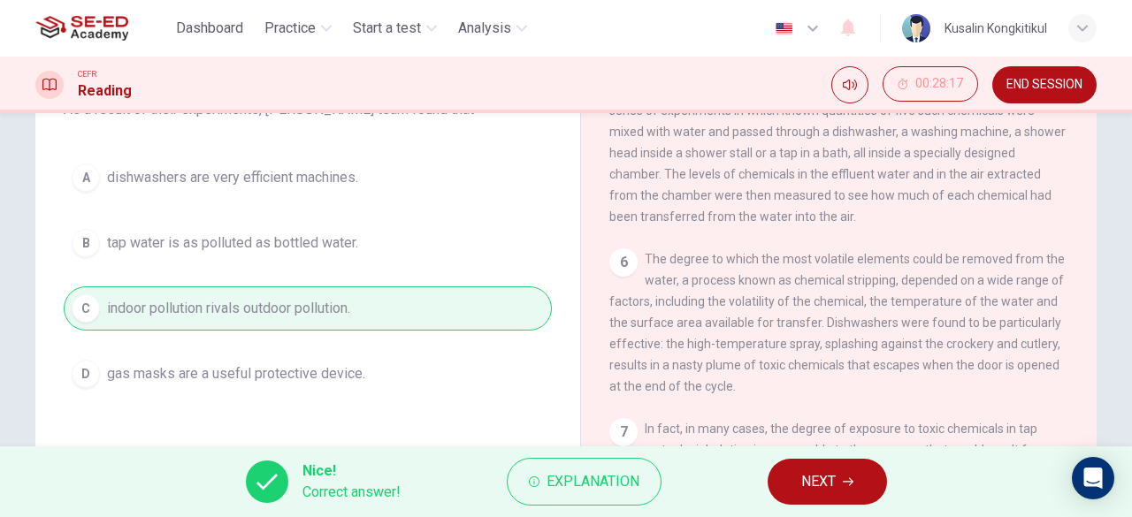
click at [838, 469] on button "NEXT" at bounding box center [826, 482] width 119 height 46
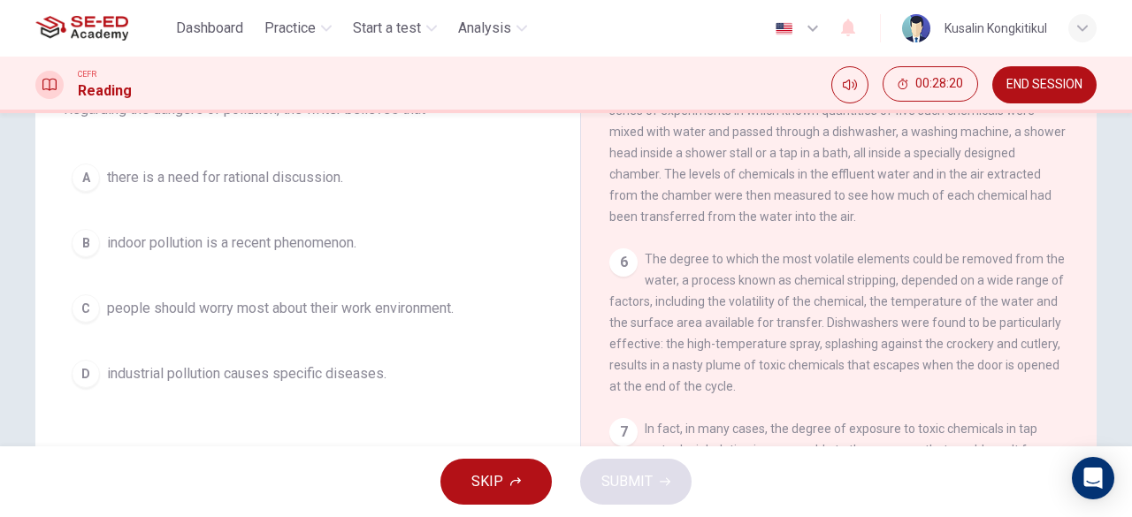
click at [246, 195] on button "A there is a need for rational discussion." at bounding box center [308, 178] width 488 height 44
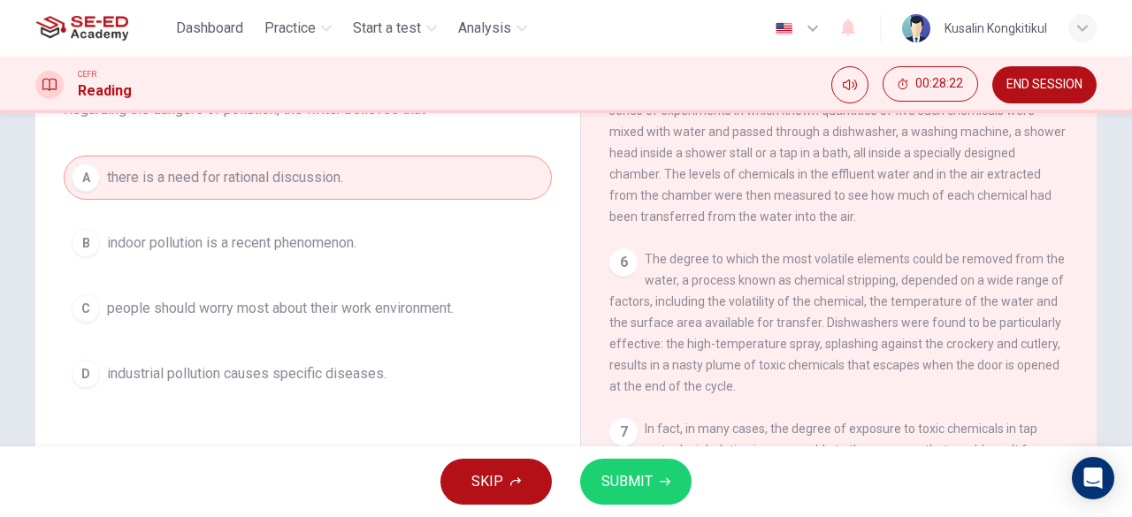
click at [643, 480] on span "SUBMIT" at bounding box center [626, 481] width 51 height 25
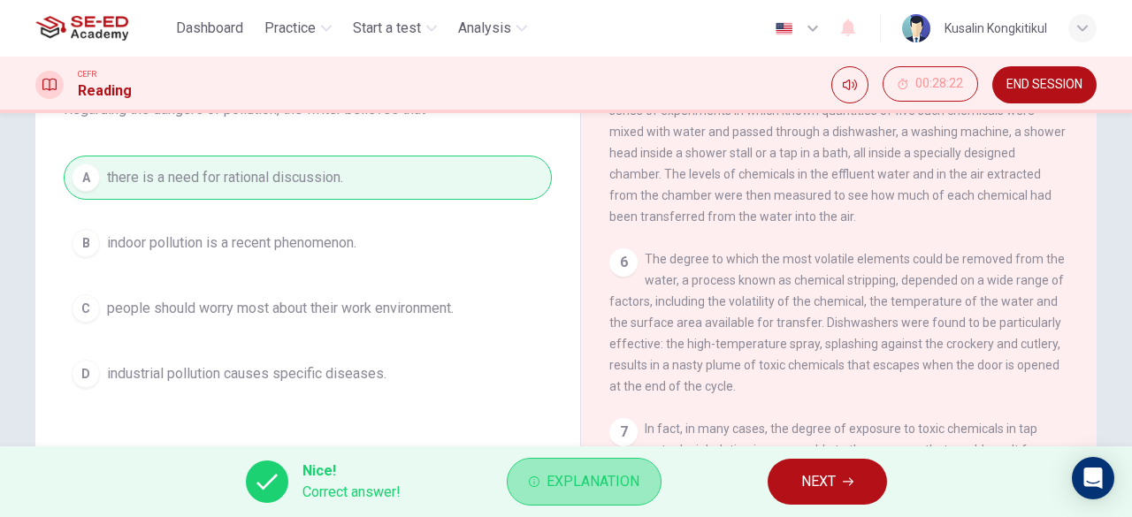
click at [610, 461] on button "Explanation" at bounding box center [584, 482] width 155 height 48
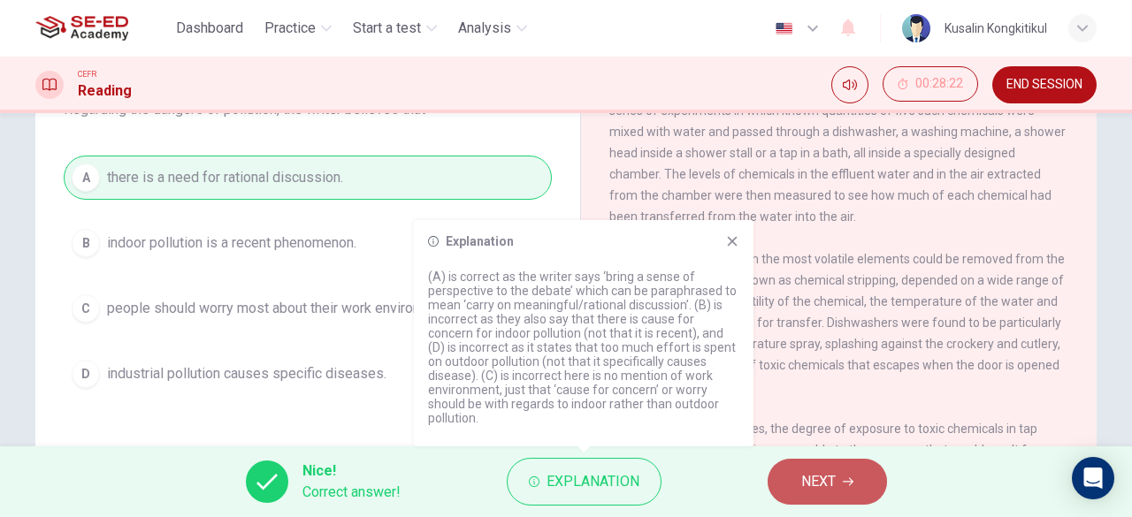
click at [824, 473] on span "NEXT" at bounding box center [818, 481] width 34 height 25
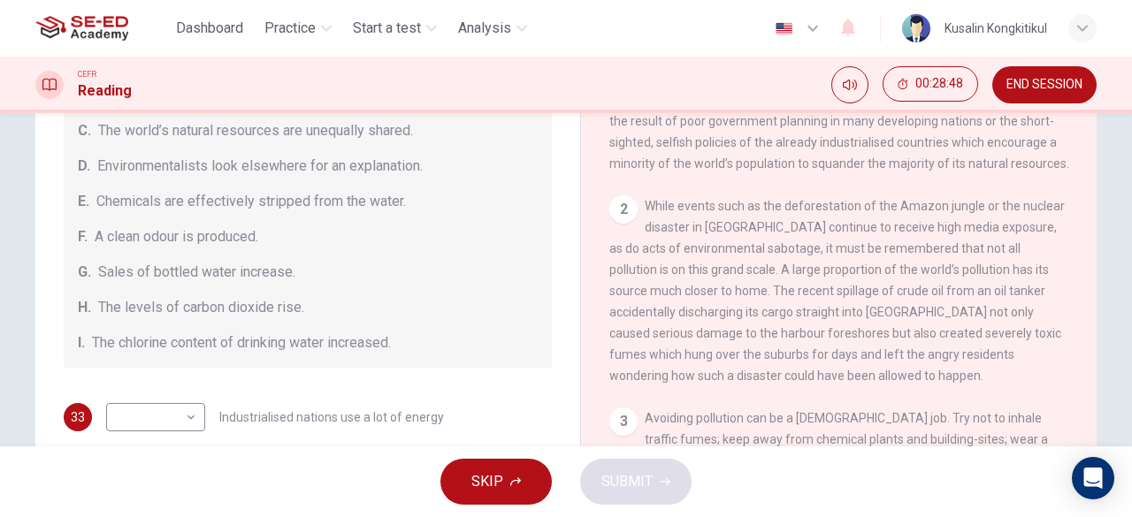
scroll to position [286, 0]
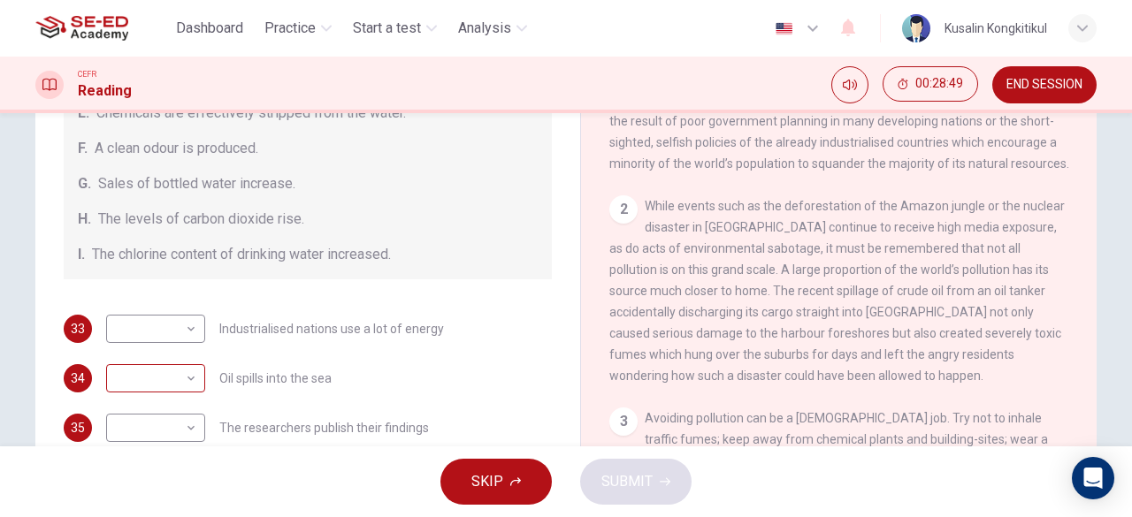
click at [166, 376] on body "This site uses cookies, as explained in our Privacy Policy . If you agree to th…" at bounding box center [566, 258] width 1132 height 517
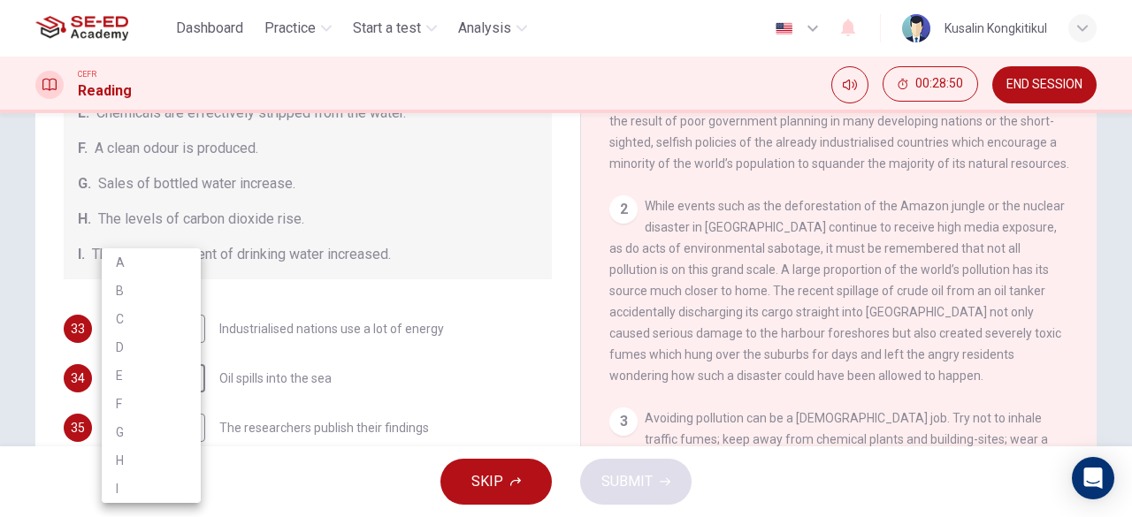
click at [279, 347] on div at bounding box center [566, 258] width 1132 height 517
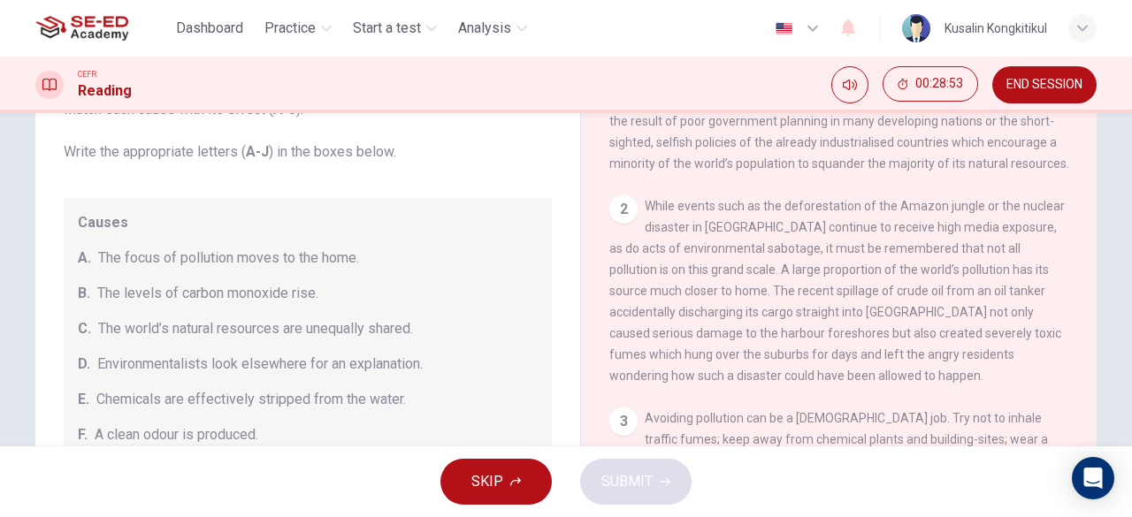
scroll to position [375, 0]
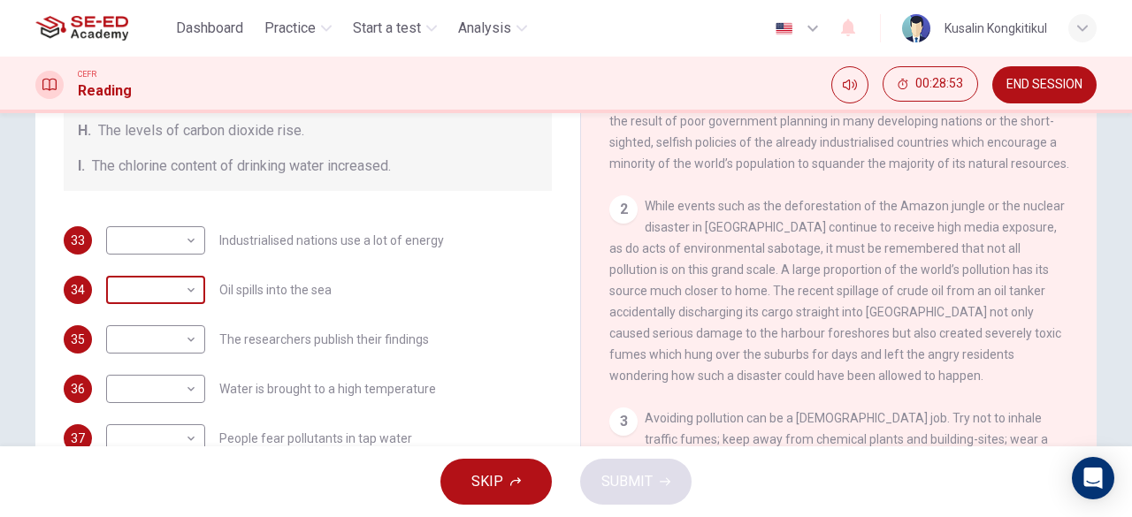
click at [139, 279] on body "This site uses cookies, as explained in our Privacy Policy . If you agree to th…" at bounding box center [566, 258] width 1132 height 517
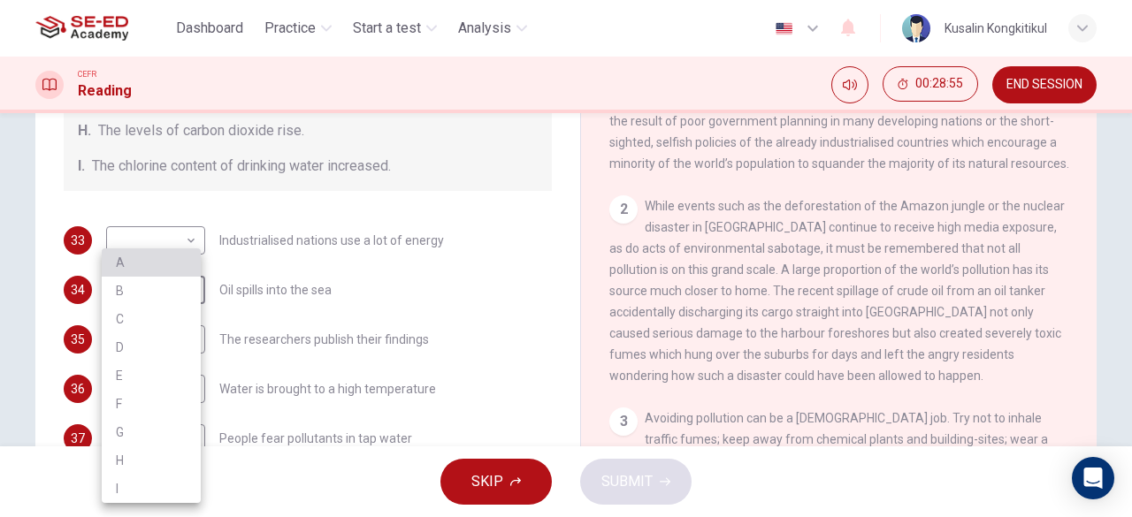
click at [165, 263] on li "A" at bounding box center [151, 262] width 99 height 28
type input "A"
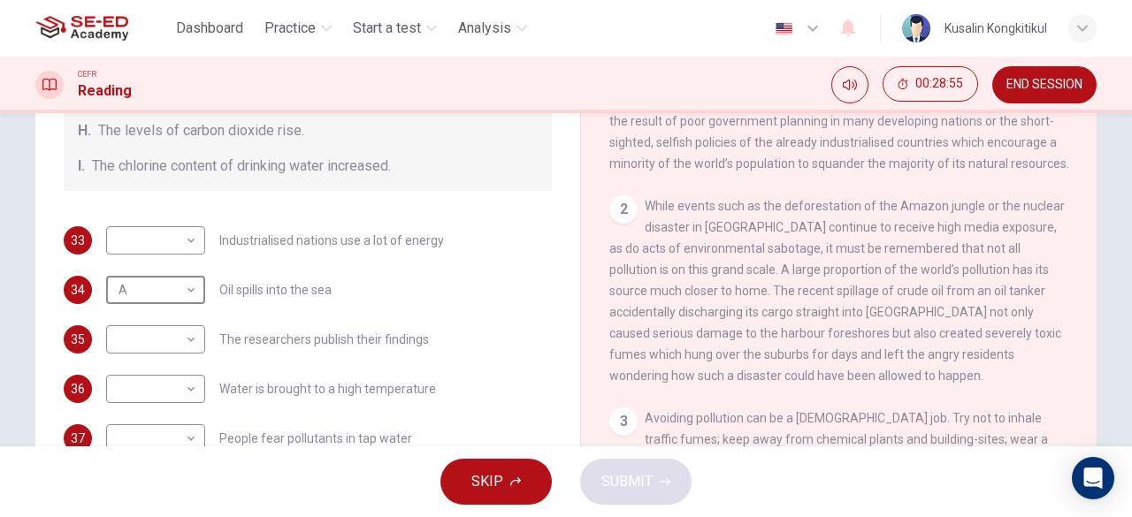
click at [352, 309] on div "33 ​ ​ Industrialised nations use a lot of energy 34 A A ​ Oil spills into the …" at bounding box center [308, 388] width 488 height 325
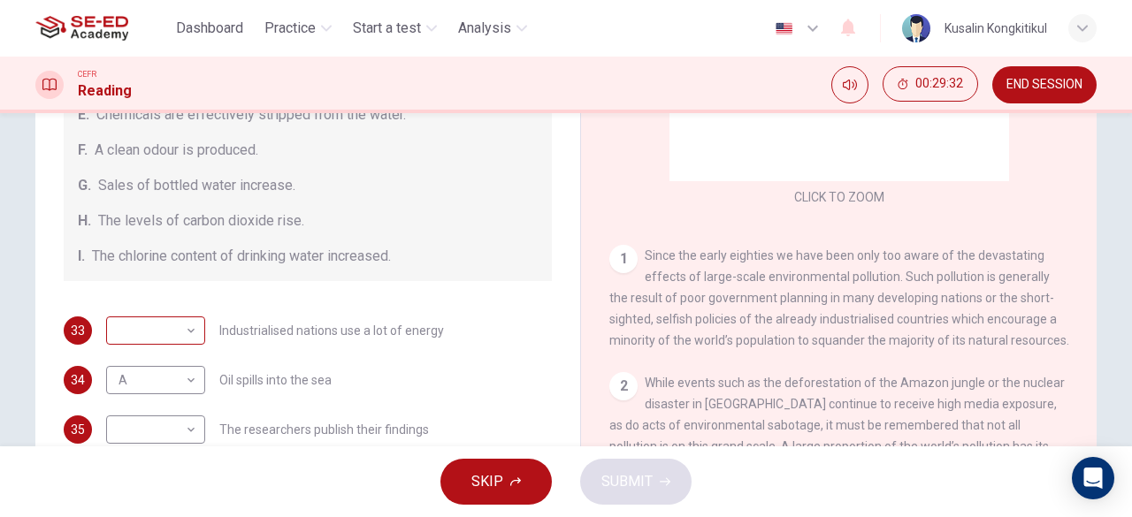
scroll to position [286, 0]
click at [149, 328] on body "This site uses cookies, as explained in our Privacy Policy . If you agree to th…" at bounding box center [566, 258] width 1132 height 517
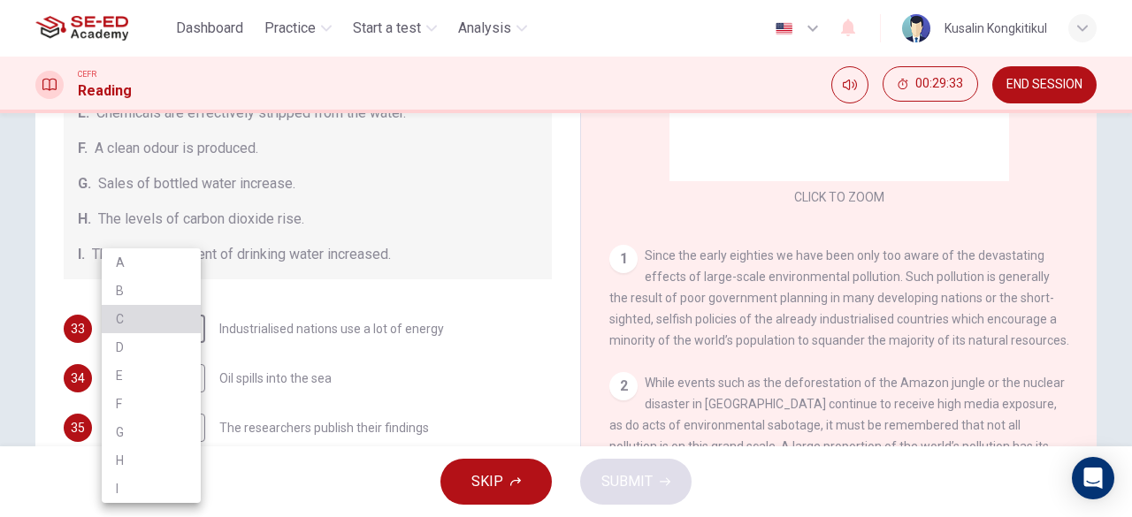
click at [150, 314] on li "C" at bounding box center [151, 319] width 99 height 28
type input "C"
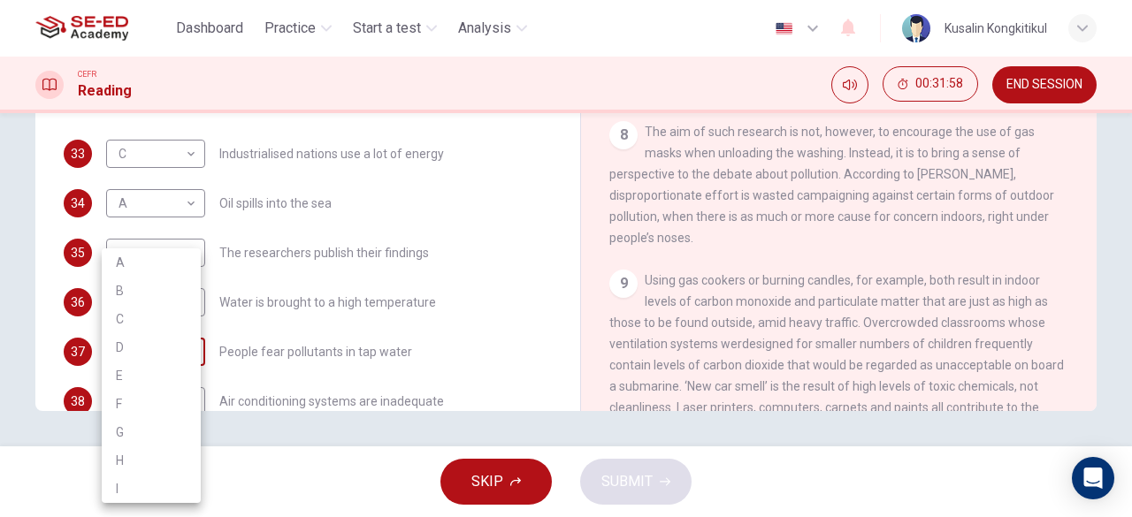
click at [187, 347] on body "This site uses cookies, as explained in our Privacy Policy . If you agree to th…" at bounding box center [566, 258] width 1132 height 517
click at [108, 445] on li "G" at bounding box center [151, 432] width 99 height 28
type input "G"
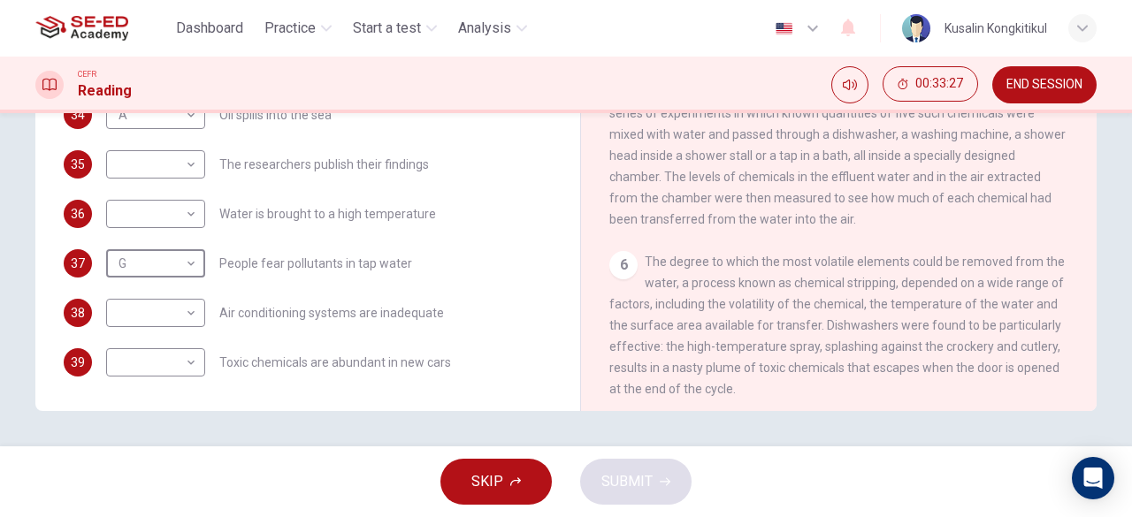
scroll to position [999, 0]
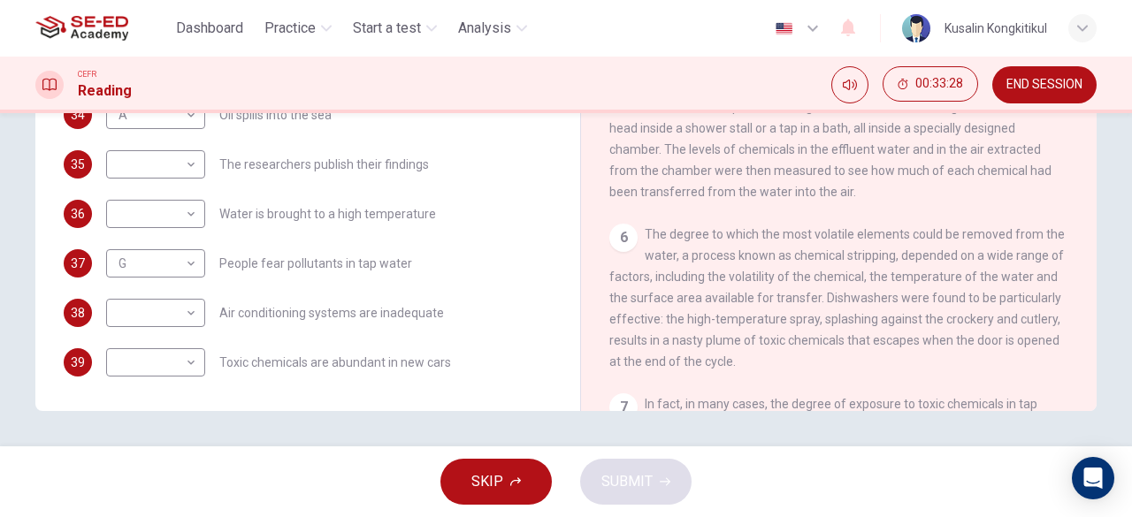
drag, startPoint x: 853, startPoint y: 263, endPoint x: 911, endPoint y: 257, distance: 57.7
click at [911, 257] on span "The degree to which the most volatile elements could be removed from the water,…" at bounding box center [836, 297] width 455 height 141
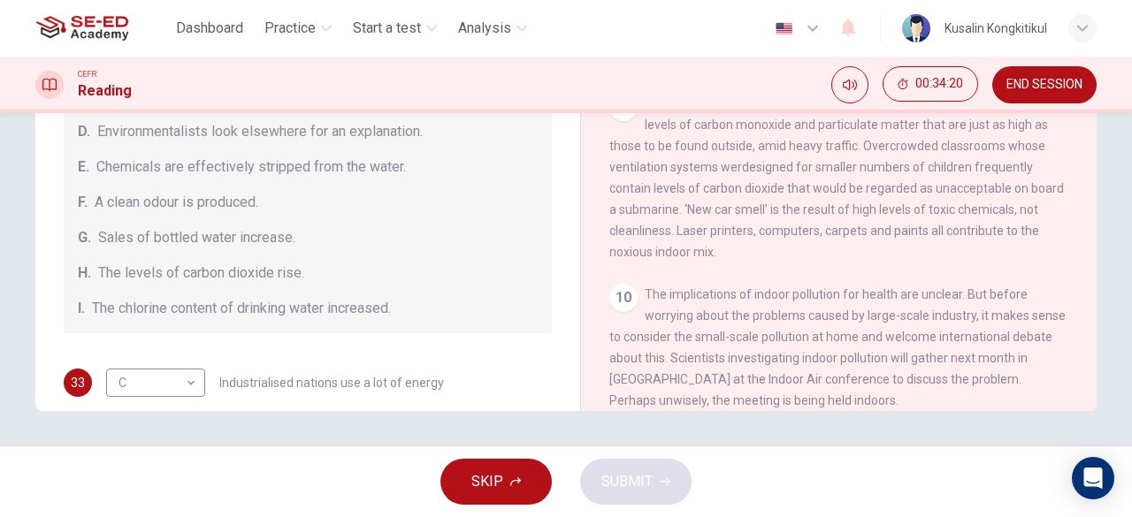
scroll to position [21, 0]
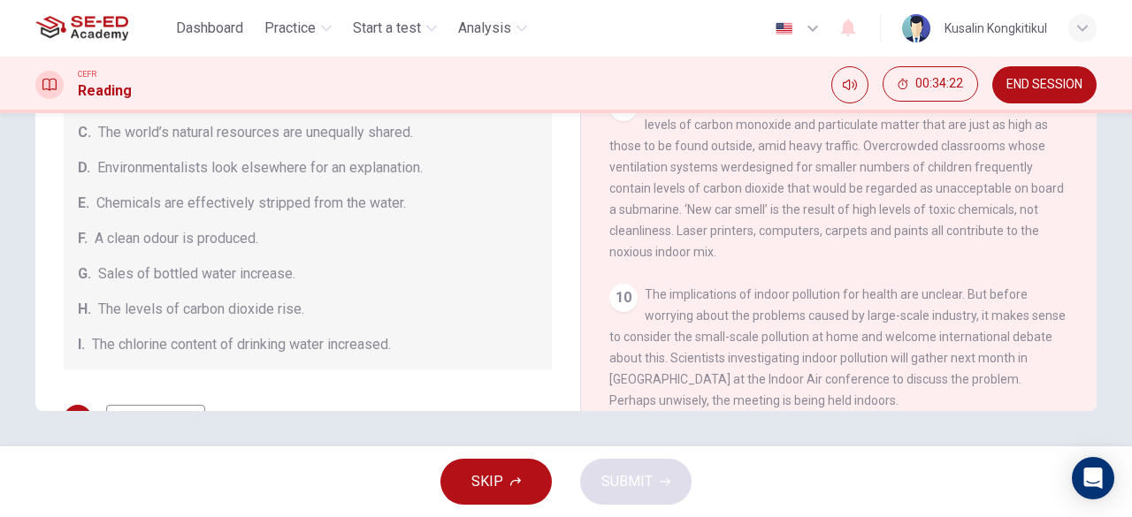
drag, startPoint x: 112, startPoint y: 200, endPoint x: 274, endPoint y: 208, distance: 162.0
click at [274, 208] on span "Chemicals are effectively stripped from the water." at bounding box center [250, 203] width 309 height 21
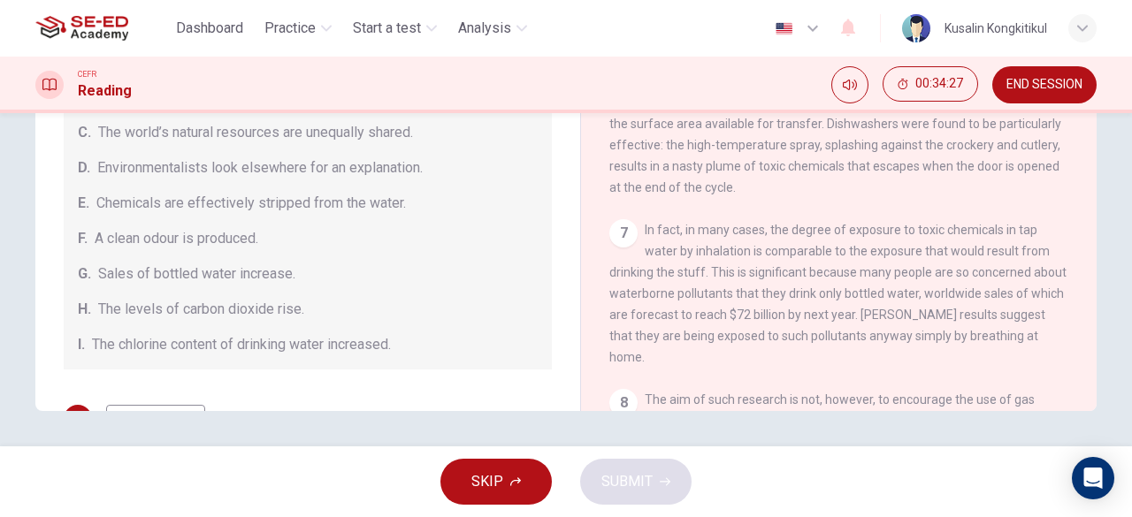
scroll to position [1088, 0]
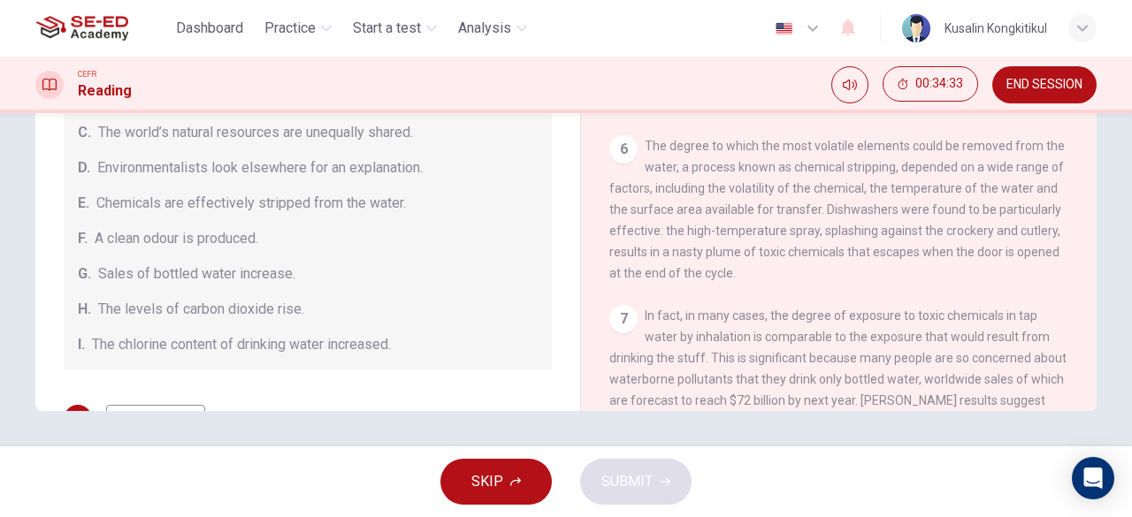
drag, startPoint x: 622, startPoint y: 213, endPoint x: 704, endPoint y: 203, distance: 82.8
click at [704, 203] on div "6 The degree to which the most volatile elements could be removed from the wate…" at bounding box center [839, 209] width 460 height 149
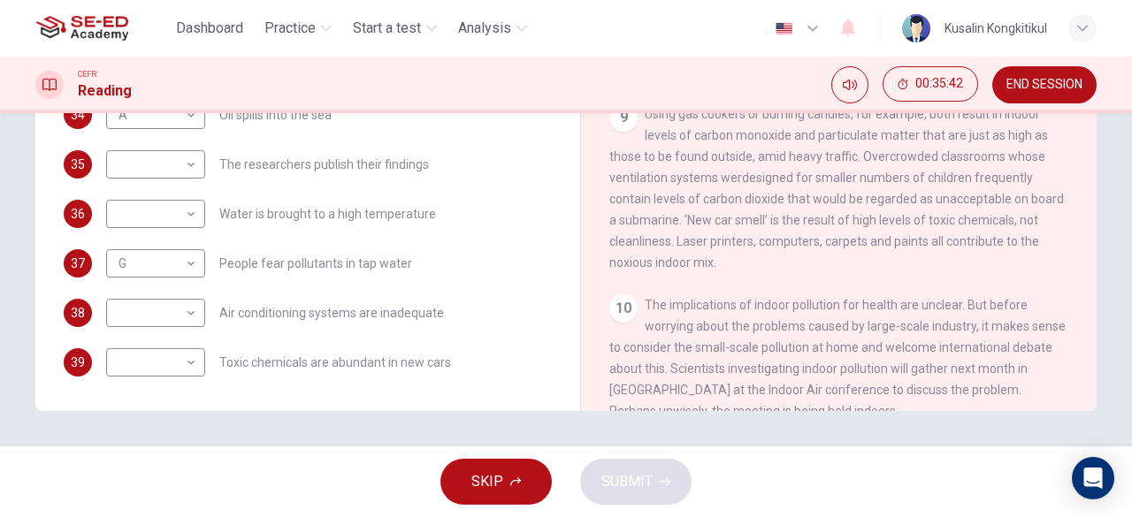
scroll to position [1618, 0]
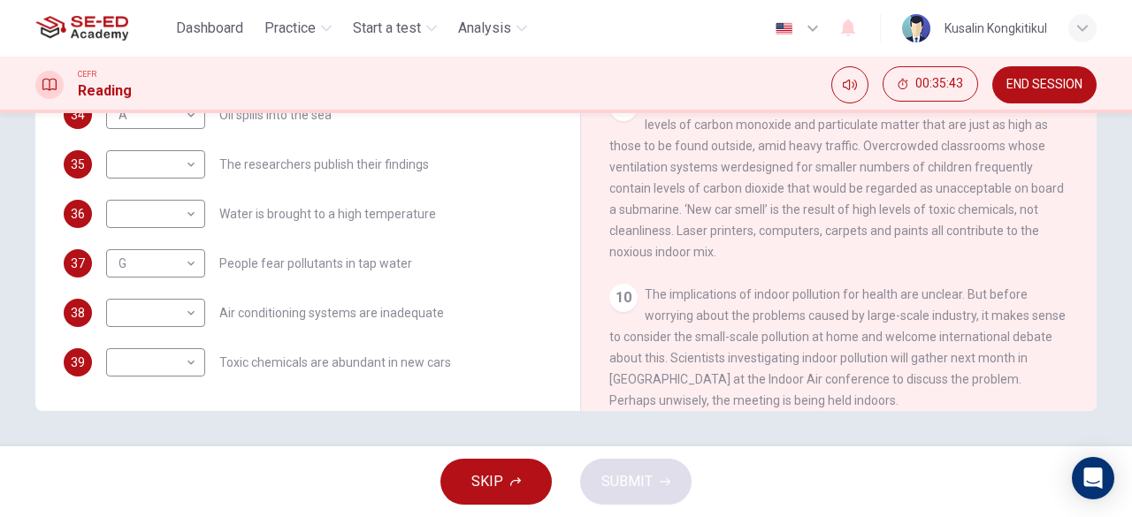
drag, startPoint x: 690, startPoint y: 191, endPoint x: 874, endPoint y: 193, distance: 183.9
click at [874, 190] on div "9 Using gas cookers or burning candles, for example, both result in indoor leve…" at bounding box center [839, 178] width 460 height 170
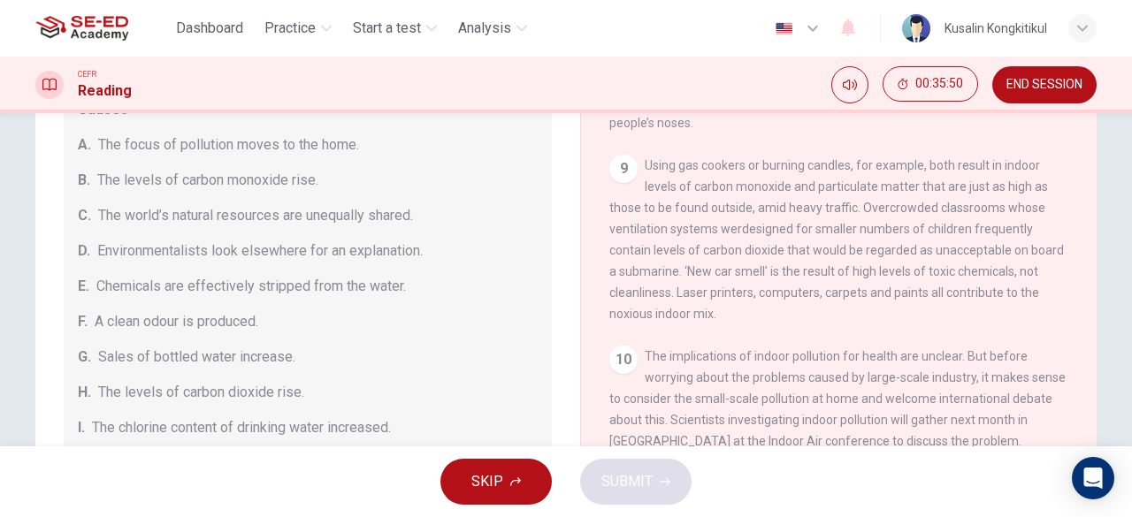
scroll to position [263, 0]
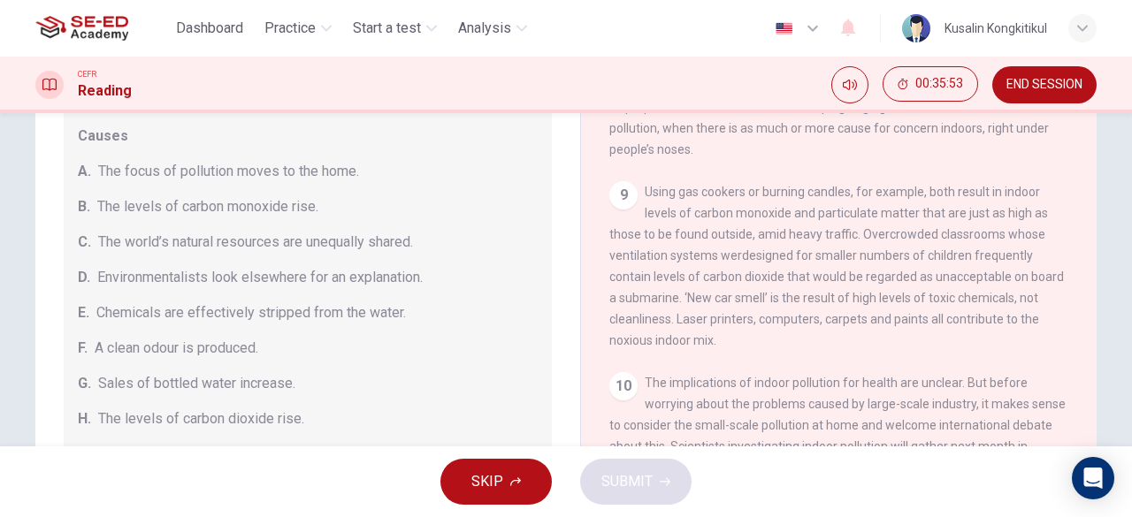
drag, startPoint x: 115, startPoint y: 171, endPoint x: 419, endPoint y: 166, distance: 304.2
click at [419, 166] on div "A. The focus of pollution moves to the home." at bounding box center [308, 171] width 460 height 21
drag, startPoint x: 124, startPoint y: 241, endPoint x: 496, endPoint y: 233, distance: 372.3
click at [496, 233] on div "C. The world’s natural resources are unequally shared." at bounding box center [308, 242] width 460 height 21
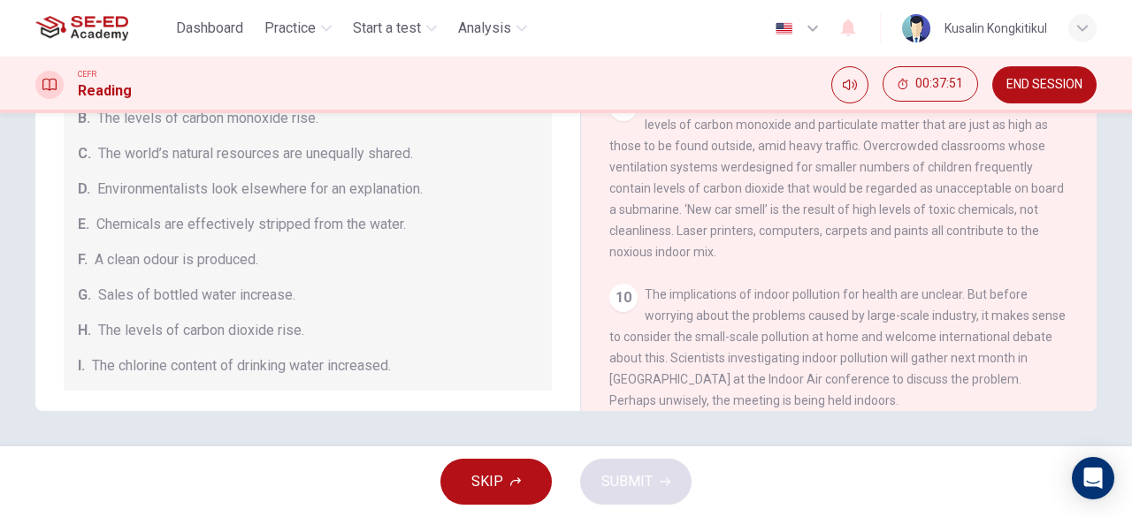
scroll to position [1530, 0]
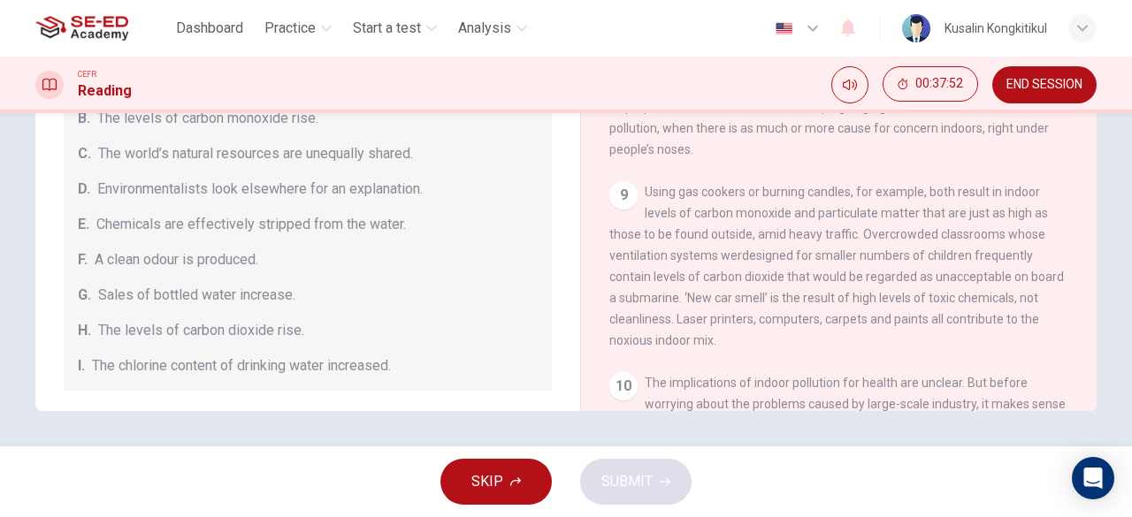
drag, startPoint x: 645, startPoint y: 214, endPoint x: 836, endPoint y: 241, distance: 193.8
click at [836, 241] on div "9 Using gas cookers or burning candles, for example, both result in indoor leve…" at bounding box center [839, 266] width 460 height 170
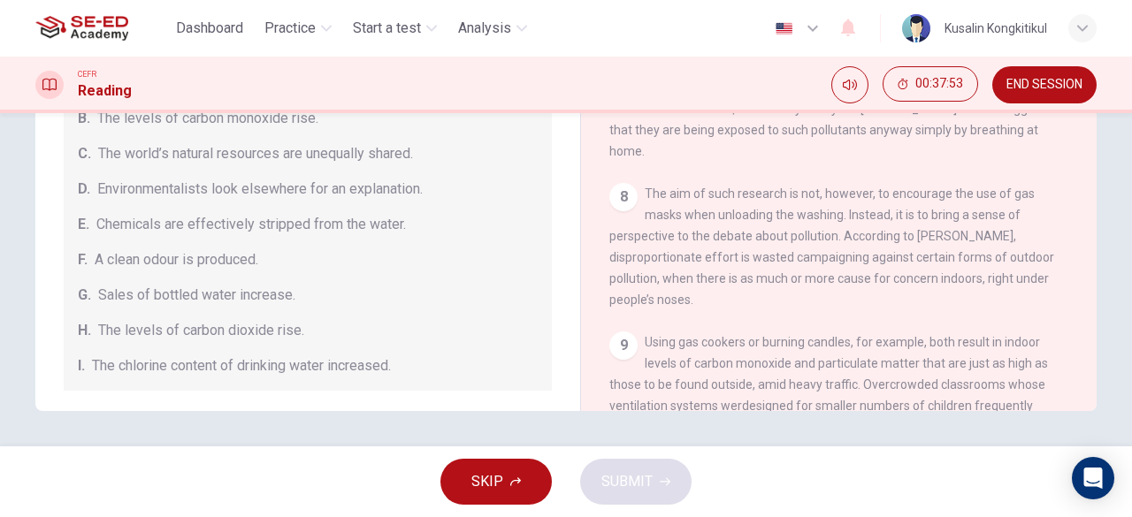
scroll to position [1353, 0]
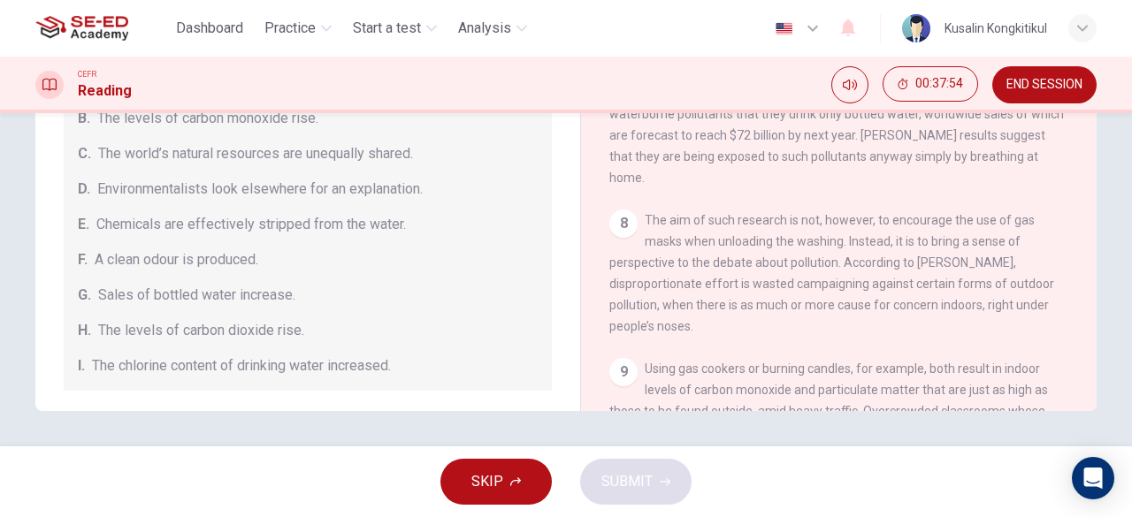
drag, startPoint x: 790, startPoint y: 254, endPoint x: 885, endPoint y: 252, distance: 94.6
click at [878, 252] on span "The aim of such research is not, however, to encourage the use of gas masks whe…" at bounding box center [831, 273] width 445 height 120
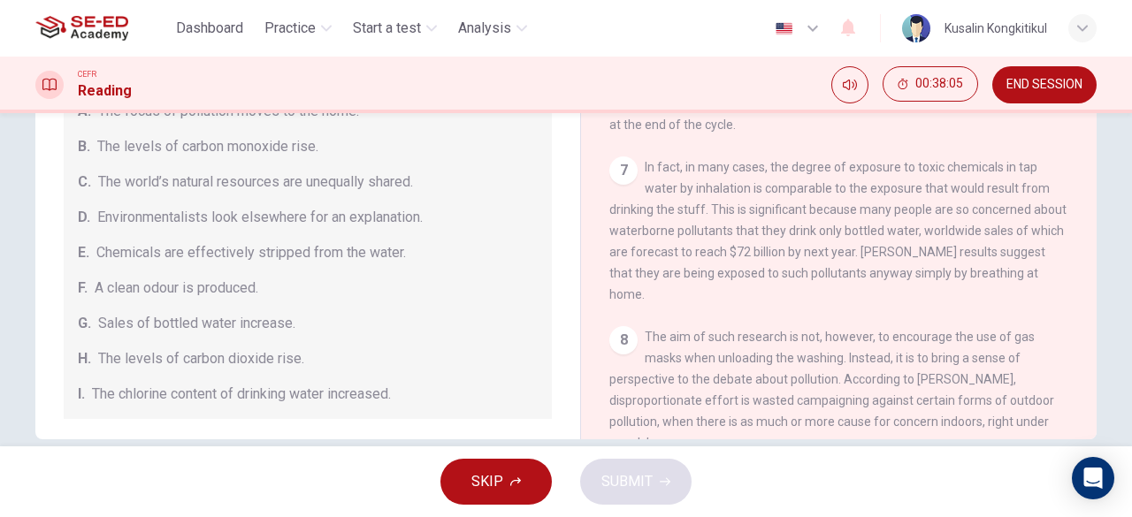
scroll to position [352, 0]
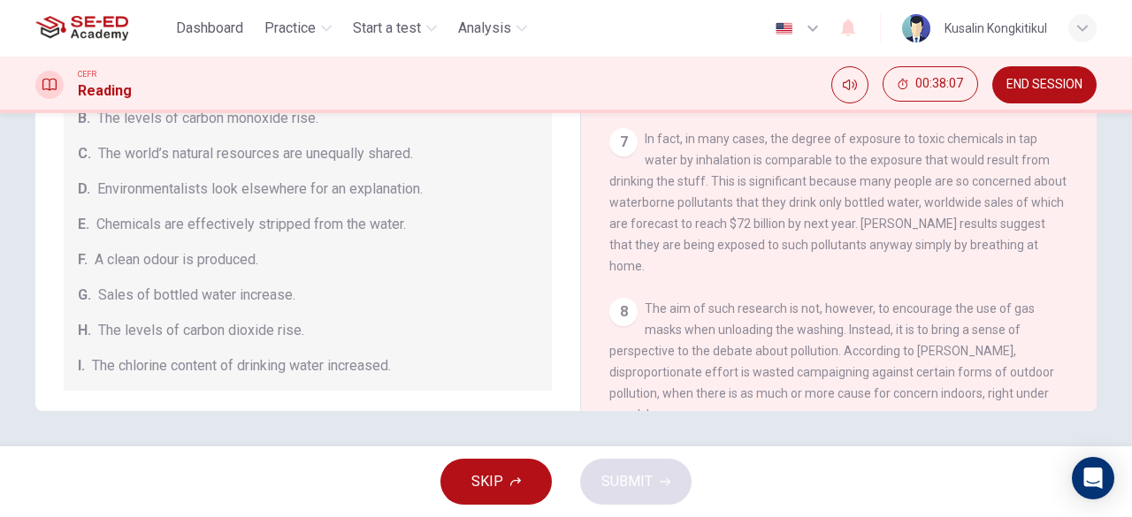
drag, startPoint x: 829, startPoint y: 296, endPoint x: 983, endPoint y: 287, distance: 154.1
click at [917, 298] on div "8 The aim of such research is not, however, to encourage the use of gas masks w…" at bounding box center [839, 361] width 460 height 127
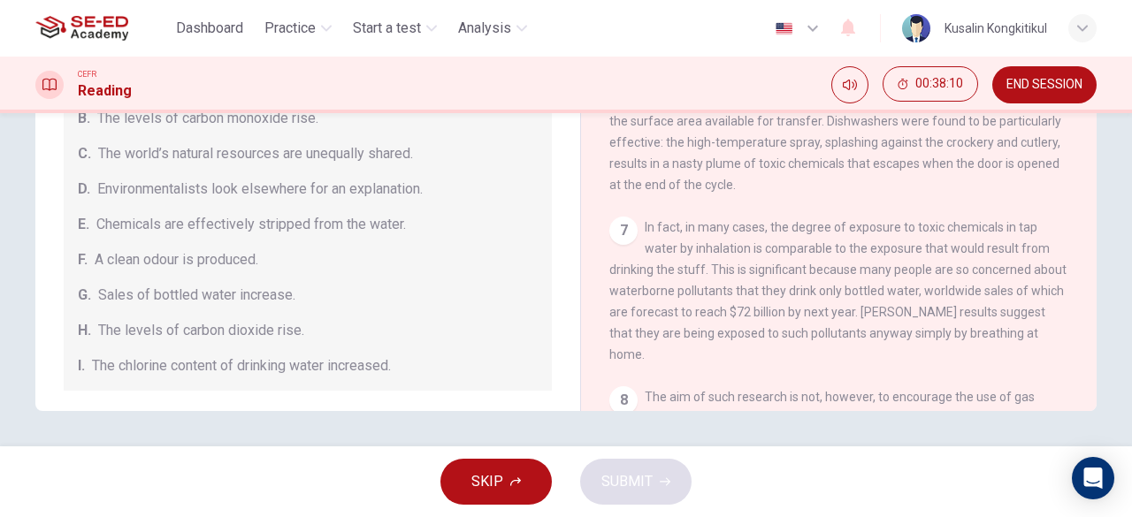
drag, startPoint x: 686, startPoint y: 258, endPoint x: 981, endPoint y: 258, distance: 295.3
click at [1036, 255] on span "In fact, in many cases, the degree of exposure to toxic chemicals in tap water …" at bounding box center [837, 290] width 457 height 141
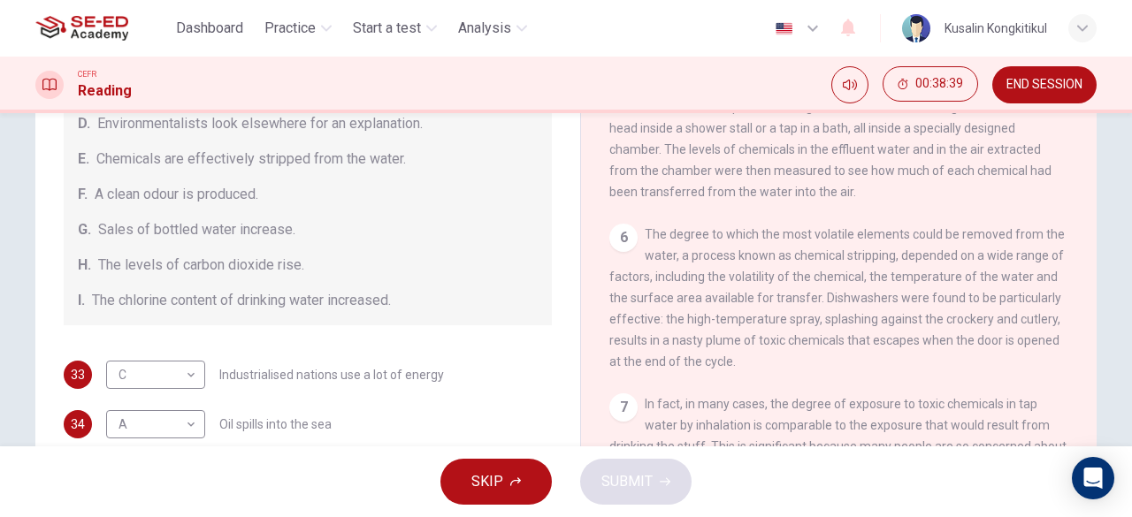
scroll to position [265, 0]
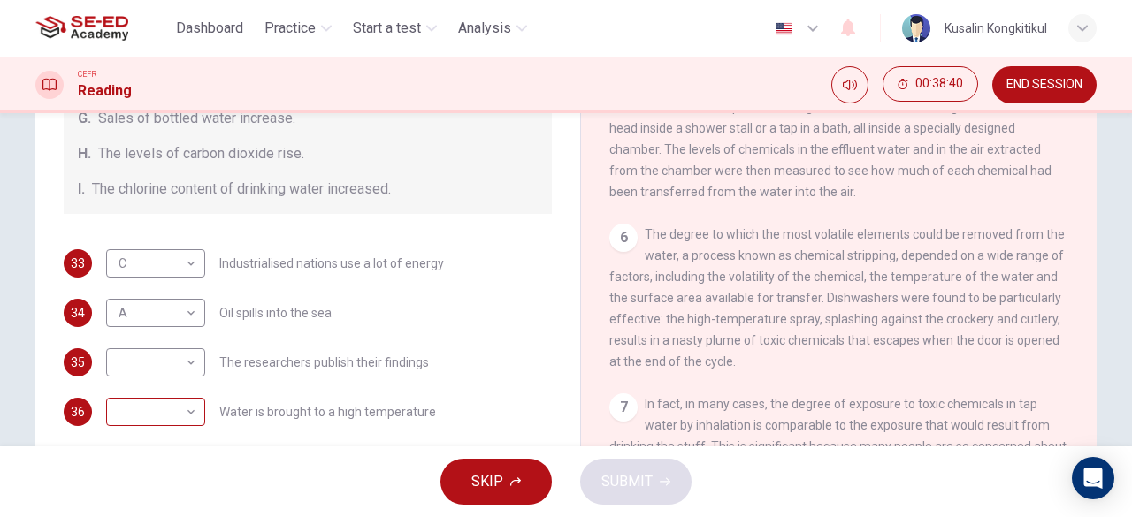
click at [145, 408] on body "This site uses cookies, as explained in our Privacy Policy . If you agree to th…" at bounding box center [566, 258] width 1132 height 517
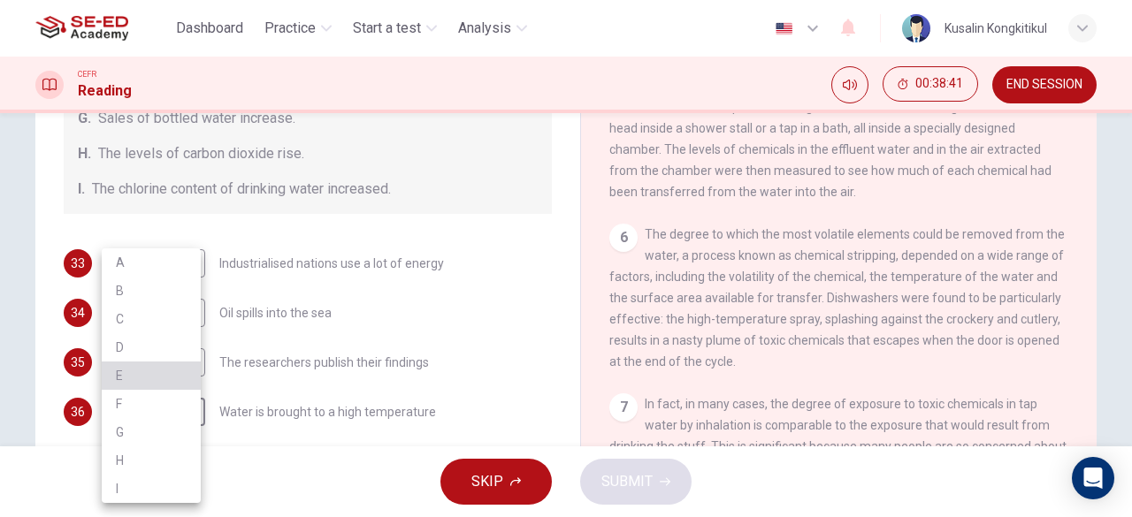
click at [155, 374] on li "E" at bounding box center [151, 376] width 99 height 28
type input "E"
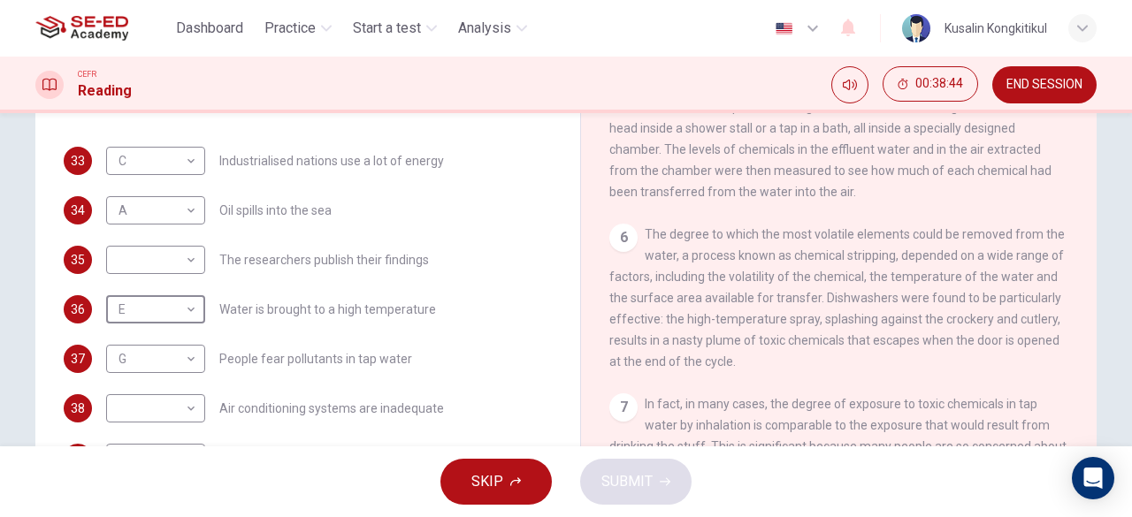
scroll to position [375, 0]
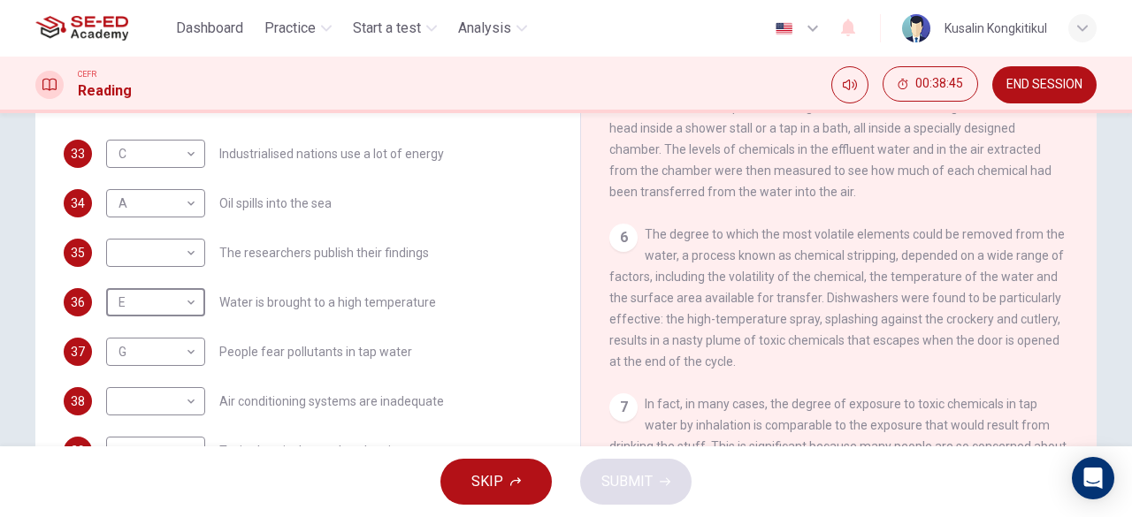
click at [314, 365] on div "G G ​ People fear pollutants in tap water" at bounding box center [259, 352] width 306 height 28
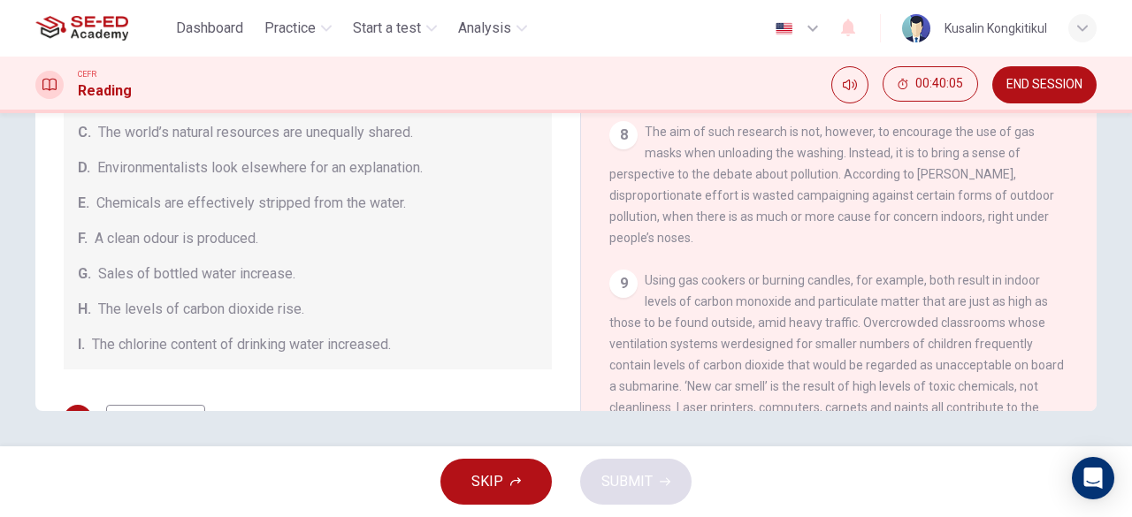
scroll to position [1530, 0]
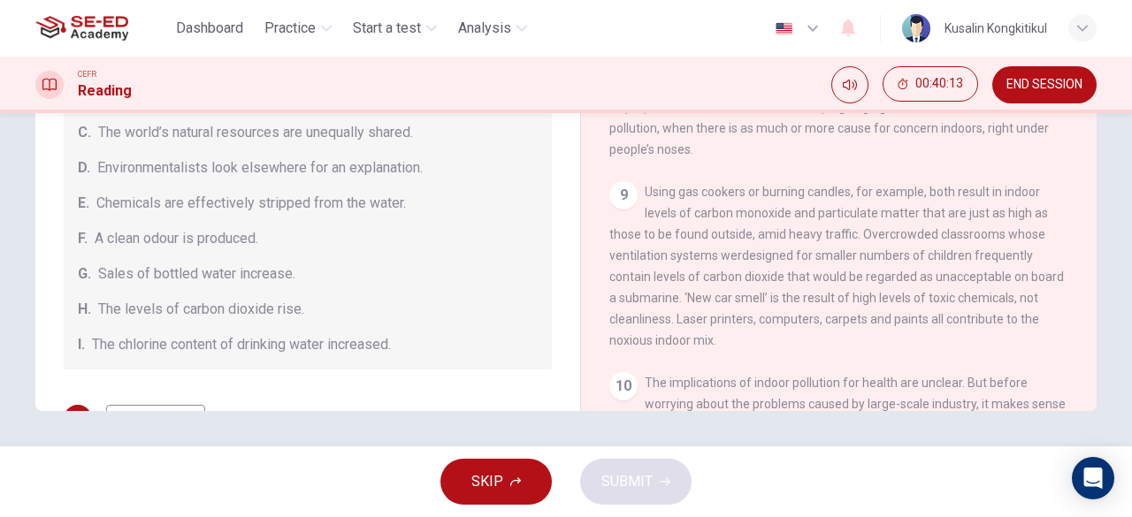
drag, startPoint x: 716, startPoint y: 179, endPoint x: 775, endPoint y: 238, distance: 82.5
click at [790, 216] on div "9 Using gas cookers or burning candles, for example, both result in indoor leve…" at bounding box center [839, 266] width 460 height 170
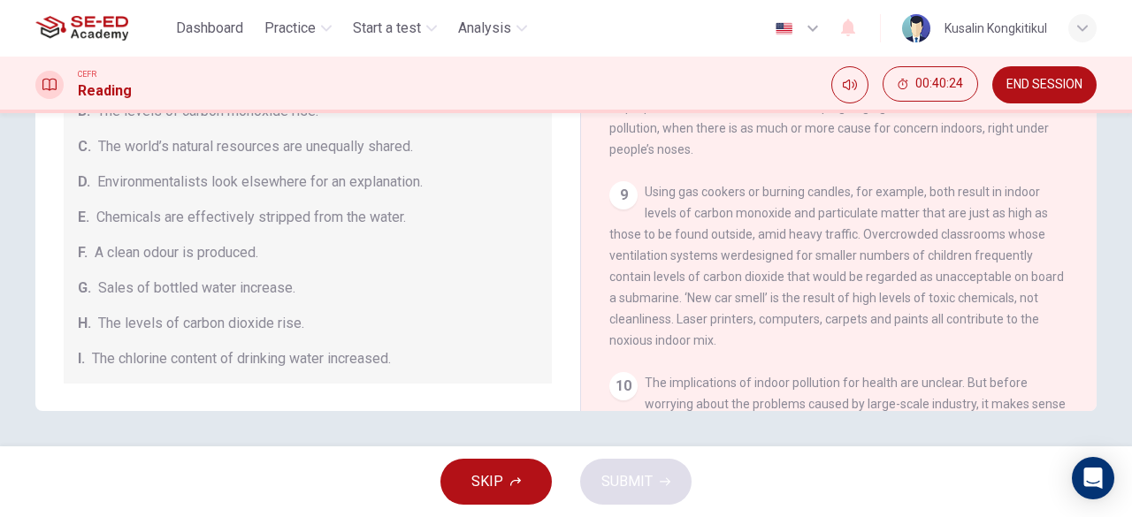
scroll to position [0, 0]
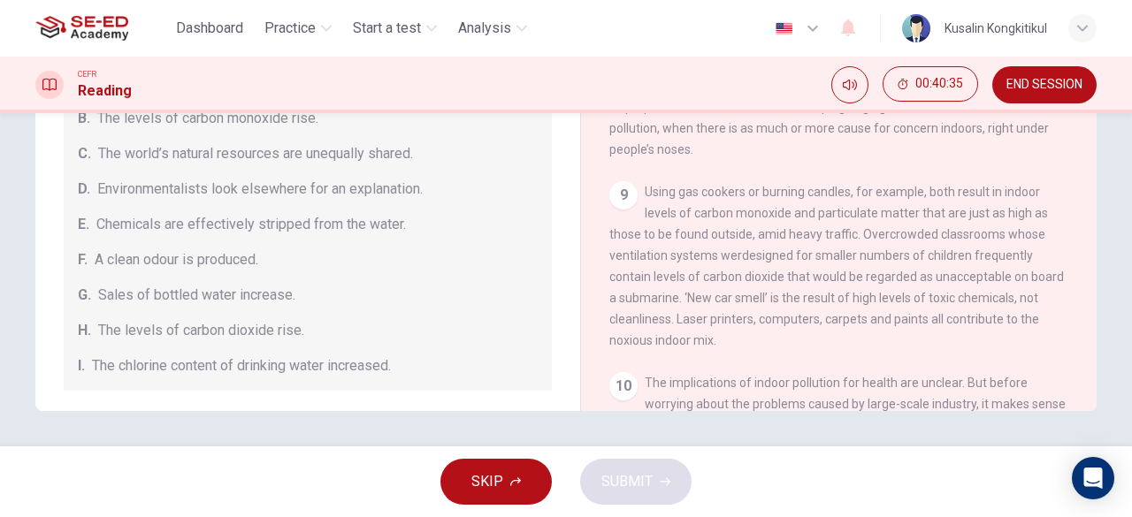
drag, startPoint x: 691, startPoint y: 268, endPoint x: 938, endPoint y: 266, distance: 246.7
click at [936, 266] on span "Using gas cookers or burning candles, for example, both result in indoor levels…" at bounding box center [836, 266] width 454 height 163
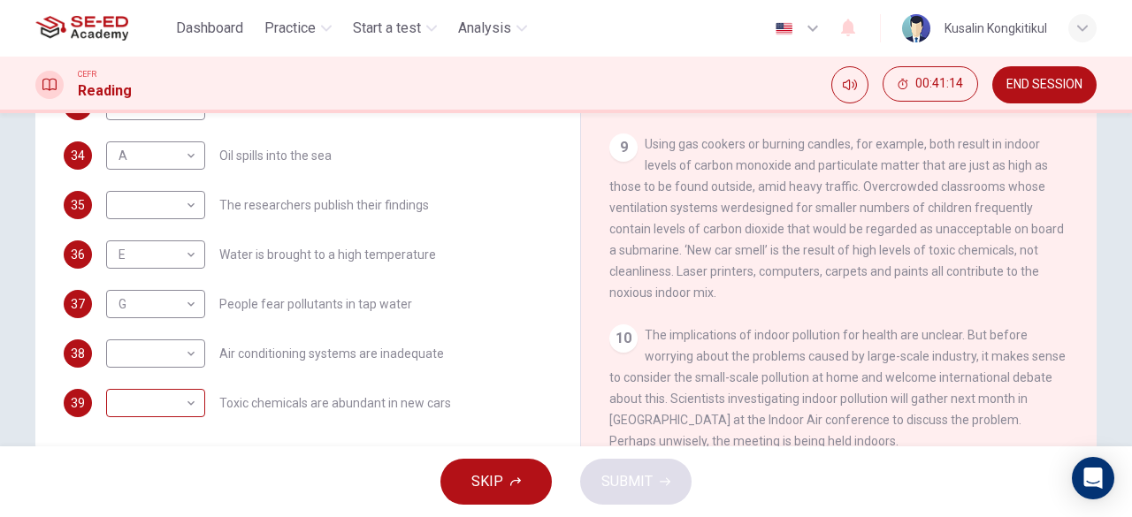
scroll to position [352, 0]
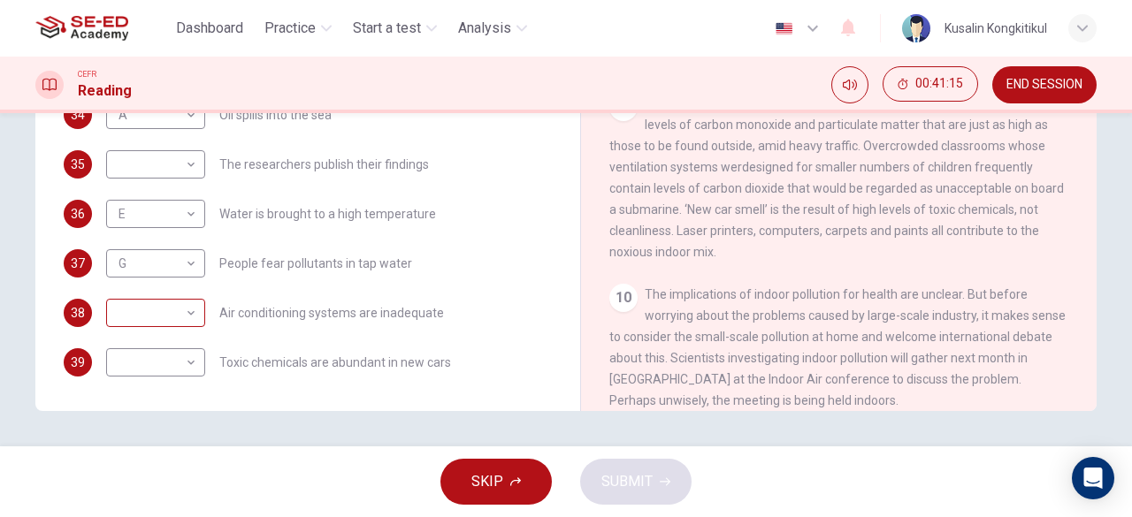
click at [163, 300] on body "This site uses cookies, as explained in our Privacy Policy . If you agree to th…" at bounding box center [566, 258] width 1132 height 517
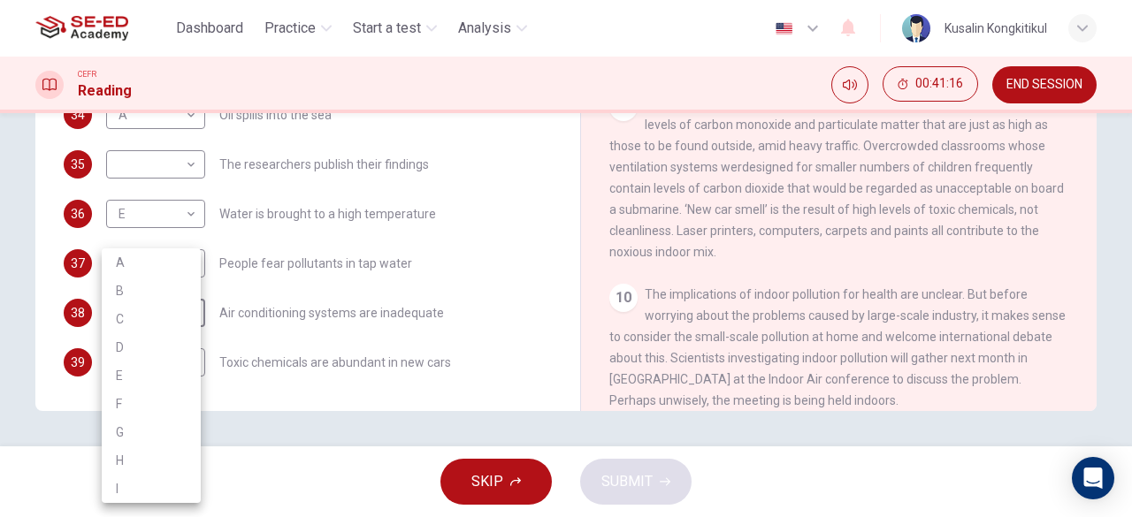
click at [150, 295] on li "B" at bounding box center [151, 291] width 99 height 28
type input "B"
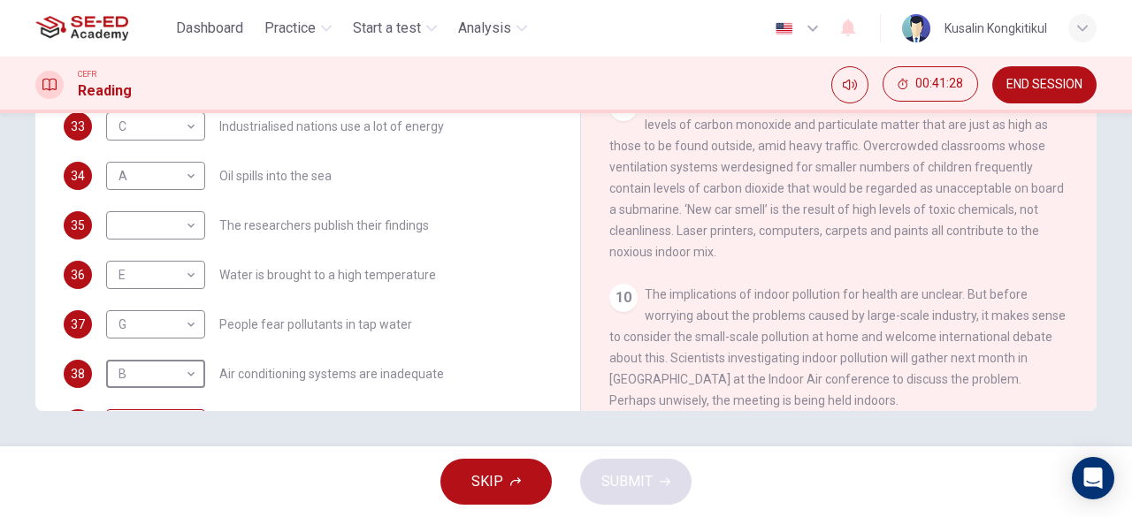
scroll to position [375, 0]
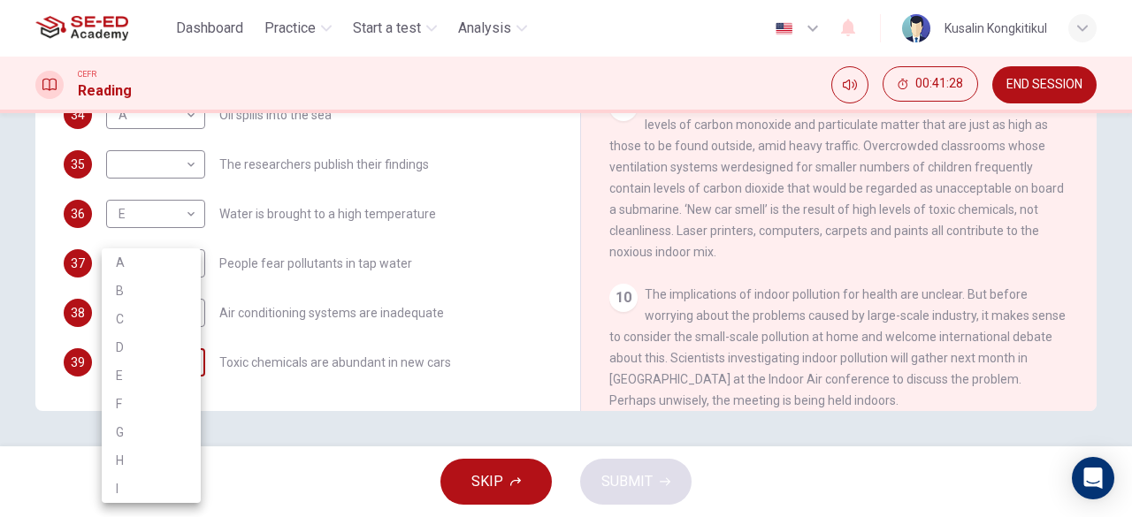
click at [143, 360] on body "This site uses cookies, as explained in our Privacy Policy . If you agree to th…" at bounding box center [566, 258] width 1132 height 517
click at [130, 459] on li "H" at bounding box center [151, 460] width 99 height 28
type input "H"
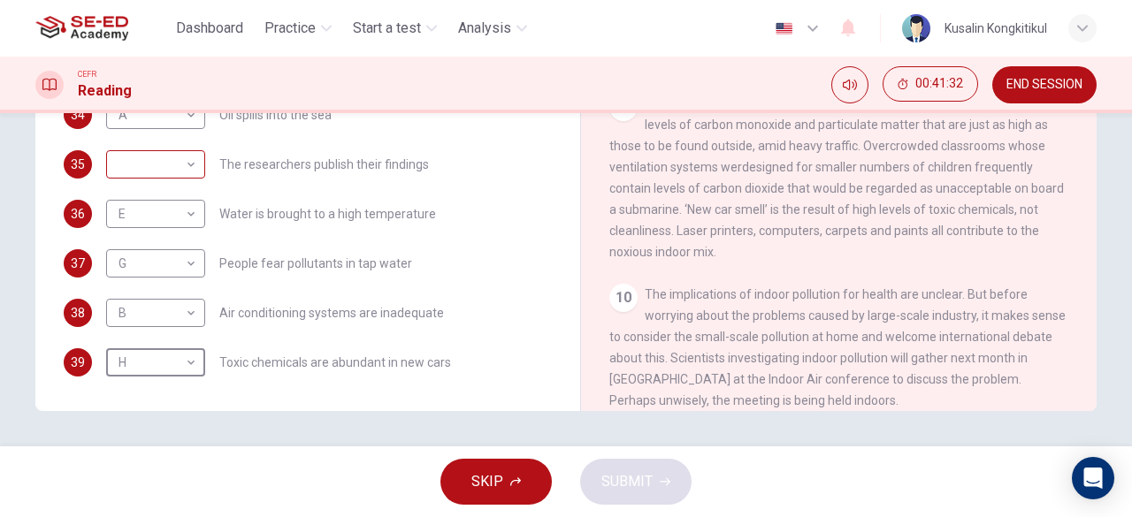
scroll to position [286, 0]
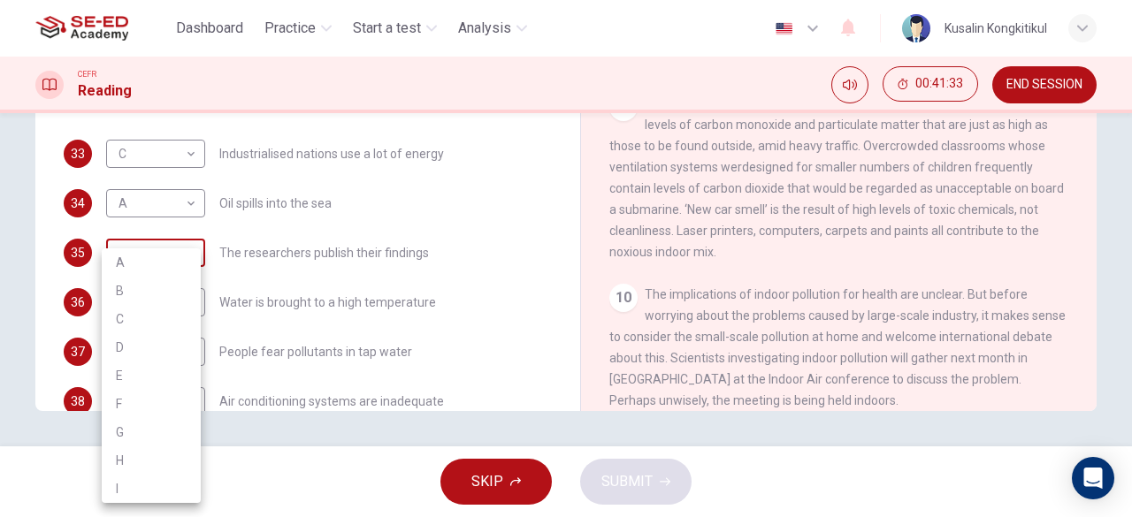
click at [143, 236] on body "This site uses cookies, as explained in our Privacy Policy . If you agree to th…" at bounding box center [566, 258] width 1132 height 517
click at [125, 341] on li "D" at bounding box center [151, 347] width 99 height 28
type input "D"
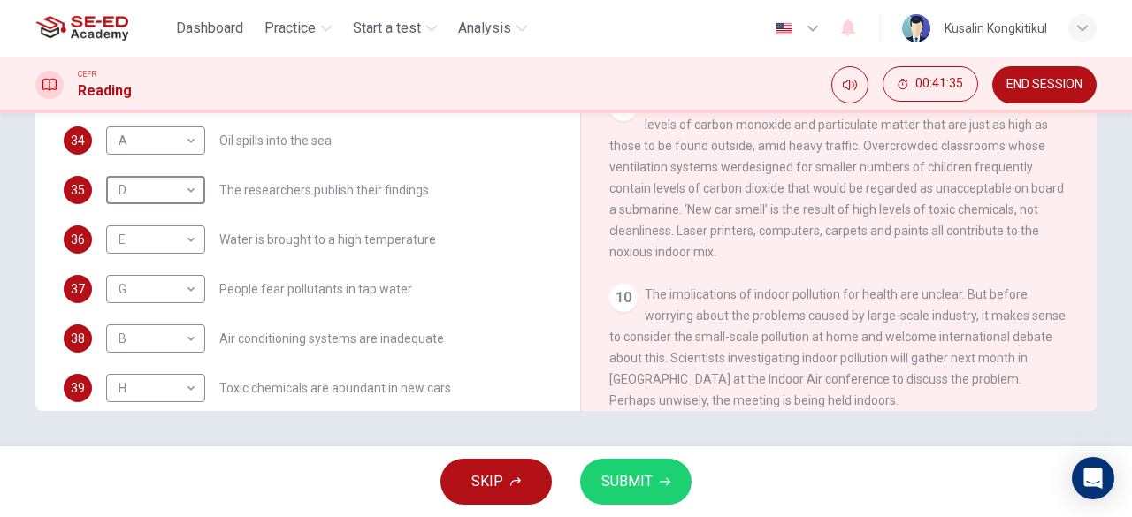
scroll to position [375, 0]
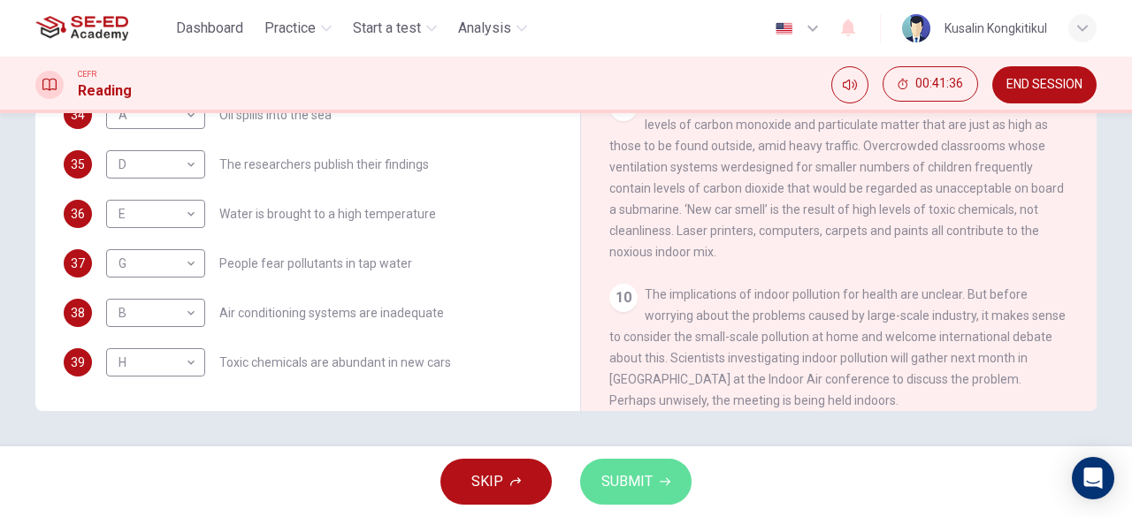
click at [604, 477] on span "SUBMIT" at bounding box center [626, 481] width 51 height 25
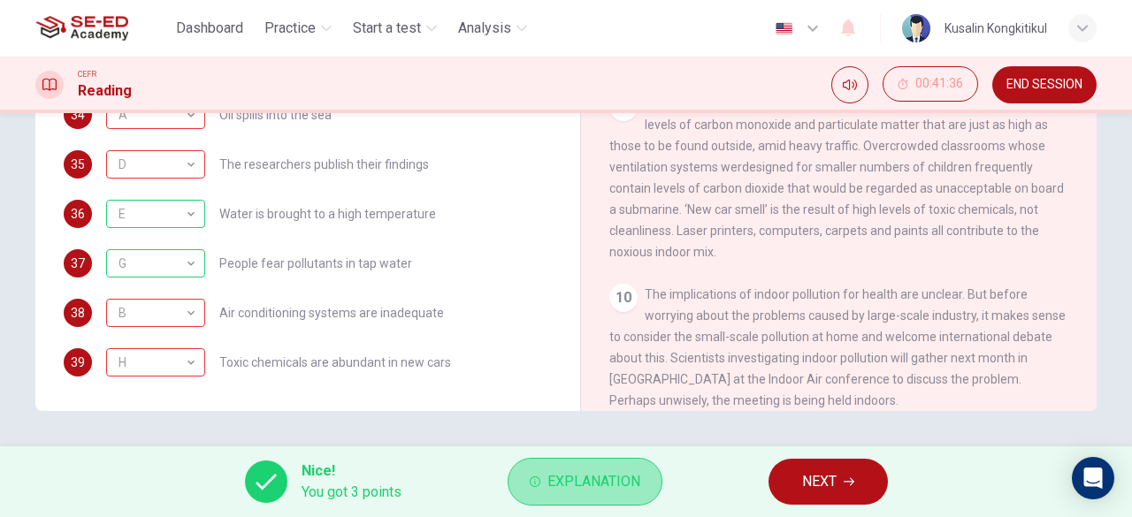
click at [624, 497] on button "Explanation" at bounding box center [585, 482] width 155 height 48
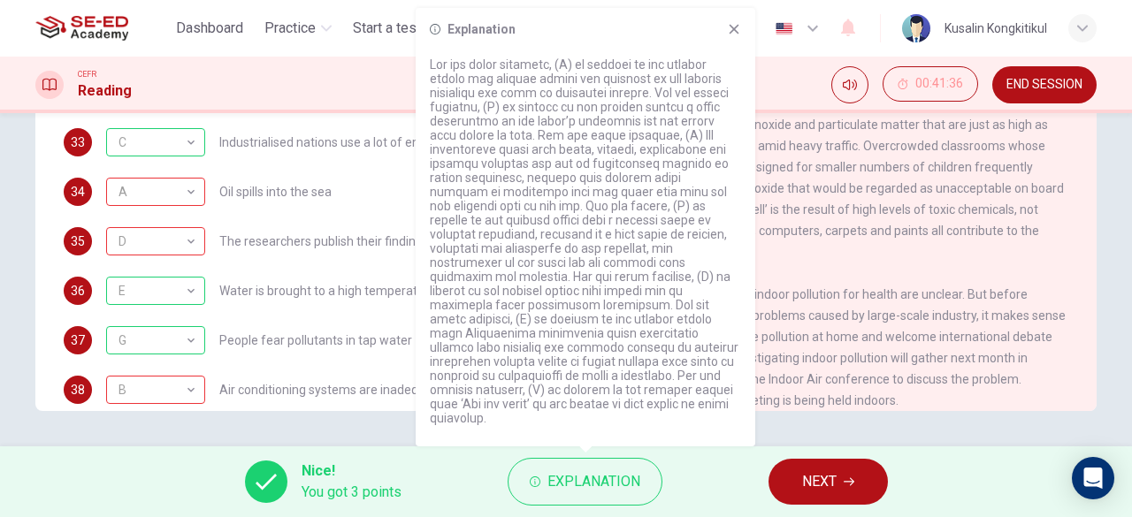
scroll to position [286, 0]
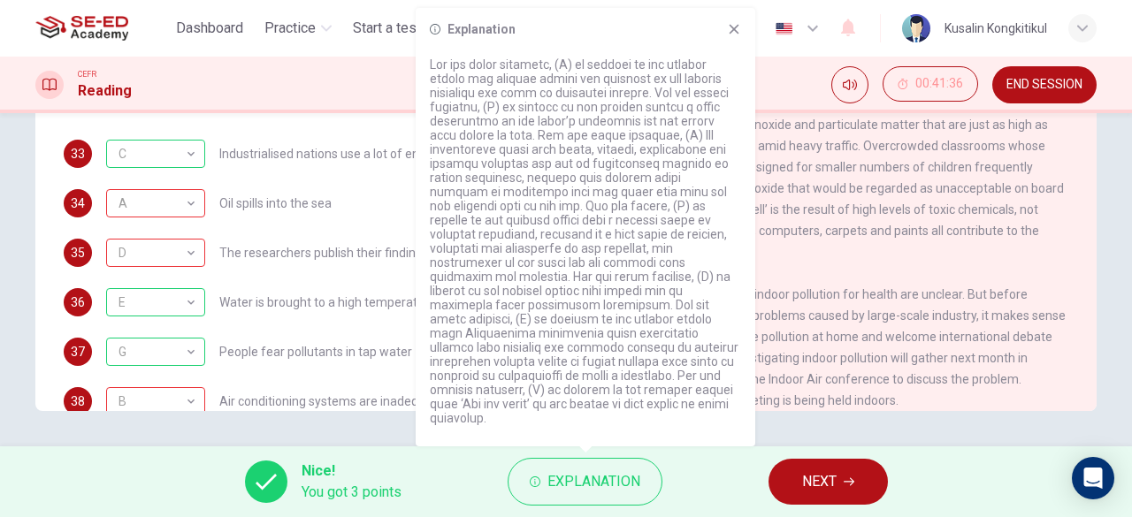
drag, startPoint x: 865, startPoint y: 240, endPoint x: 843, endPoint y: 240, distance: 21.2
click at [864, 240] on div "CLICK TO ZOOM Click to Zoom 1 Since the early eighties we have been only too aw…" at bounding box center [850, 142] width 483 height 537
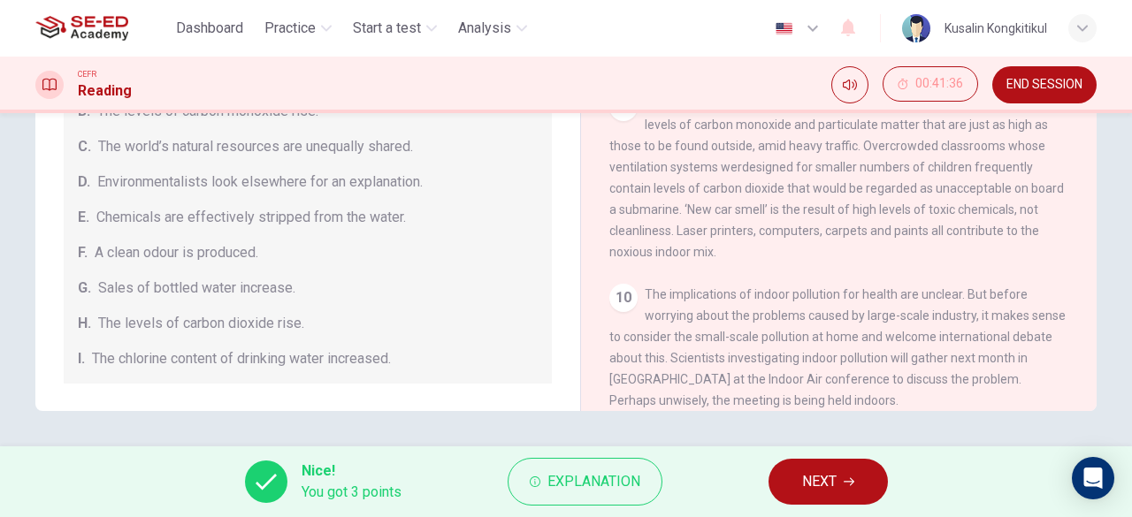
scroll to position [0, 0]
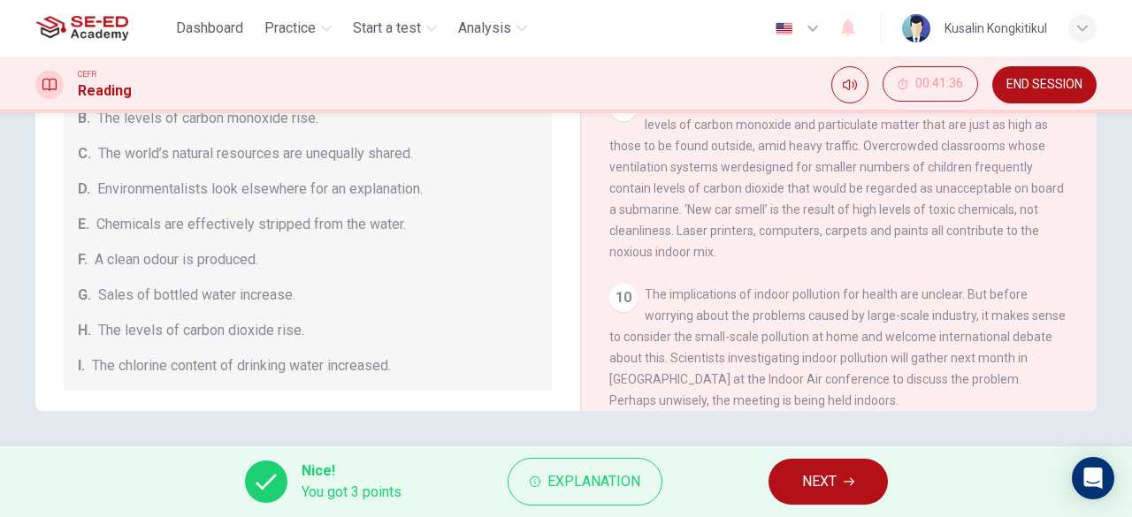
drag, startPoint x: 200, startPoint y: 192, endPoint x: 387, endPoint y: 188, distance: 187.5
click at [294, 188] on span "Environmentalists look elsewhere for an explanation." at bounding box center [259, 189] width 325 height 21
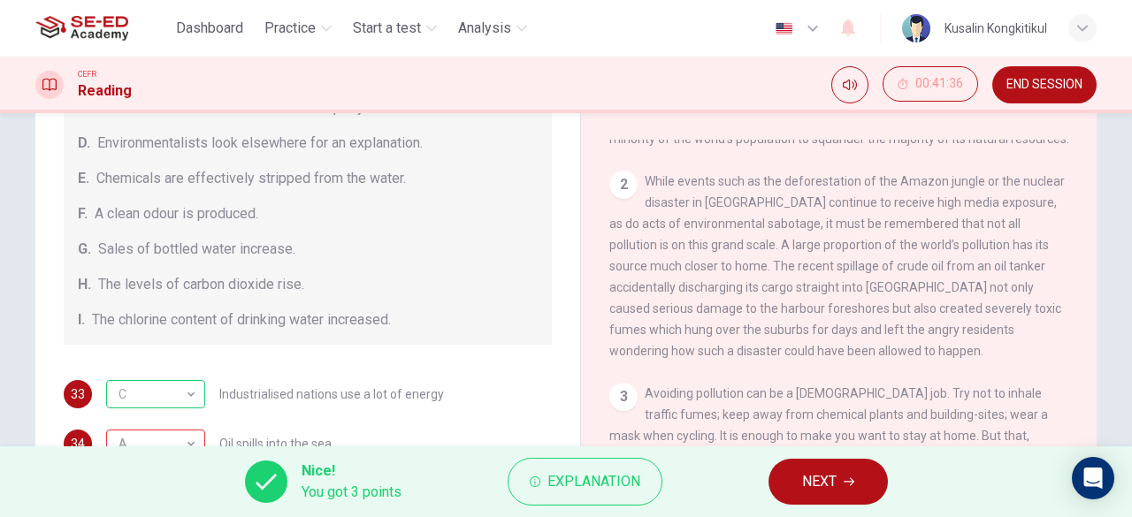
scroll to position [286, 0]
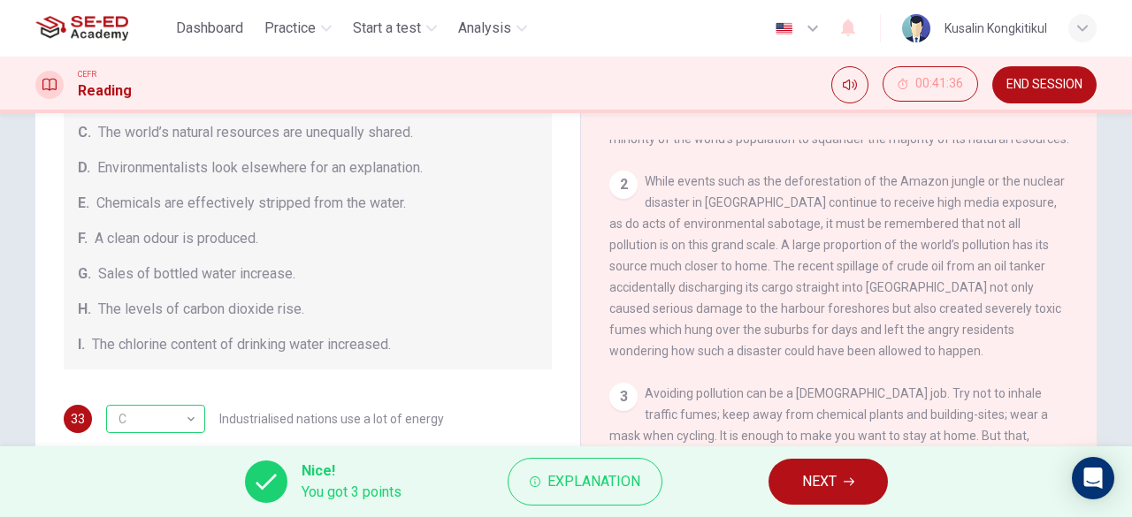
drag, startPoint x: 243, startPoint y: 165, endPoint x: 460, endPoint y: 230, distance: 226.0
click at [366, 188] on div "Causes A. The focus of pollution moves to the home. B. The levels of carbon mon…" at bounding box center [308, 186] width 488 height 368
click at [802, 470] on span "NEXT" at bounding box center [819, 481] width 34 height 25
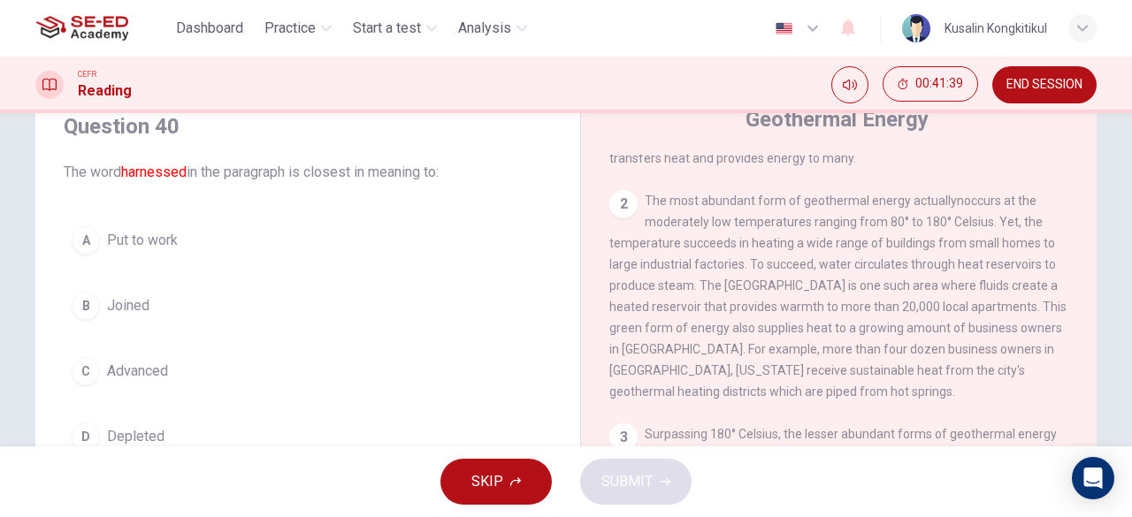
scroll to position [88, 0]
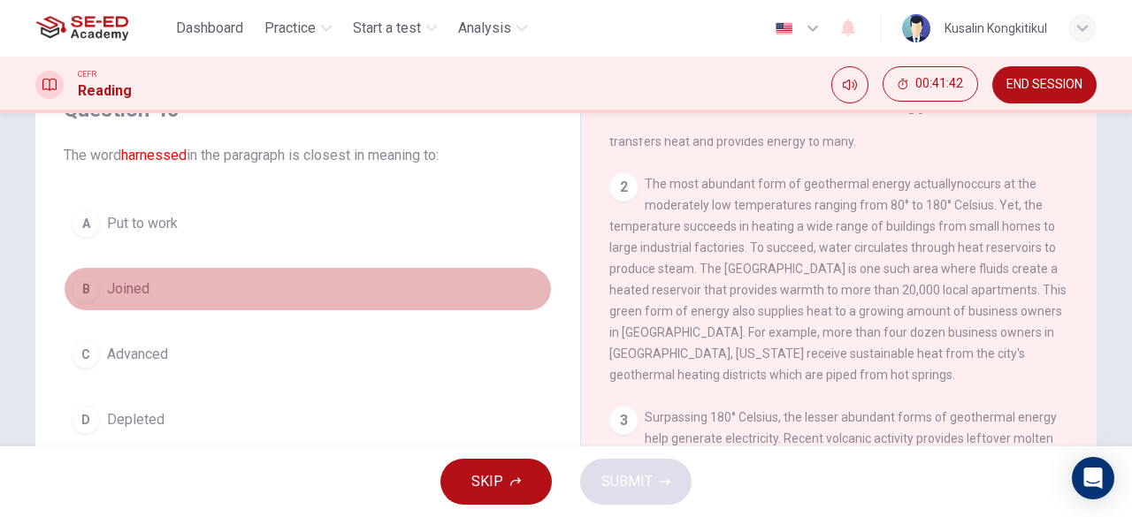
click at [148, 281] on button "B Joined" at bounding box center [308, 289] width 488 height 44
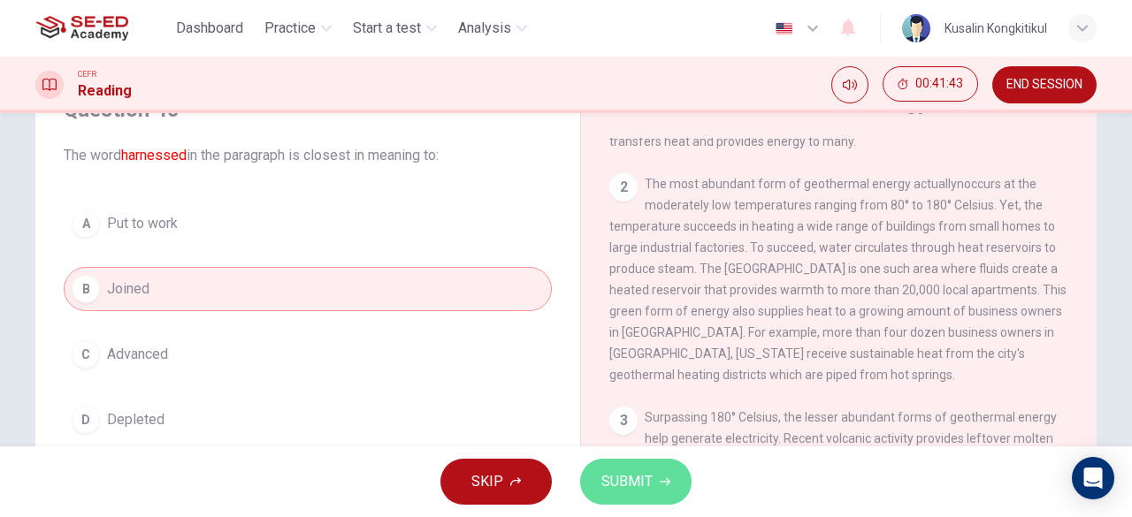
click at [645, 466] on button "SUBMIT" at bounding box center [635, 482] width 111 height 46
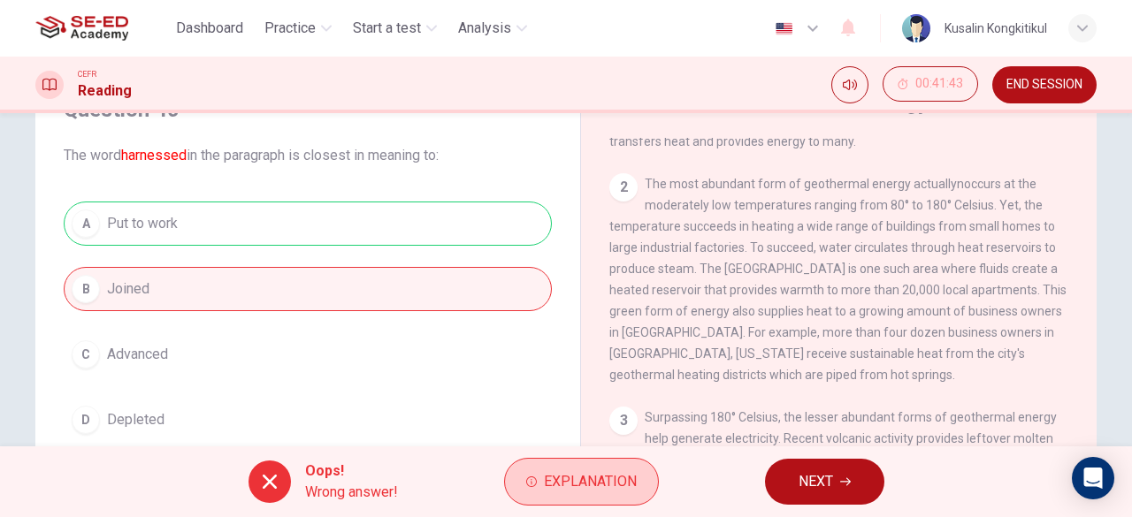
click at [617, 469] on button "Explanation" at bounding box center [581, 482] width 155 height 48
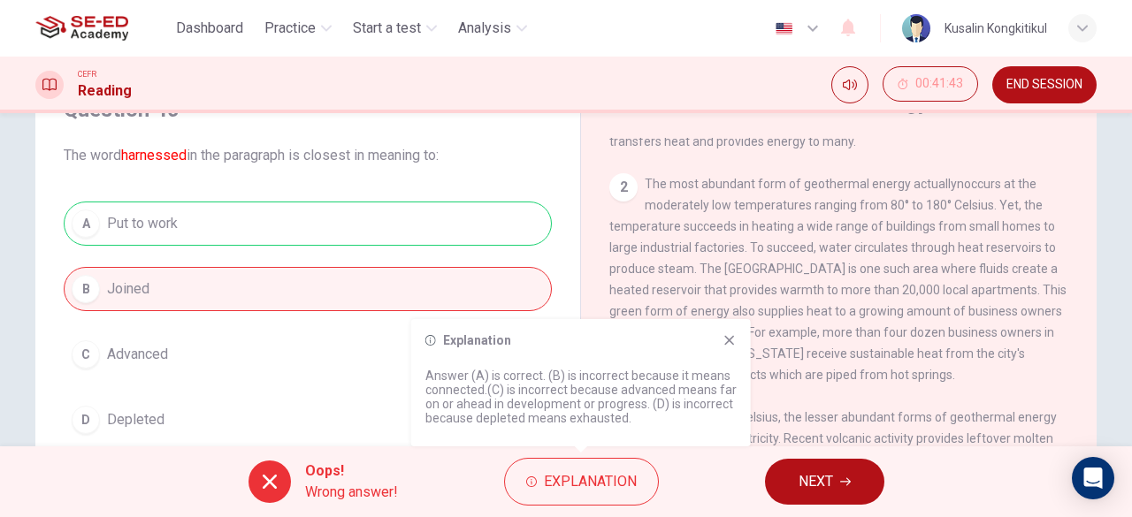
click at [1103, 271] on div "Question 40 The word harnessed in the paragraph is closest in meaning to: A Put…" at bounding box center [566, 367] width 1118 height 614
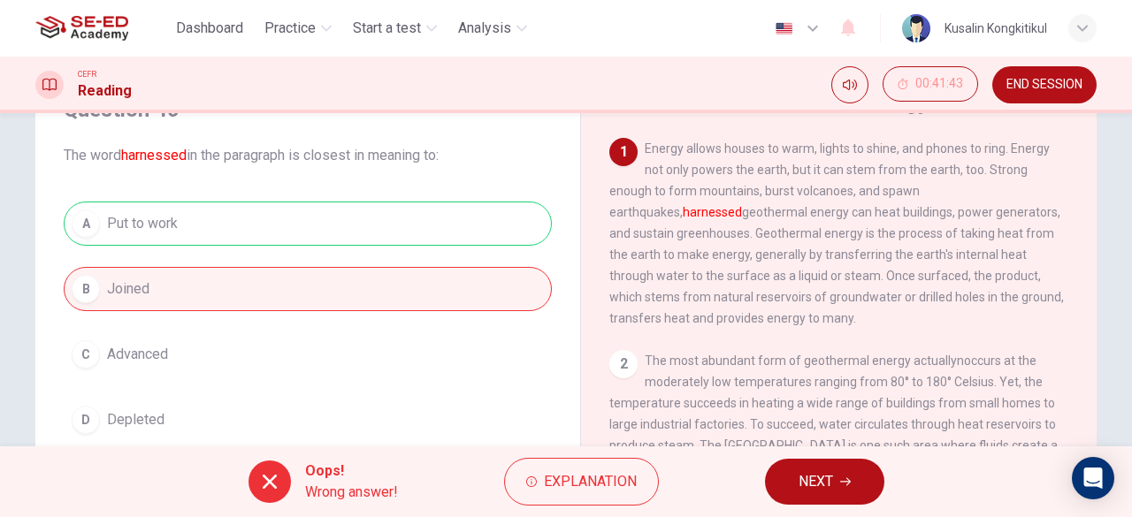
scroll to position [0, 0]
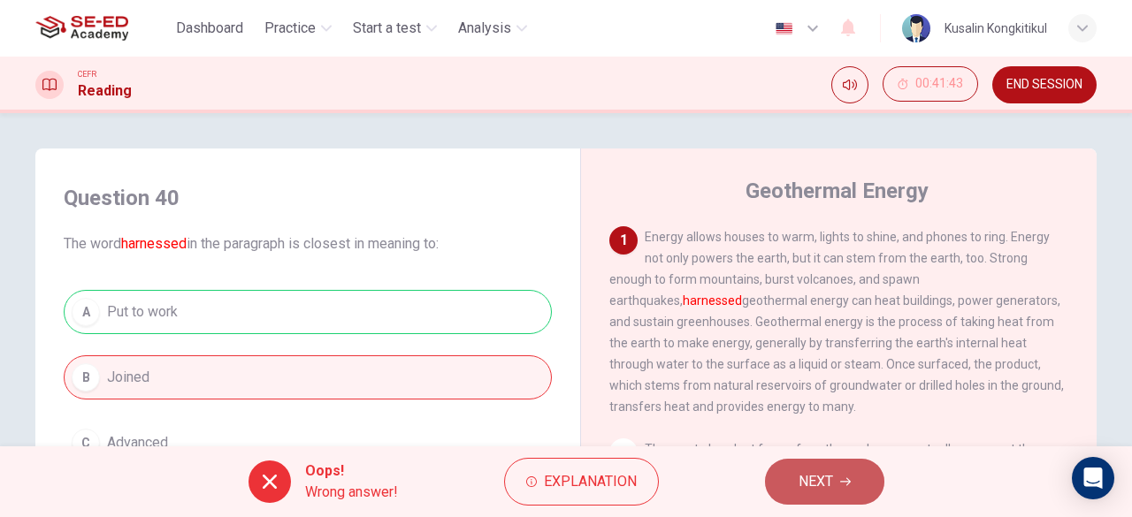
click at [822, 478] on span "NEXT" at bounding box center [815, 481] width 34 height 25
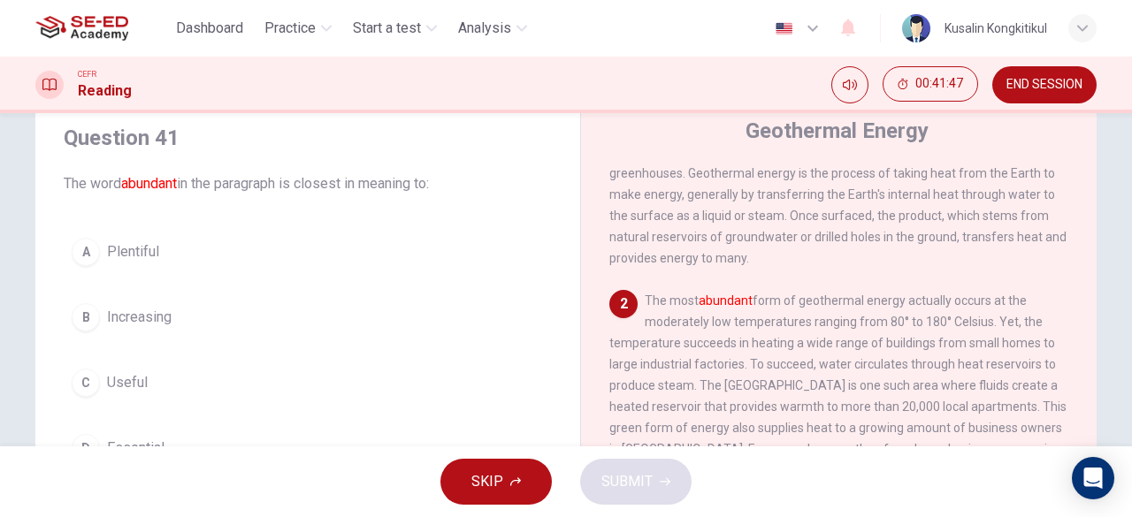
scroll to position [88, 0]
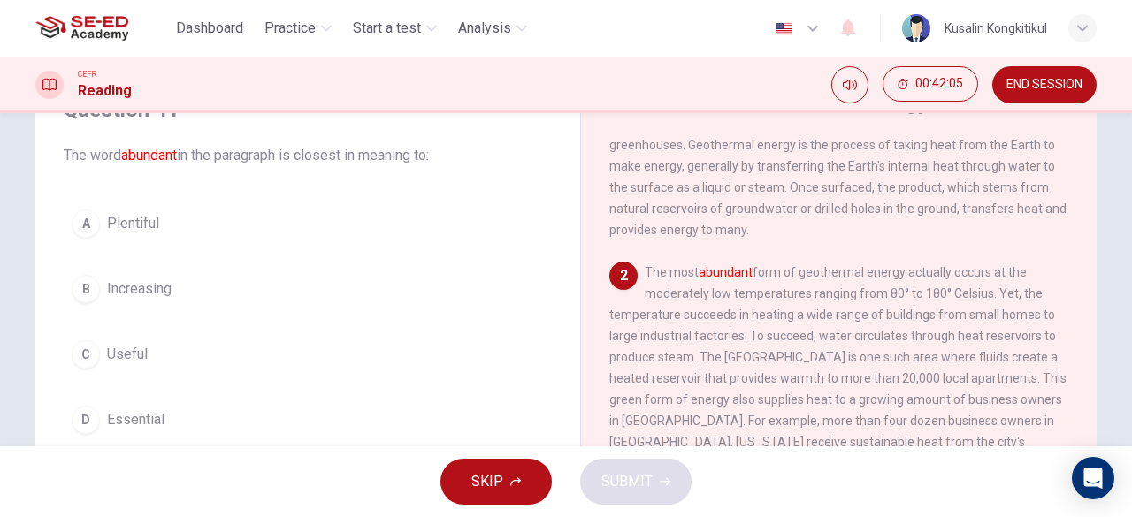
drag, startPoint x: 713, startPoint y: 284, endPoint x: 754, endPoint y: 286, distance: 41.6
click at [754, 286] on div "2 The most abundant form of geothermal energy actually occurs at the moderately…" at bounding box center [839, 368] width 460 height 212
drag, startPoint x: 769, startPoint y: 273, endPoint x: 908, endPoint y: 273, distance: 138.8
click at [908, 273] on span "The most abundant form of geothermal energy actually occurs at the moderately l…" at bounding box center [837, 367] width 457 height 205
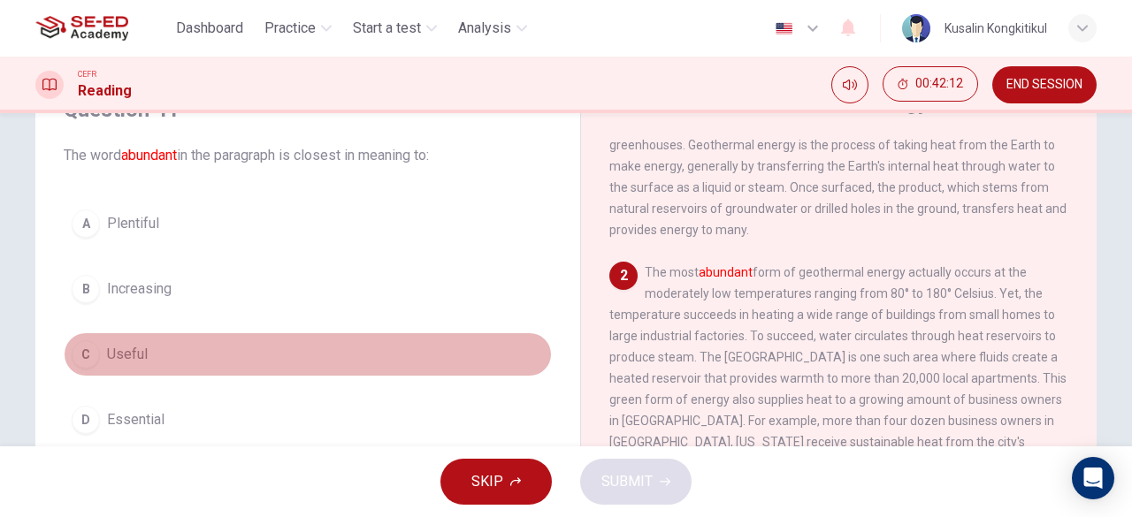
click at [94, 349] on div "C" at bounding box center [86, 354] width 28 height 28
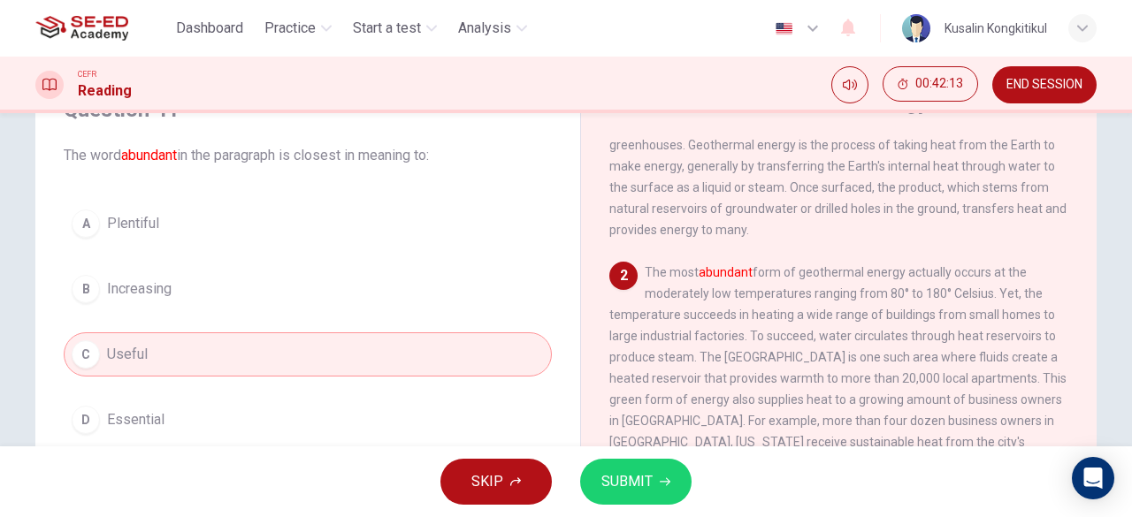
click at [622, 476] on span "SUBMIT" at bounding box center [626, 481] width 51 height 25
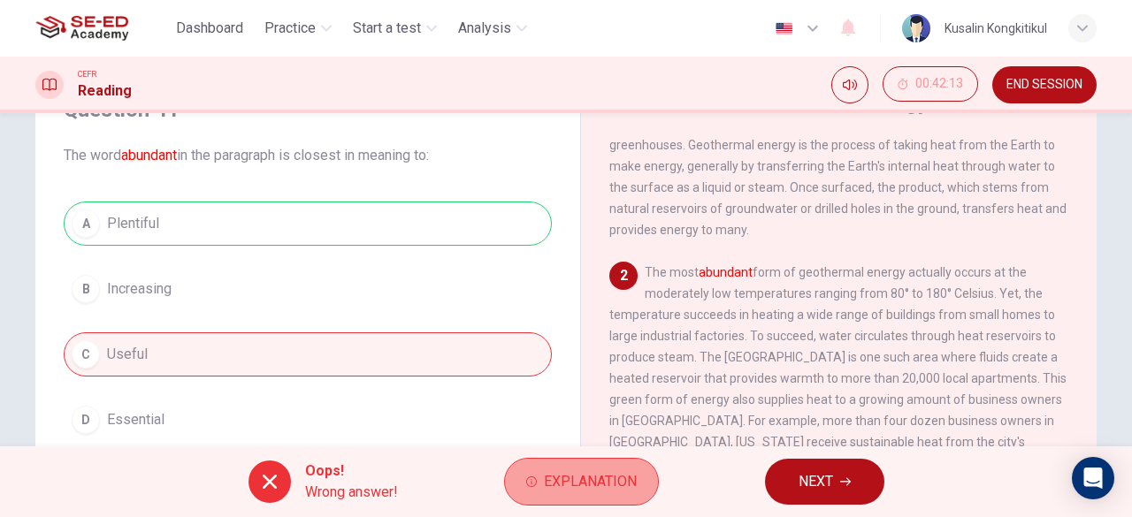
click at [622, 475] on span "Explanation" at bounding box center [590, 481] width 93 height 25
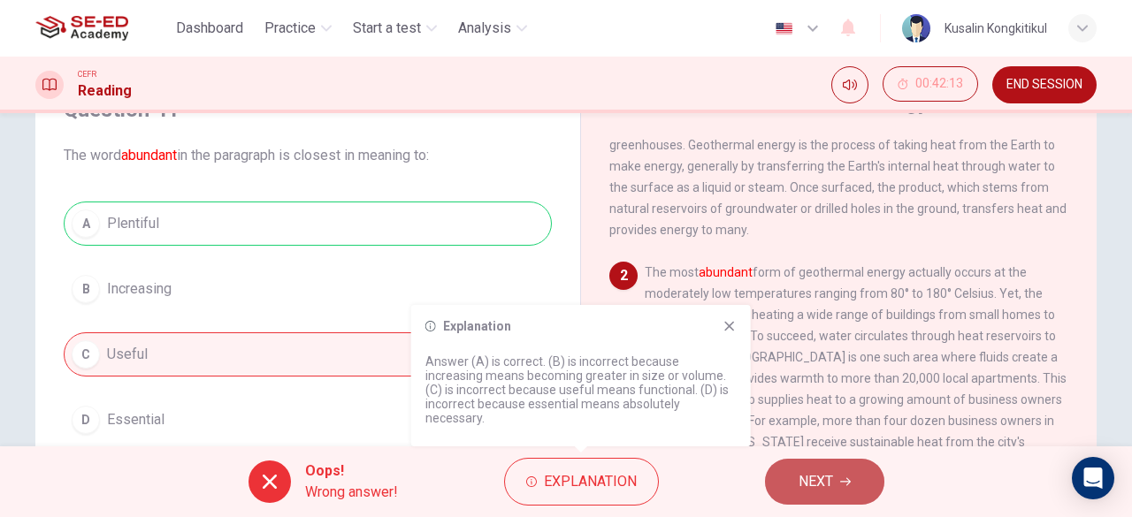
click at [820, 481] on span "NEXT" at bounding box center [815, 481] width 34 height 25
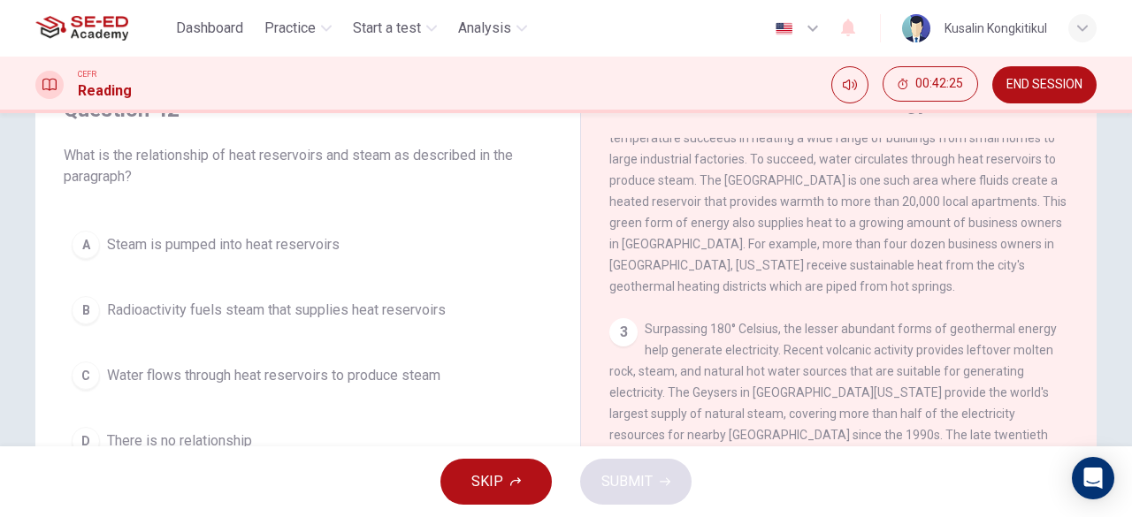
scroll to position [177, 0]
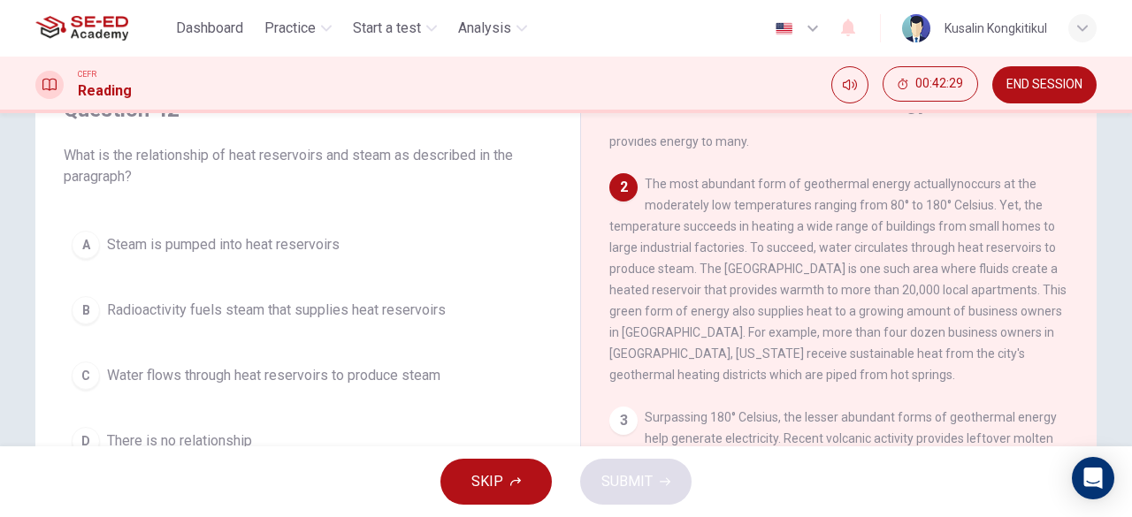
drag, startPoint x: 757, startPoint y: 301, endPoint x: 912, endPoint y: 312, distance: 156.0
click at [919, 307] on div "2 The most abundant form of geothermal energy actuallynoccurs at the moderately…" at bounding box center [839, 279] width 460 height 212
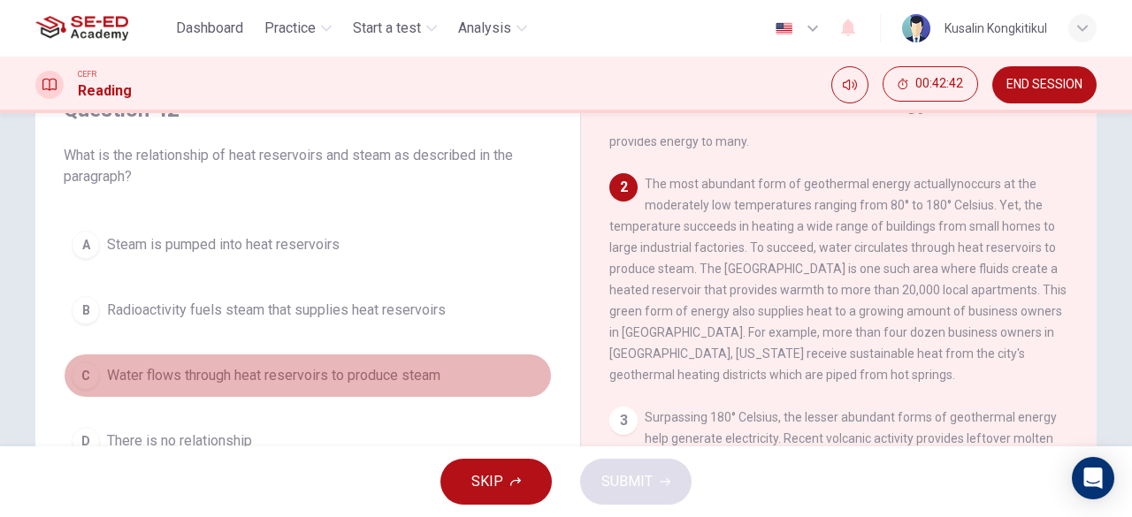
click at [320, 385] on button "C Water flows through heat reservoirs to produce steam" at bounding box center [308, 376] width 488 height 44
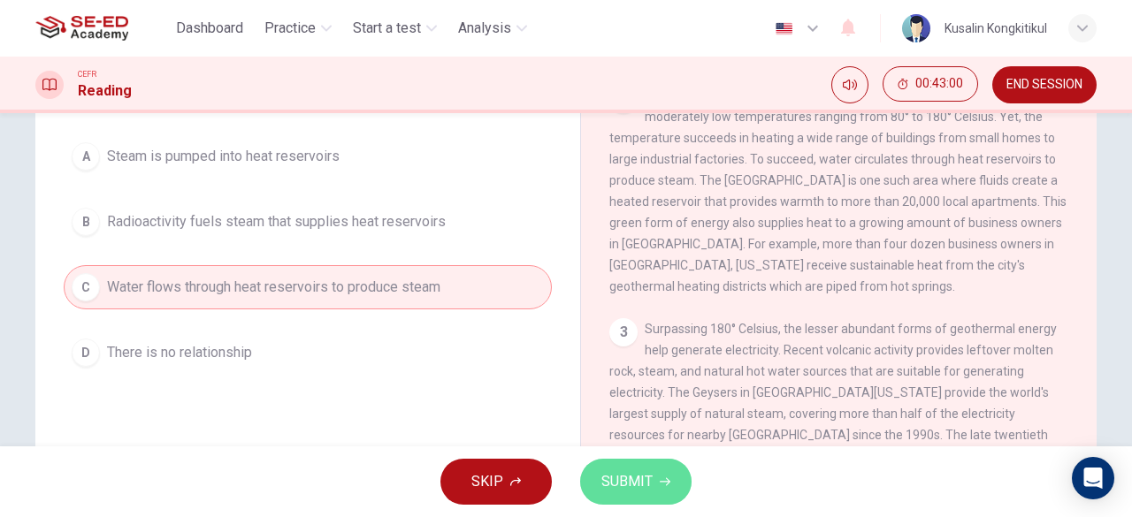
click at [642, 482] on span "SUBMIT" at bounding box center [626, 481] width 51 height 25
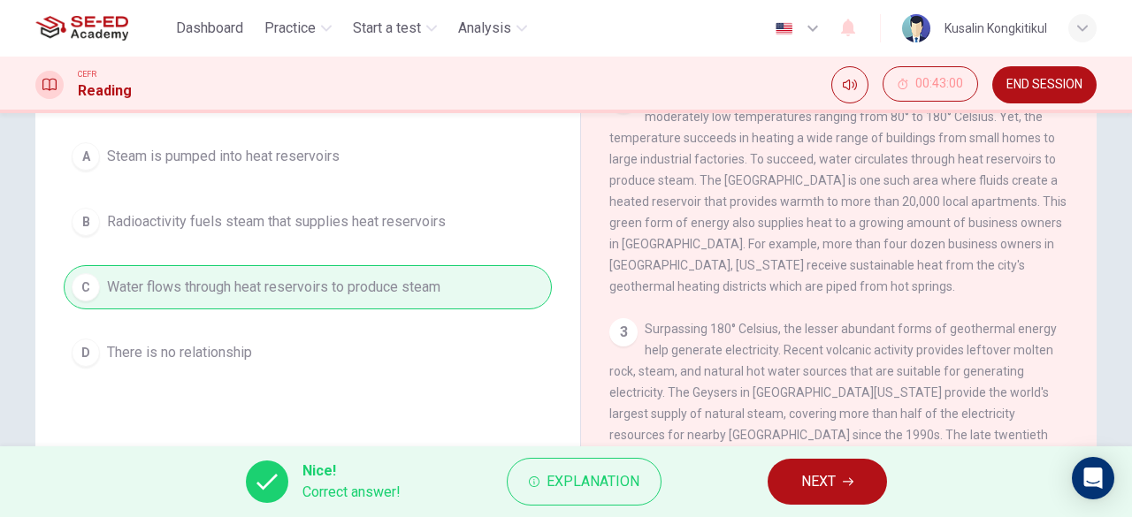
click at [847, 482] on icon "button" at bounding box center [848, 482] width 11 height 8
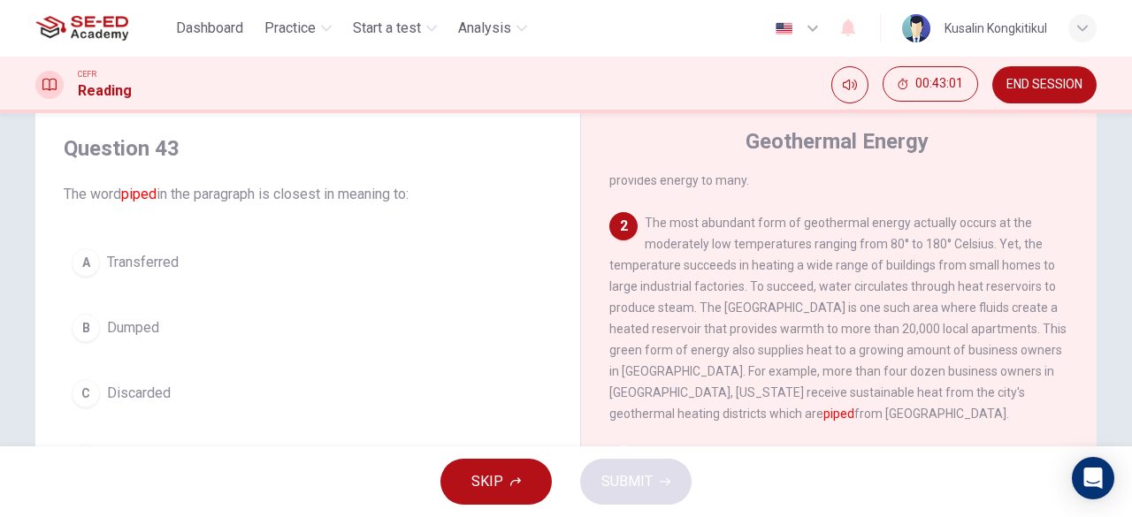
scroll to position [88, 0]
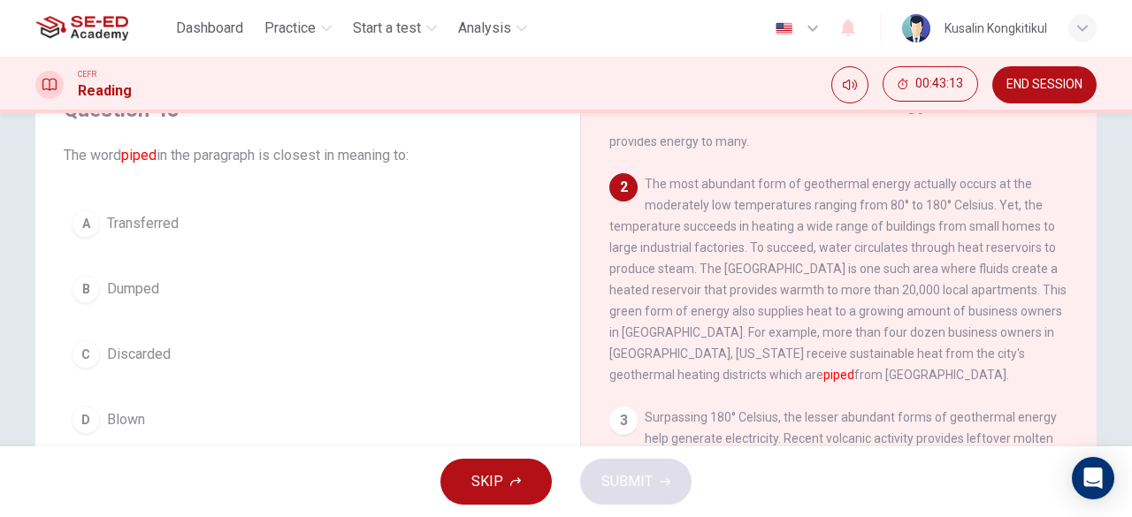
click at [157, 202] on button "A Transferred" at bounding box center [308, 224] width 488 height 44
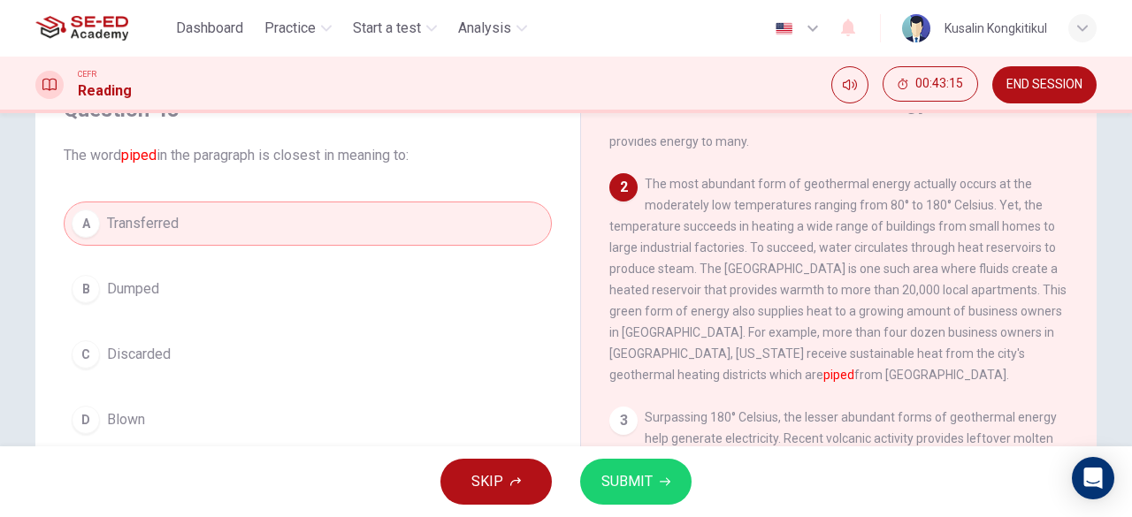
click at [662, 500] on button "SUBMIT" at bounding box center [635, 482] width 111 height 46
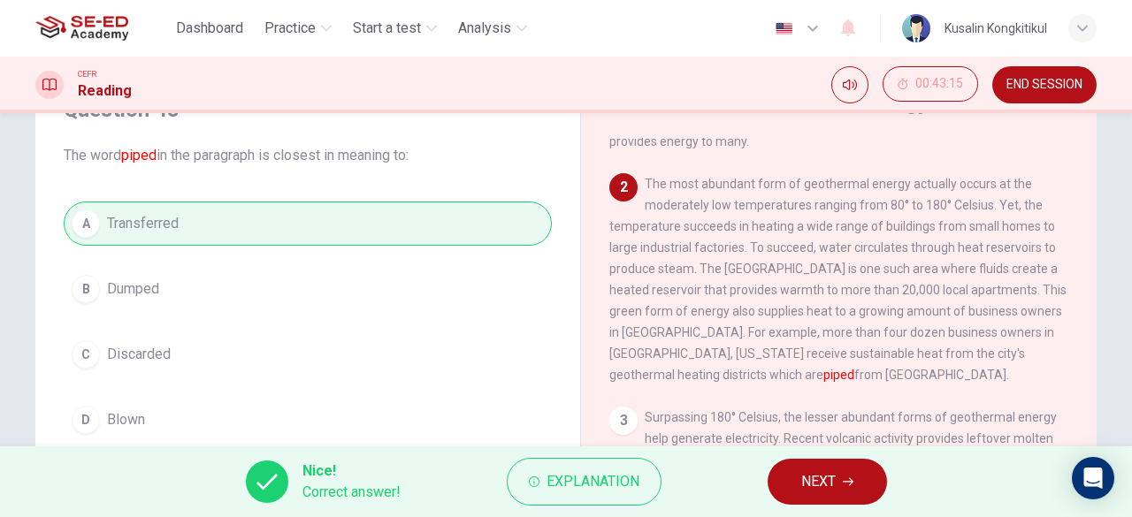
click at [836, 475] on button "NEXT" at bounding box center [826, 482] width 119 height 46
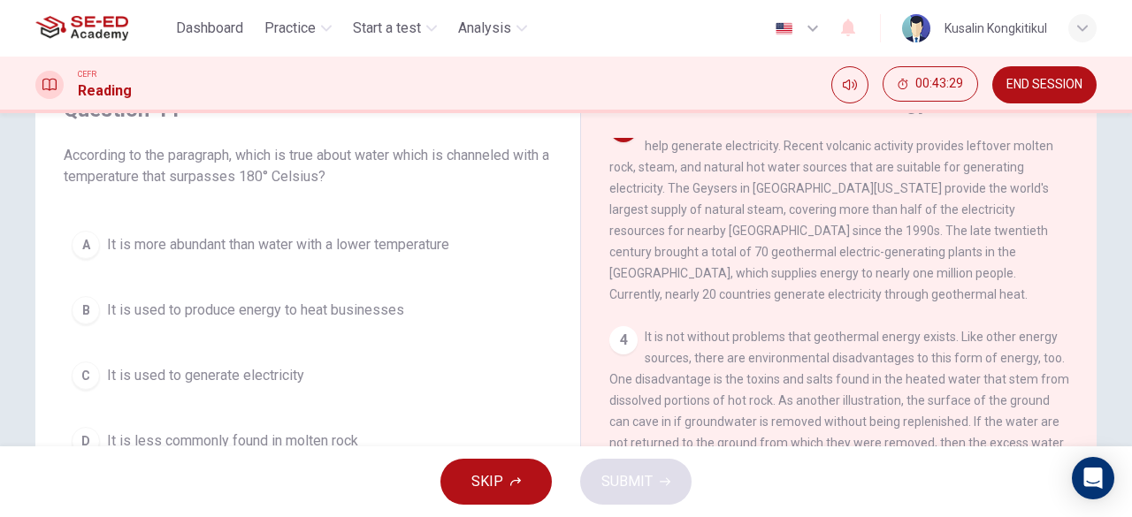
scroll to position [442, 0]
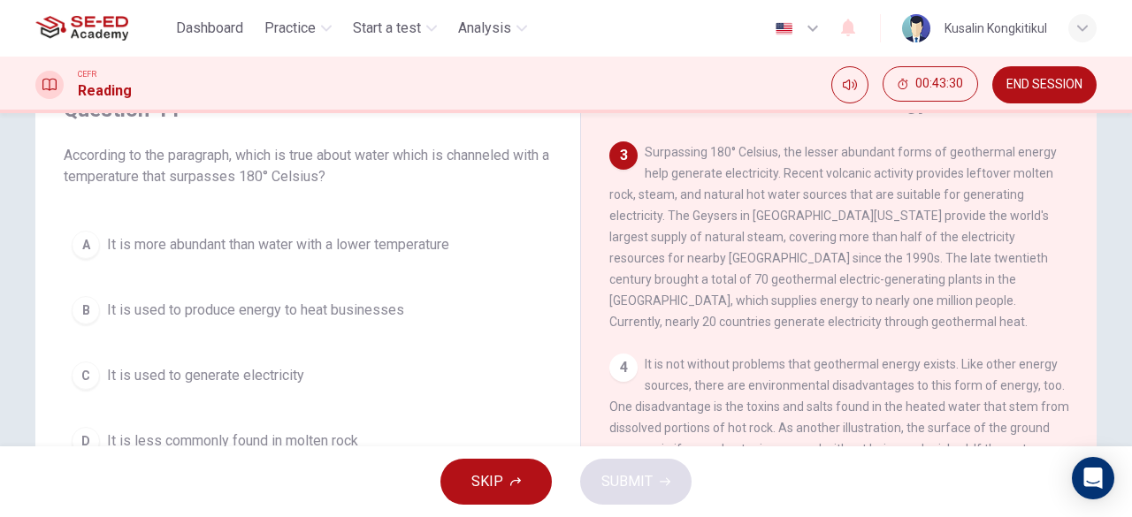
click at [235, 378] on span "It is used to generate electricity" at bounding box center [205, 375] width 197 height 21
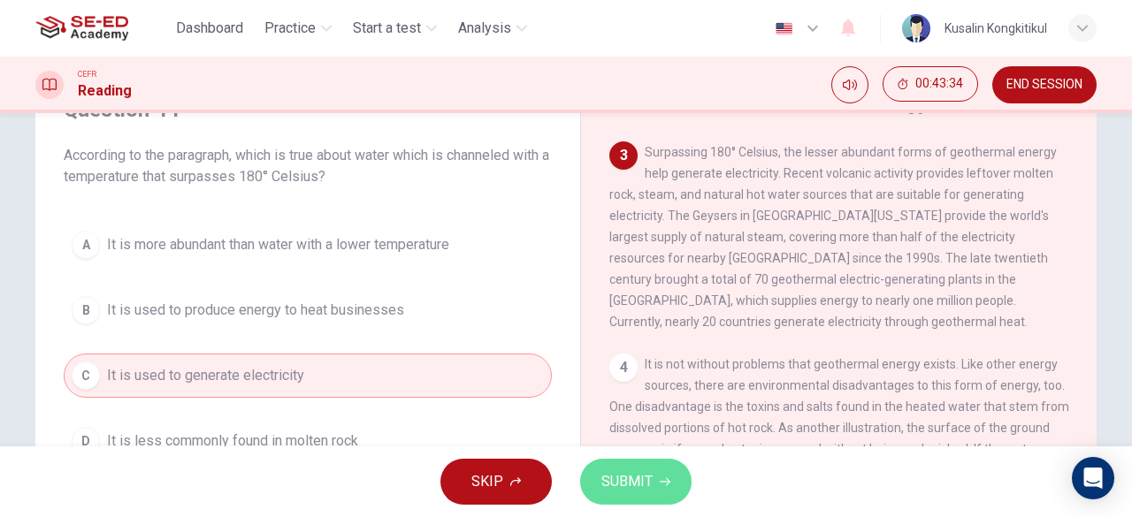
click at [663, 494] on button "SUBMIT" at bounding box center [635, 482] width 111 height 46
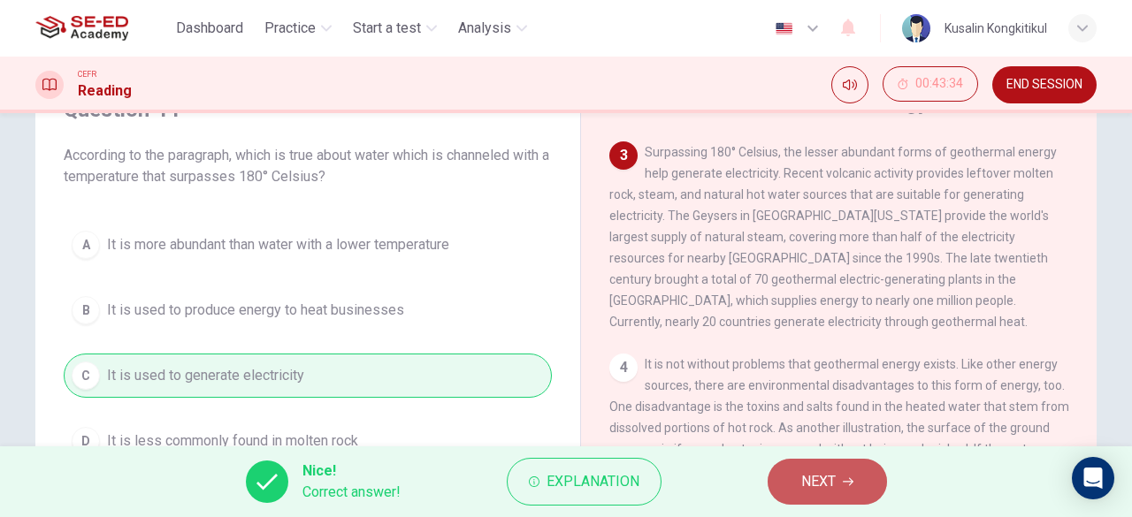
click at [810, 485] on span "NEXT" at bounding box center [818, 481] width 34 height 25
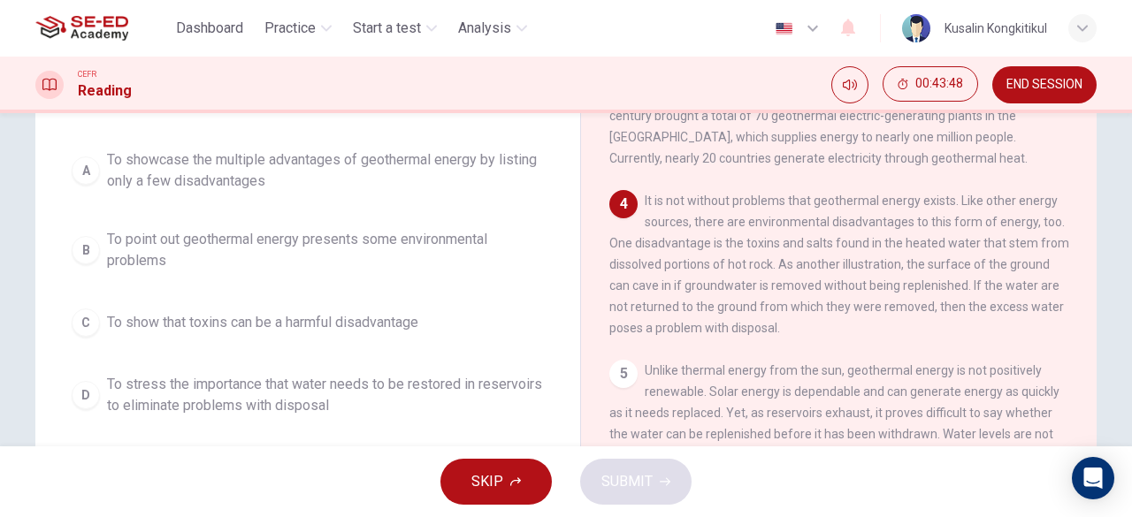
scroll to position [177, 0]
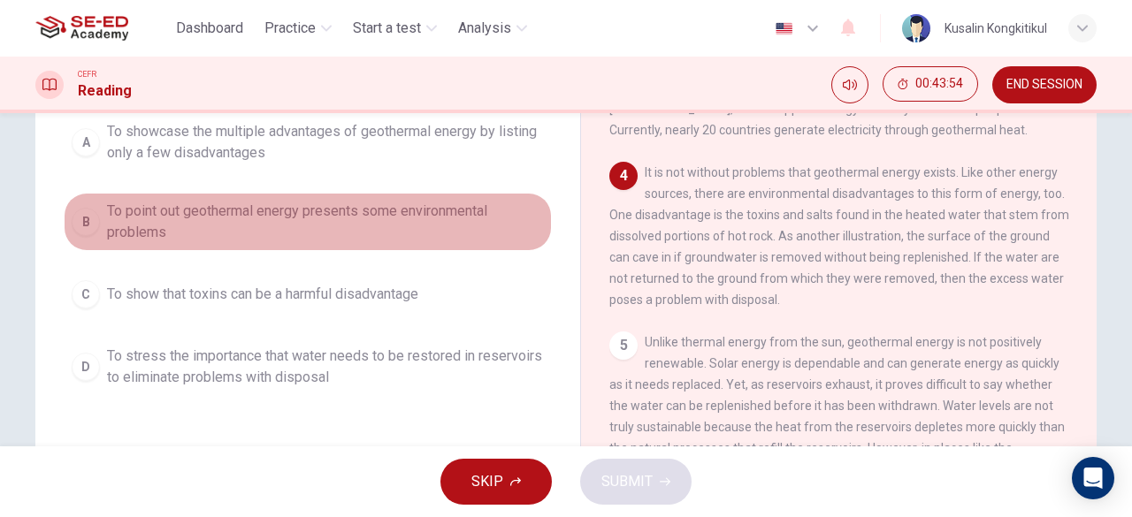
click at [391, 218] on span "To point out geothermal energy presents some environmental problems" at bounding box center [325, 222] width 437 height 42
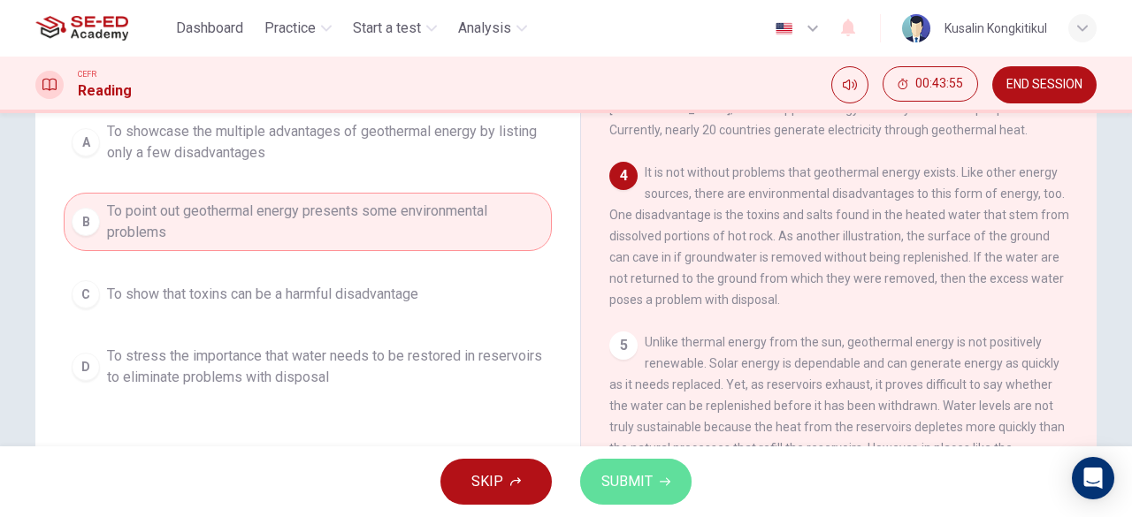
click at [637, 472] on span "SUBMIT" at bounding box center [626, 481] width 51 height 25
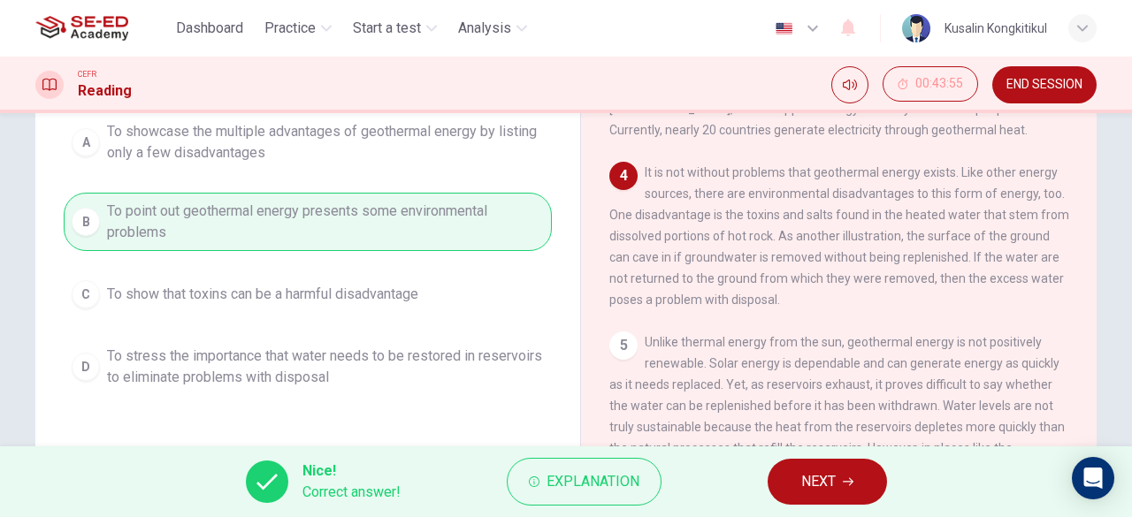
click at [875, 500] on button "NEXT" at bounding box center [826, 482] width 119 height 46
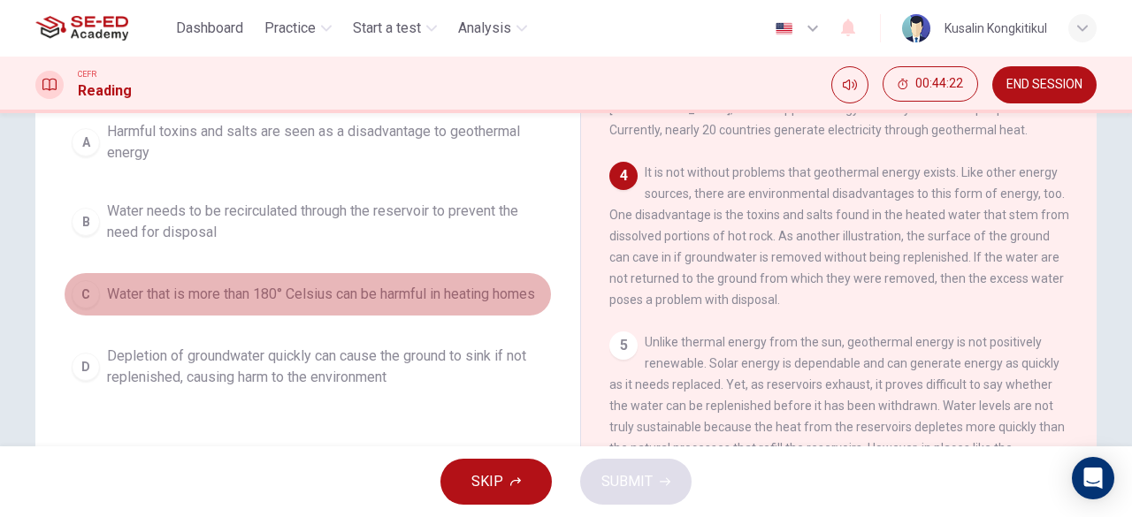
click at [229, 287] on span "Water that is more than 180° Celsius can be harmful in heating homes" at bounding box center [321, 294] width 428 height 21
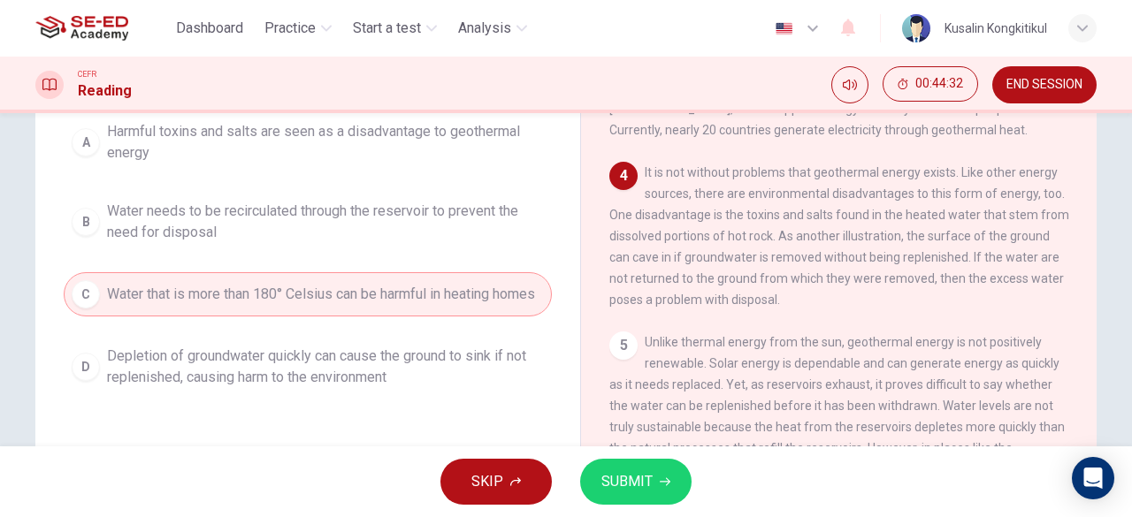
click at [453, 256] on div "A Harmful toxins and salts are seen as a disadvantage to geothermal energy B Wa…" at bounding box center [308, 254] width 488 height 283
click at [459, 236] on span "Water needs to be recirculated through the reservoir to prevent the need for di…" at bounding box center [325, 222] width 437 height 42
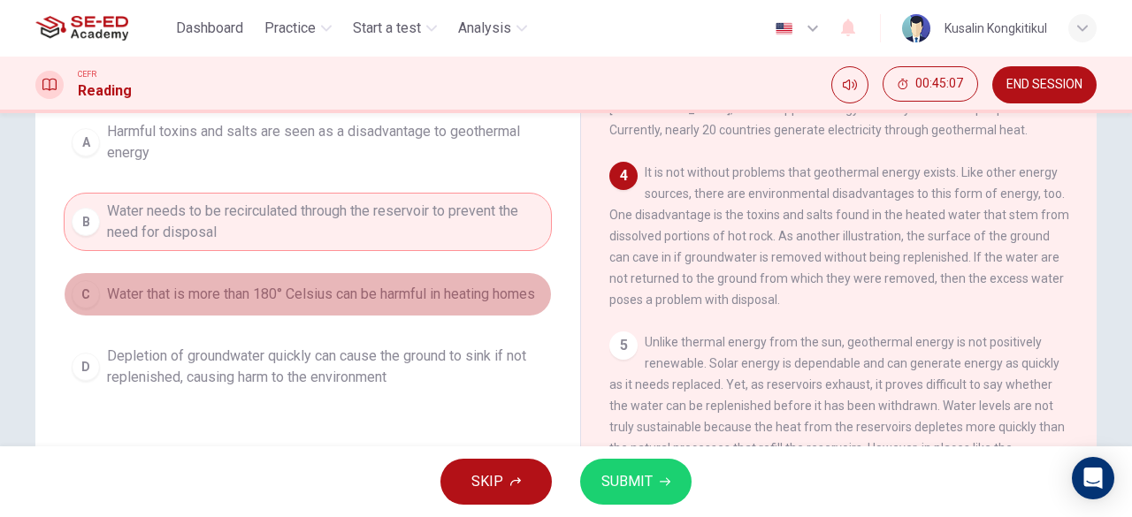
click at [369, 284] on span "Water that is more than 180° Celsius can be harmful in heating homes" at bounding box center [321, 294] width 428 height 21
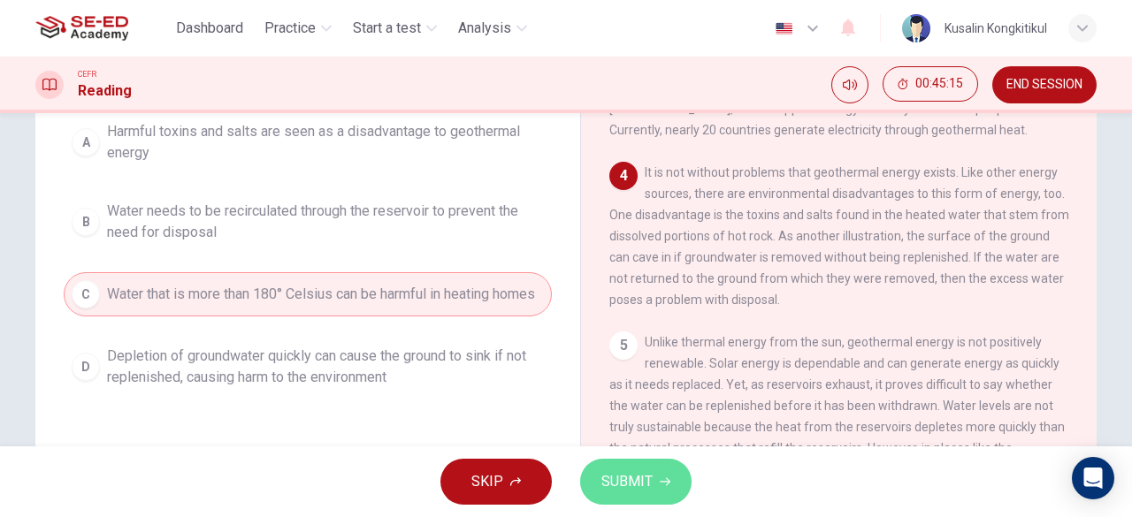
click at [643, 471] on span "SUBMIT" at bounding box center [626, 481] width 51 height 25
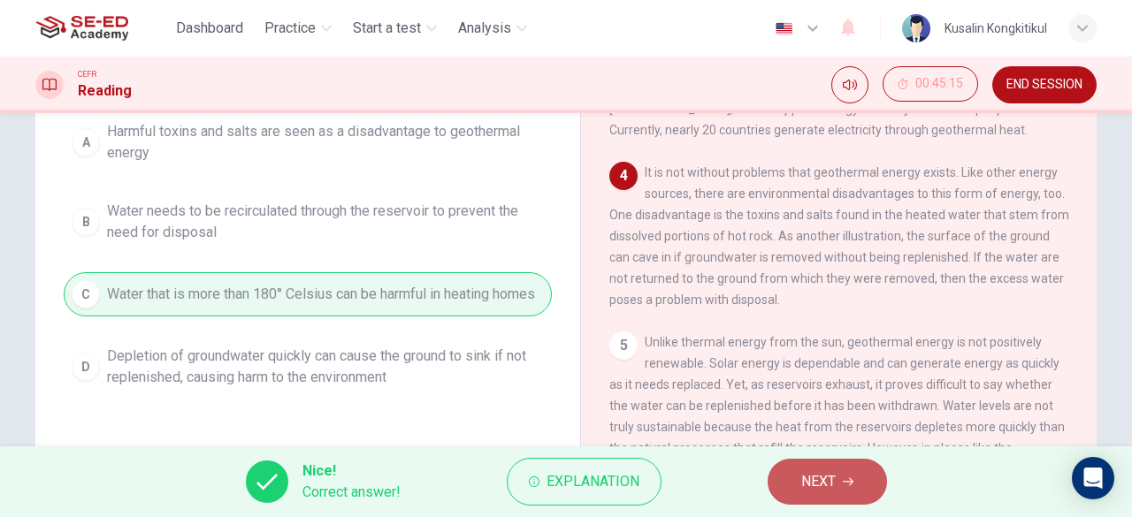
click at [801, 482] on span "NEXT" at bounding box center [818, 481] width 34 height 25
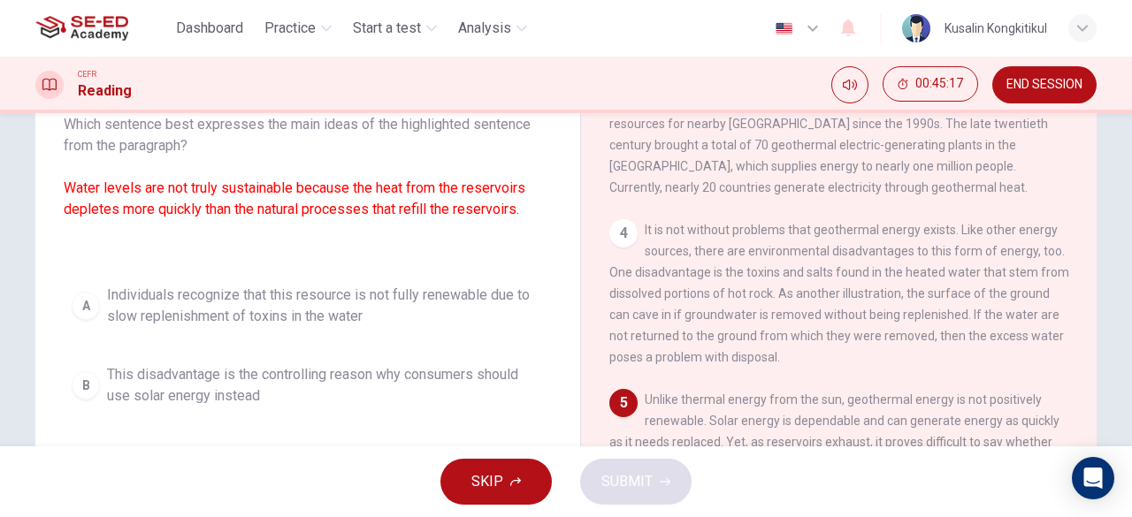
scroll to position [18, 0]
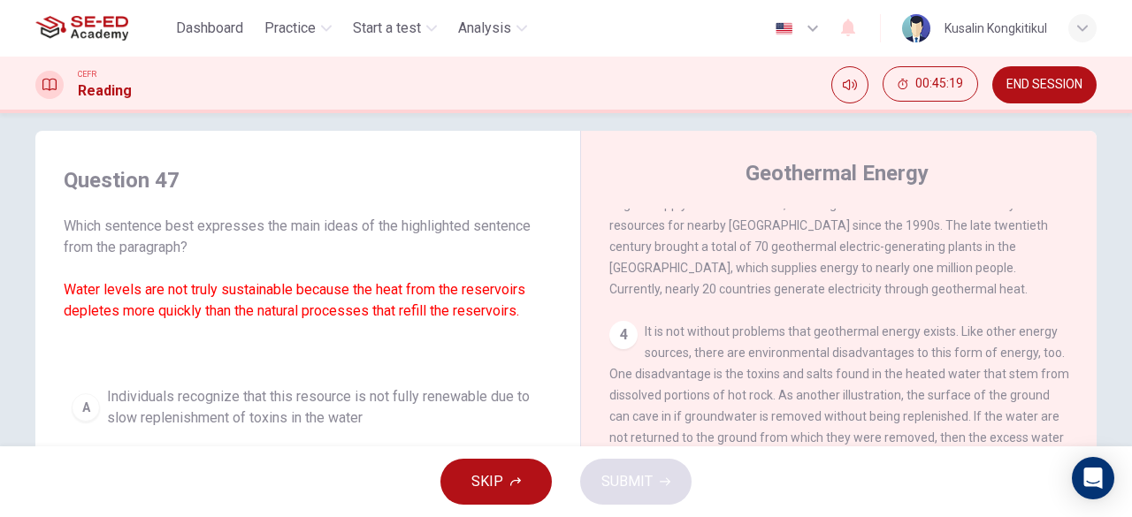
drag, startPoint x: 279, startPoint y: 218, endPoint x: 435, endPoint y: 203, distance: 156.3
click at [435, 203] on div "Question 47 Which sentence best expresses the main ideas of the highlighted sen…" at bounding box center [308, 254] width 488 height 177
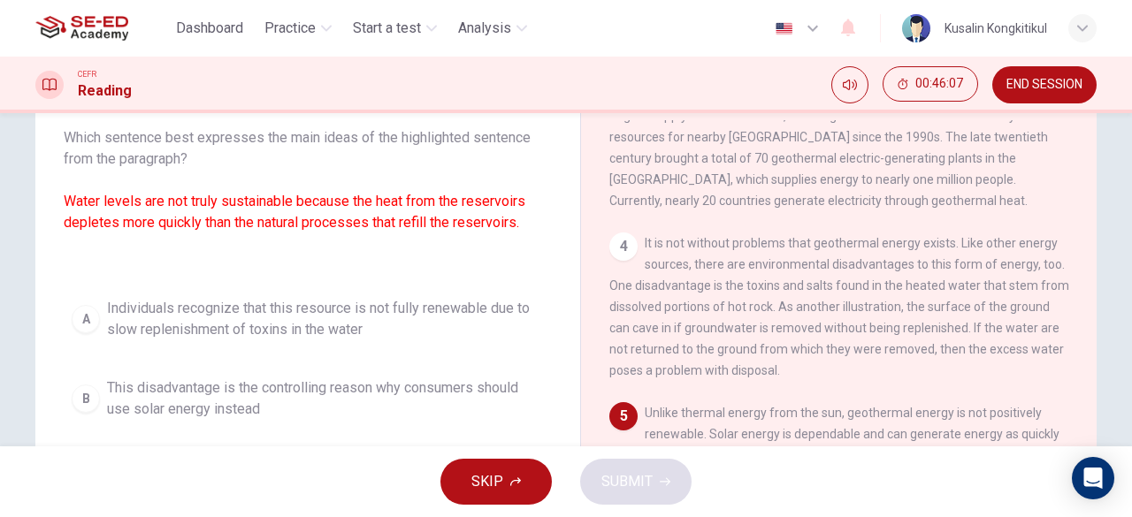
scroll to position [283, 0]
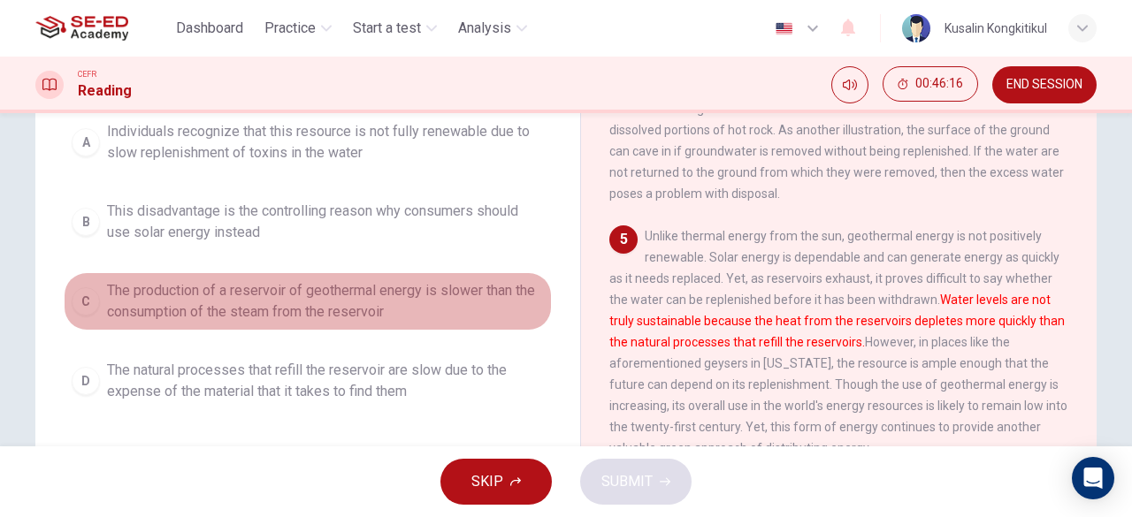
click at [194, 286] on span "The production of a reservoir of geothermal energy is slower than the consumpti…" at bounding box center [325, 301] width 437 height 42
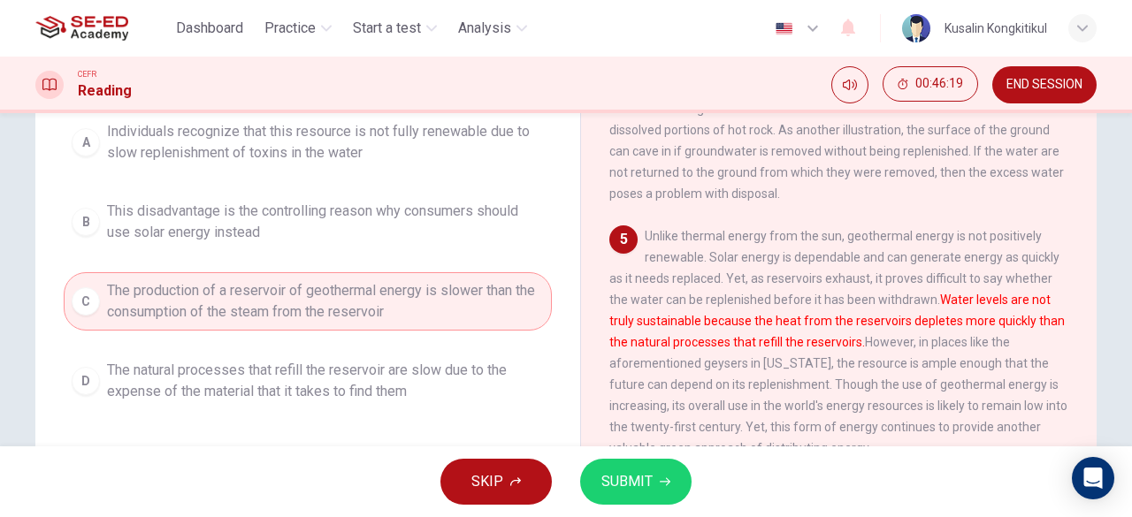
click at [654, 469] on button "SUBMIT" at bounding box center [635, 482] width 111 height 46
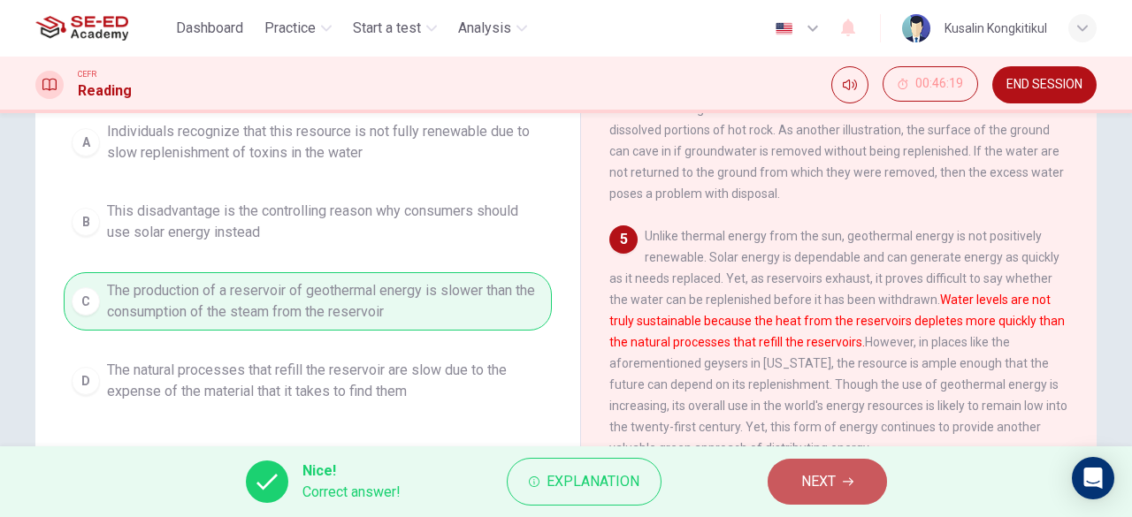
click at [805, 473] on span "NEXT" at bounding box center [818, 481] width 34 height 25
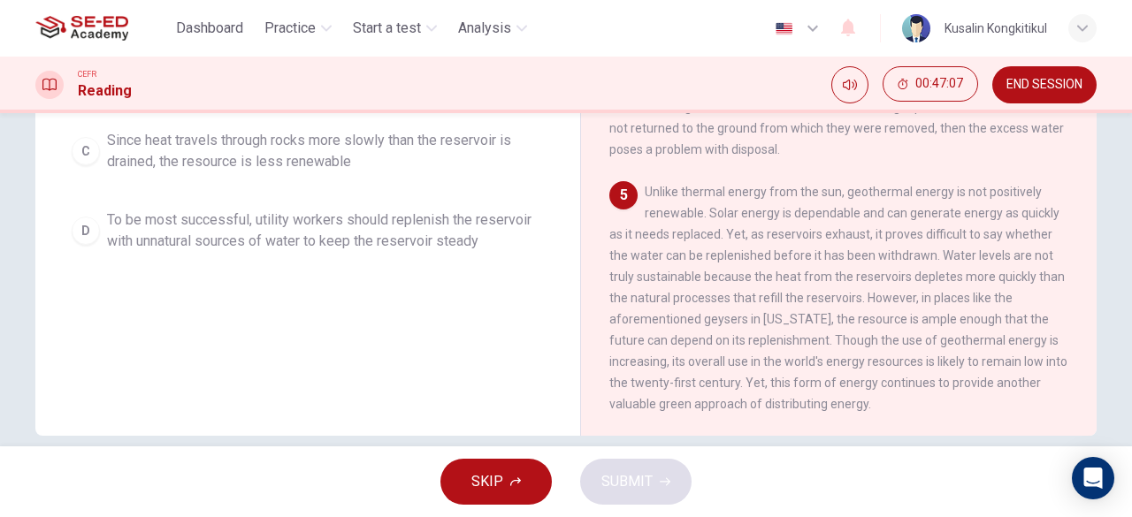
scroll to position [352, 0]
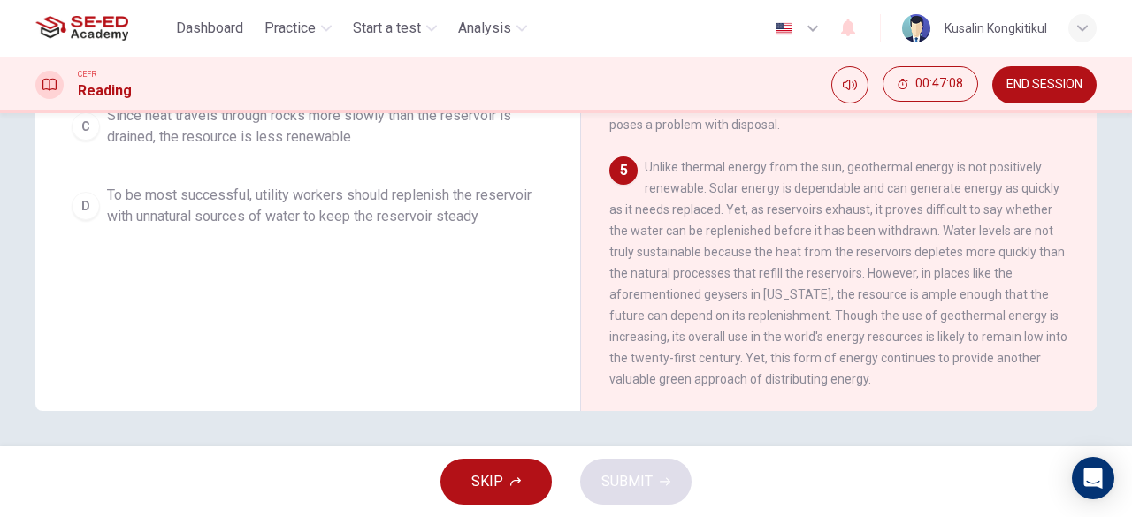
drag, startPoint x: 802, startPoint y: 360, endPoint x: 858, endPoint y: 360, distance: 55.7
click at [827, 360] on span "Unlike thermal energy from the sun, geothermal energy is not positively renewab…" at bounding box center [838, 273] width 458 height 226
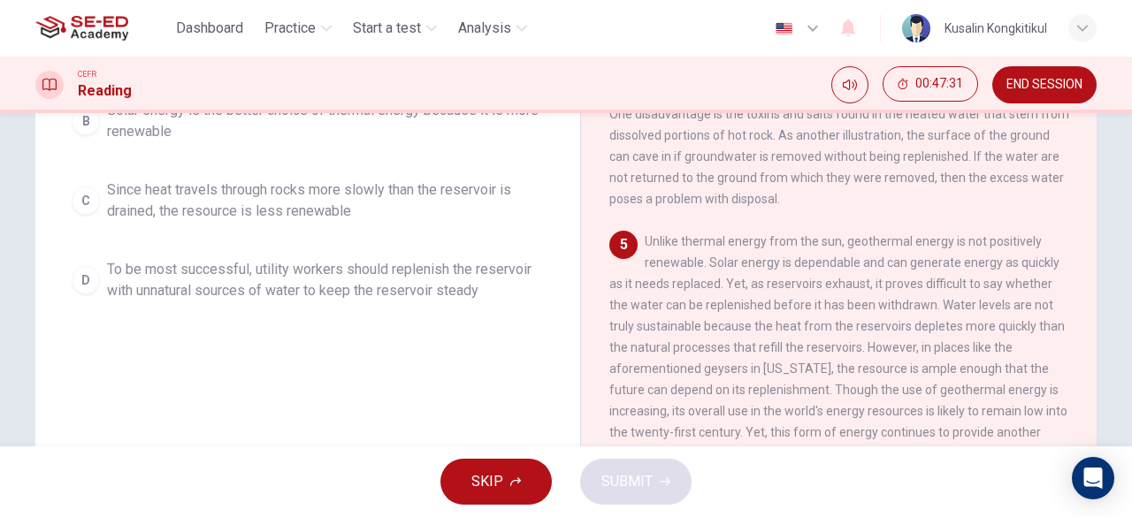
scroll to position [175, 0]
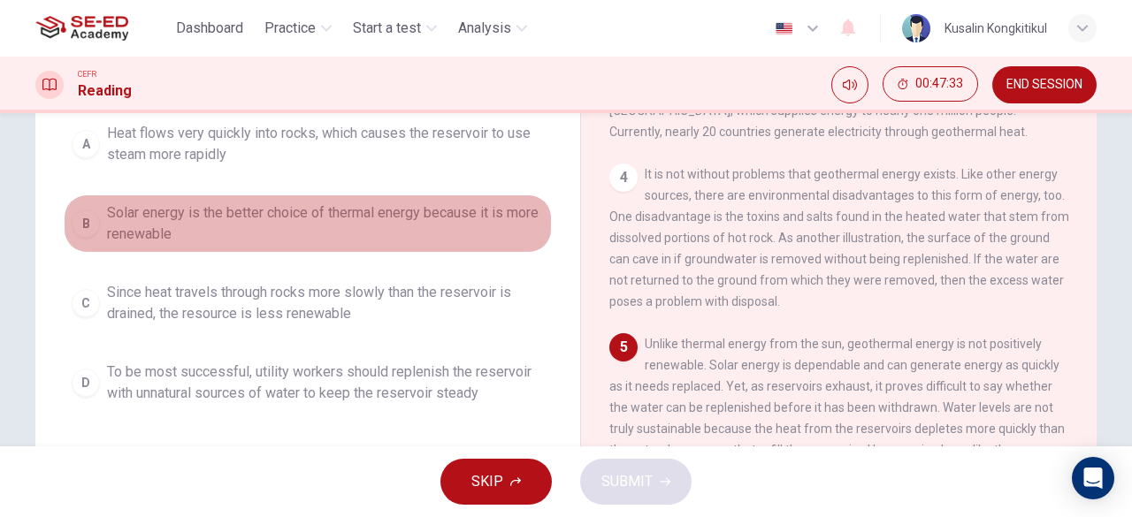
click at [176, 236] on span "Solar energy is the better choice of thermal energy because it is more renewable" at bounding box center [325, 223] width 437 height 42
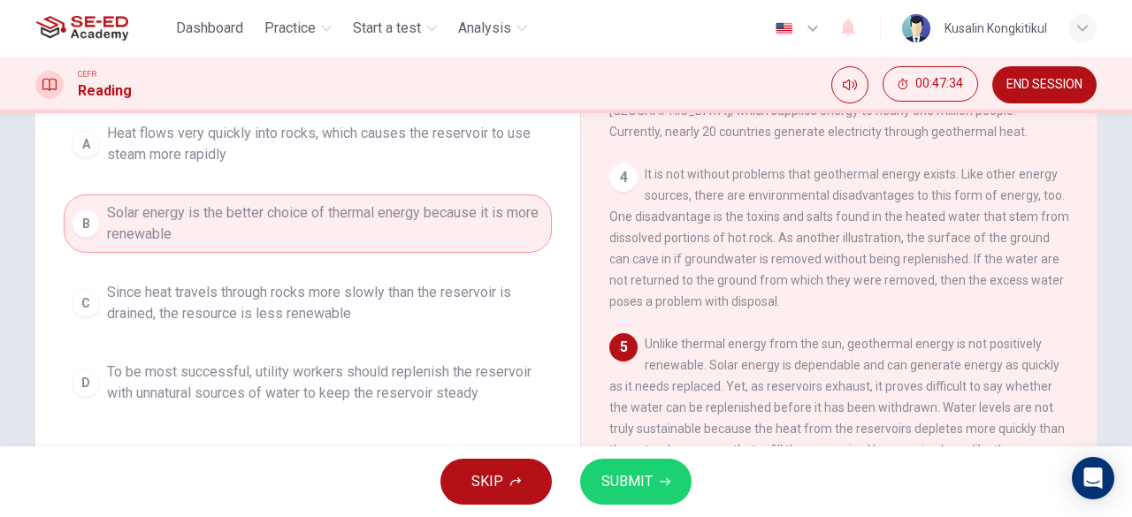
click at [630, 478] on span "SUBMIT" at bounding box center [626, 481] width 51 height 25
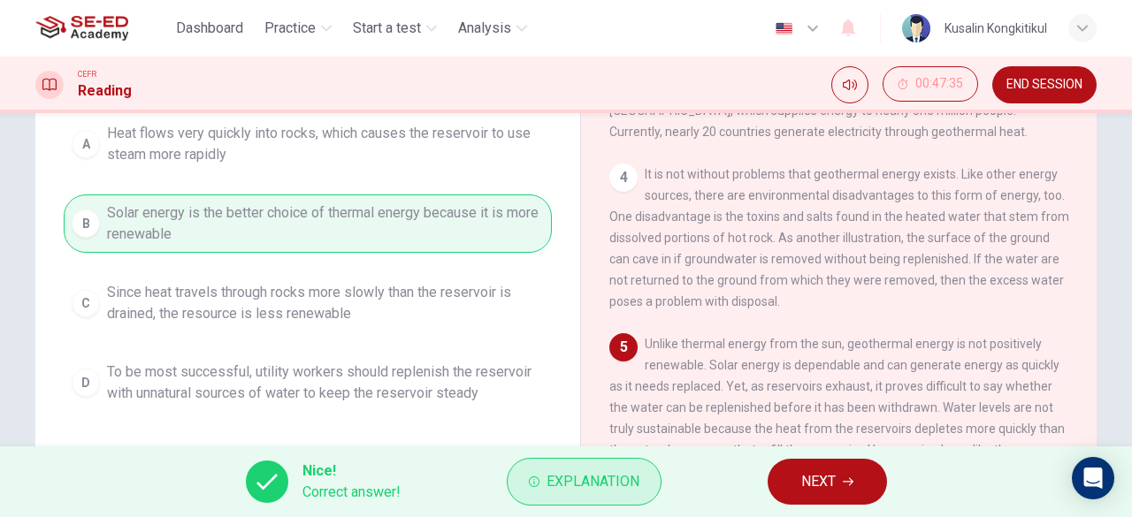
click at [573, 477] on span "Explanation" at bounding box center [592, 481] width 93 height 25
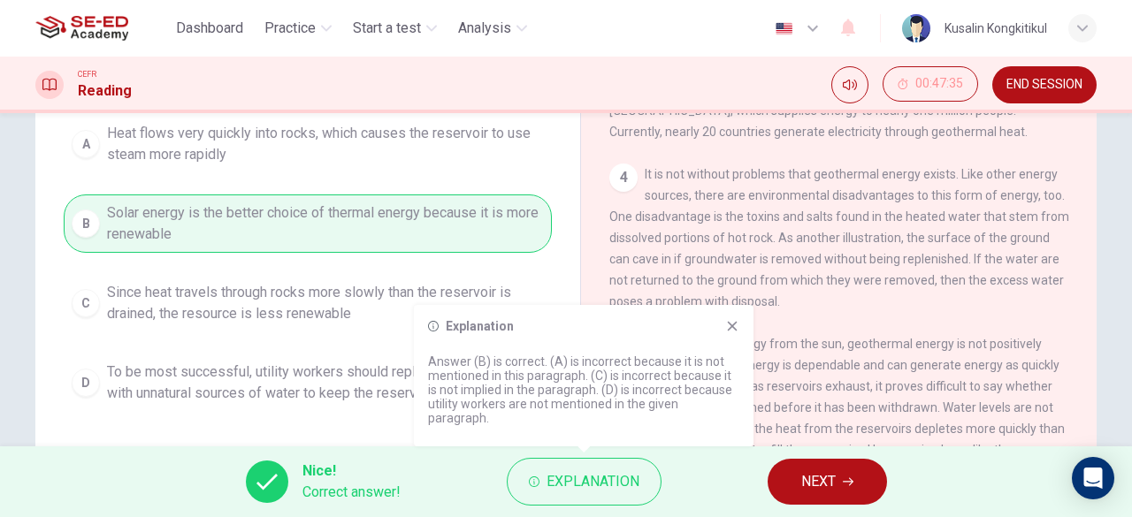
click at [828, 480] on span "NEXT" at bounding box center [818, 481] width 34 height 25
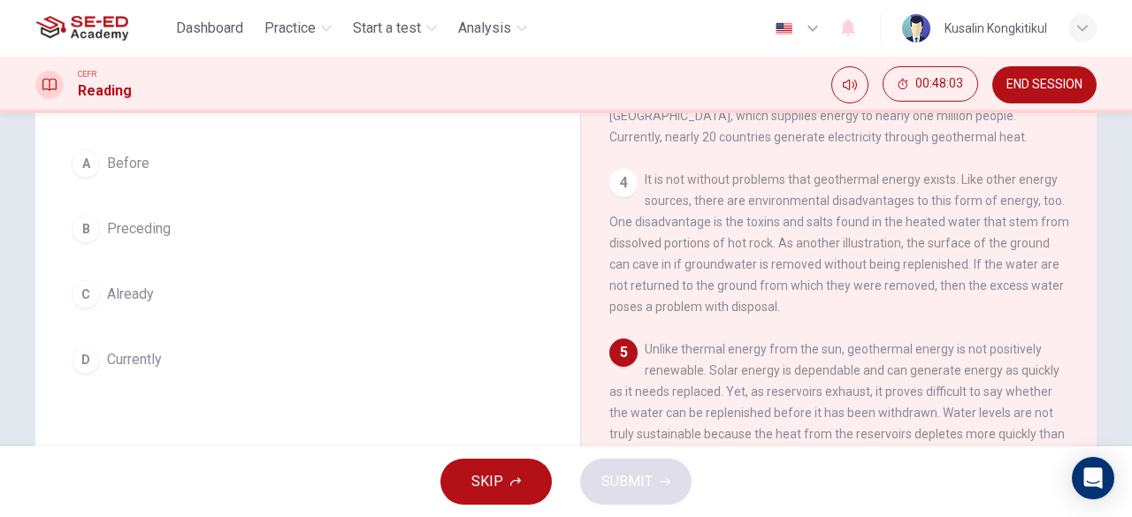
scroll to position [196, 0]
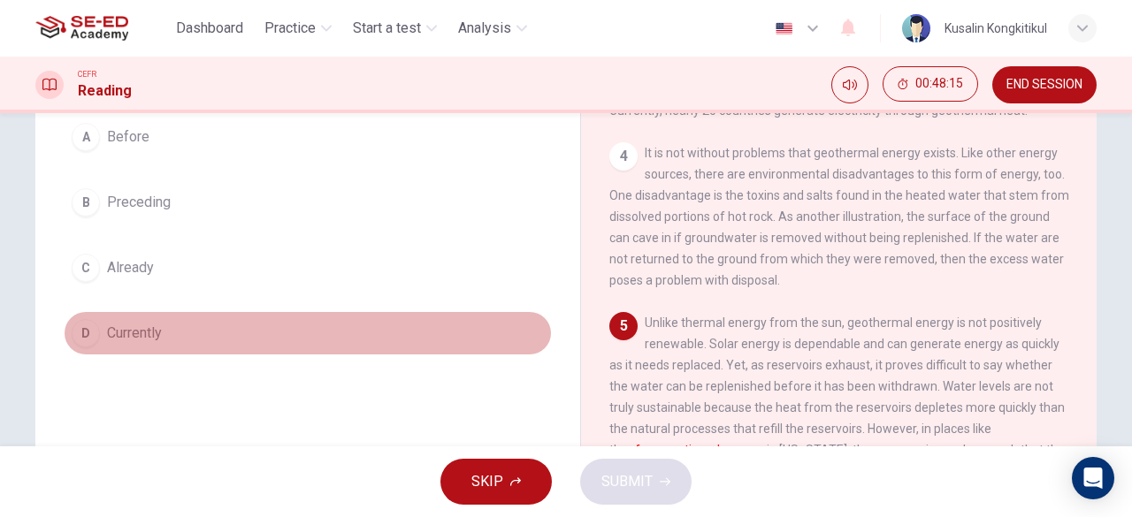
click at [136, 339] on span "Currently" at bounding box center [134, 333] width 55 height 21
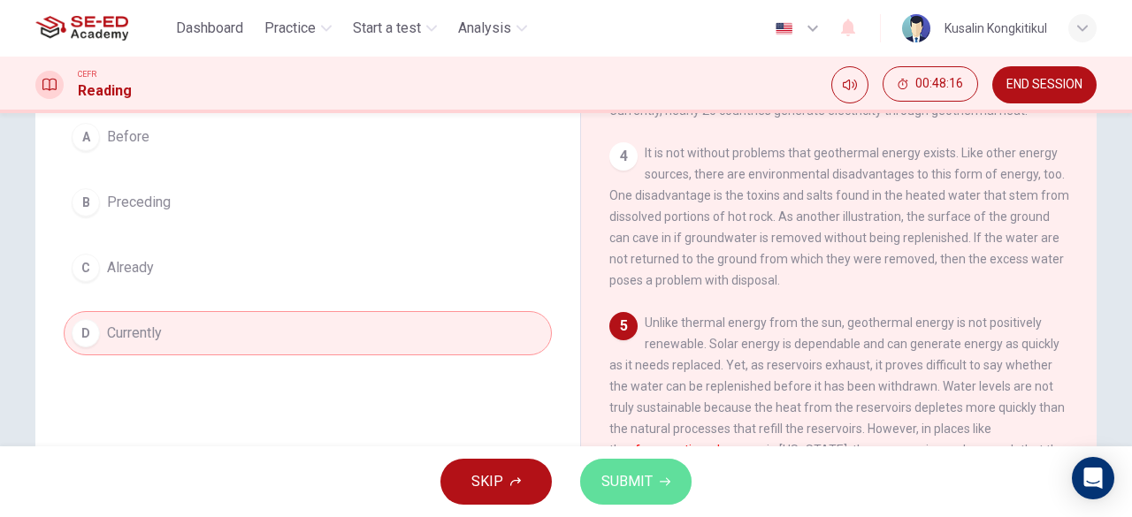
click at [601, 477] on span "SUBMIT" at bounding box center [626, 481] width 51 height 25
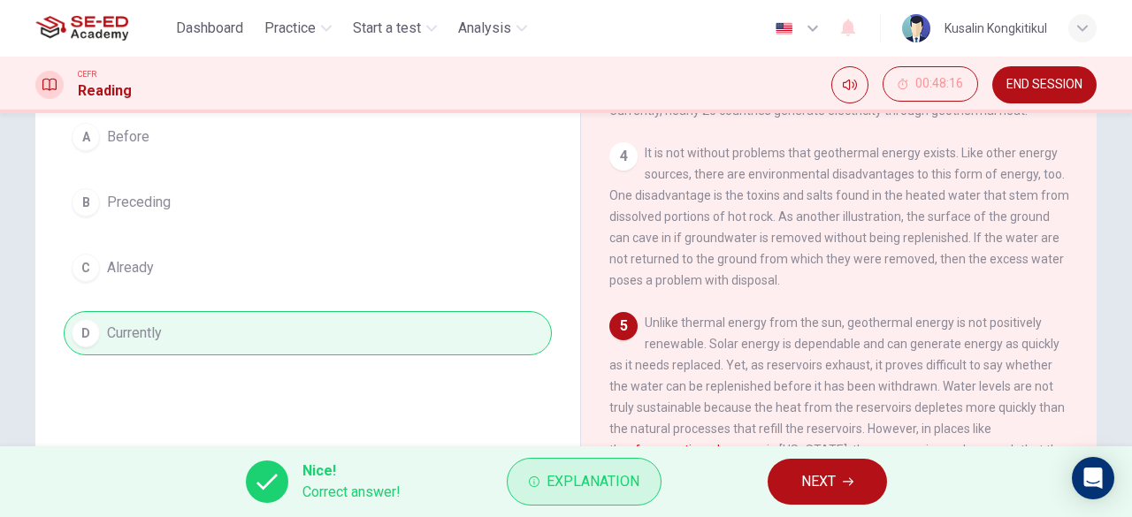
click at [584, 487] on span "Explanation" at bounding box center [592, 481] width 93 height 25
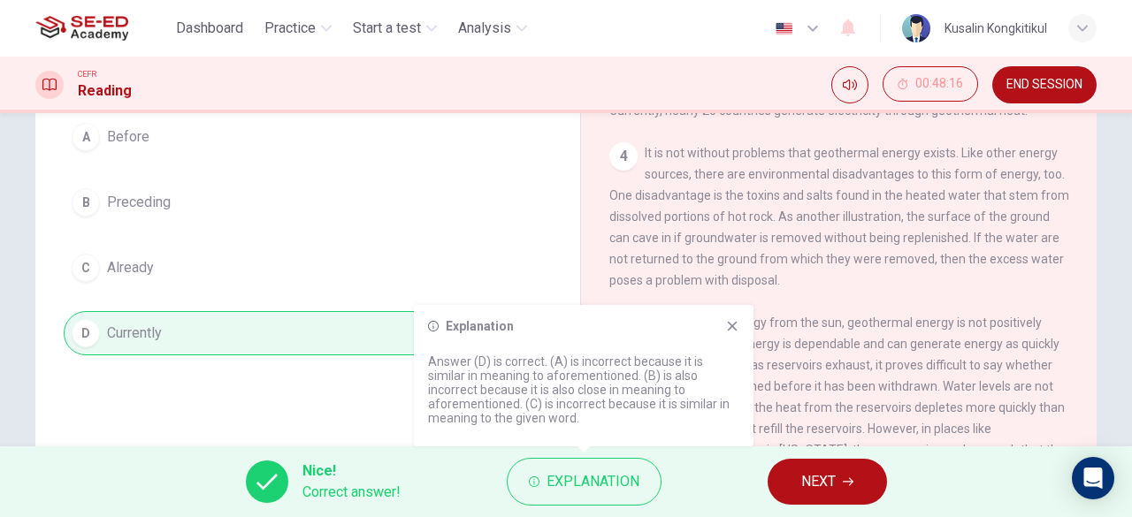
click at [806, 477] on span "NEXT" at bounding box center [818, 481] width 34 height 25
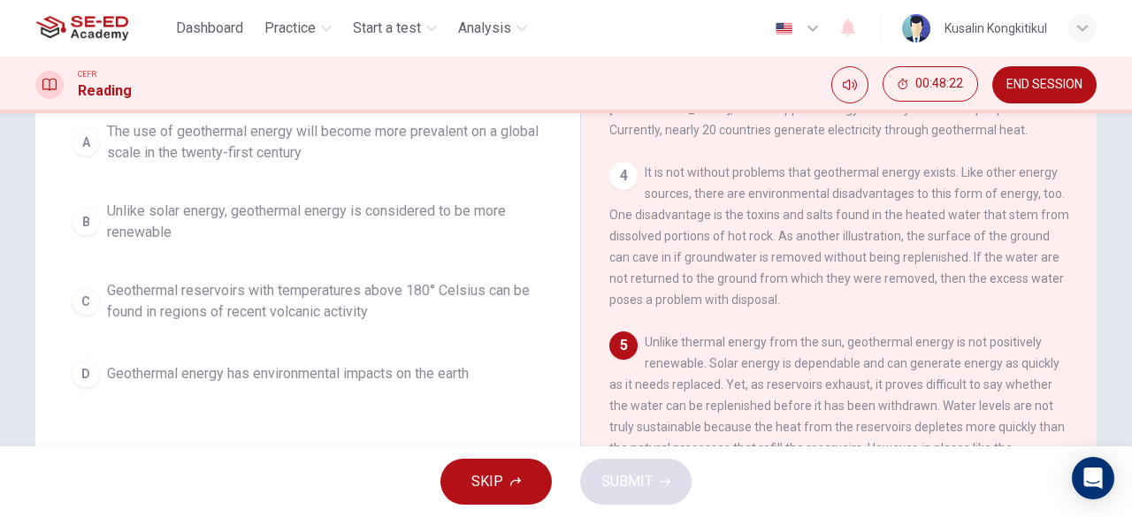
scroll to position [88, 0]
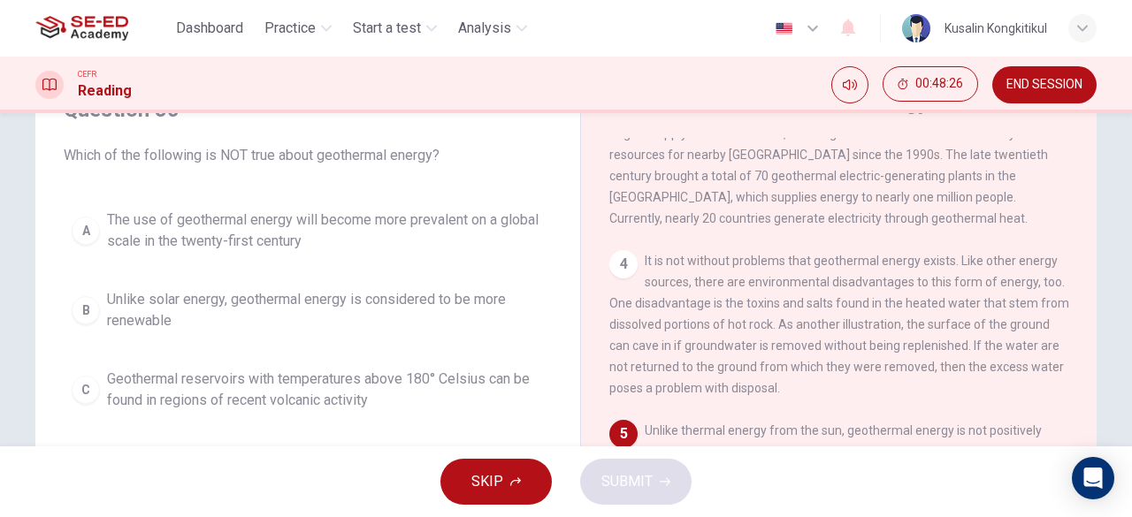
click at [400, 298] on span "Unlike solar energy, geothermal energy is considered to be more renewable" at bounding box center [325, 310] width 437 height 42
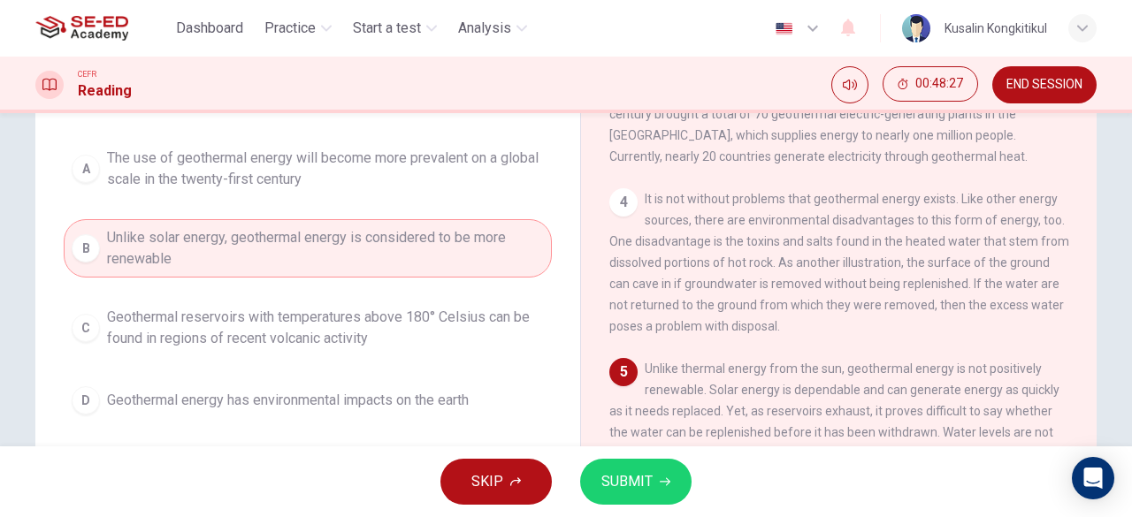
scroll to position [177, 0]
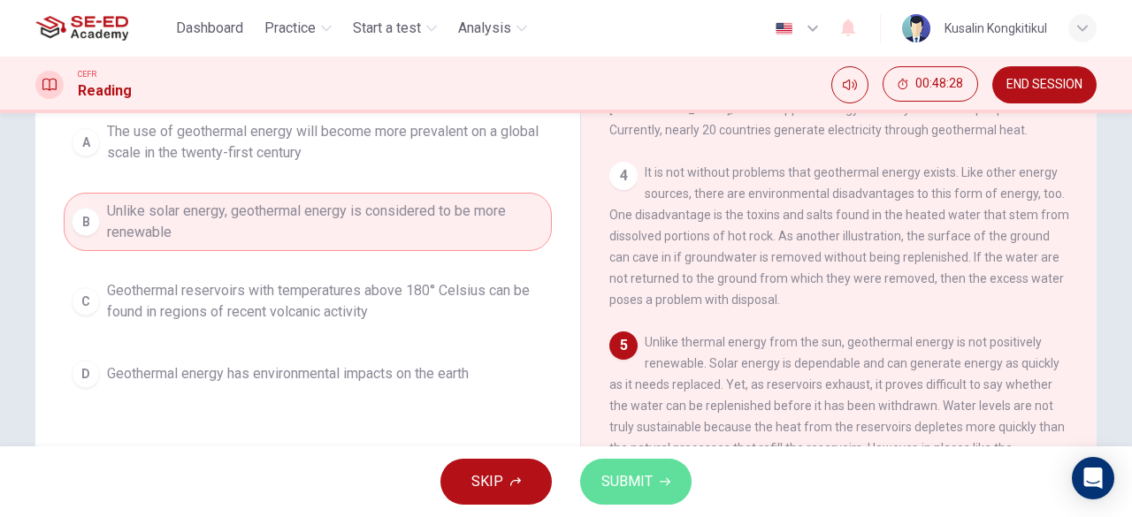
click at [659, 470] on button "SUBMIT" at bounding box center [635, 482] width 111 height 46
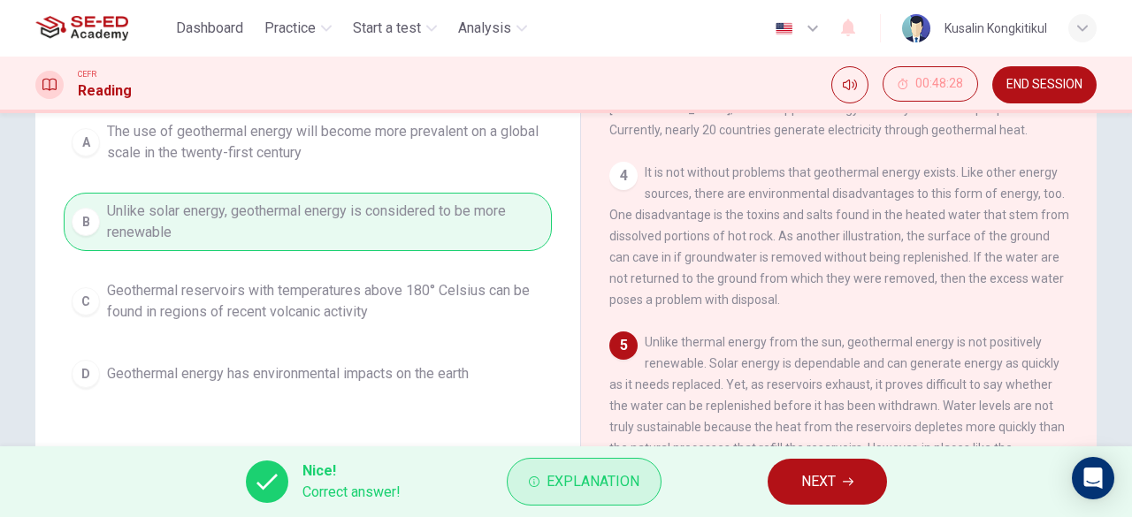
click at [607, 487] on span "Explanation" at bounding box center [592, 481] width 93 height 25
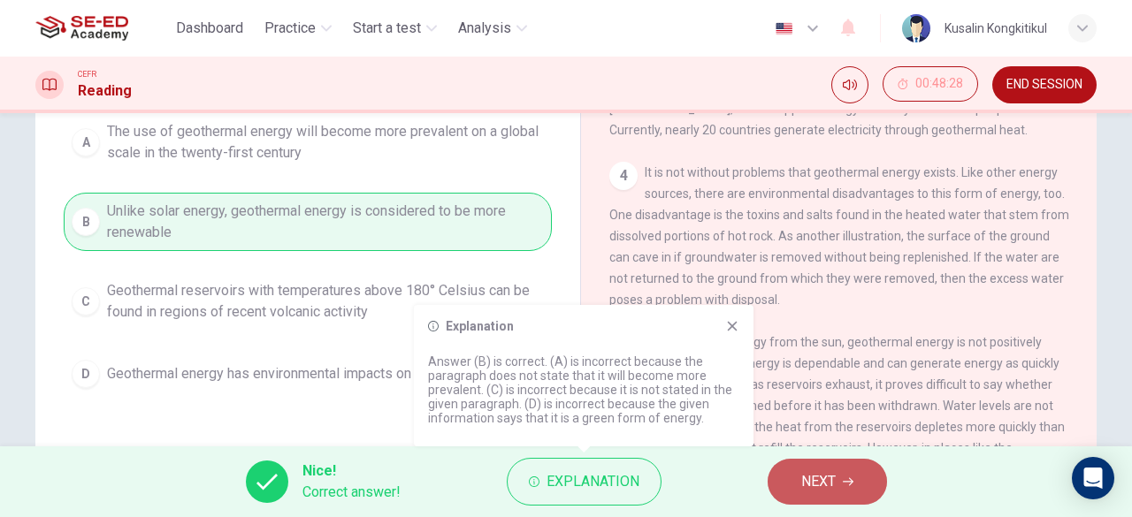
click at [790, 484] on button "NEXT" at bounding box center [826, 482] width 119 height 46
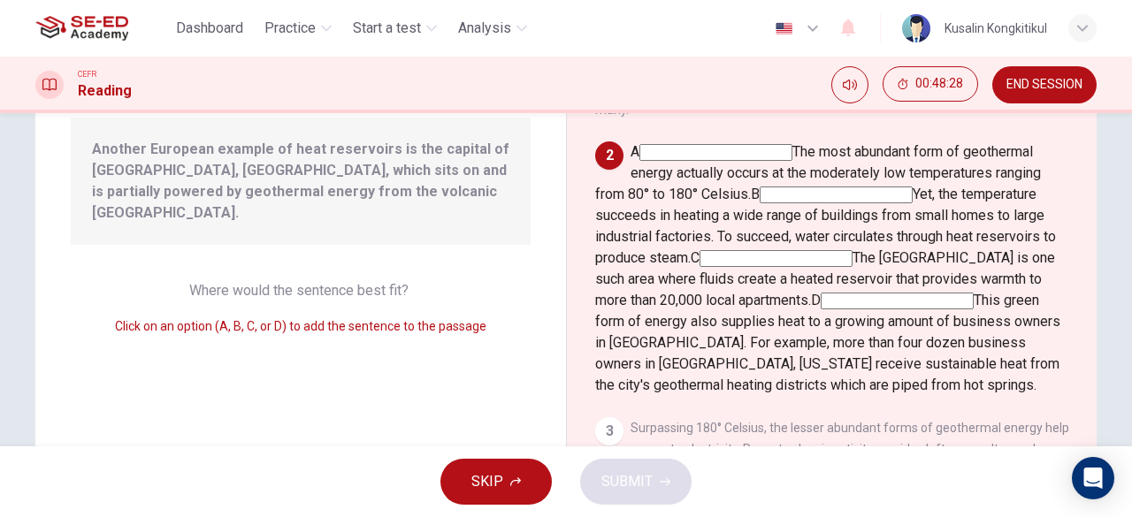
scroll to position [126, 0]
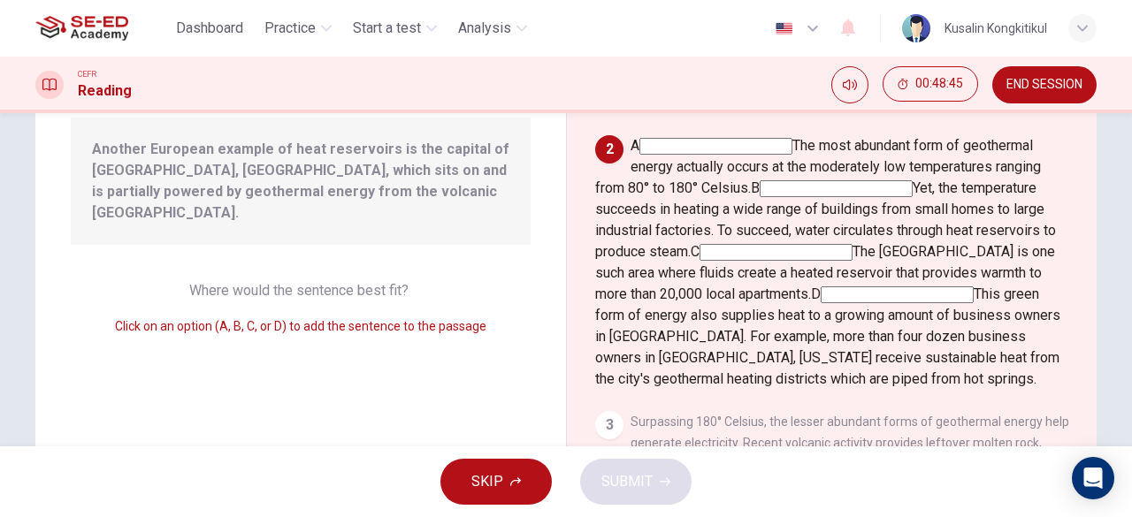
click at [973, 296] on input at bounding box center [896, 294] width 153 height 17
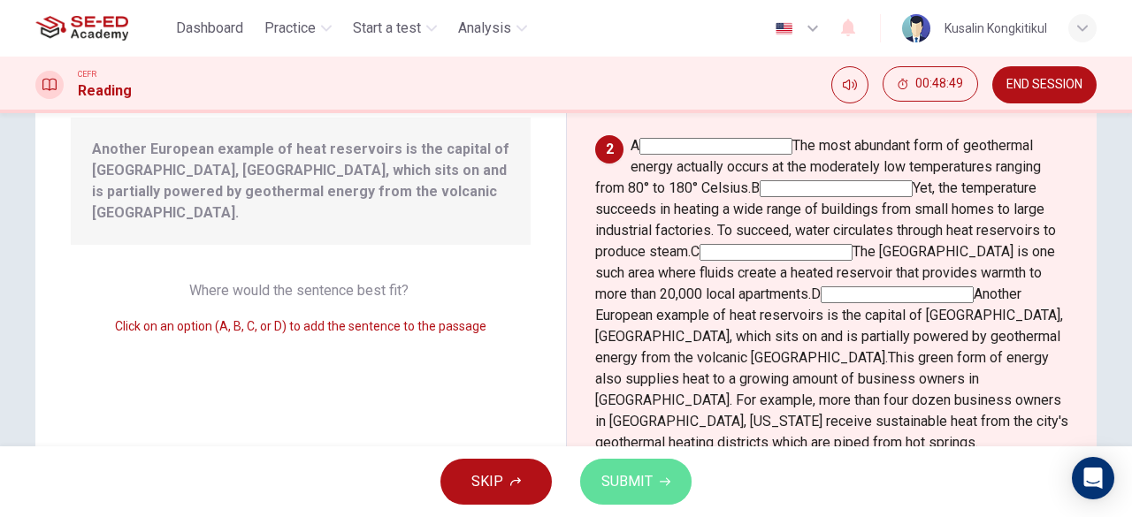
click at [610, 468] on button "SUBMIT" at bounding box center [635, 482] width 111 height 46
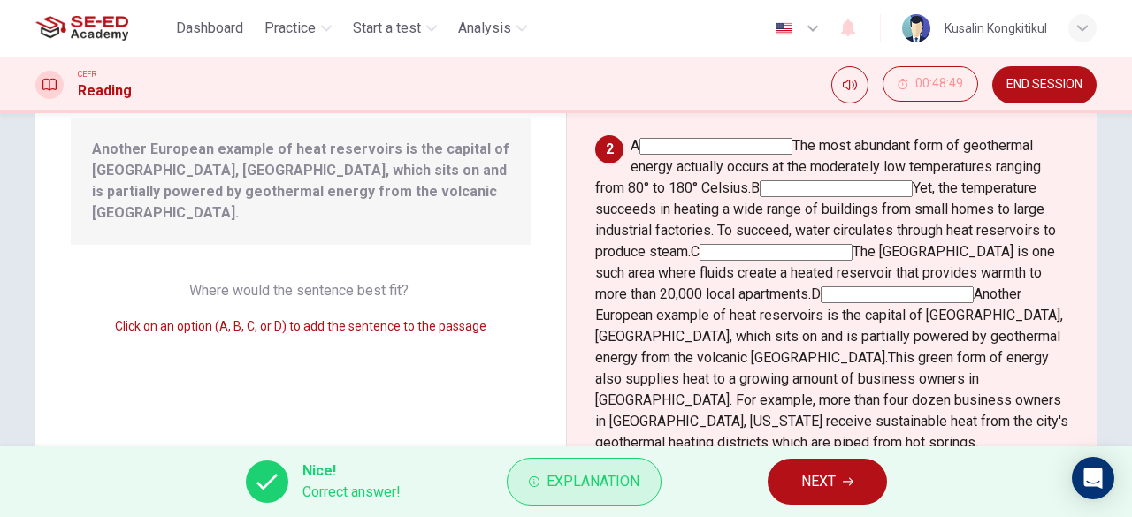
click at [558, 496] on button "Explanation" at bounding box center [584, 482] width 155 height 48
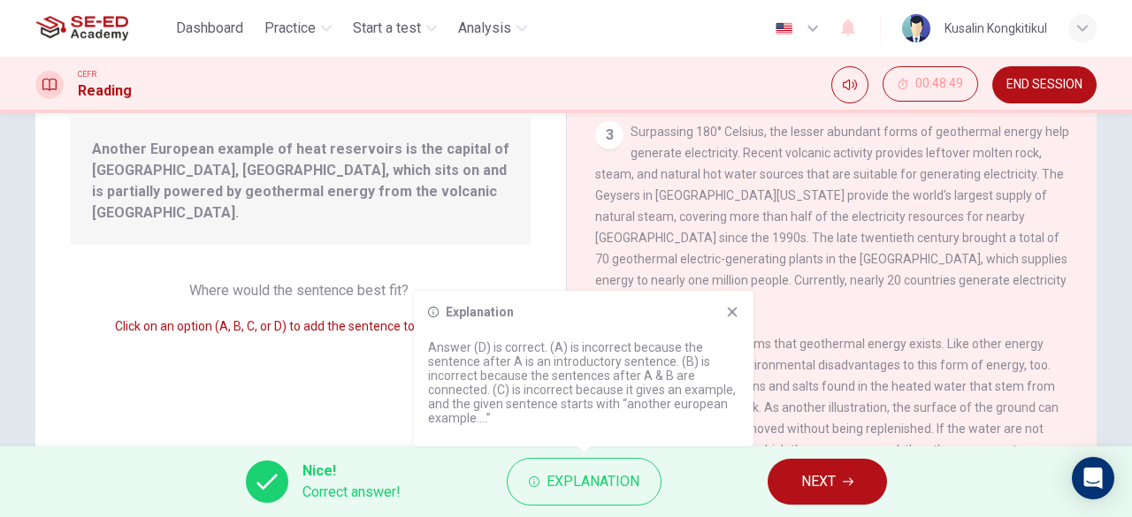
scroll to position [392, 0]
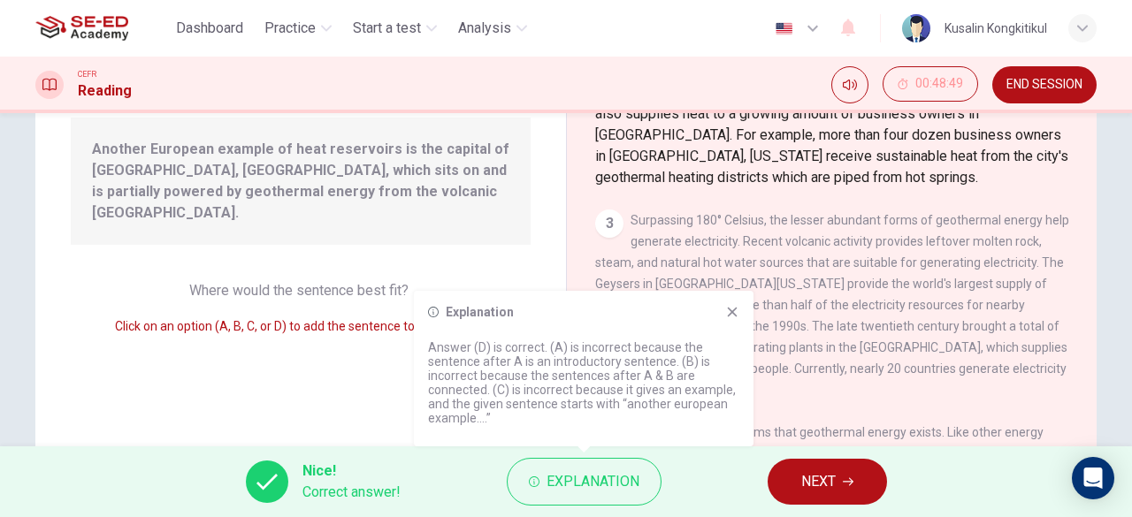
click at [790, 472] on button "NEXT" at bounding box center [826, 482] width 119 height 46
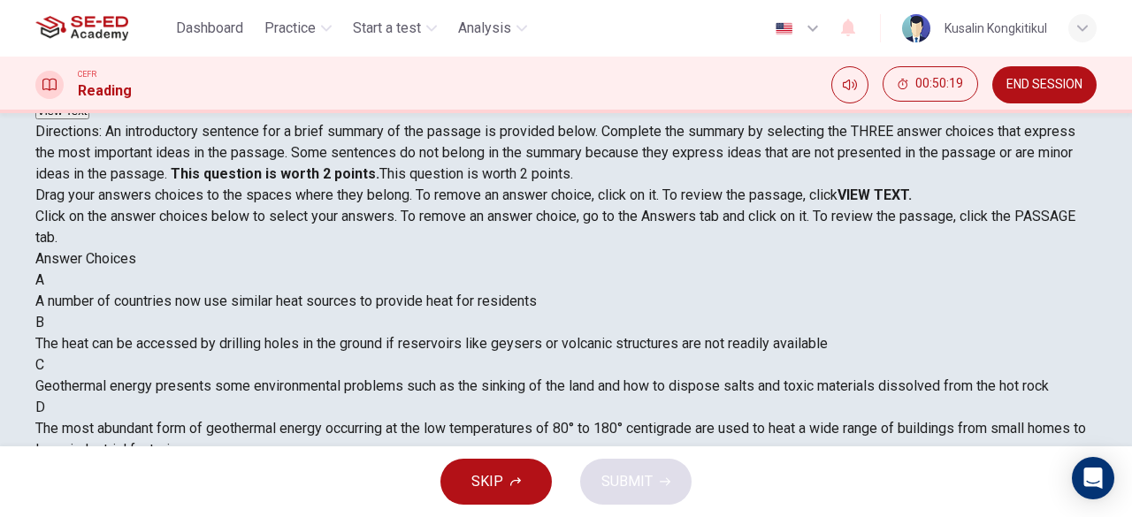
scroll to position [88, 0]
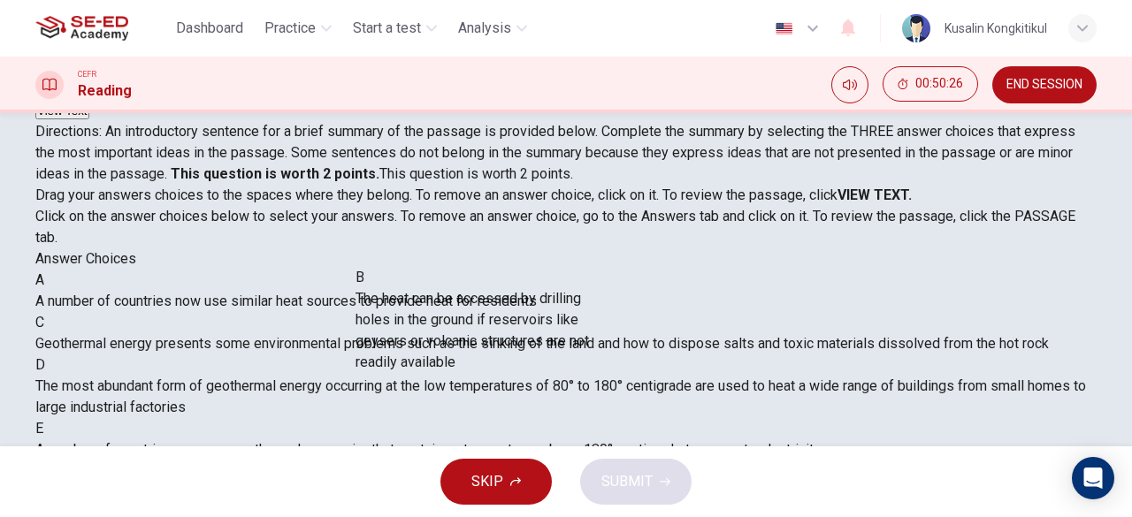
drag, startPoint x: 248, startPoint y: 385, endPoint x: 562, endPoint y: 358, distance: 315.1
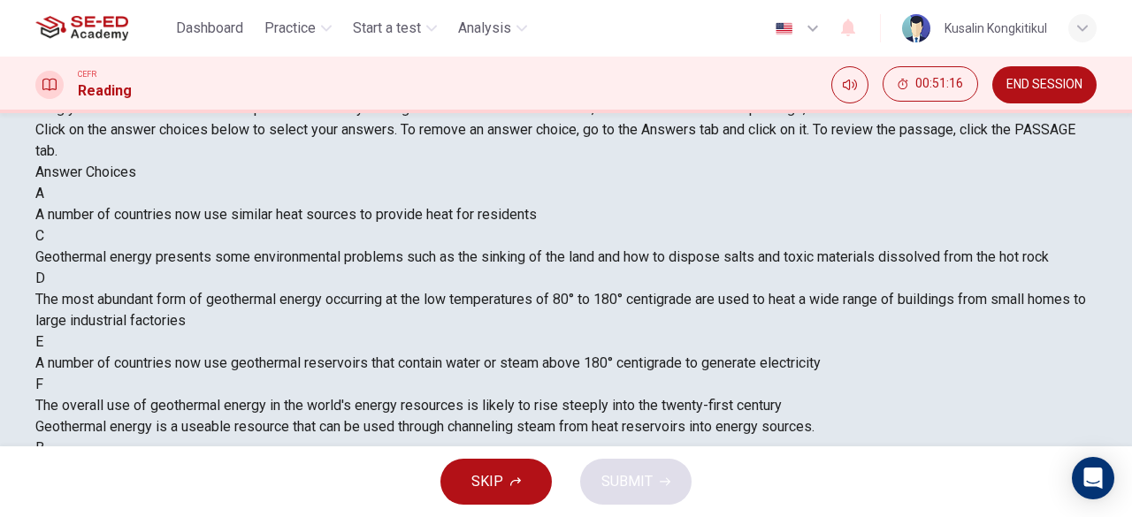
scroll to position [477, 0]
drag, startPoint x: 163, startPoint y: 393, endPoint x: 675, endPoint y: 374, distance: 513.2
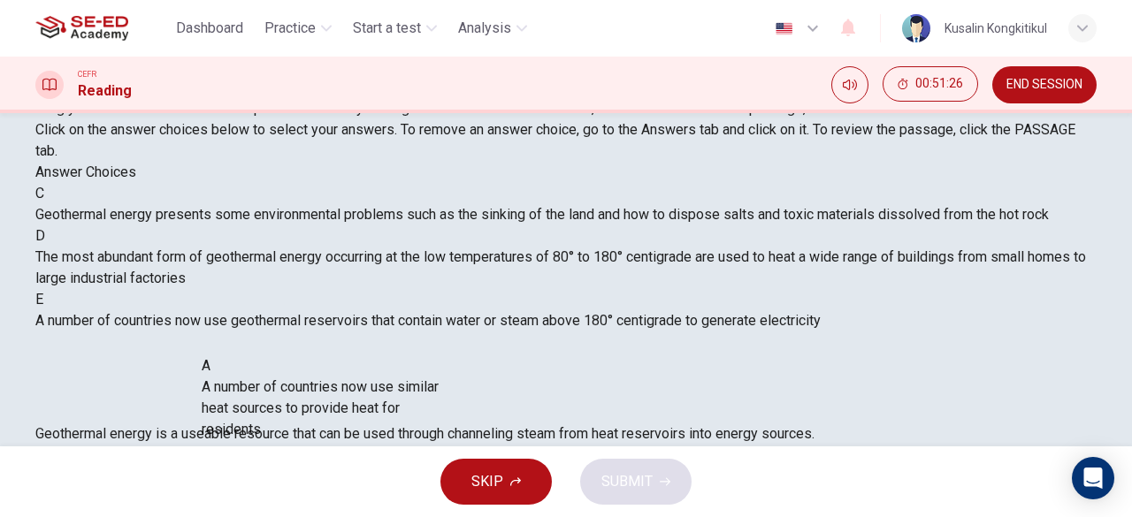
scroll to position [2, 0]
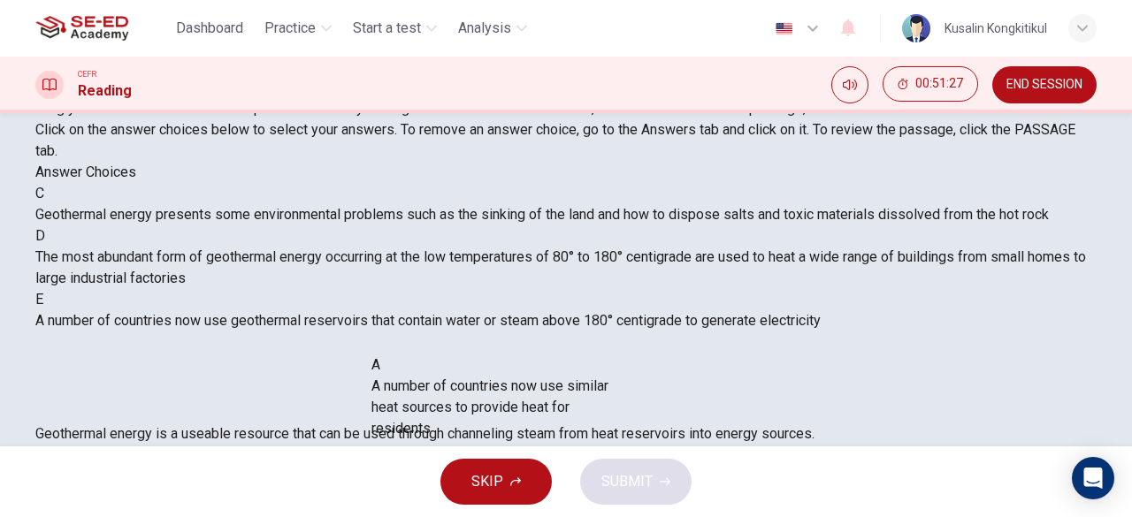
drag, startPoint x: 209, startPoint y: 237, endPoint x: 523, endPoint y: 416, distance: 362.3
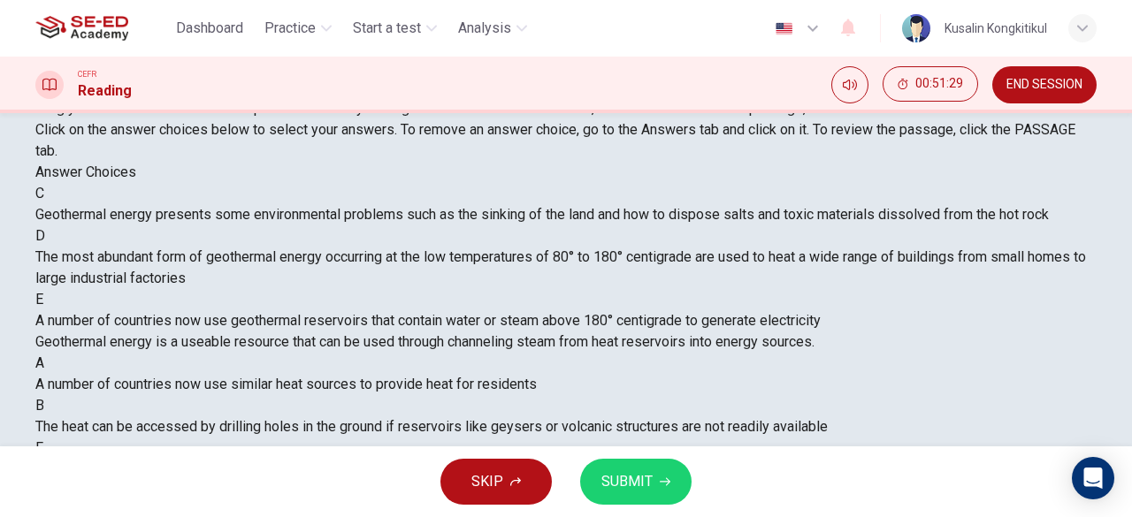
click at [637, 492] on span "SUBMIT" at bounding box center [626, 481] width 51 height 25
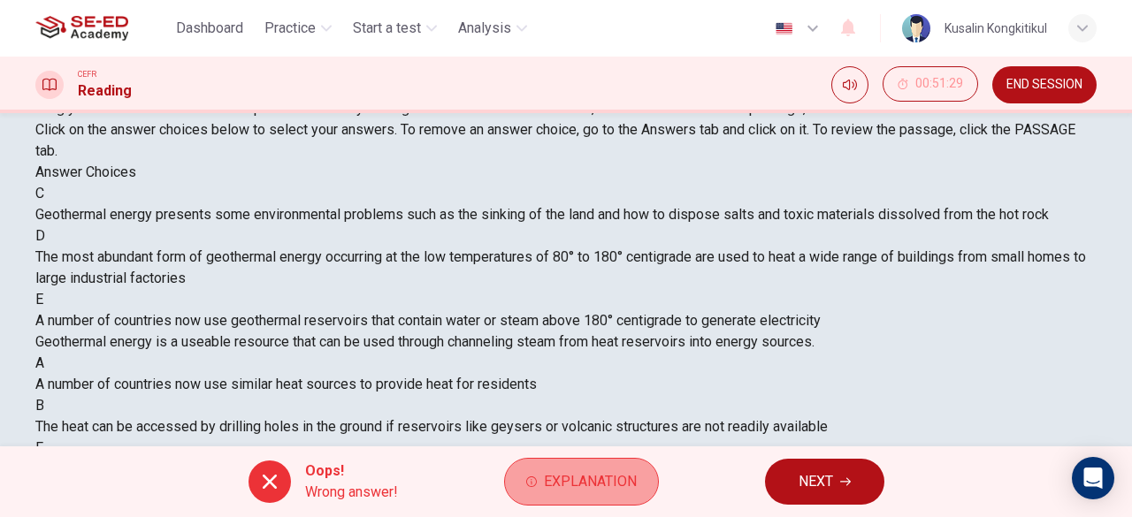
click at [622, 467] on button "Explanation" at bounding box center [581, 482] width 155 height 48
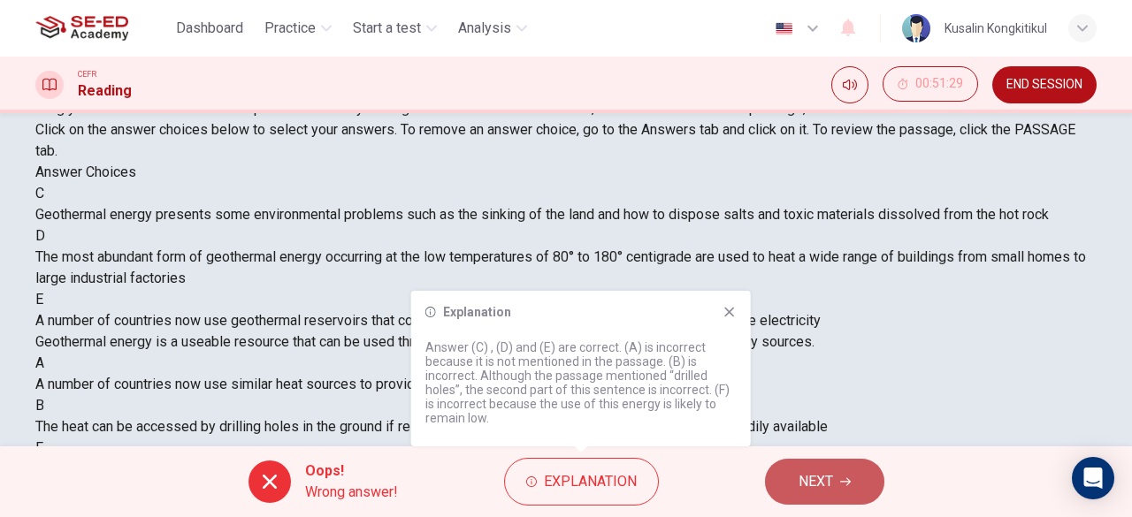
click at [845, 483] on icon "button" at bounding box center [845, 482] width 11 height 11
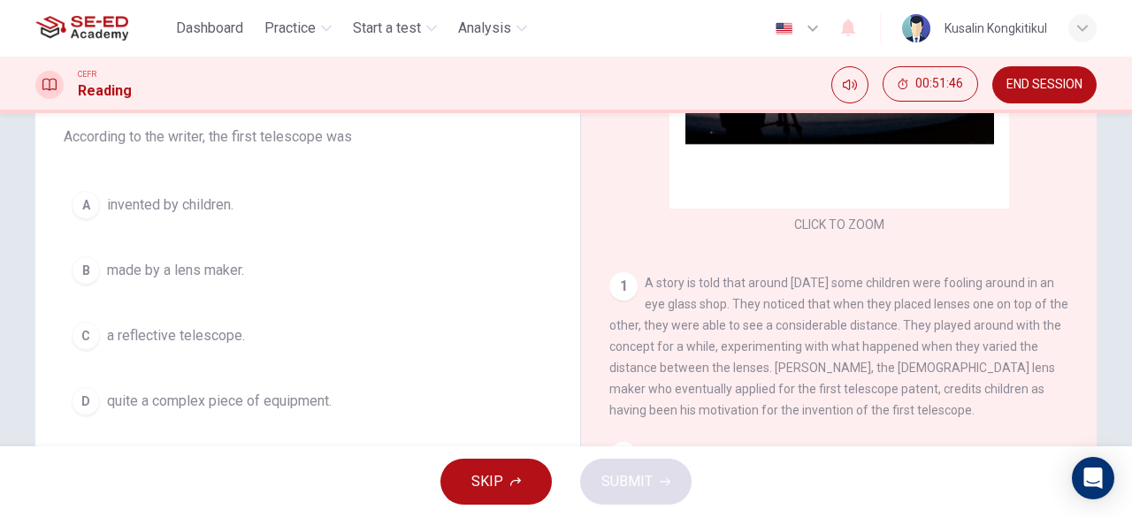
scroll to position [177, 0]
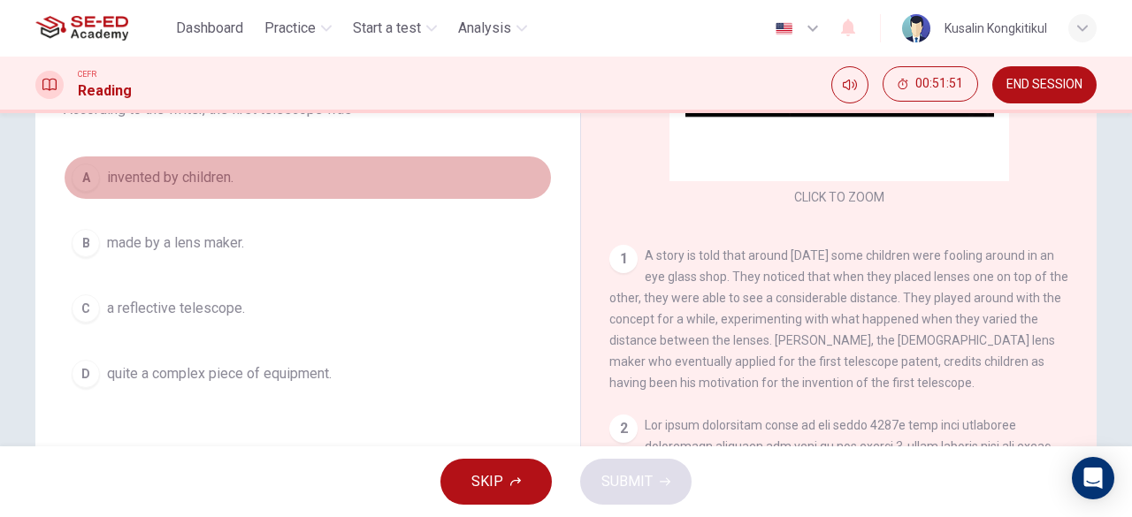
click at [226, 185] on span "invented by children." at bounding box center [170, 177] width 126 height 21
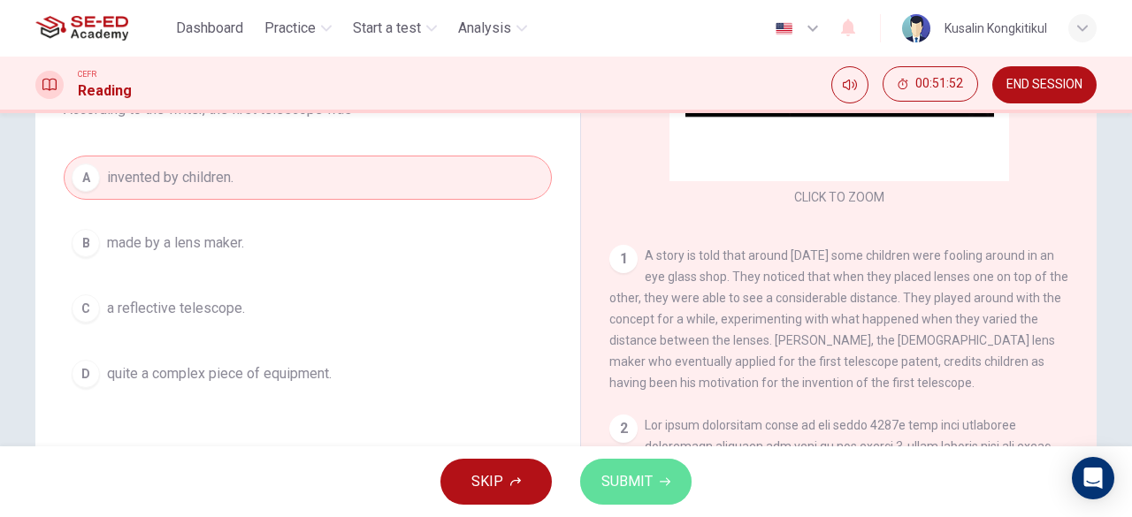
click at [660, 493] on button "SUBMIT" at bounding box center [635, 482] width 111 height 46
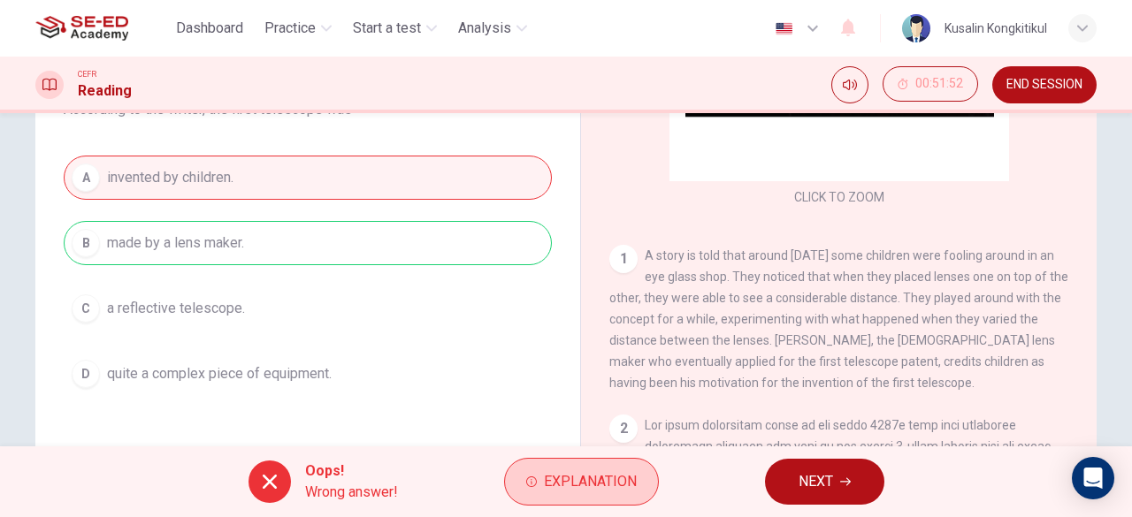
click at [626, 471] on span "Explanation" at bounding box center [590, 481] width 93 height 25
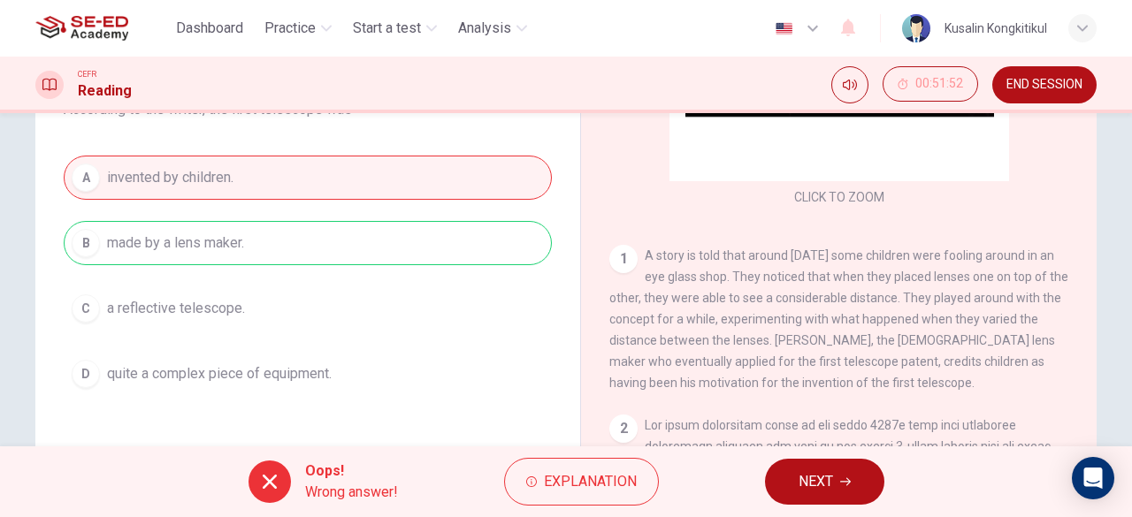
drag, startPoint x: 801, startPoint y: 472, endPoint x: 798, endPoint y: 487, distance: 15.4
click at [798, 484] on span "NEXT" at bounding box center [815, 481] width 34 height 25
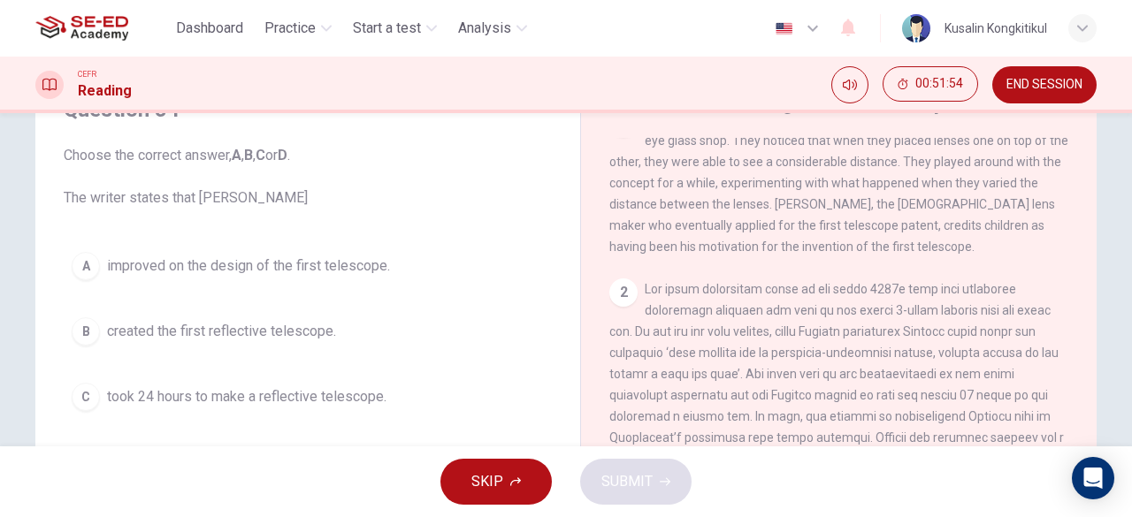
scroll to position [442, 0]
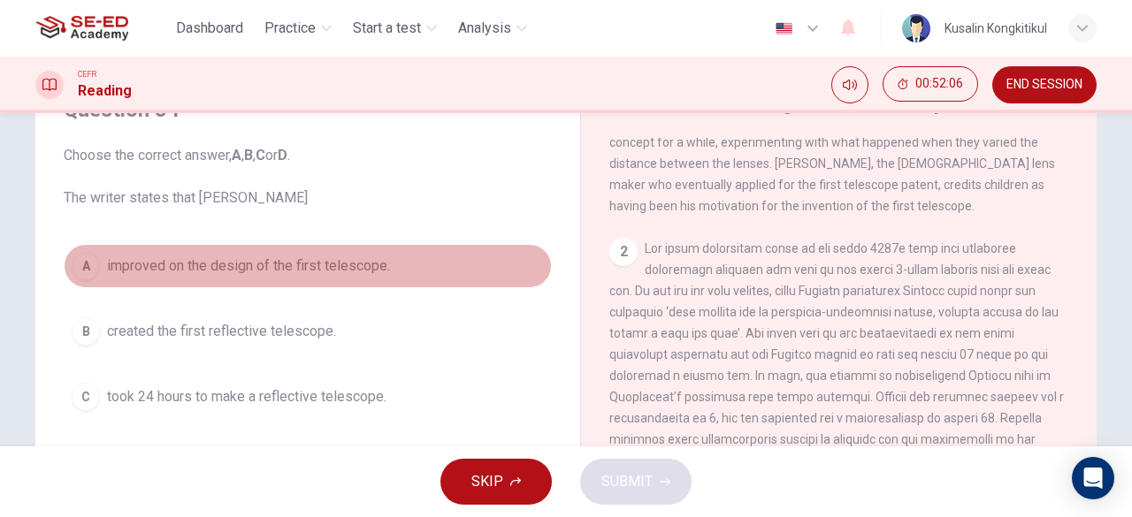
click at [352, 263] on span "improved on the design of the first telescope." at bounding box center [248, 266] width 283 height 21
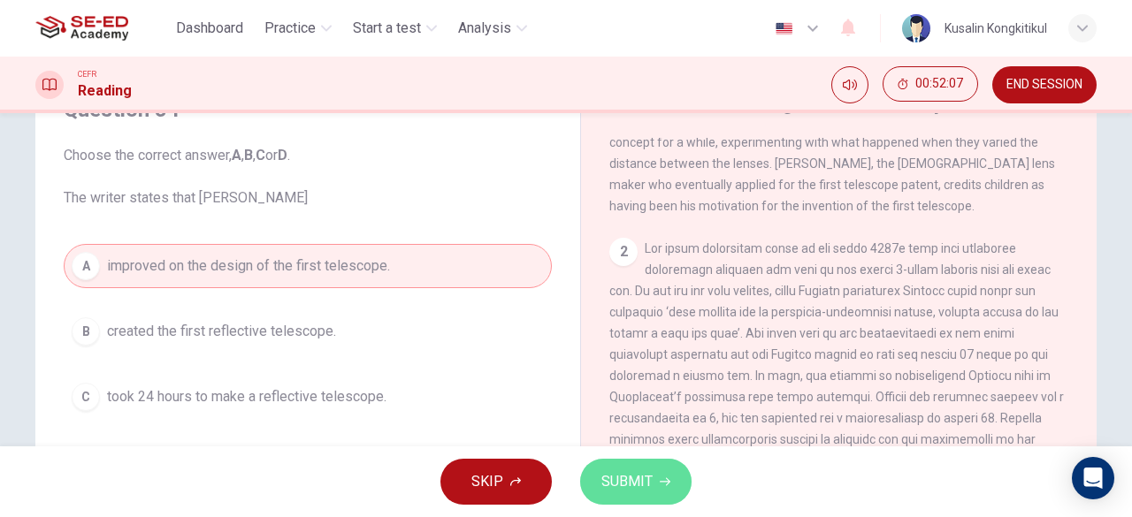
click at [647, 497] on button "SUBMIT" at bounding box center [635, 482] width 111 height 46
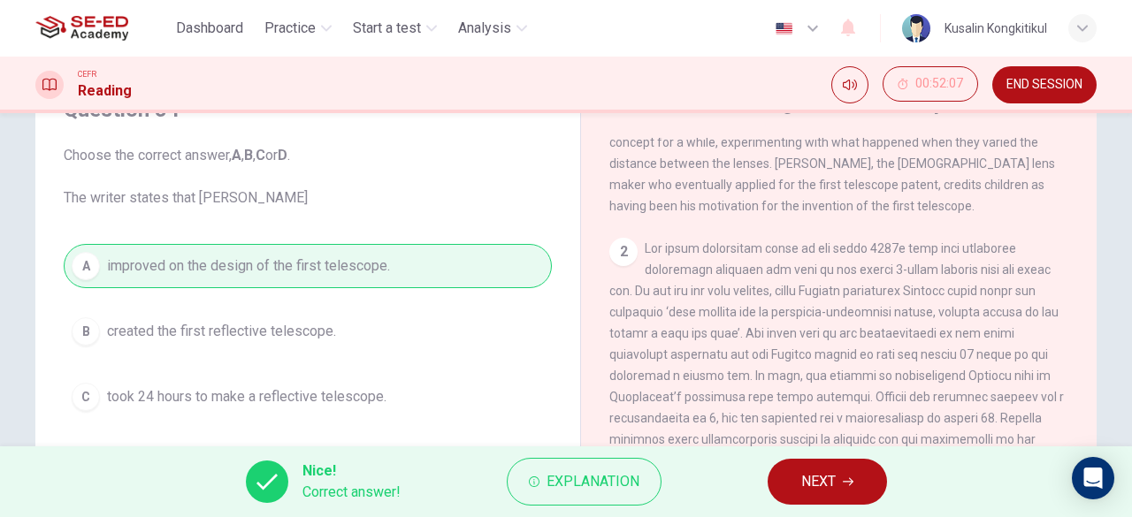
click at [785, 491] on button "NEXT" at bounding box center [826, 482] width 119 height 46
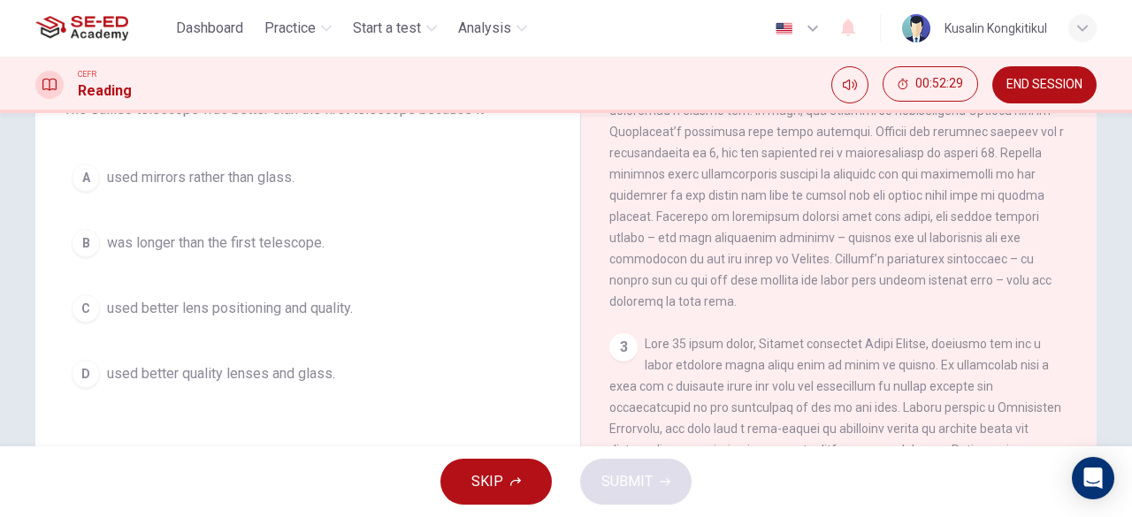
scroll to position [530, 0]
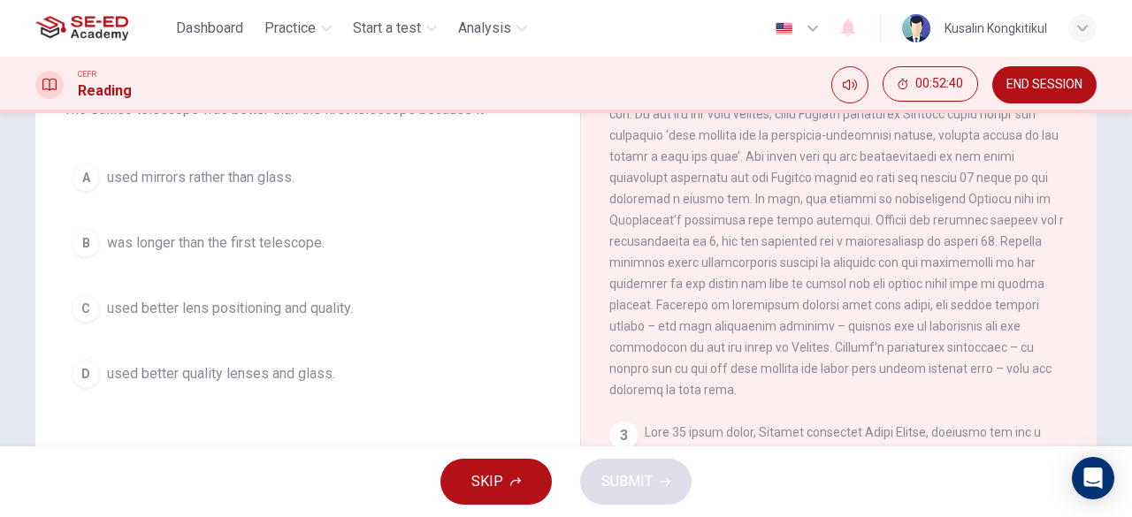
click at [212, 375] on span "used better quality lenses and glass." at bounding box center [221, 373] width 228 height 21
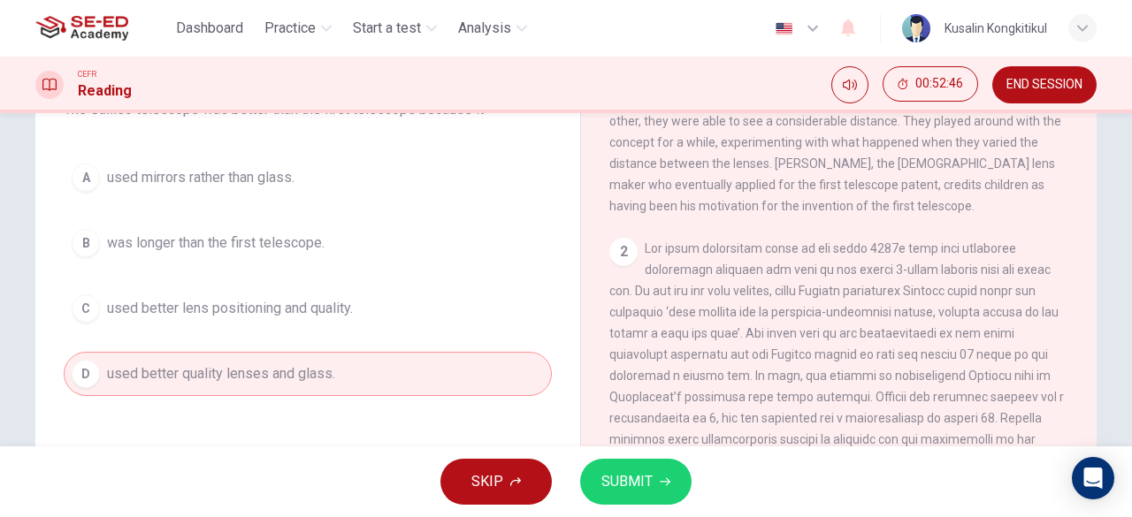
scroll to position [177, 0]
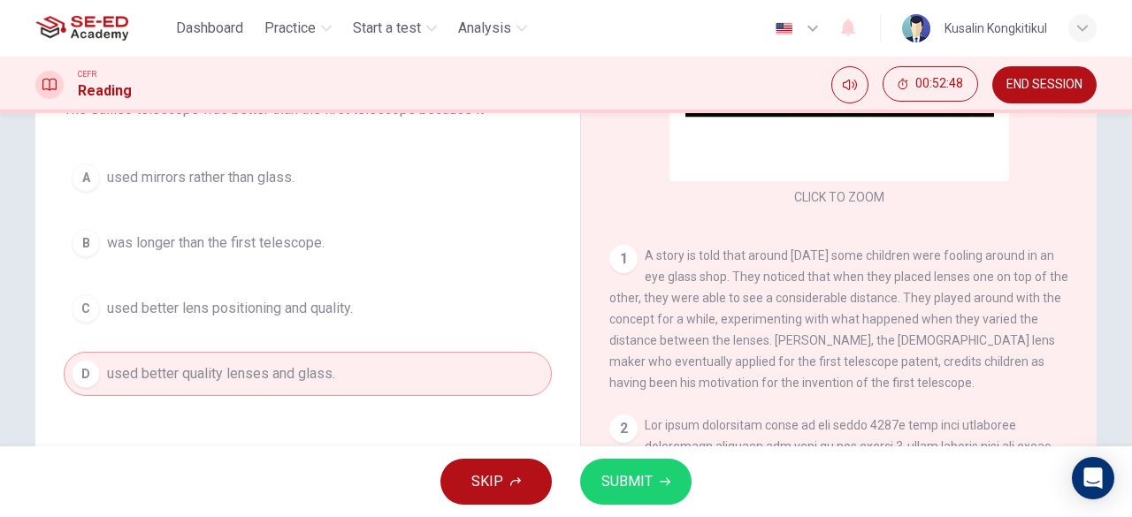
click at [661, 469] on button "SUBMIT" at bounding box center [635, 482] width 111 height 46
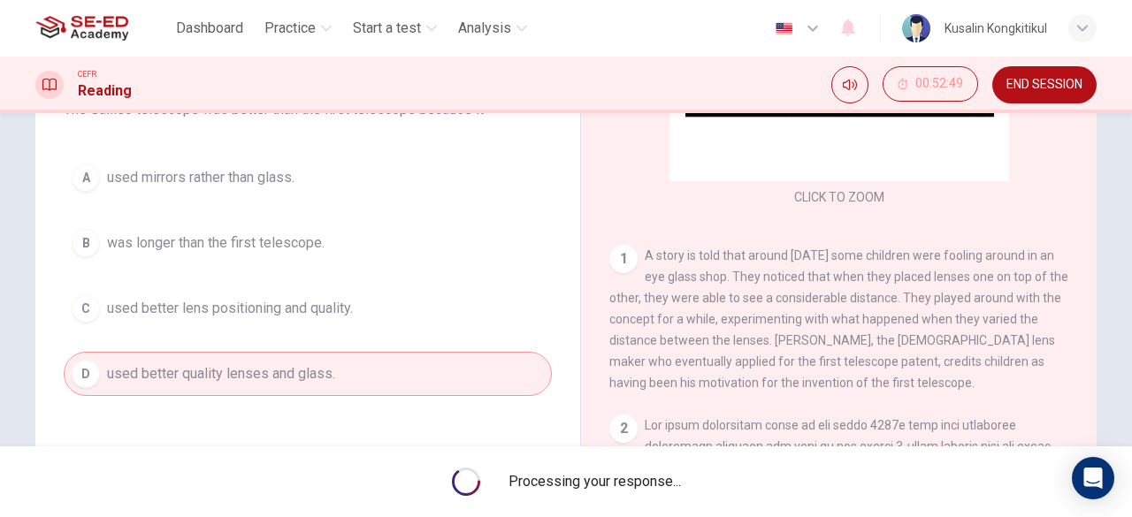
scroll to position [442, 0]
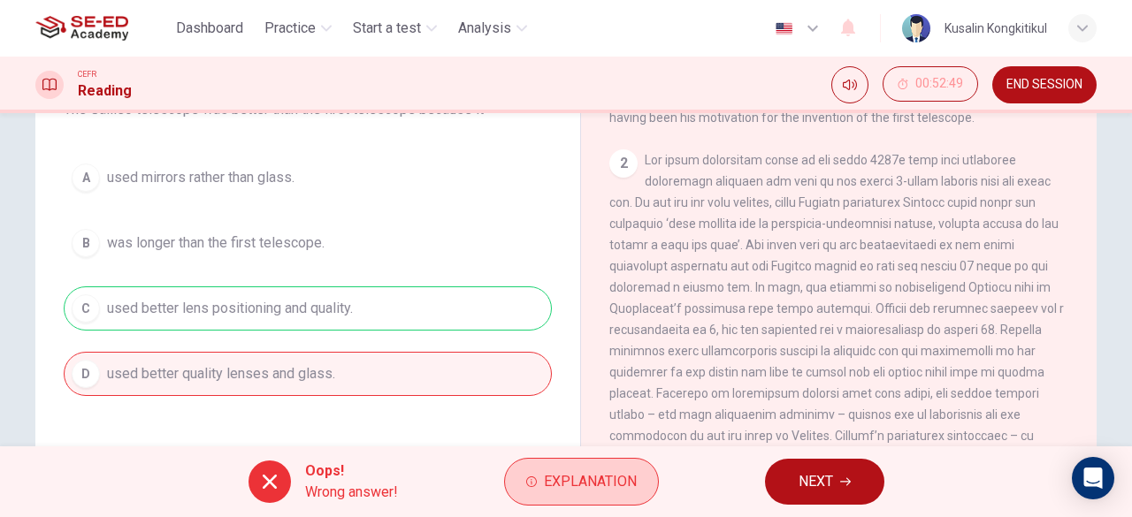
click at [619, 483] on span "Explanation" at bounding box center [590, 481] width 93 height 25
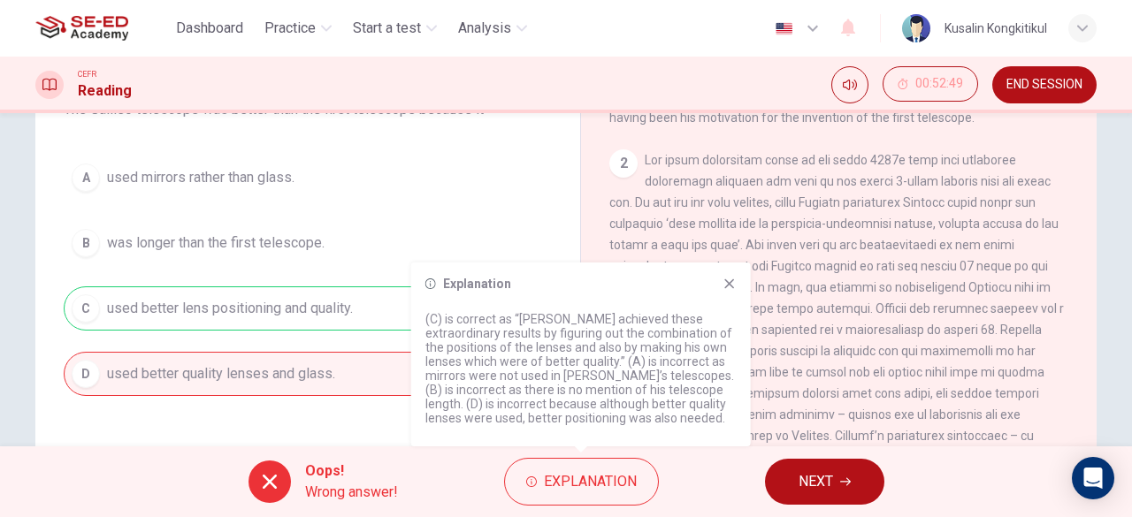
click at [811, 381] on span at bounding box center [836, 319] width 454 height 332
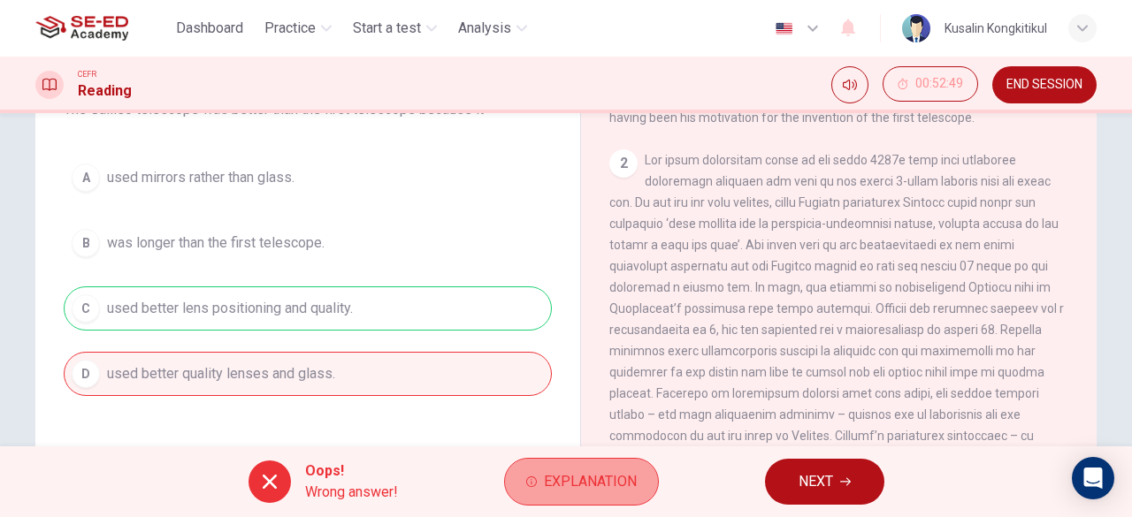
click at [601, 500] on button "Explanation" at bounding box center [581, 482] width 155 height 48
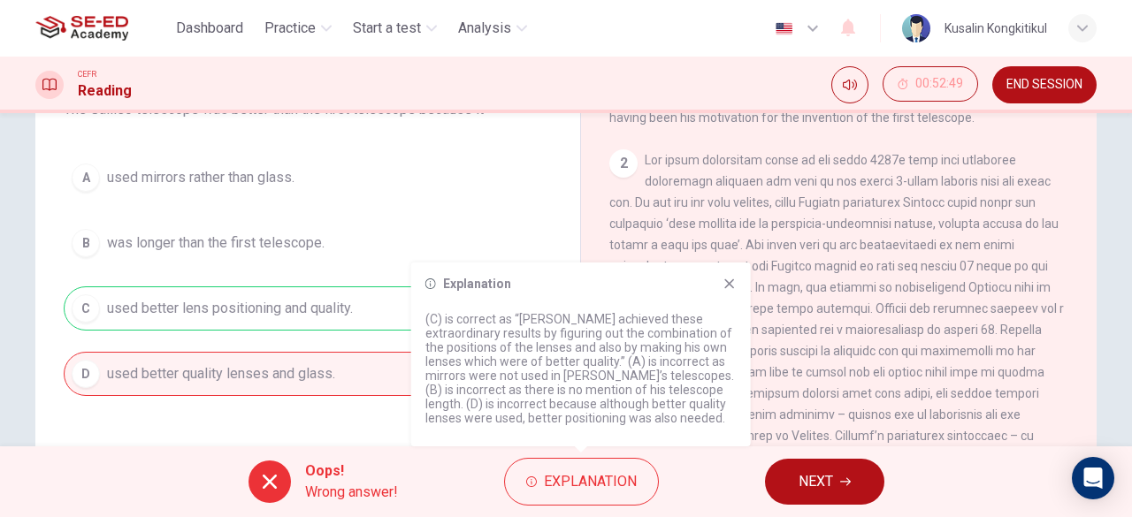
click at [810, 477] on span "NEXT" at bounding box center [815, 481] width 34 height 25
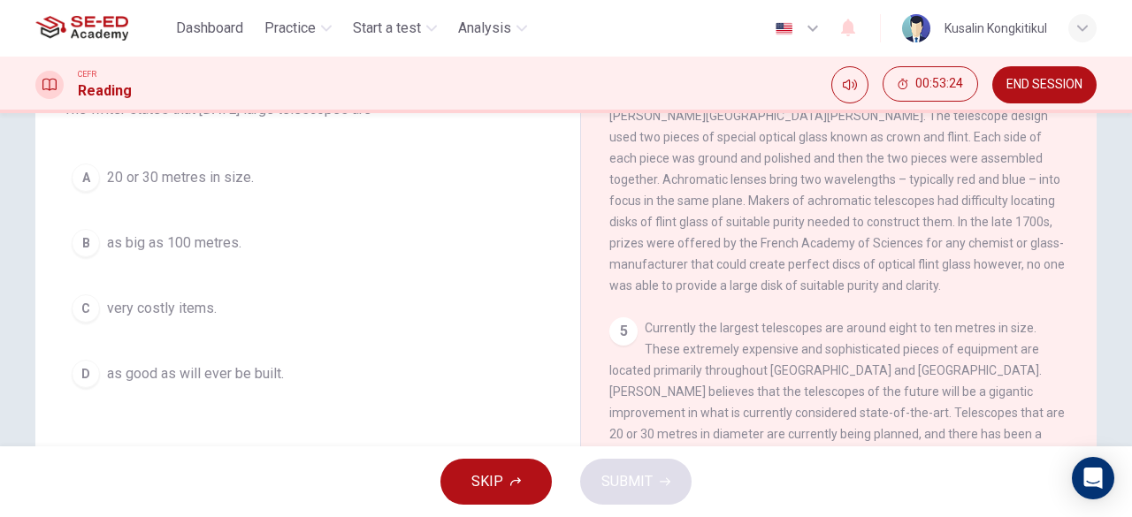
scroll to position [265, 0]
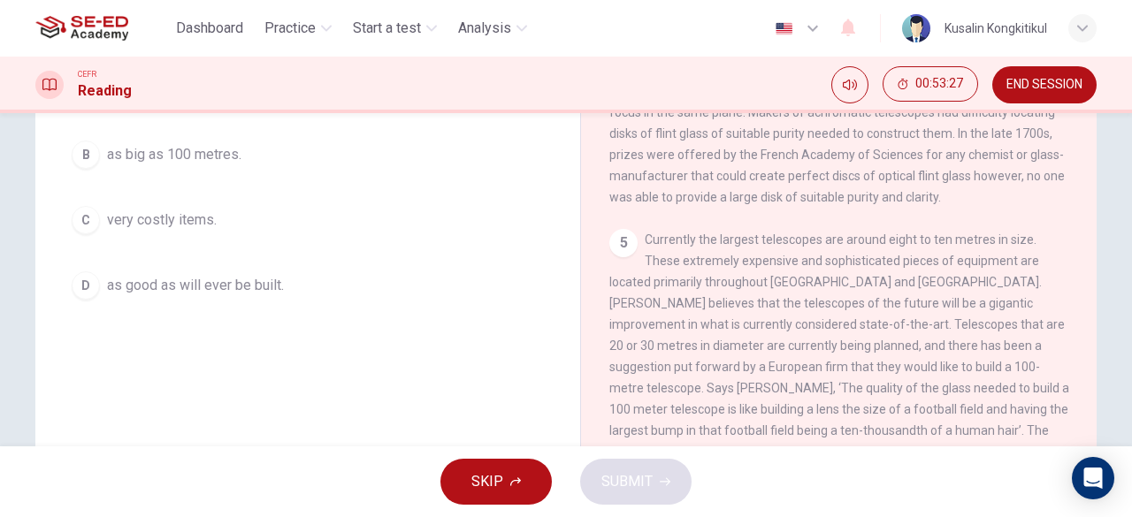
click at [693, 256] on div "5 Currently the largest telescopes are around eight to ten metres in size. Thes…" at bounding box center [839, 356] width 460 height 255
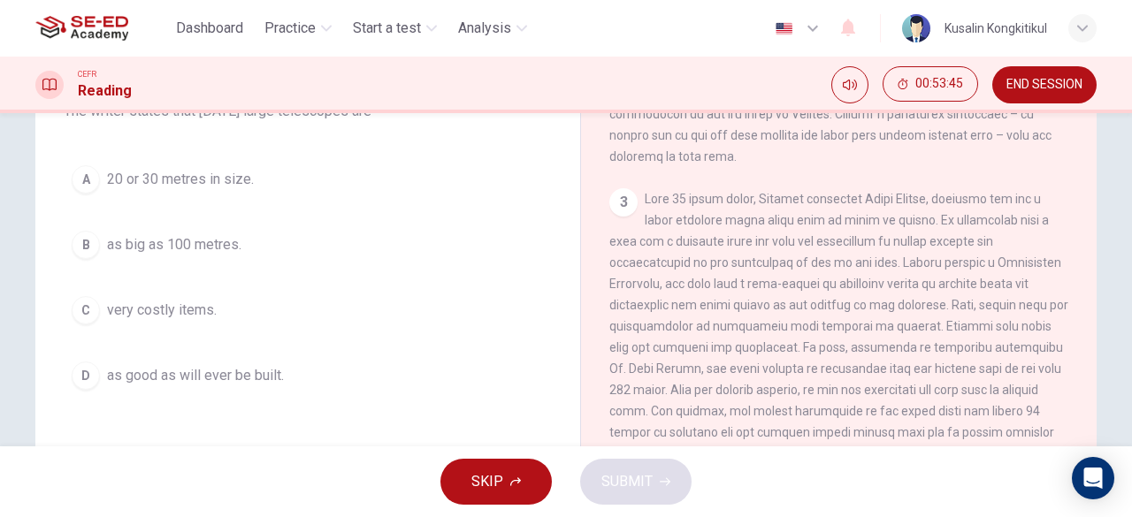
scroll to position [829, 0]
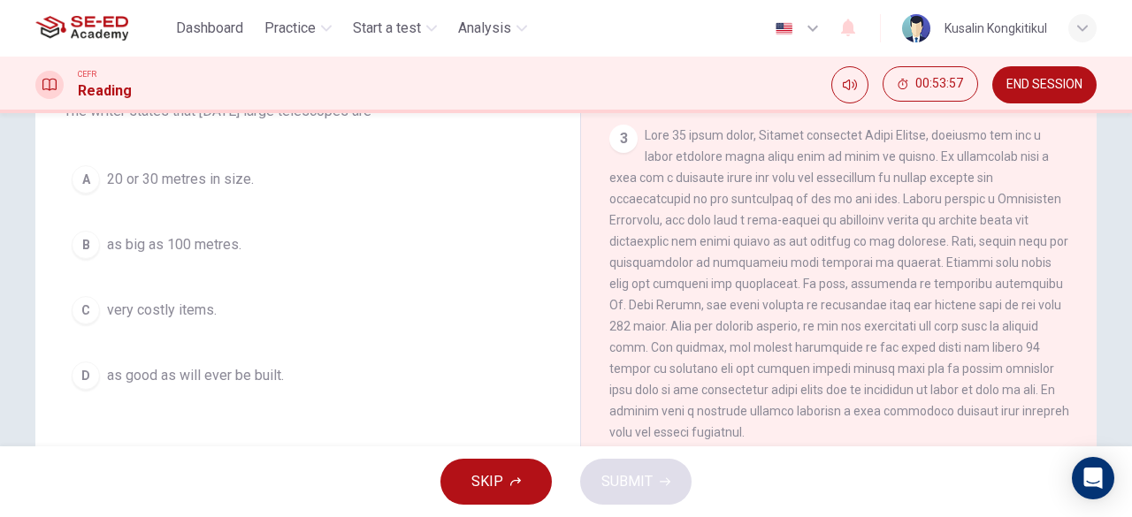
click at [161, 287] on div "A 20 or 30 metres in size. B as big as 100 metres. C very costly items. D as go…" at bounding box center [308, 277] width 488 height 240
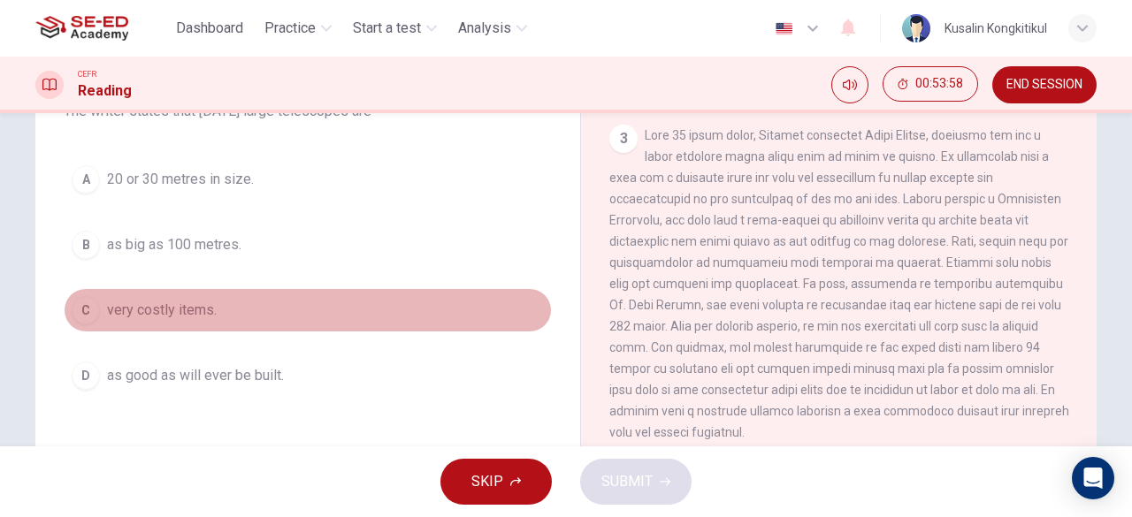
drag, startPoint x: 205, startPoint y: 313, endPoint x: 312, endPoint y: 345, distance: 111.6
click at [203, 314] on span "very costly items." at bounding box center [162, 310] width 110 height 21
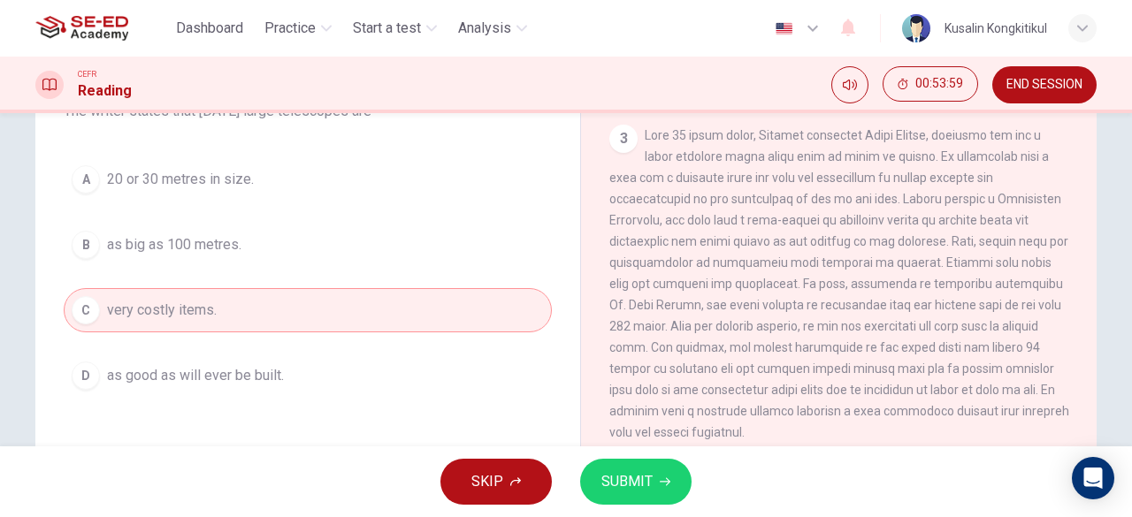
click at [690, 483] on div "SKIP SUBMIT" at bounding box center [566, 481] width 1132 height 71
click at [656, 491] on button "SUBMIT" at bounding box center [635, 482] width 111 height 46
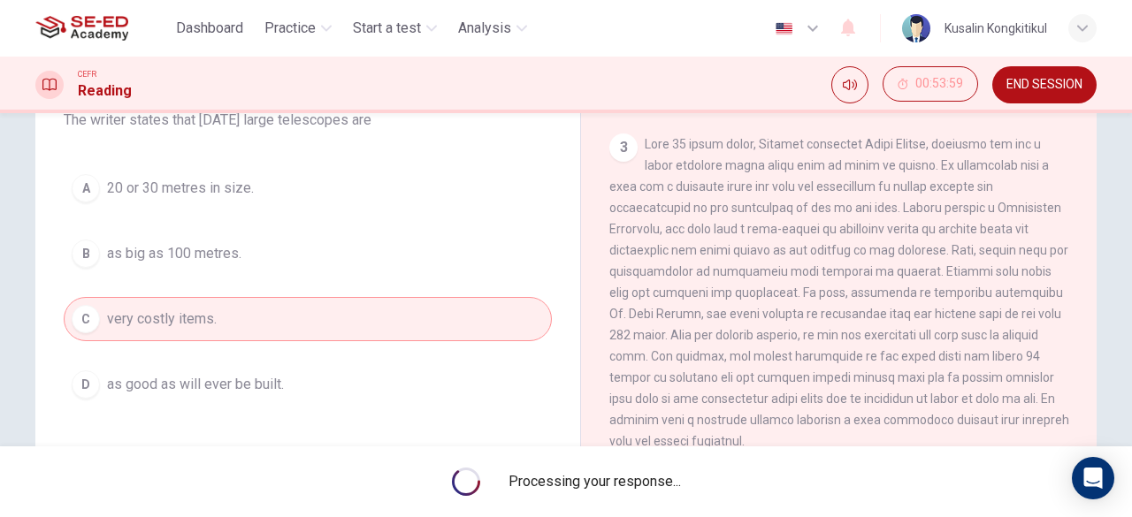
scroll to position [263, 0]
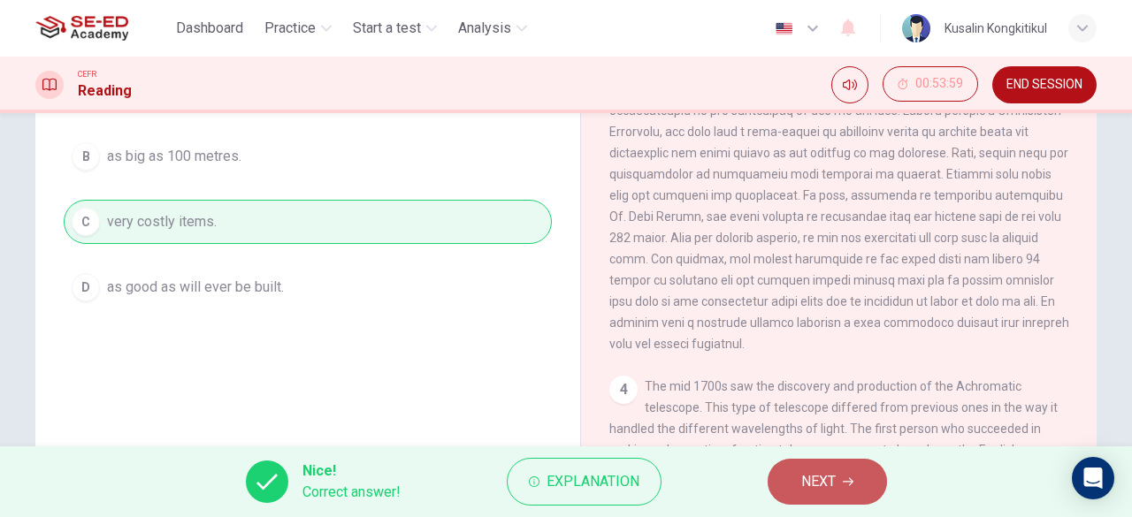
click at [771, 485] on button "NEXT" at bounding box center [826, 482] width 119 height 46
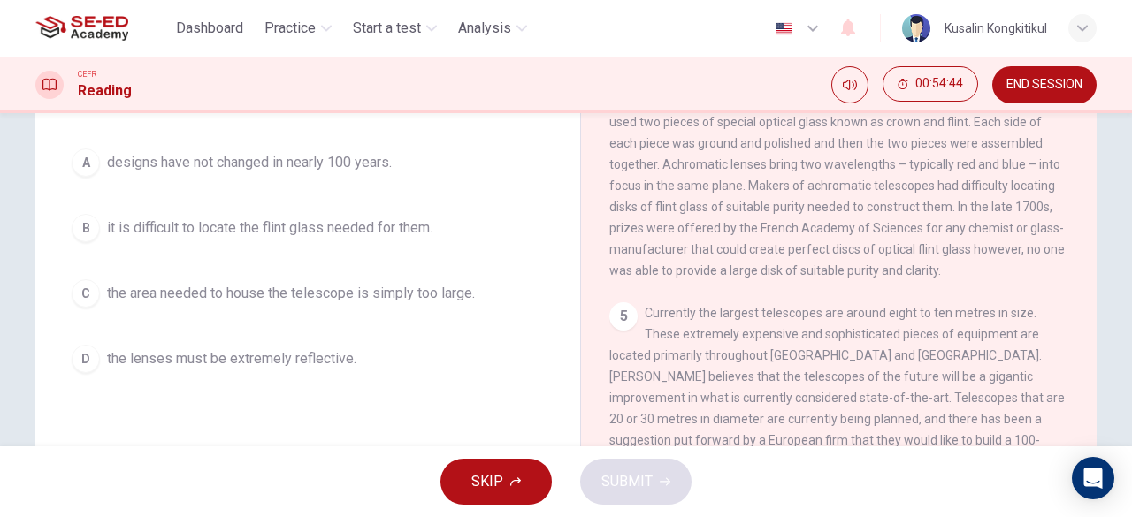
scroll to position [175, 0]
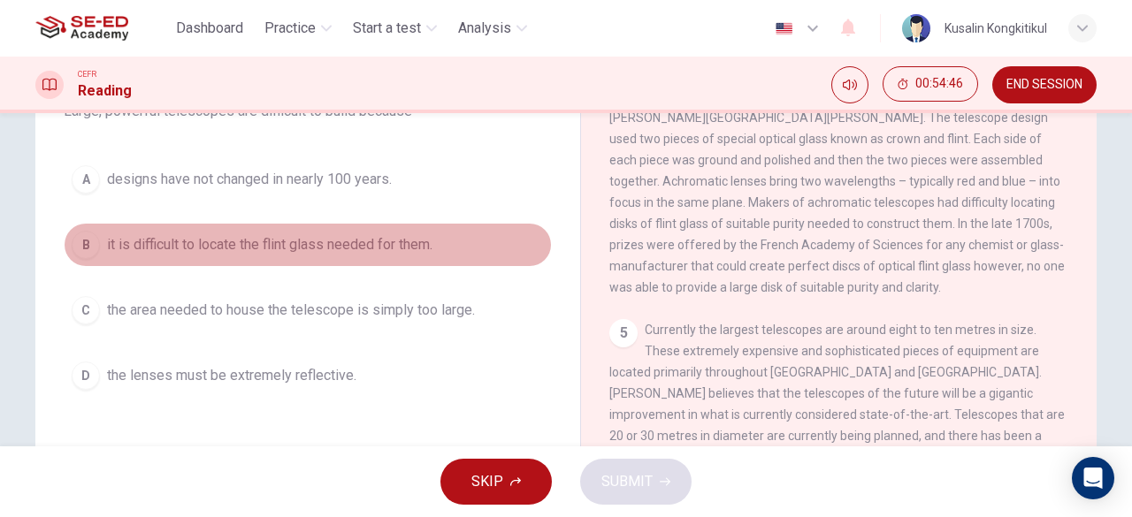
click at [413, 244] on span "it is difficult to locate the flint glass needed for them." at bounding box center [269, 244] width 325 height 21
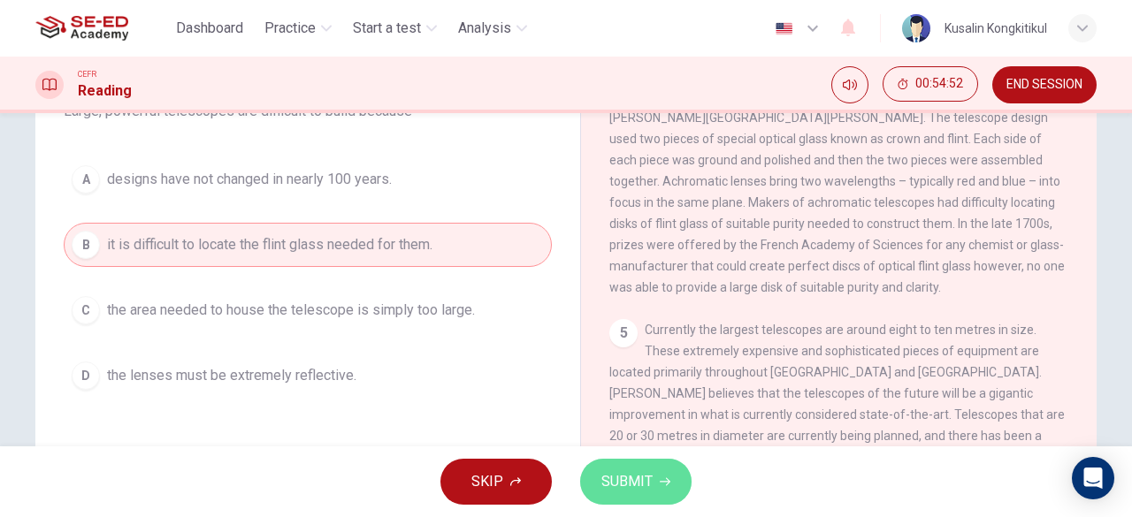
click at [651, 476] on span "SUBMIT" at bounding box center [626, 481] width 51 height 25
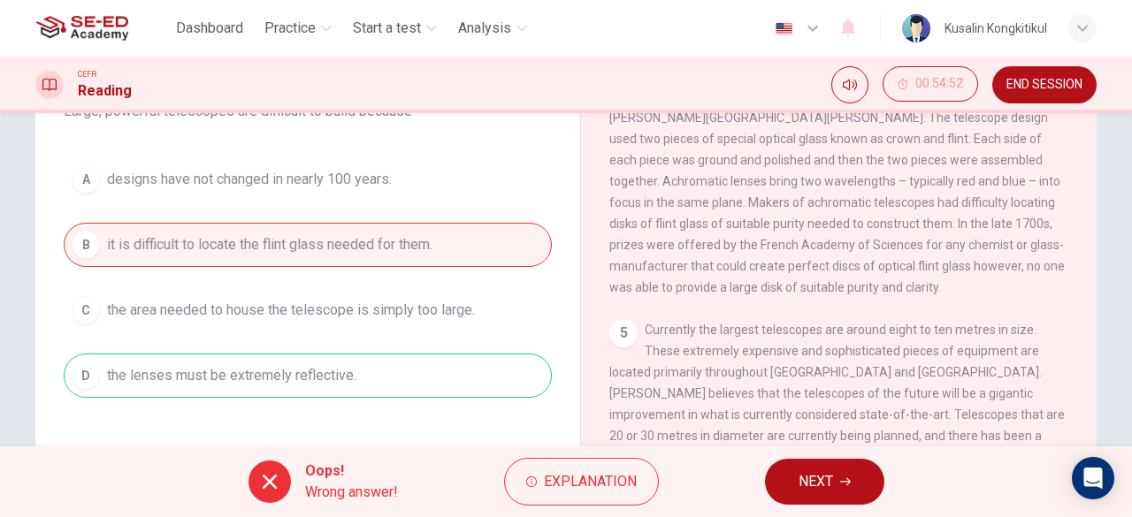
scroll to position [87, 0]
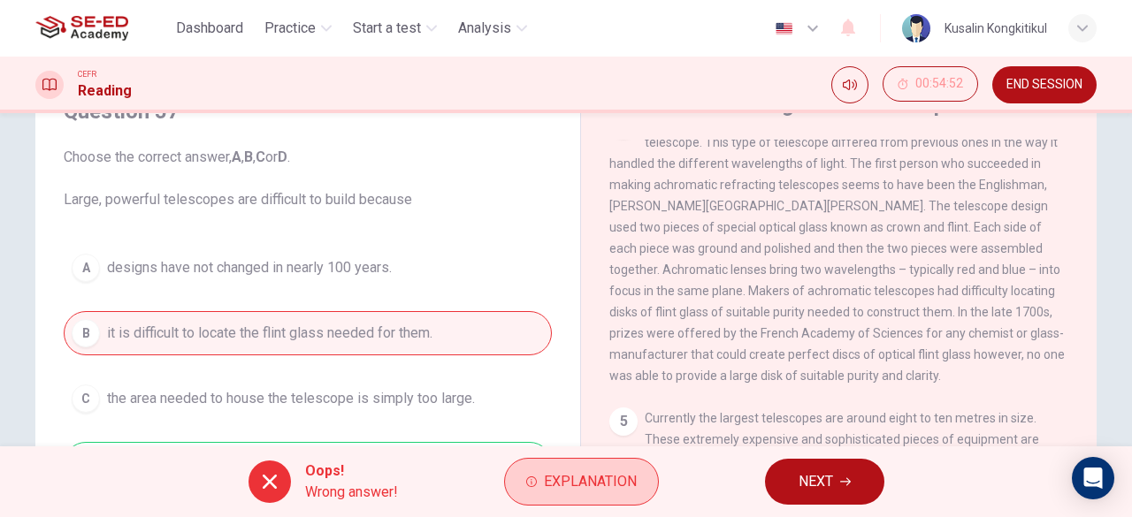
click at [580, 471] on button "Explanation" at bounding box center [581, 482] width 155 height 48
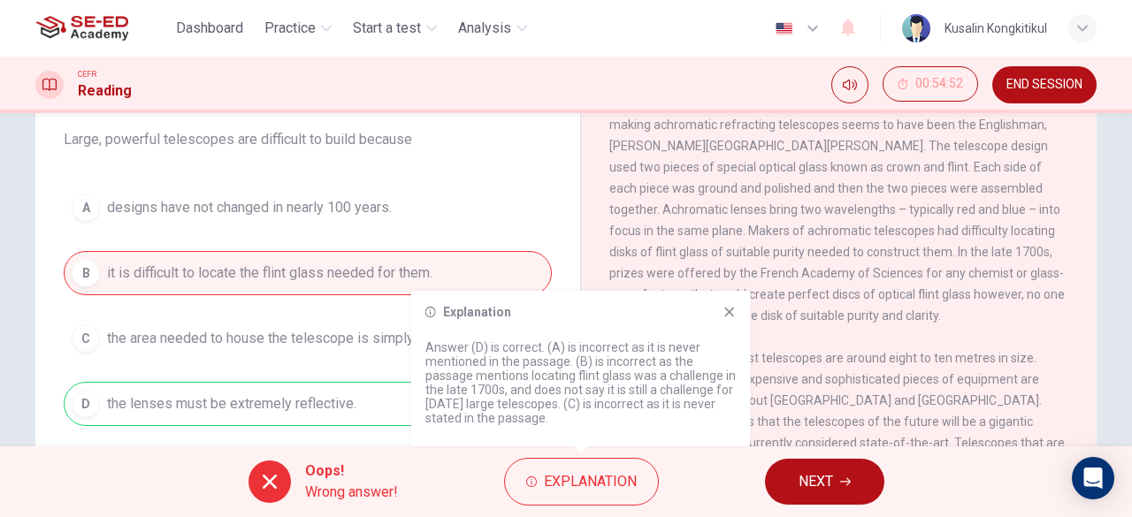
scroll to position [175, 0]
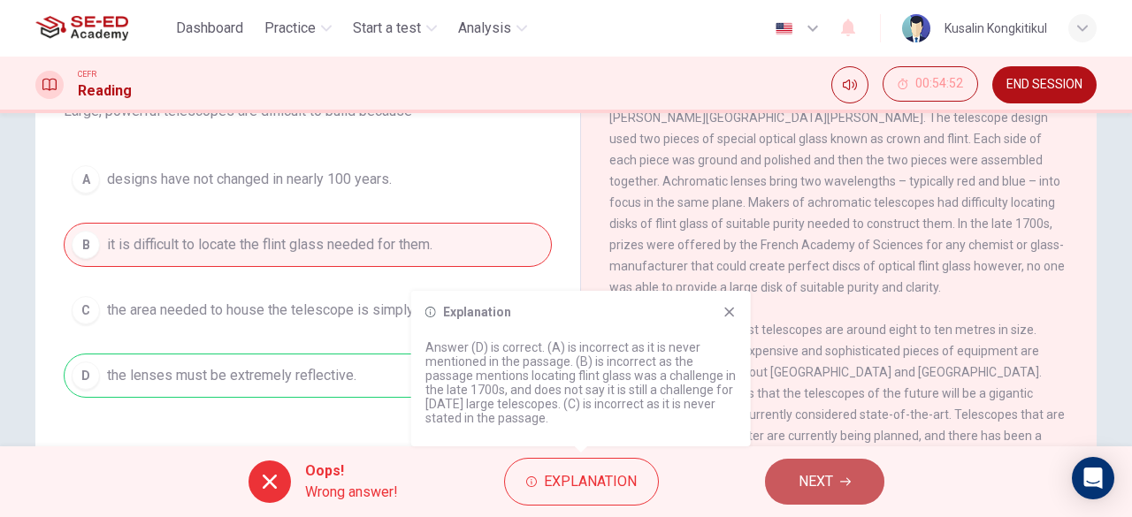
click at [805, 488] on span "NEXT" at bounding box center [815, 481] width 34 height 25
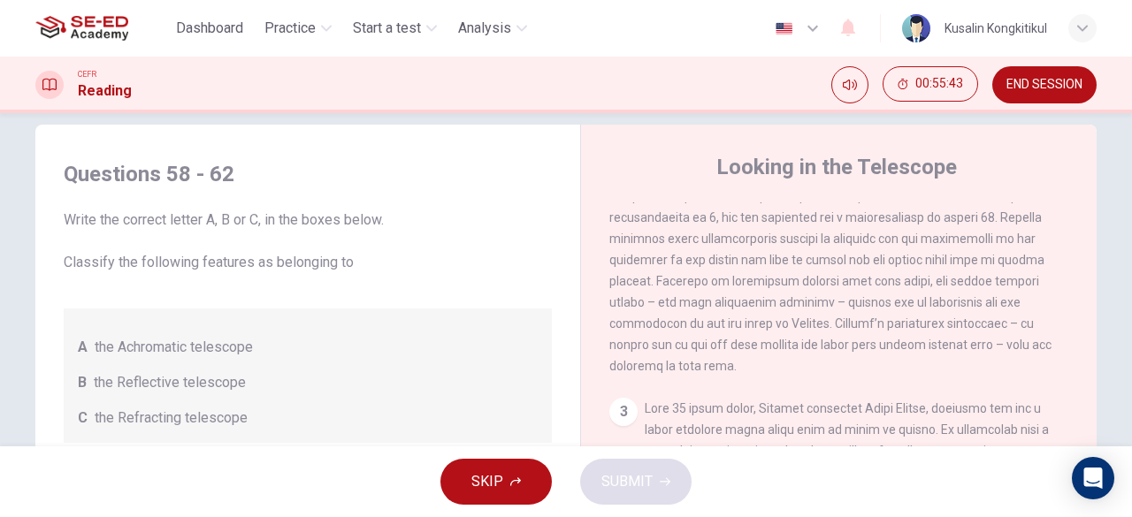
scroll to position [0, 0]
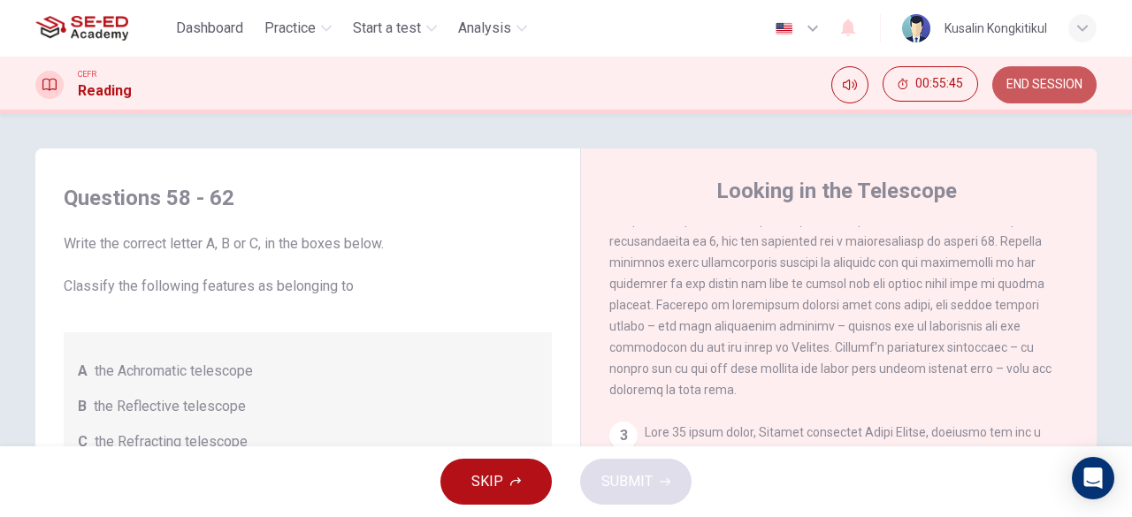
click at [1073, 82] on span "END SESSION" at bounding box center [1044, 85] width 76 height 14
